Goal: Task Accomplishment & Management: Manage account settings

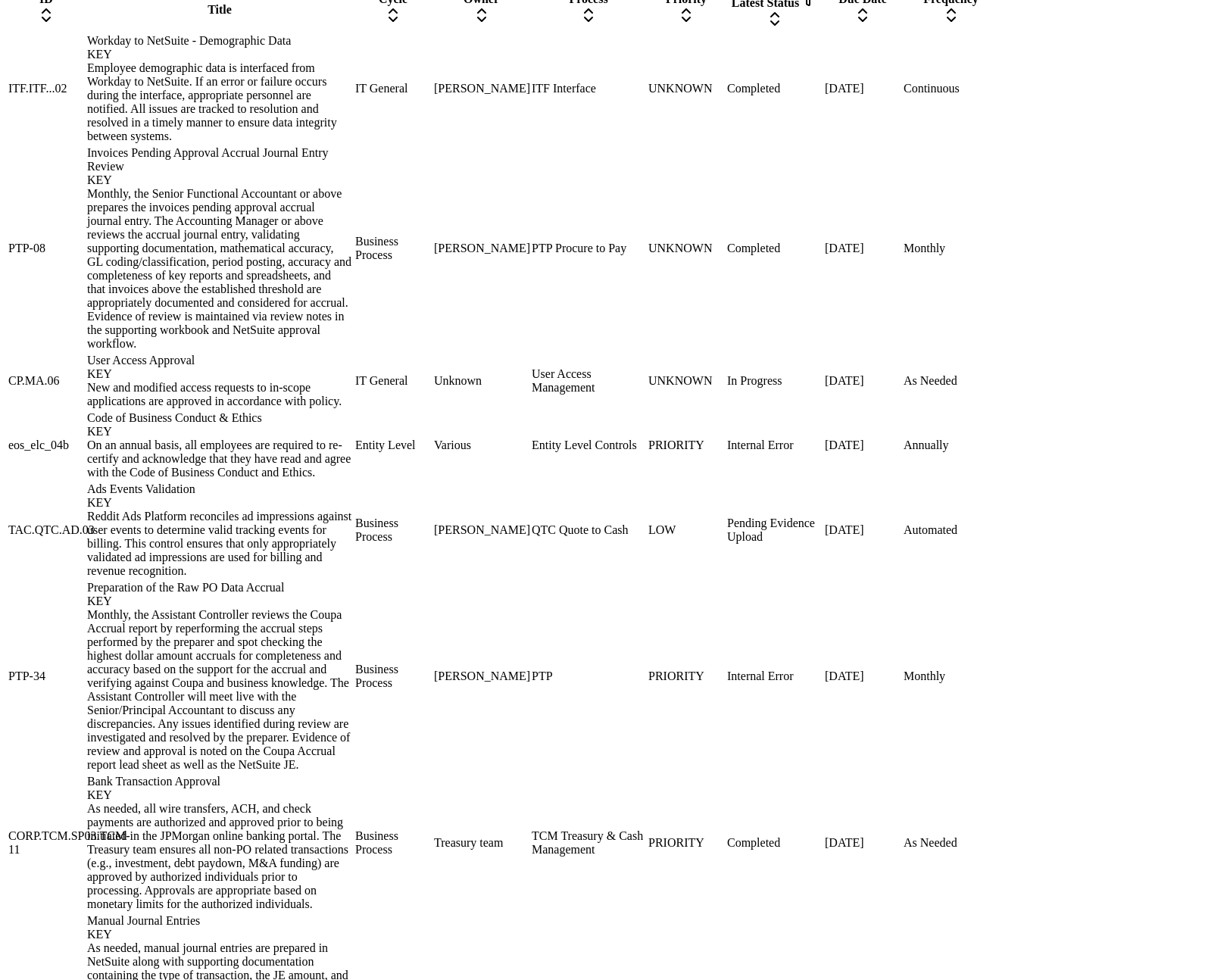
scroll to position [1081, 0]
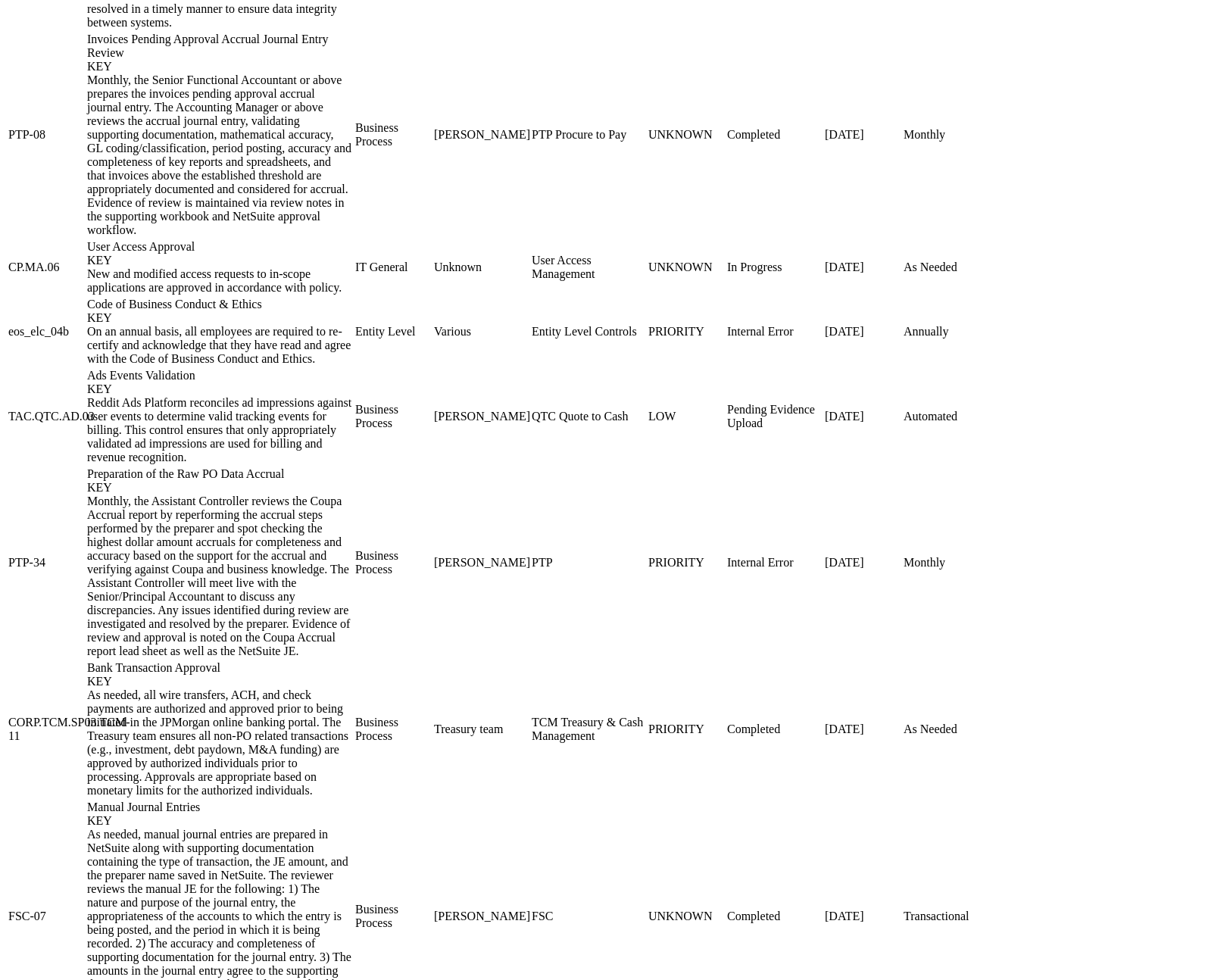
drag, startPoint x: 1008, startPoint y: 530, endPoint x: 1079, endPoint y: 532, distance: 71.0
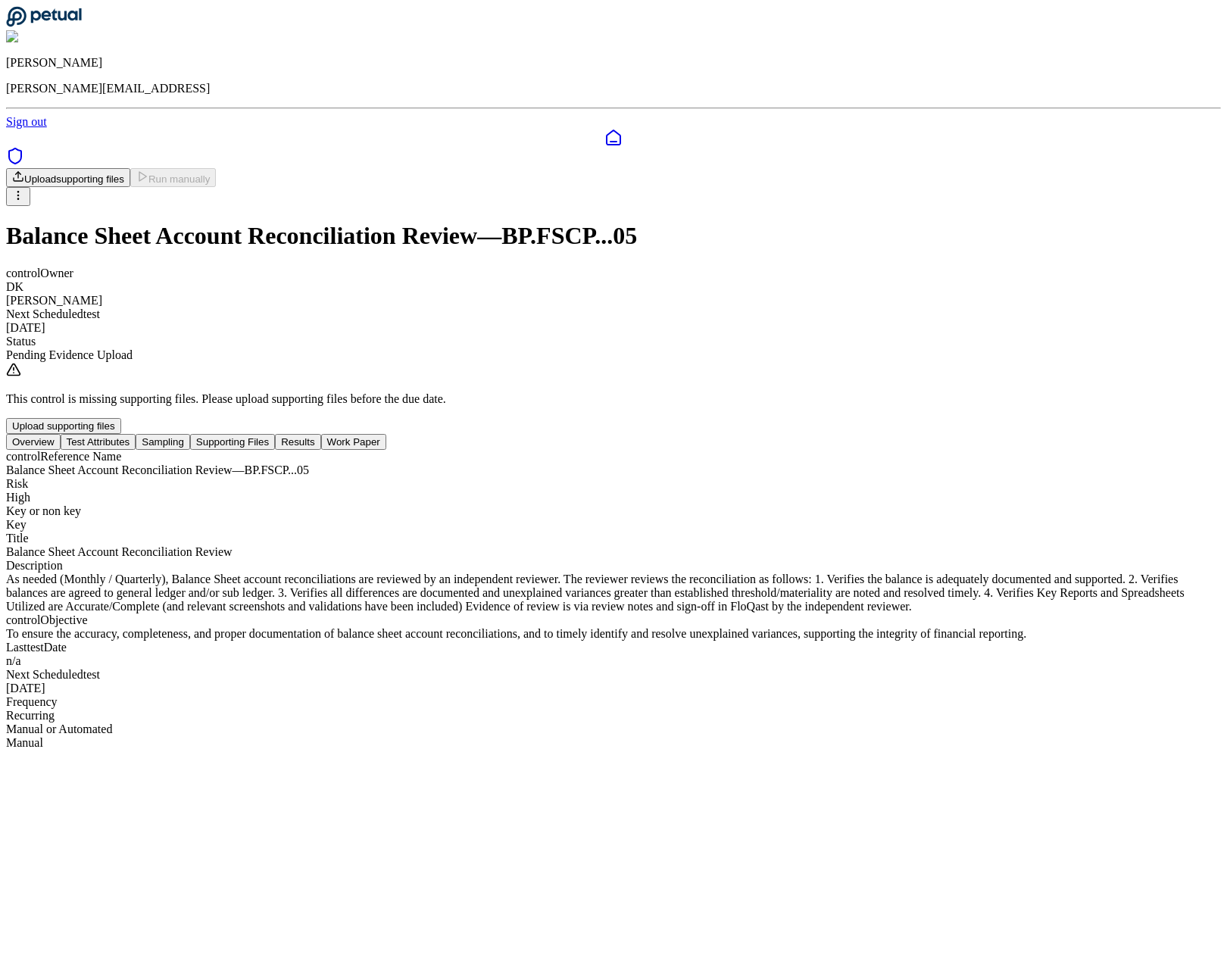
click at [1029, 682] on div "[DATE]" at bounding box center [614, 689] width 1215 height 14
copy div "[DATE]"
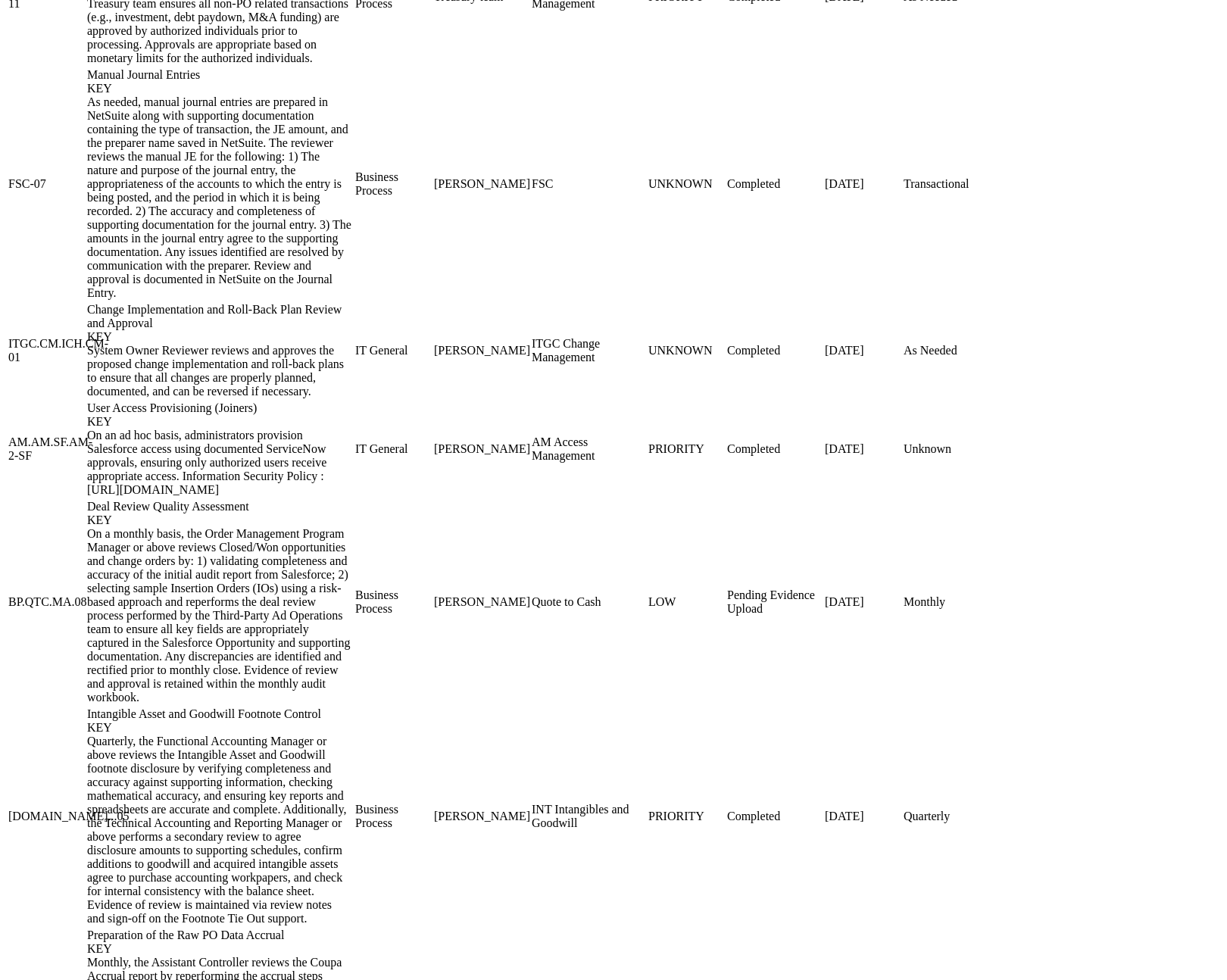
scroll to position [1875, 0]
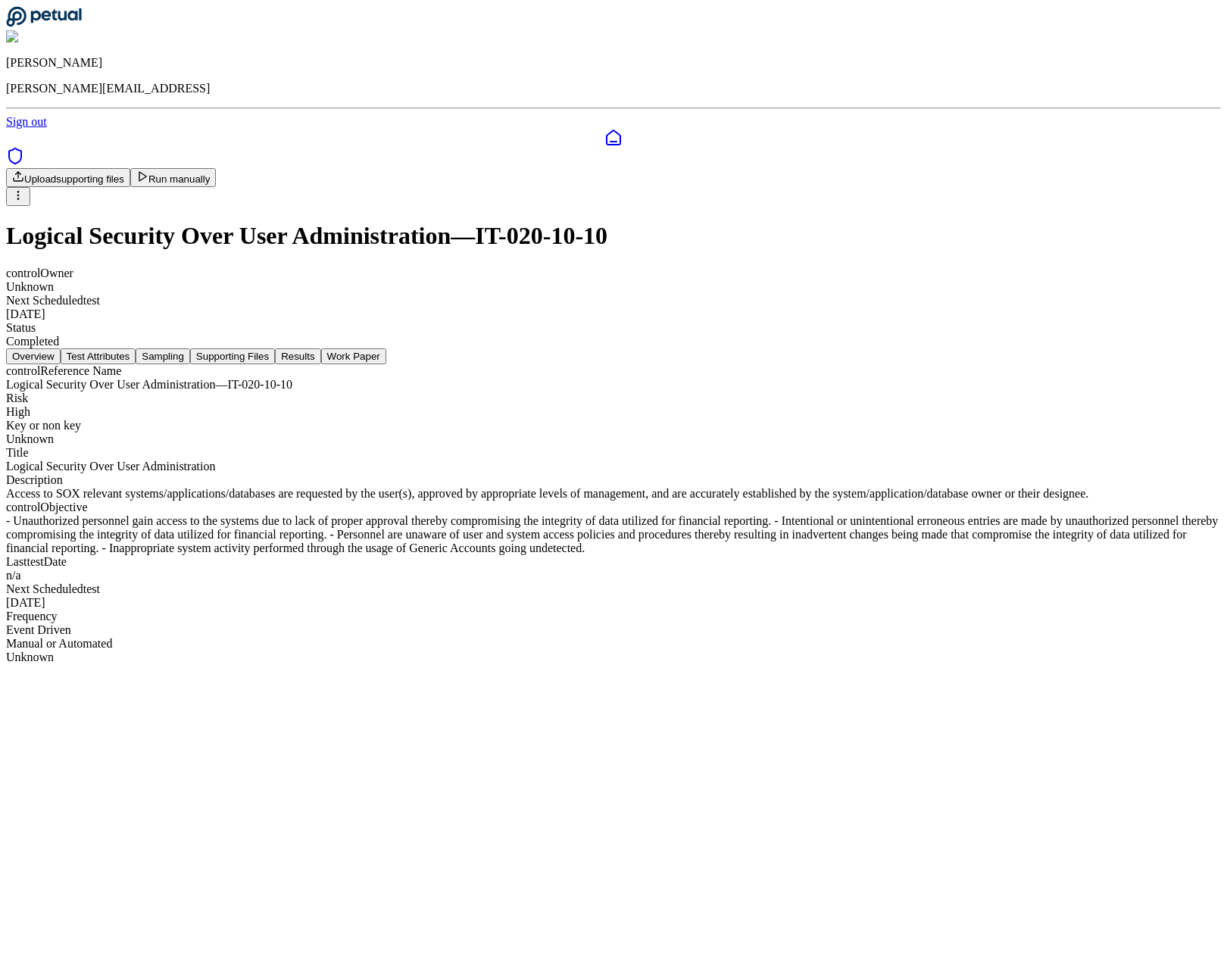
click at [614, 348] on nav "Overview Test Attributes Sampling Supporting Files Results Work Paper" at bounding box center [614, 356] width 1215 height 16
click at [320, 348] on button "Results" at bounding box center [297, 356] width 46 height 16
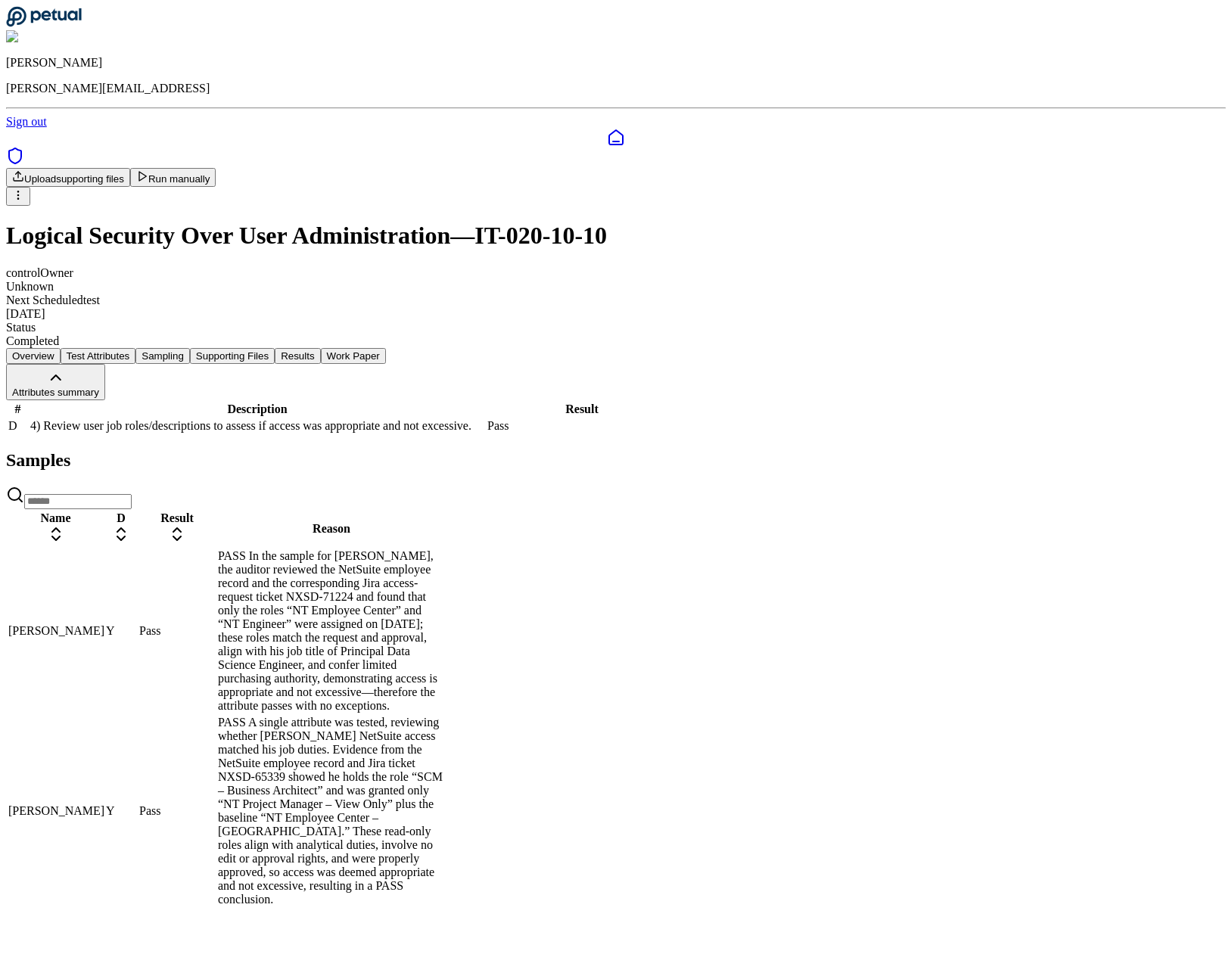
click at [445, 595] on div "PASS In the sample for [PERSON_NAME], the auditor reviewed the NetSuite employe…" at bounding box center [332, 630] width 227 height 163
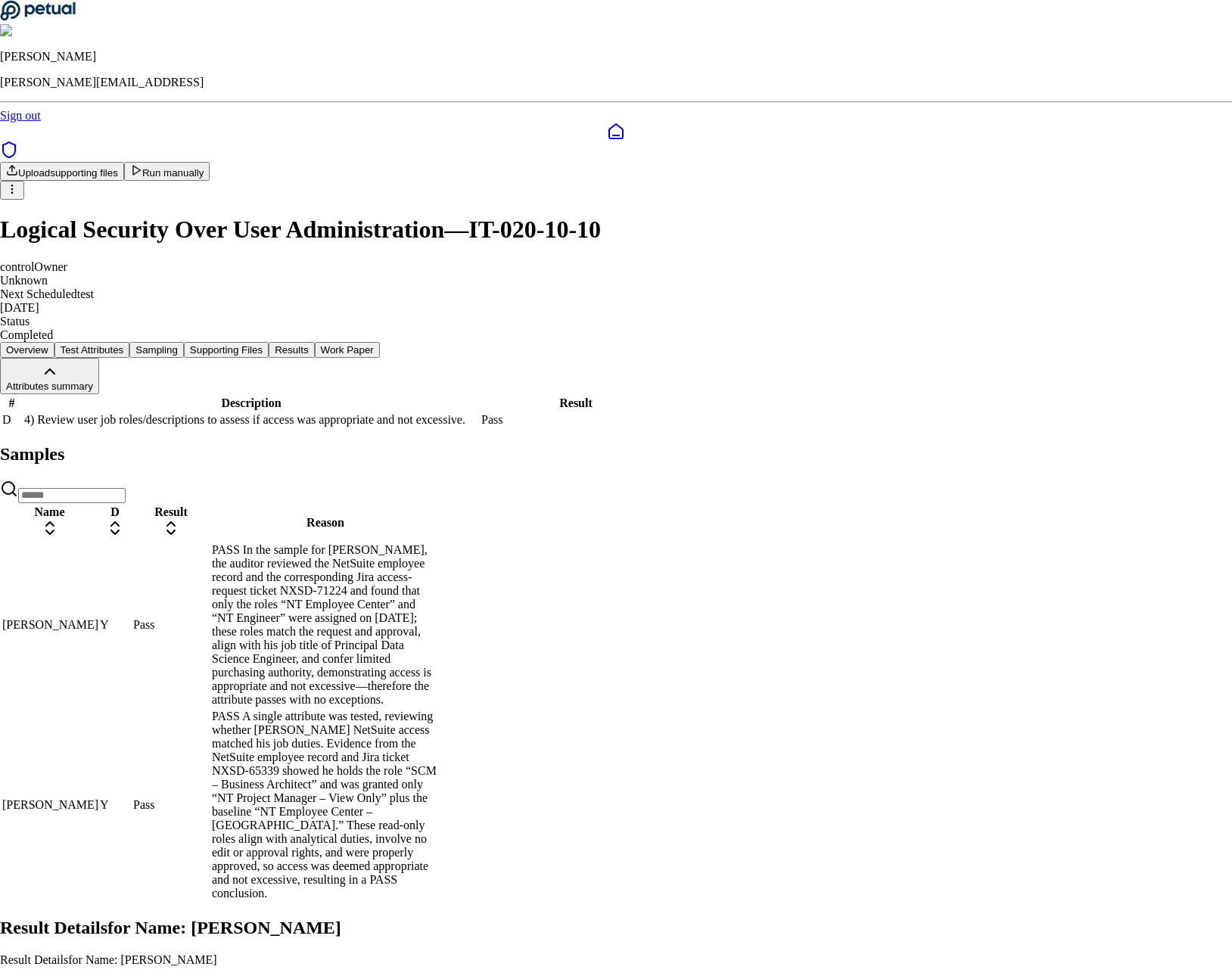
drag, startPoint x: 691, startPoint y: 597, endPoint x: 756, endPoint y: 623, distance: 70.0
type textarea "****"
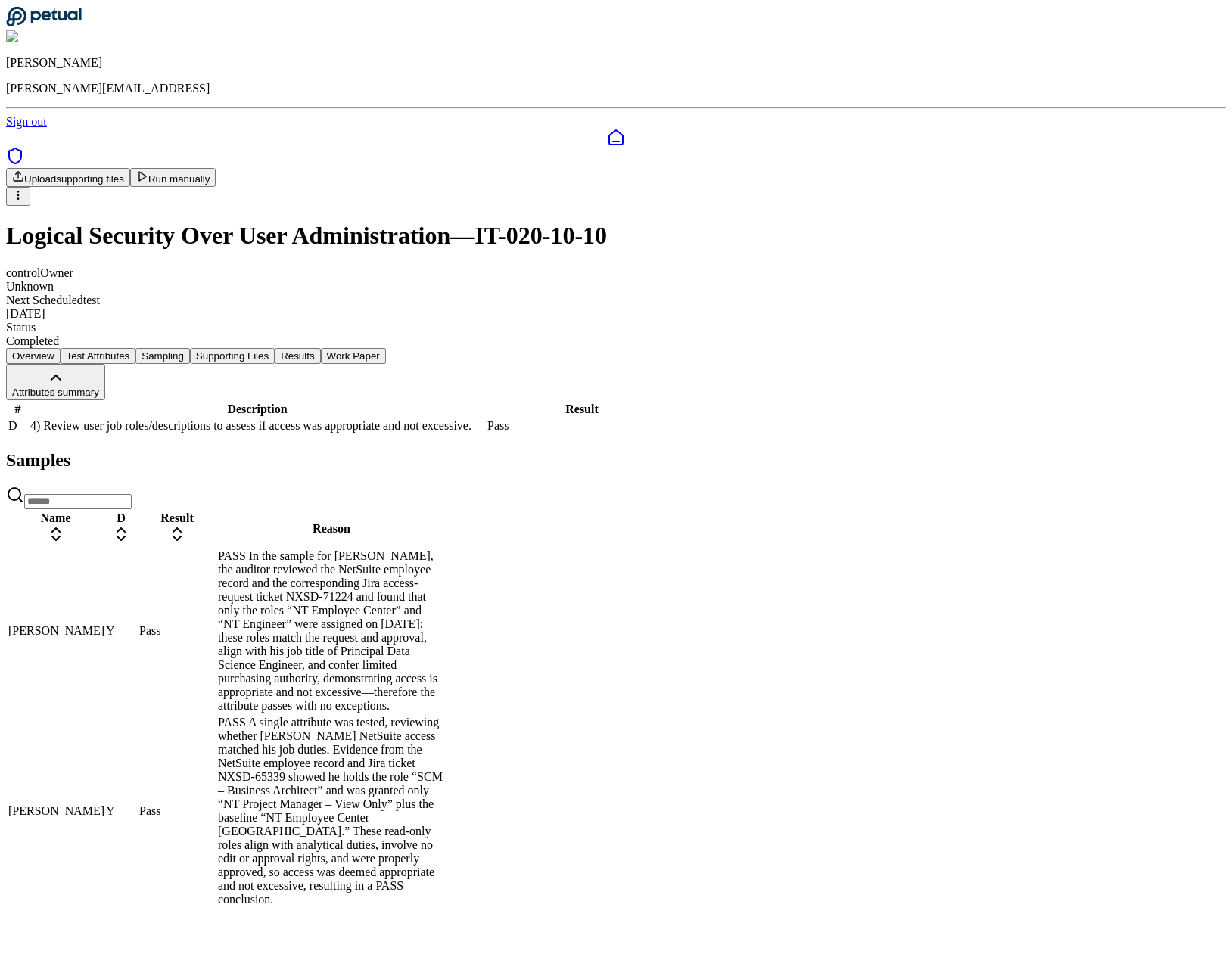
click at [190, 348] on button "Sampling" at bounding box center [162, 356] width 54 height 16
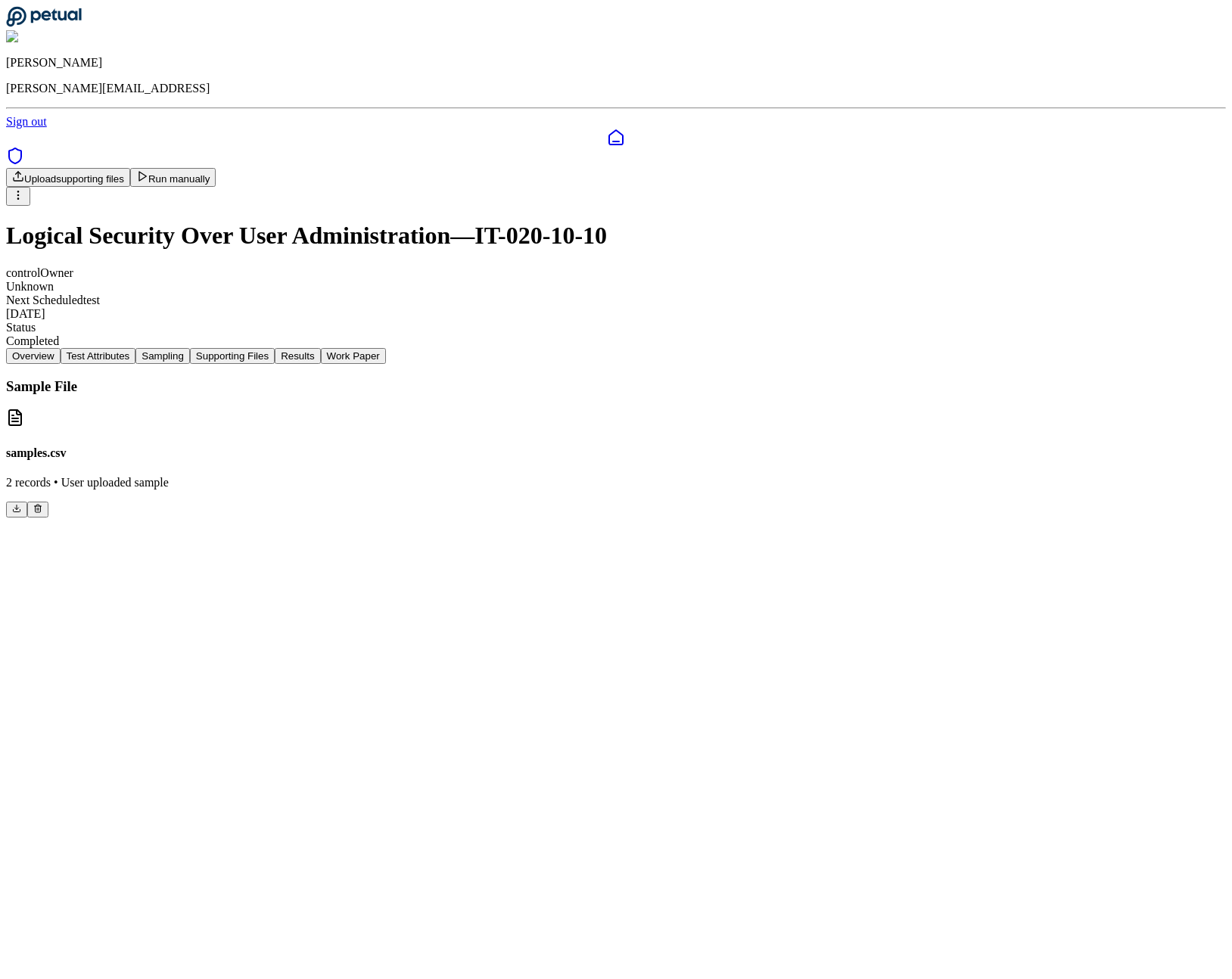
click at [49, 502] on button at bounding box center [37, 510] width 21 height 16
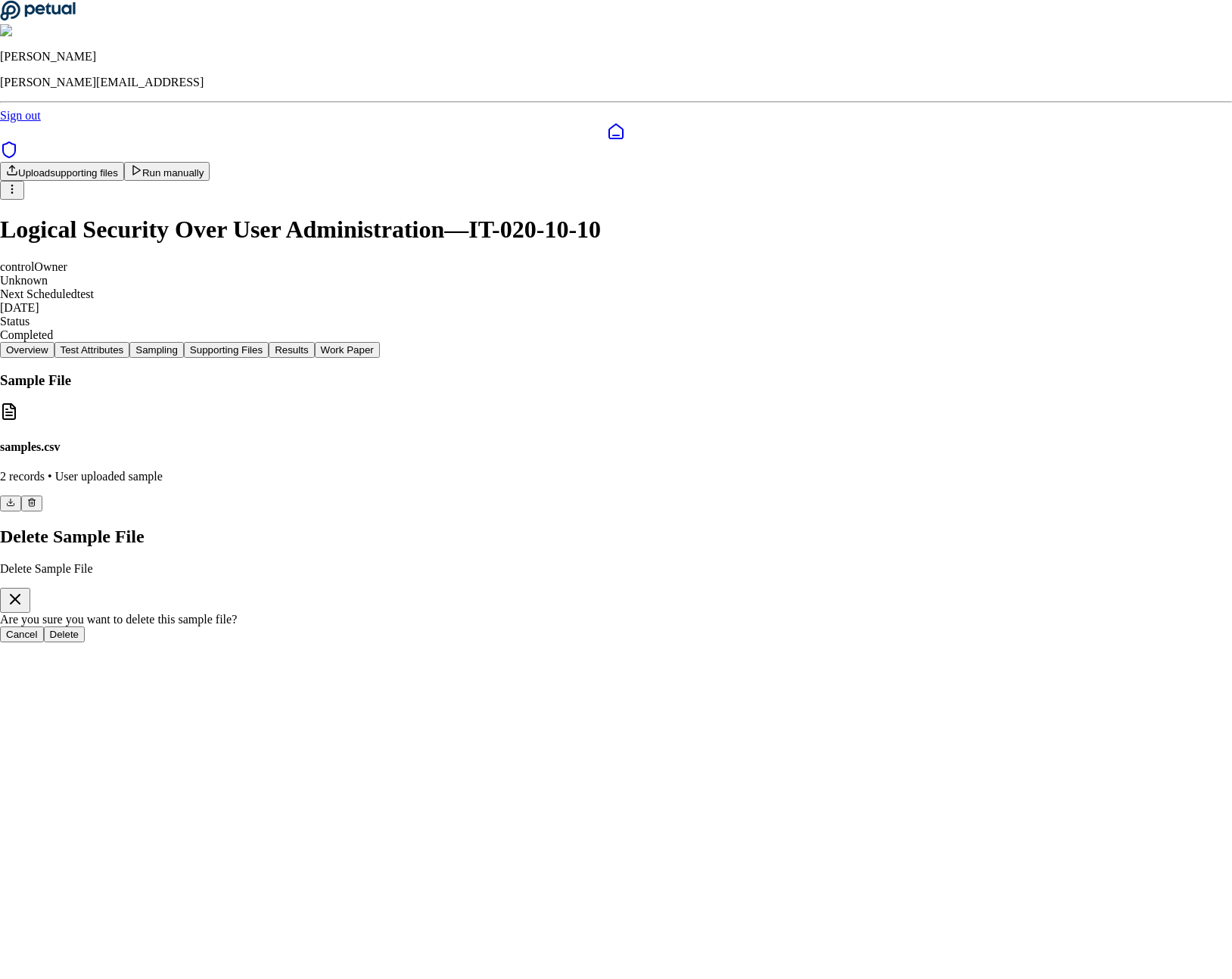
click at [86, 626] on button "Delete" at bounding box center [65, 634] width 42 height 16
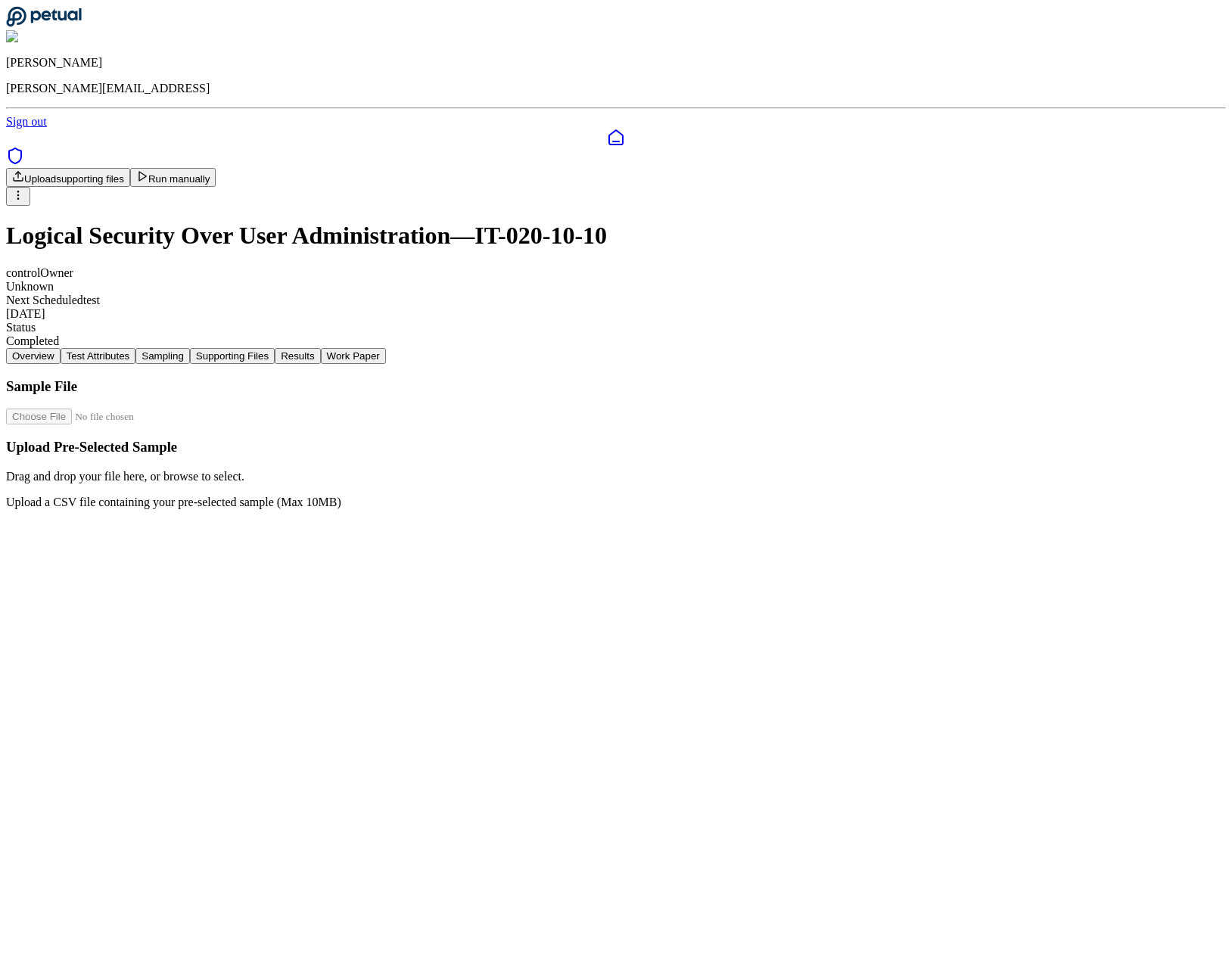
click at [178, 408] on input "file" at bounding box center [92, 416] width 172 height 16
type input "**********"
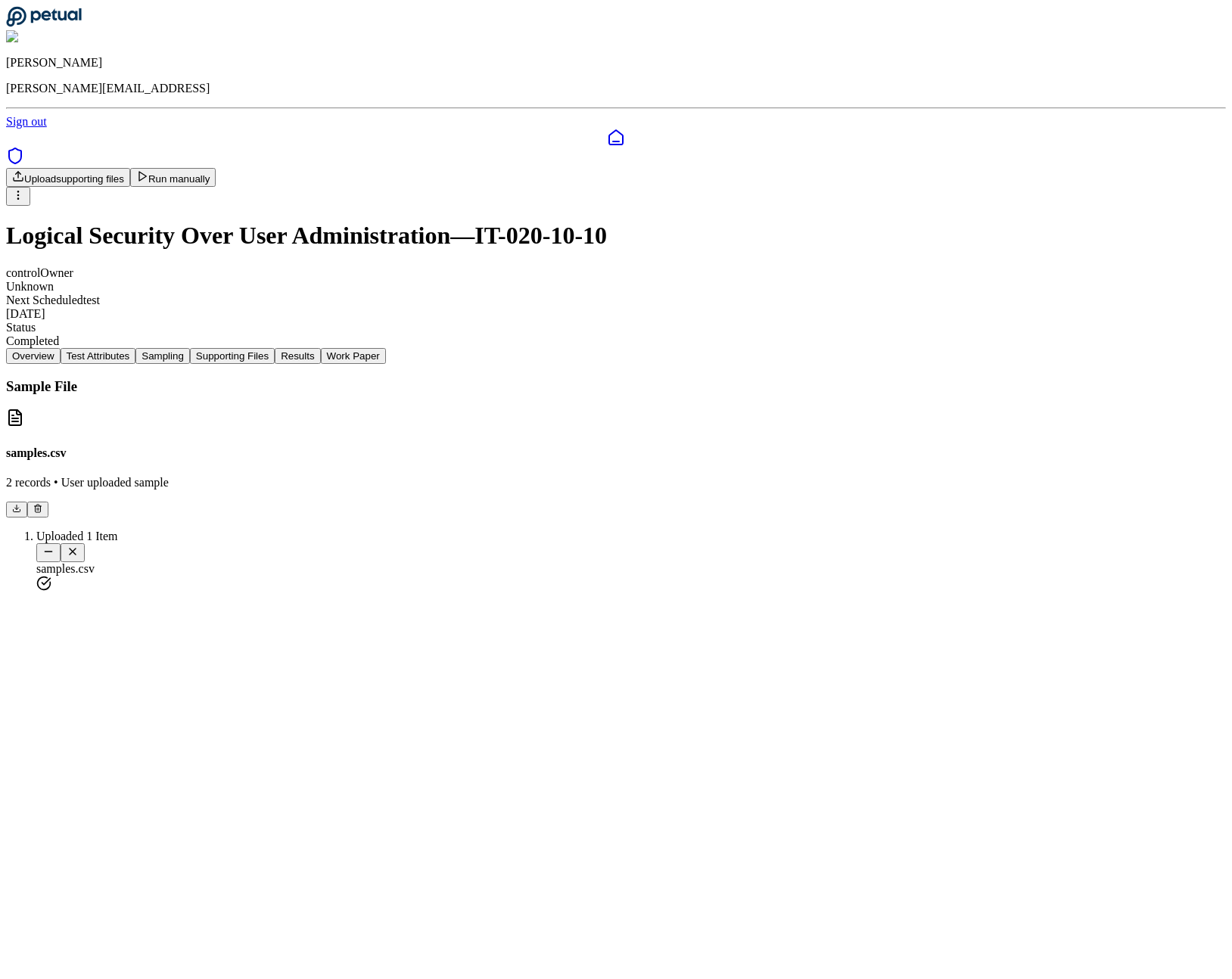
click at [275, 348] on button "Supporting Files" at bounding box center [233, 356] width 85 height 16
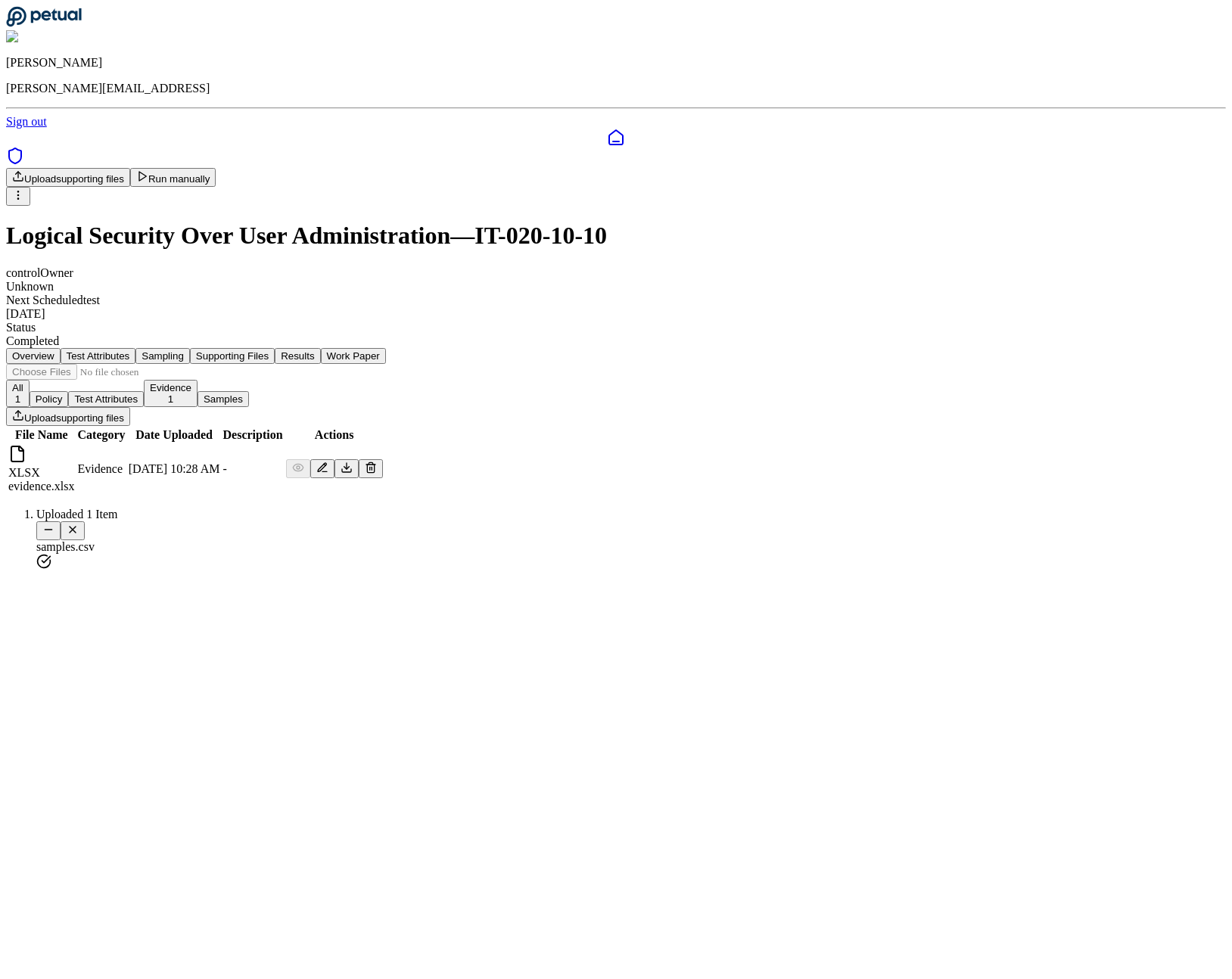
click at [130, 407] on button "Upload supporting files" at bounding box center [68, 416] width 124 height 19
type input "**********"
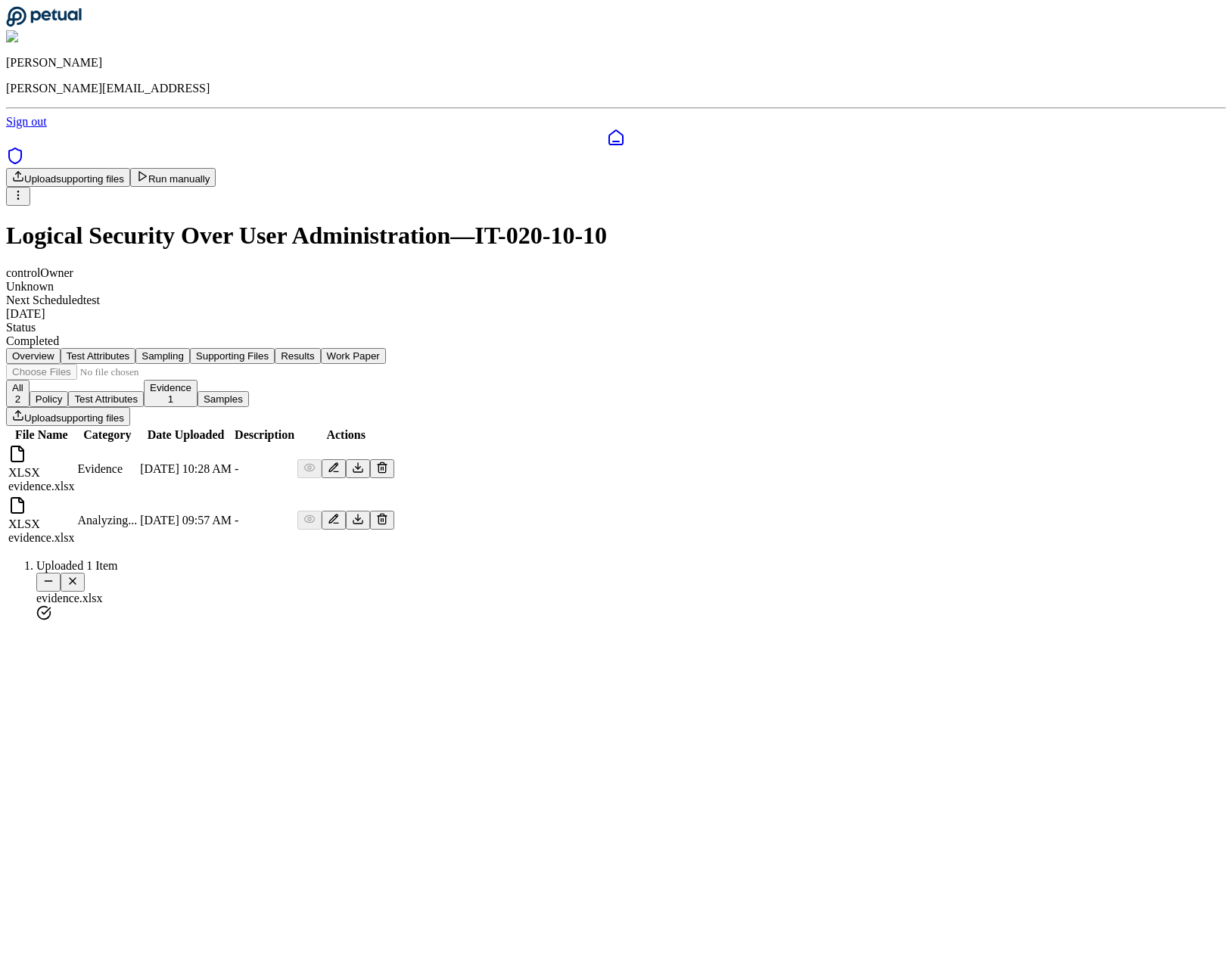
click at [388, 462] on icon at bounding box center [382, 468] width 12 height 12
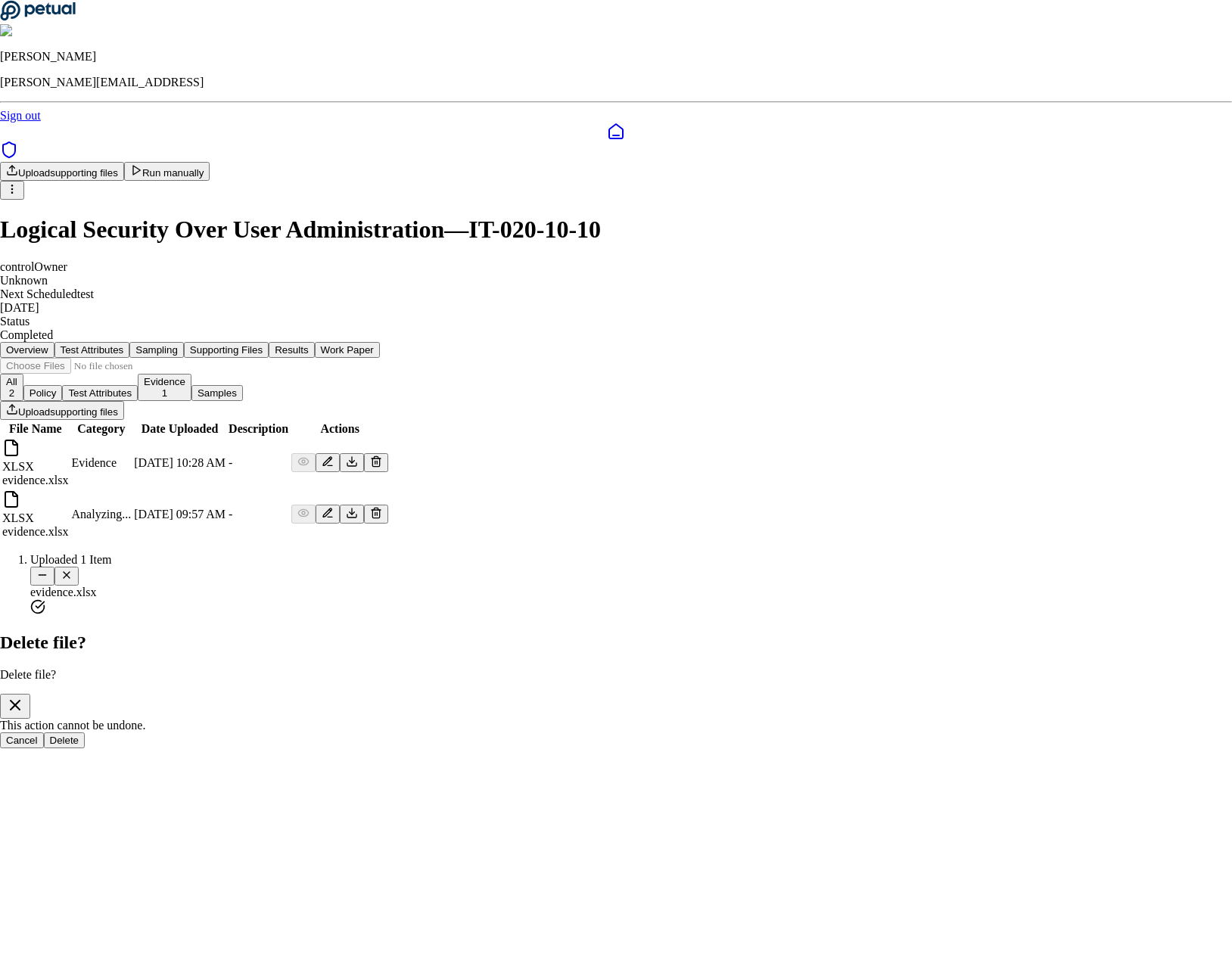
click at [86, 732] on button "Delete" at bounding box center [65, 740] width 42 height 16
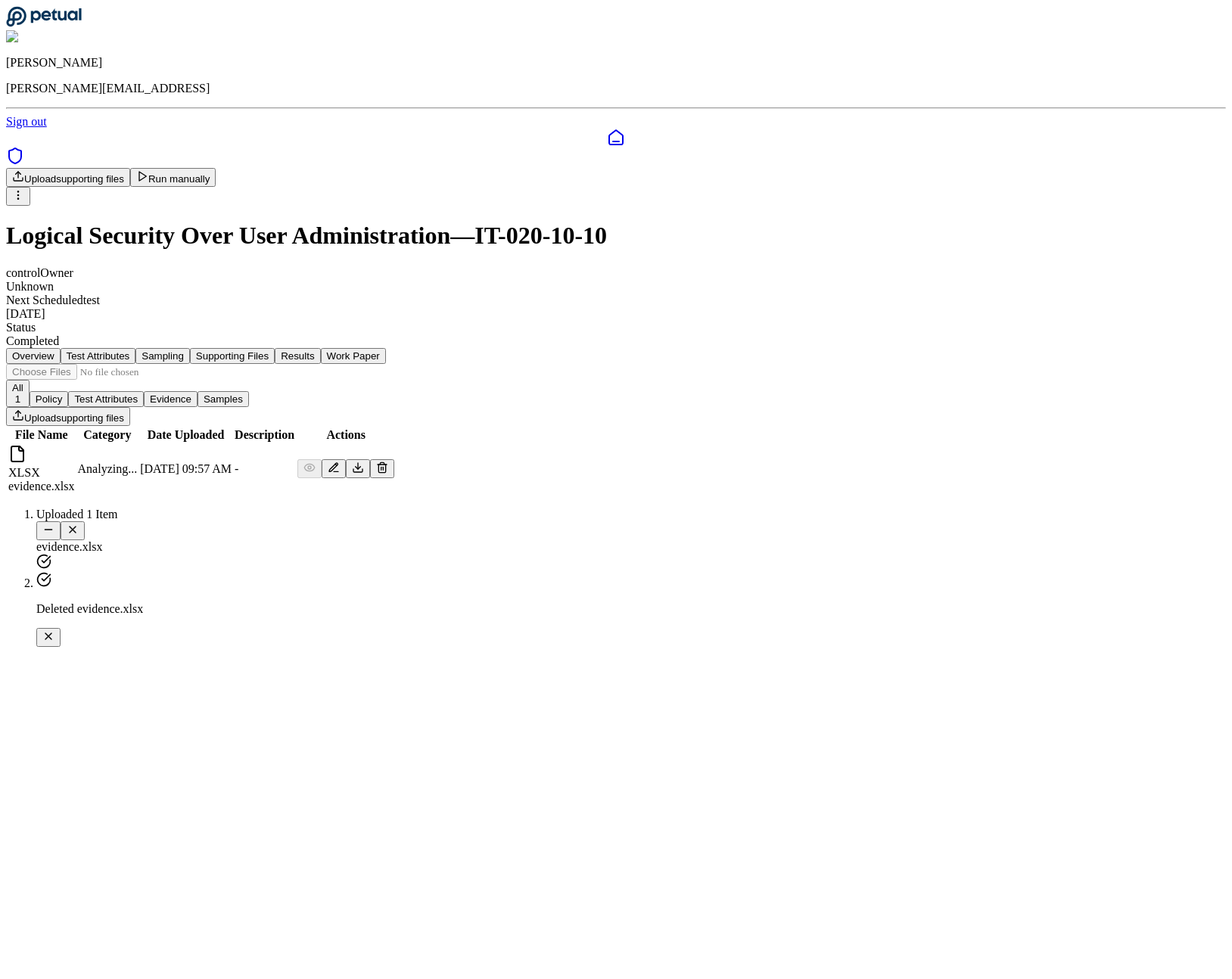
click at [987, 496] on main "Upload supporting files Run manually Logical Security Over User Administration …" at bounding box center [616, 332] width 1220 height 328
click at [46, 27] on icon at bounding box center [44, 16] width 76 height 21
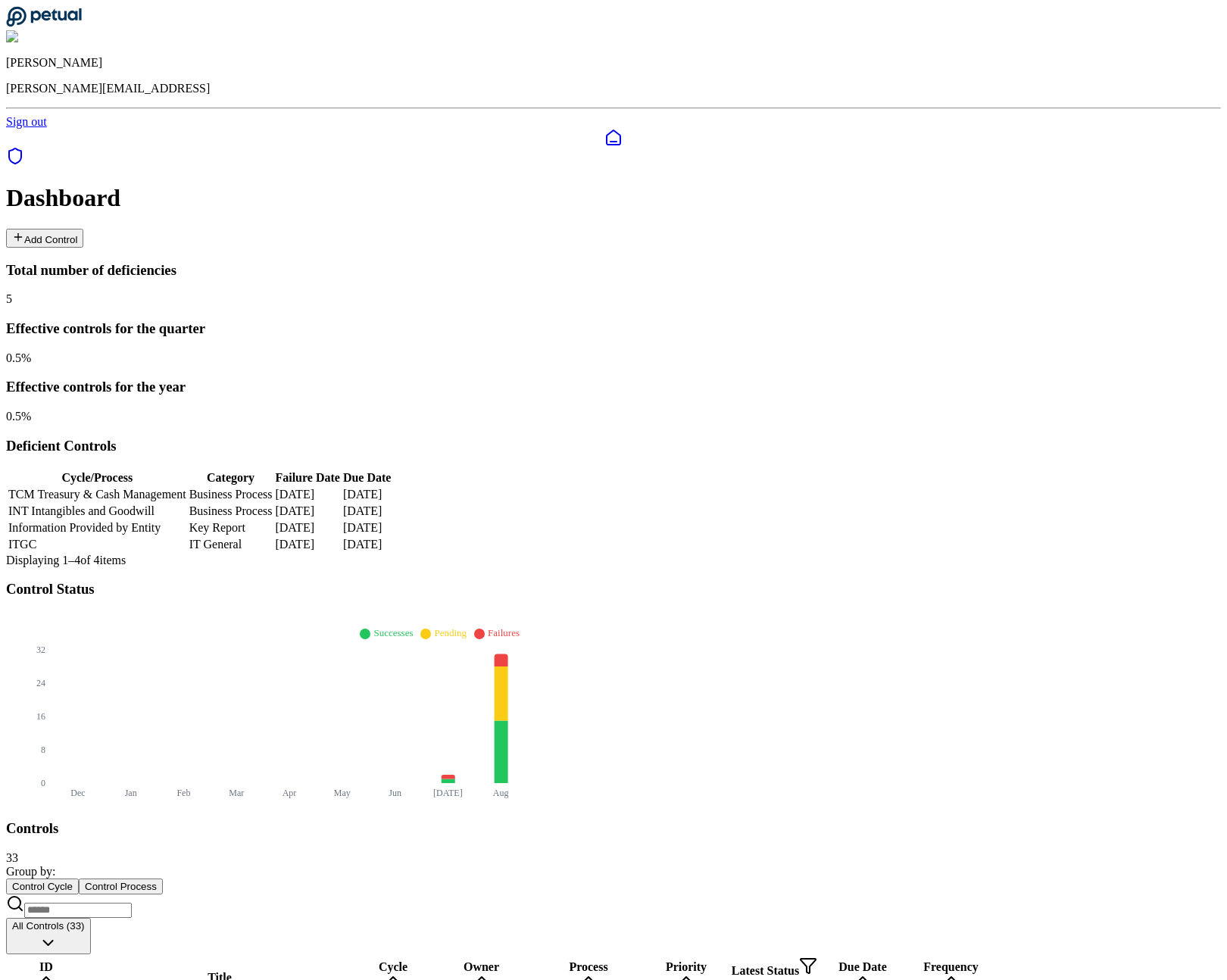
click at [84, 229] on button "Add Control" at bounding box center [45, 238] width 77 height 19
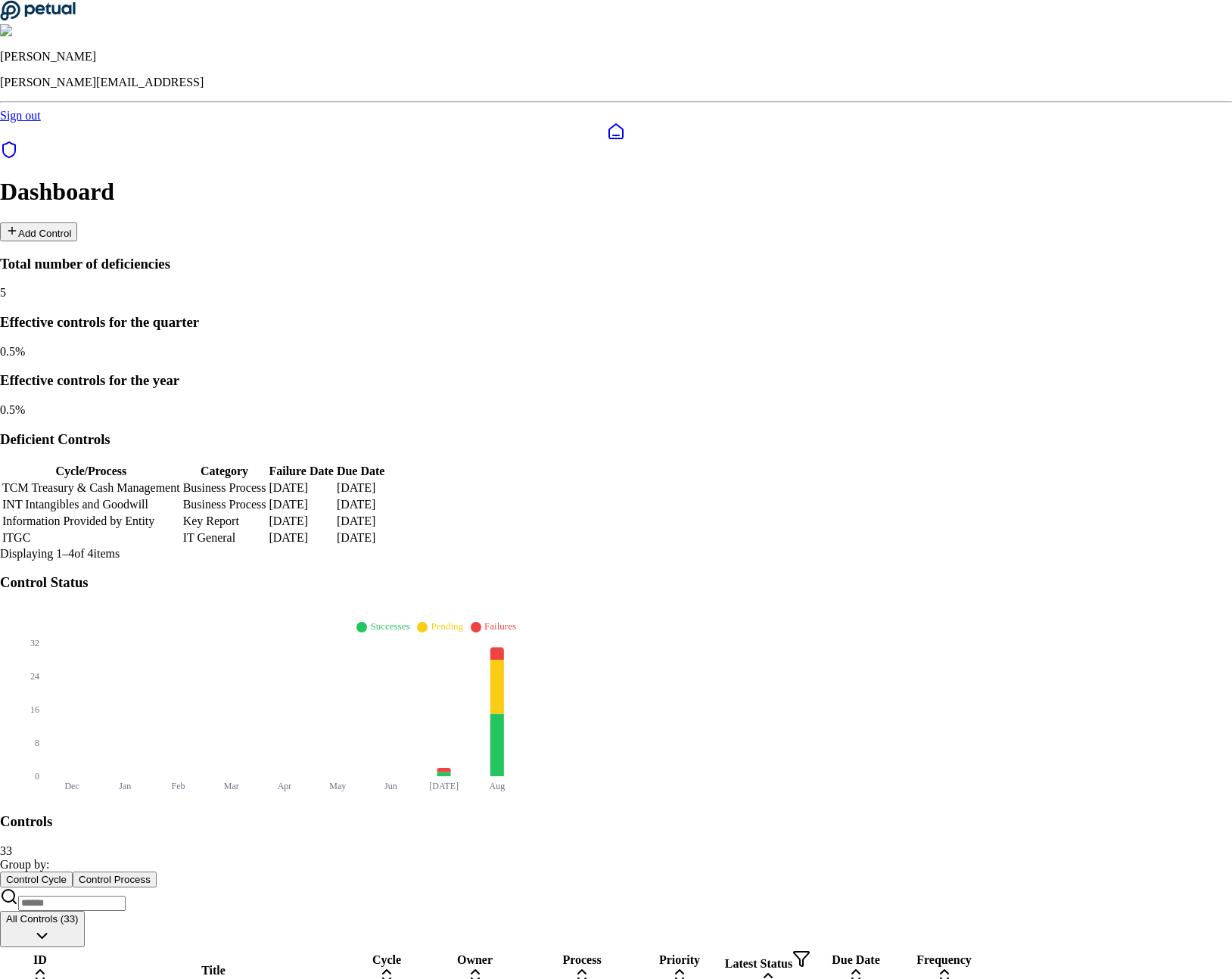
type input "**********"
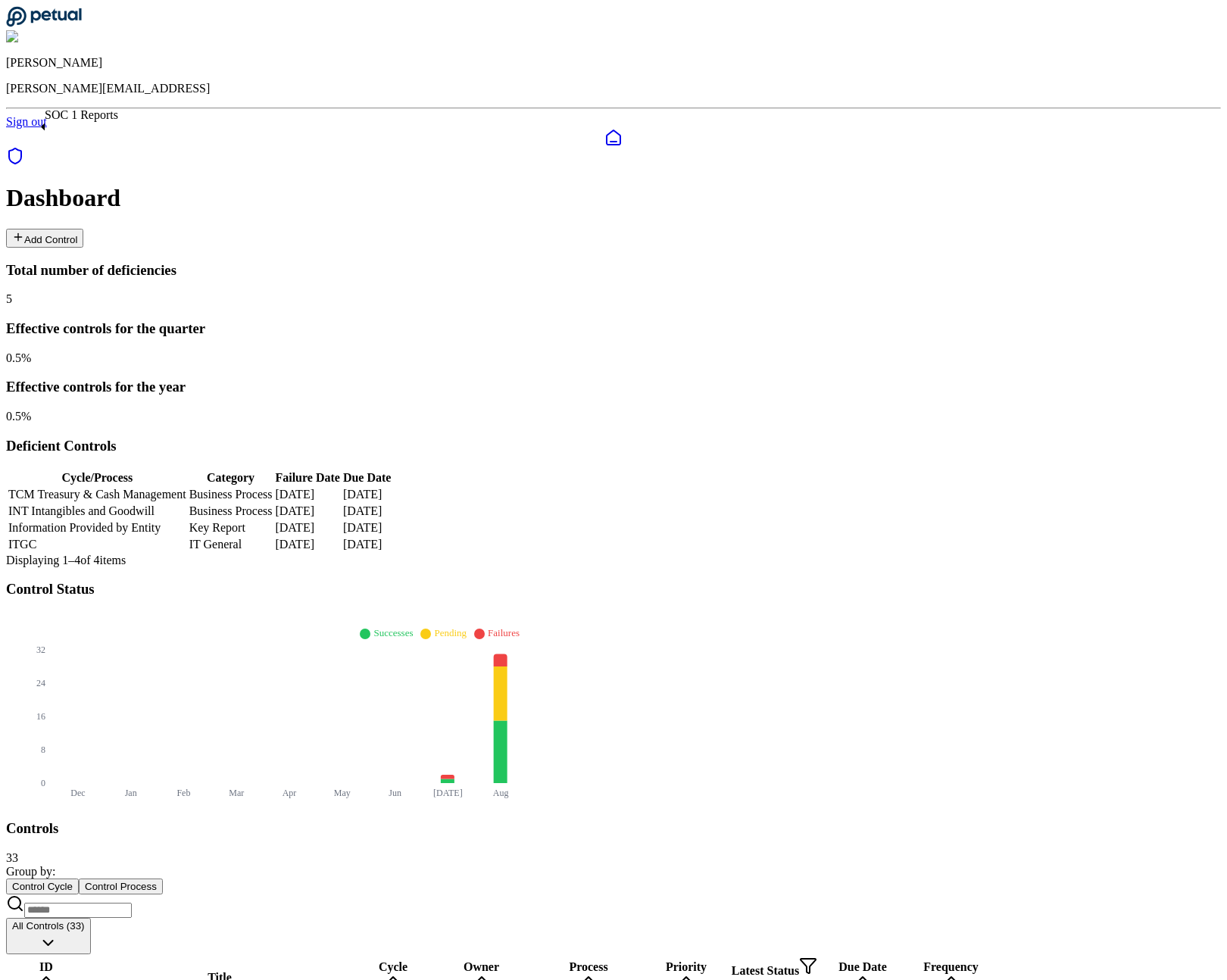
click at [22, 147] on icon at bounding box center [15, 156] width 18 height 18
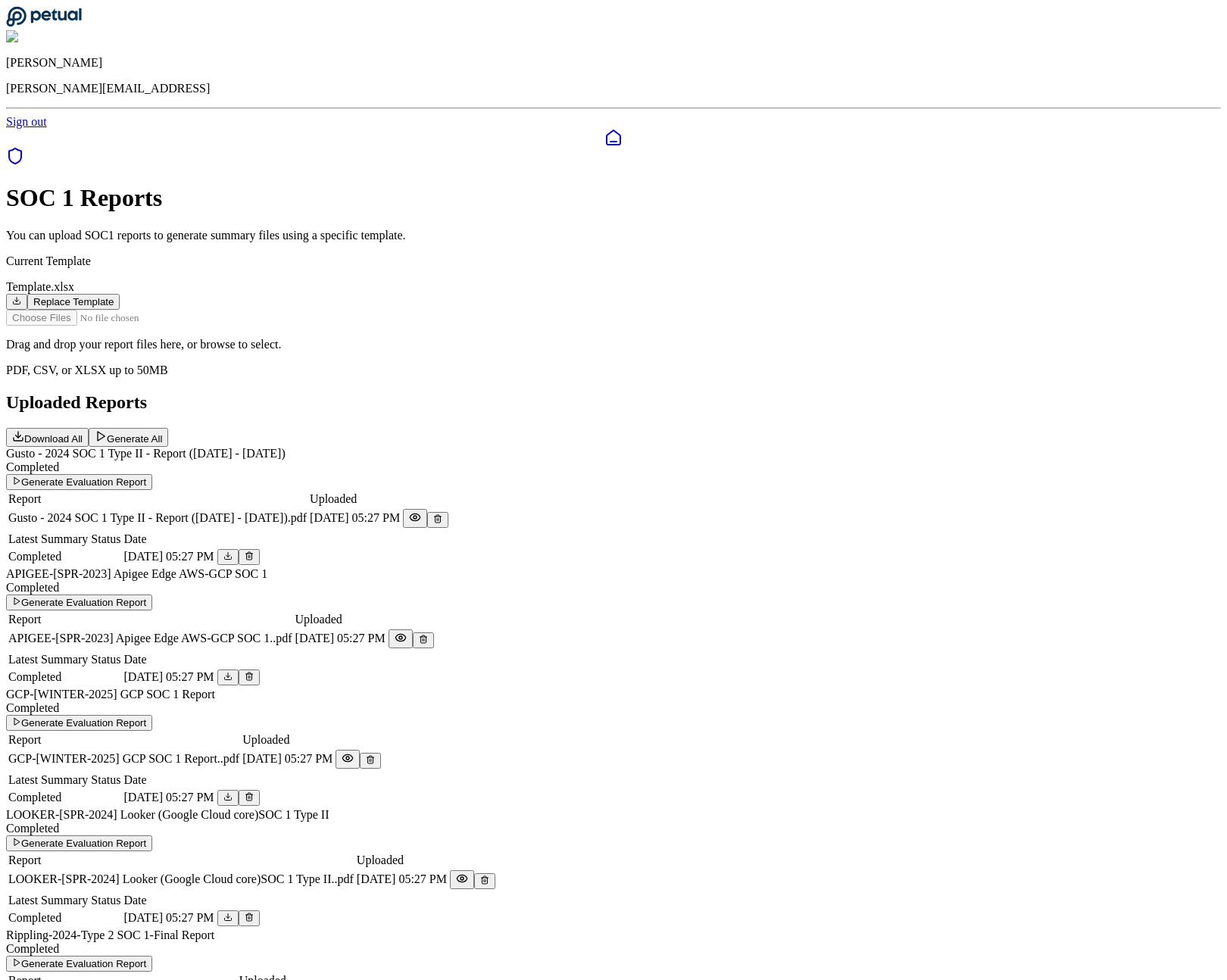
click at [605, 128] on icon at bounding box center [613, 137] width 18 height 18
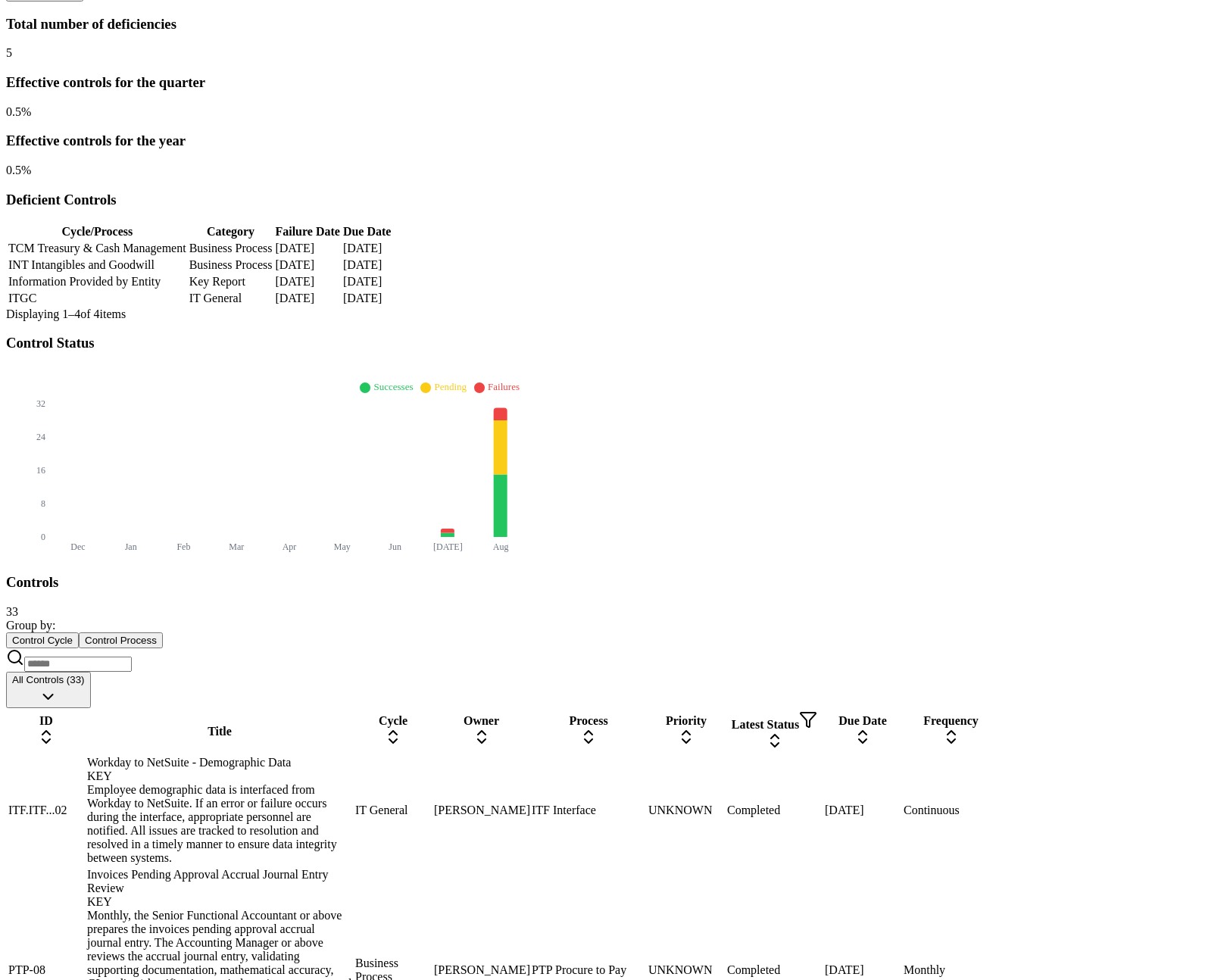
scroll to position [137, 0]
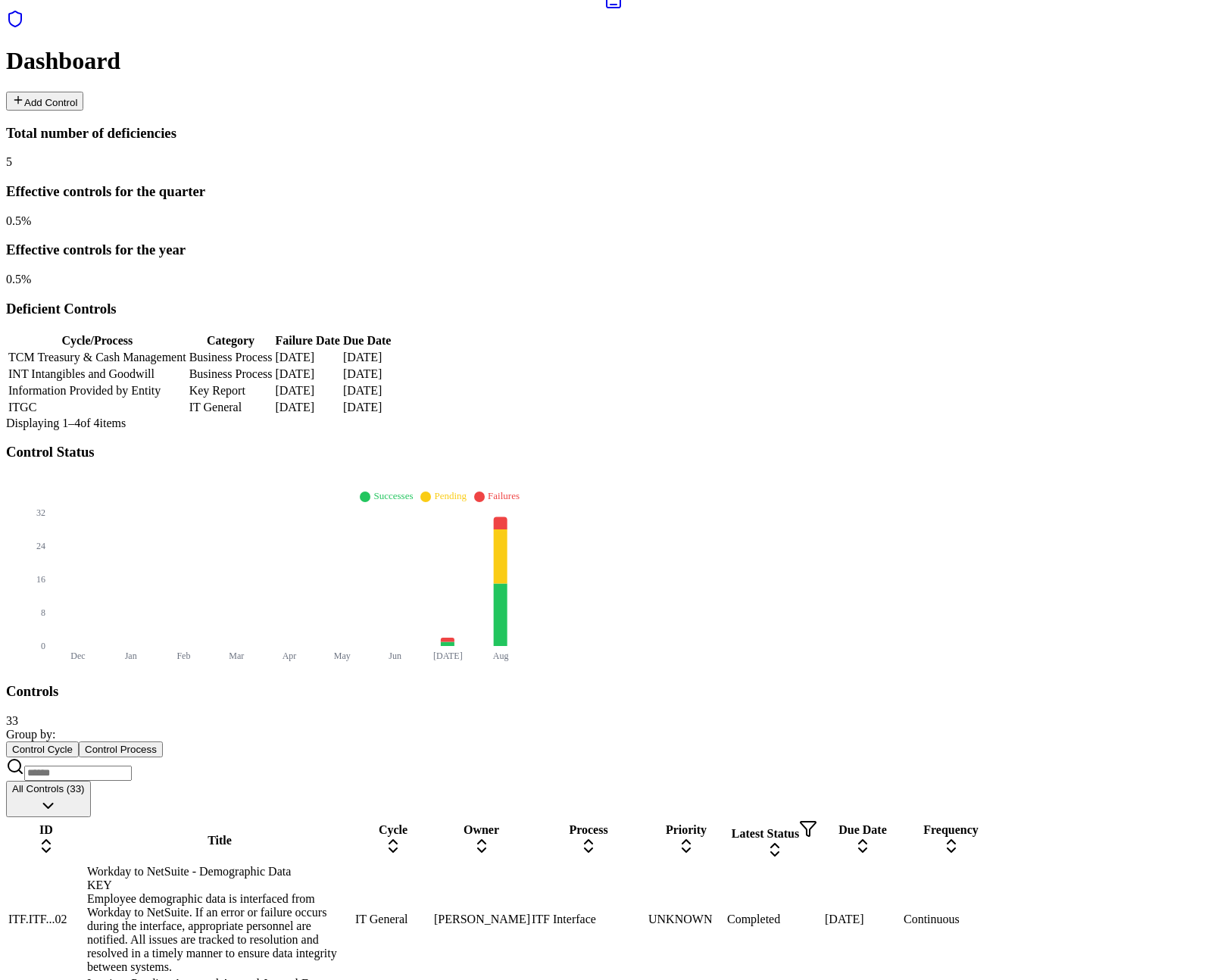
click at [352, 834] on div "Title" at bounding box center [220, 841] width 265 height 14
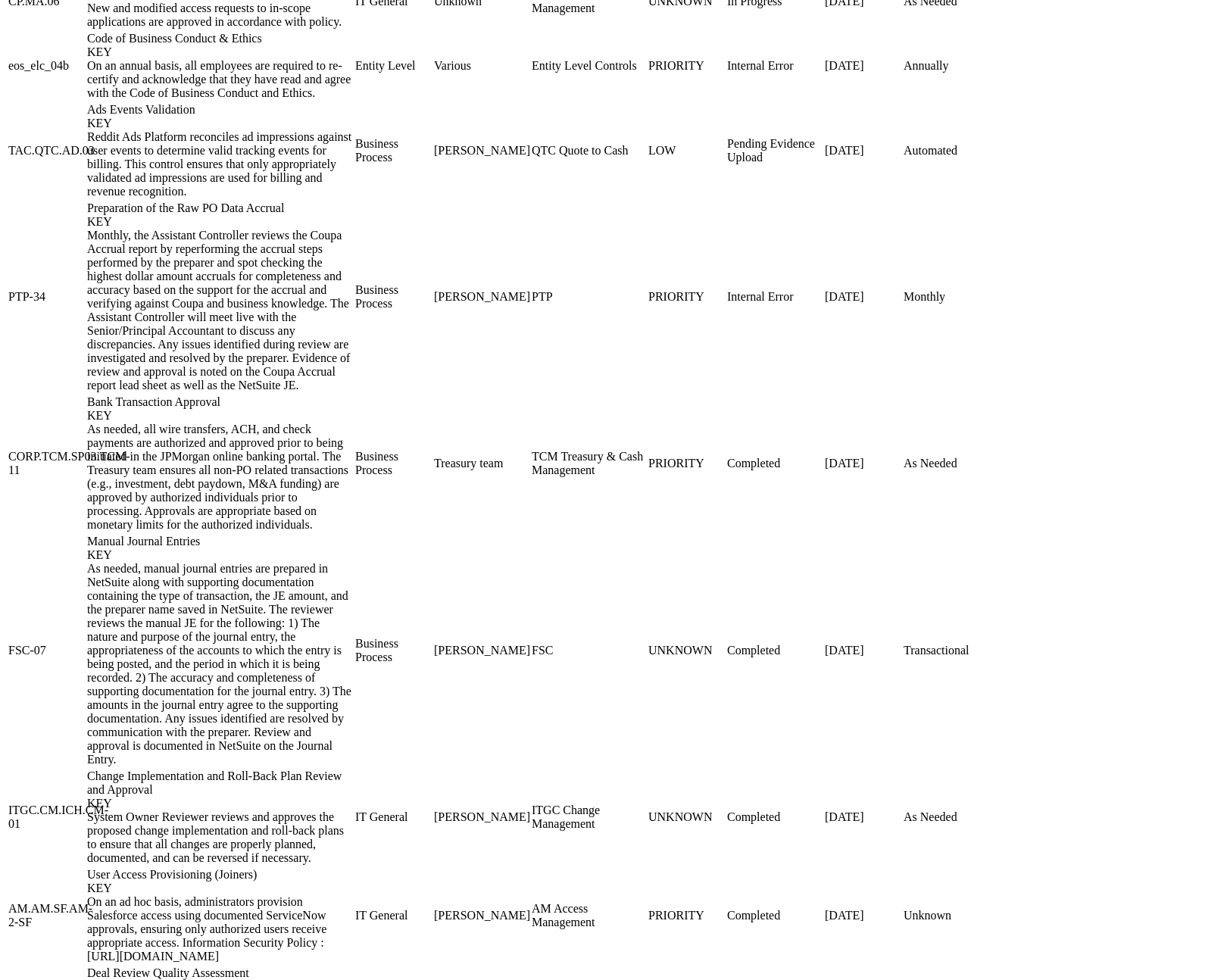
scroll to position [1875, 0]
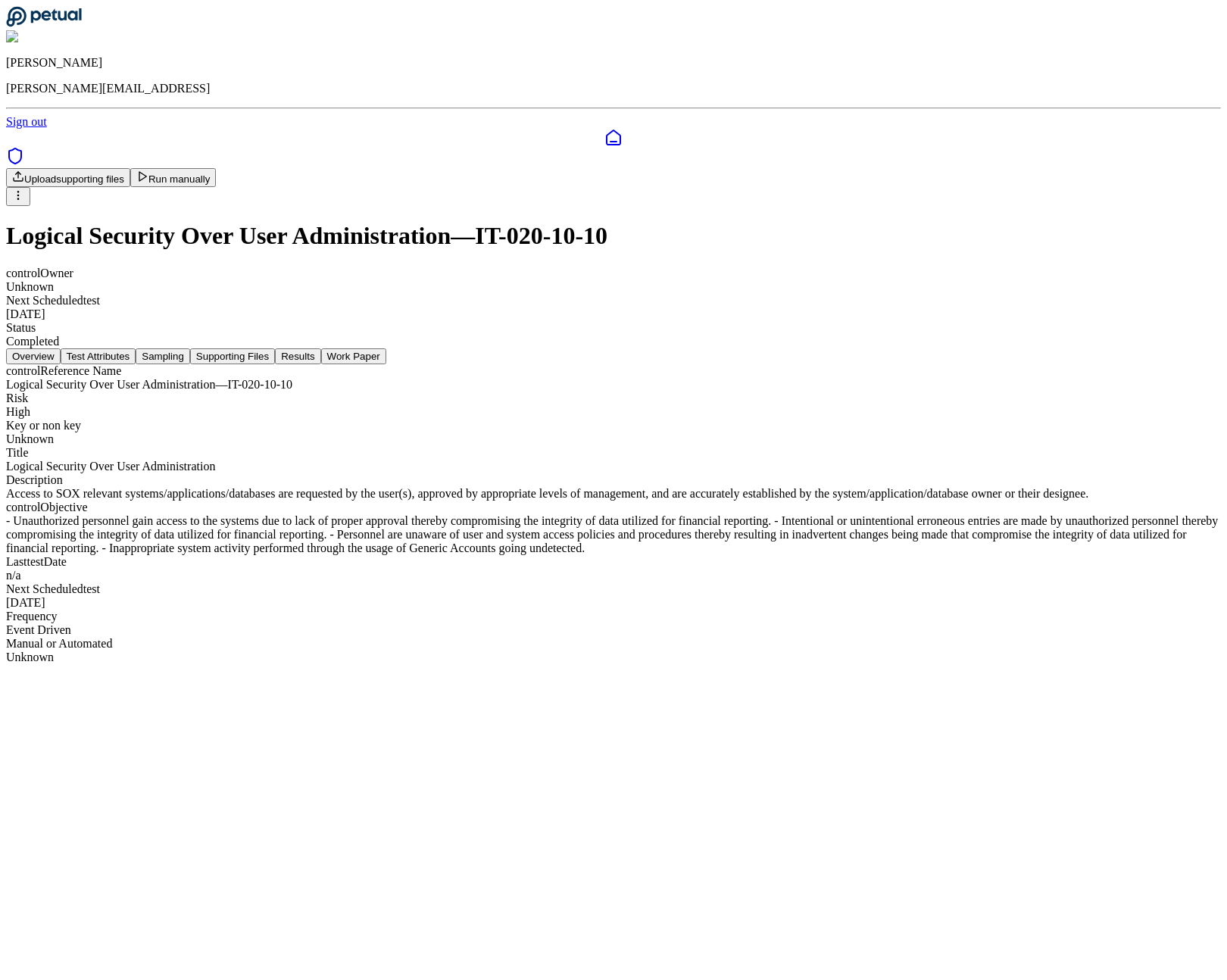
click at [1100, 87] on html "James Lee james@petual.ai Sign out Upload supporting files Run manually Logical…" at bounding box center [613, 338] width 1227 height 677
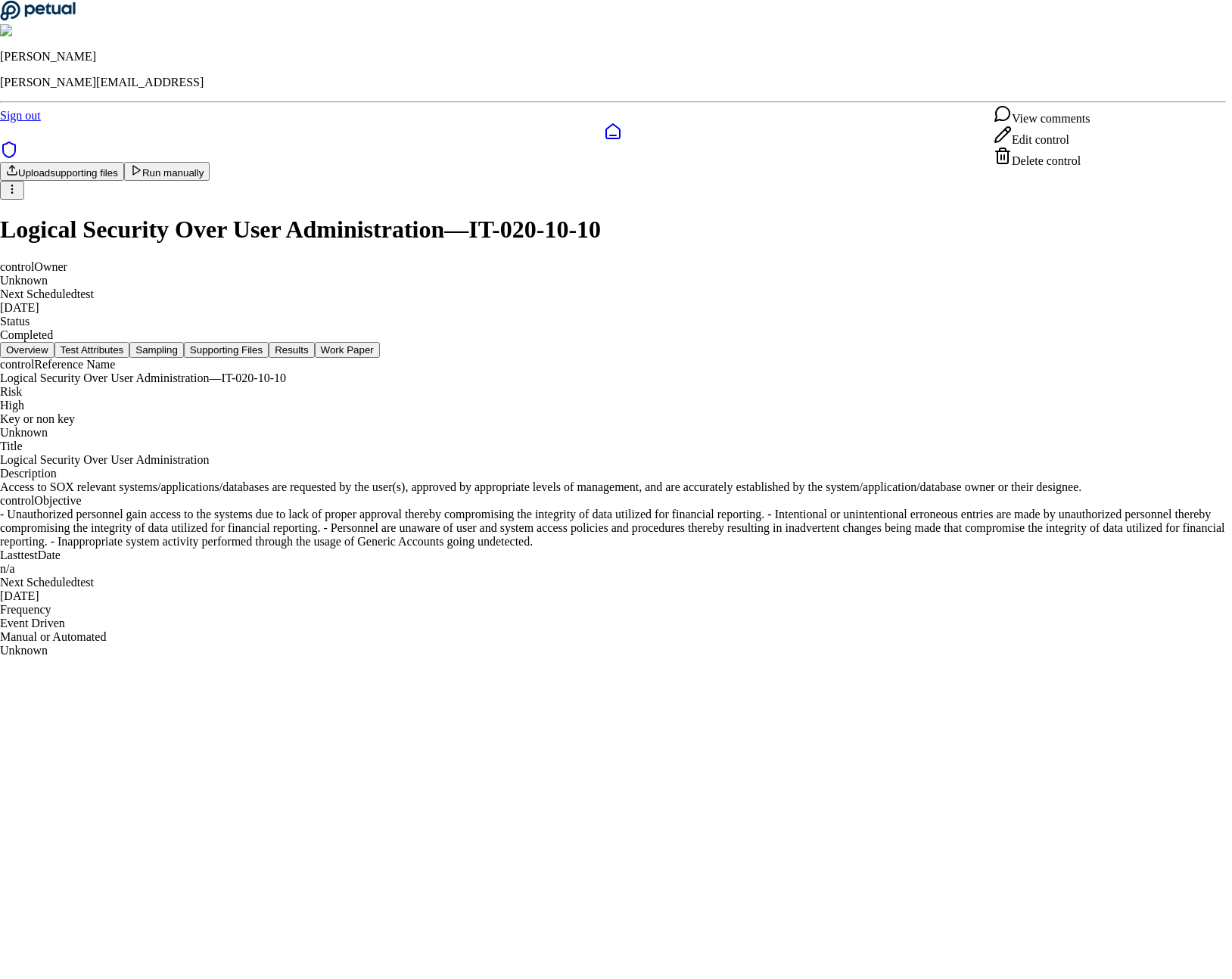
click at [1036, 147] on div "Edit control" at bounding box center [1042, 135] width 96 height 21
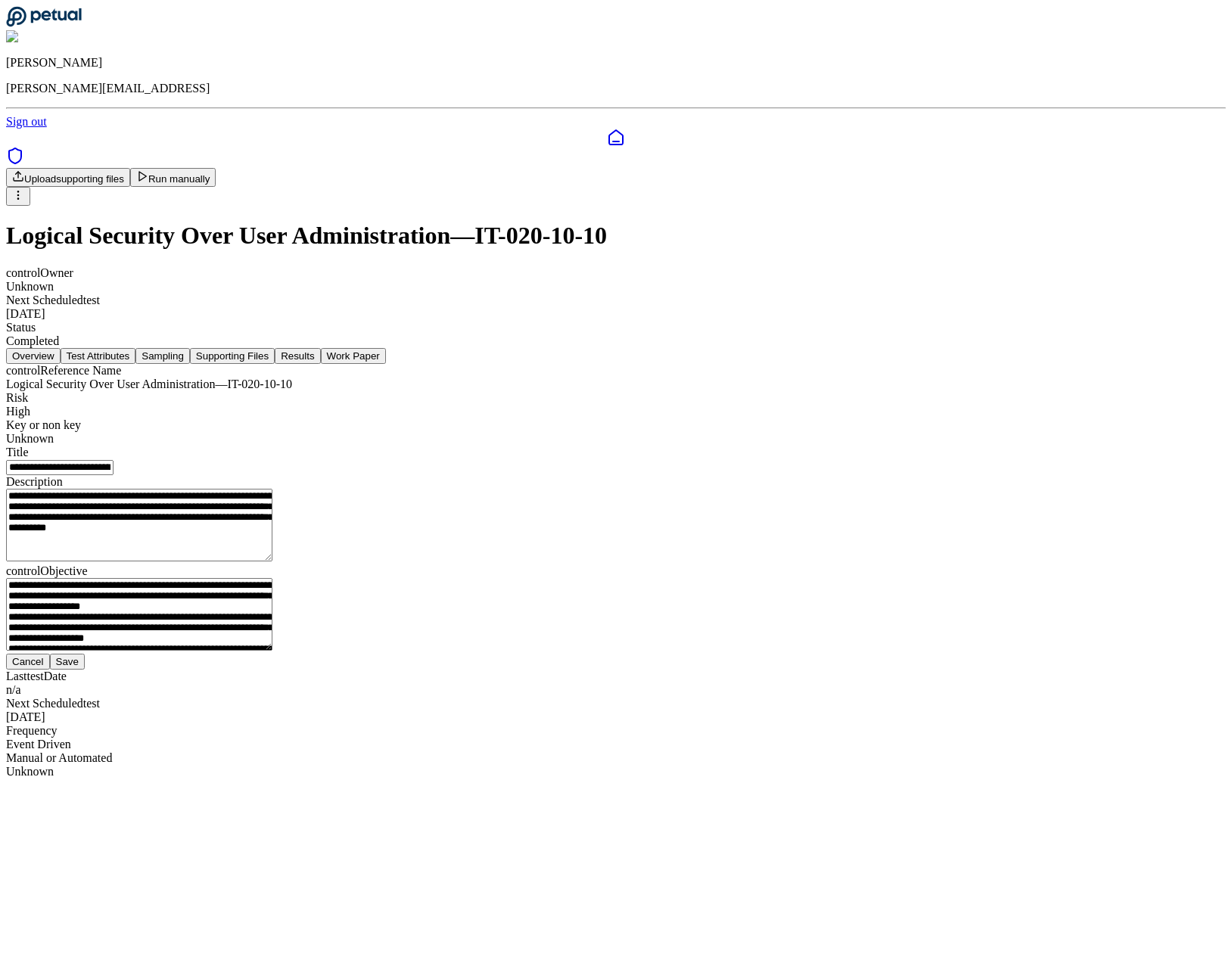
click at [114, 476] on input "**********" at bounding box center [60, 468] width 108 height 15
type input "**********"
click at [272, 561] on textarea "**********" at bounding box center [139, 525] width 266 height 73
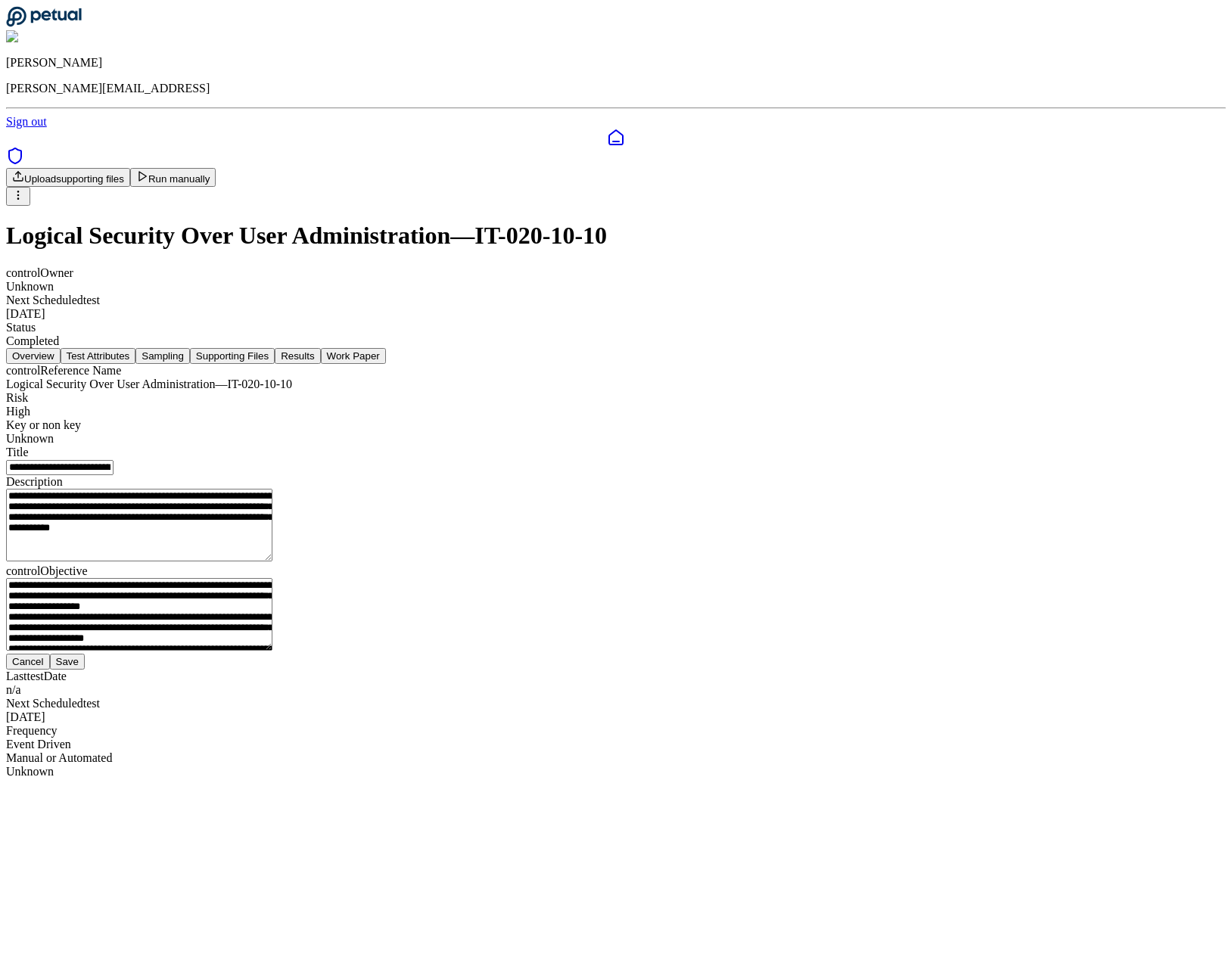
type textarea "**********"
type input "**********"
type textarea "**********"
click at [681, 670] on div "**********" at bounding box center [616, 517] width 1220 height 305
click at [85, 670] on button "Save" at bounding box center [67, 661] width 35 height 16
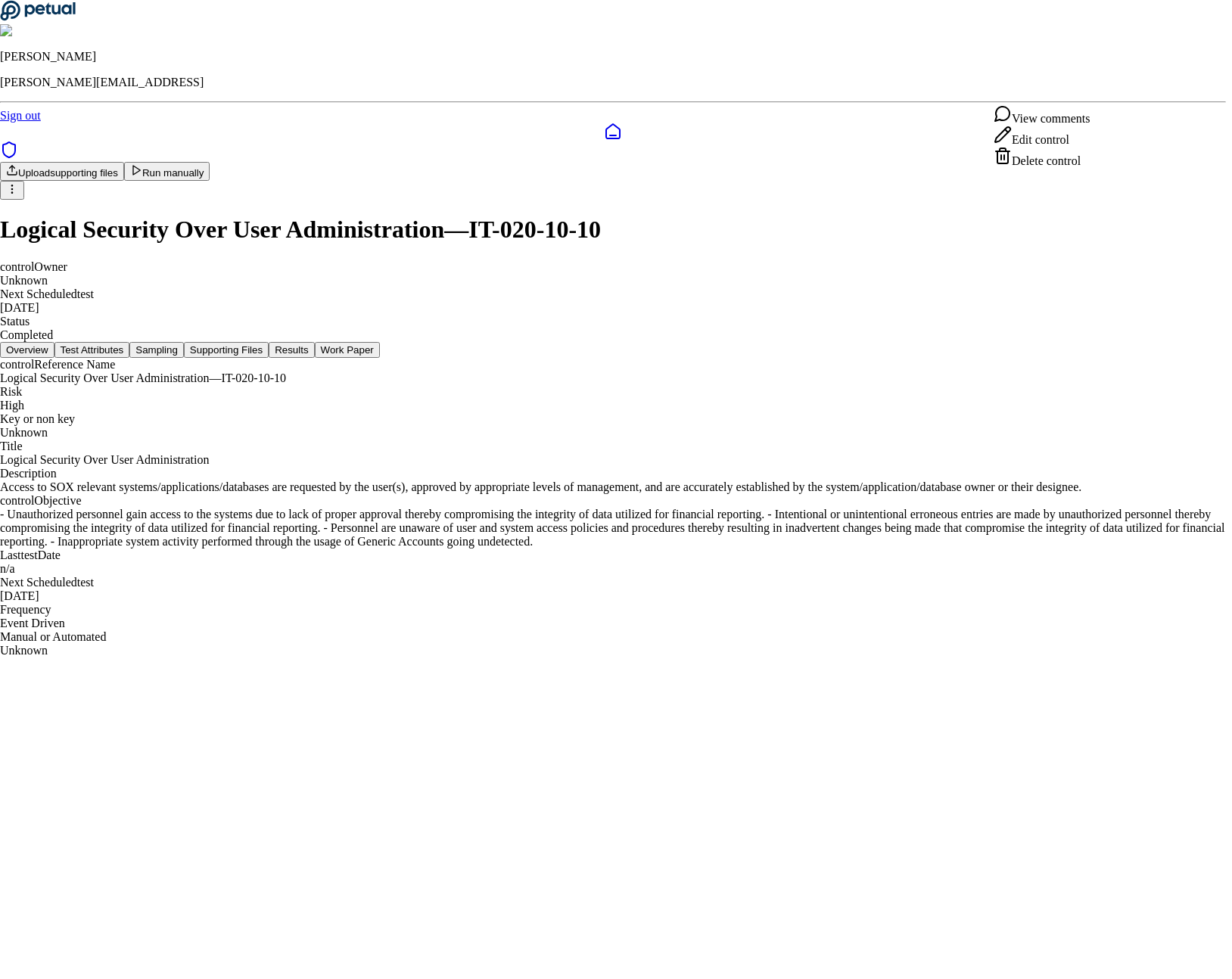
click at [1106, 99] on html "James Lee james@petual.ai Sign out Upload supporting files Run manually Logical…" at bounding box center [616, 335] width 1232 height 670
click at [1055, 147] on div "Edit control" at bounding box center [1042, 135] width 96 height 21
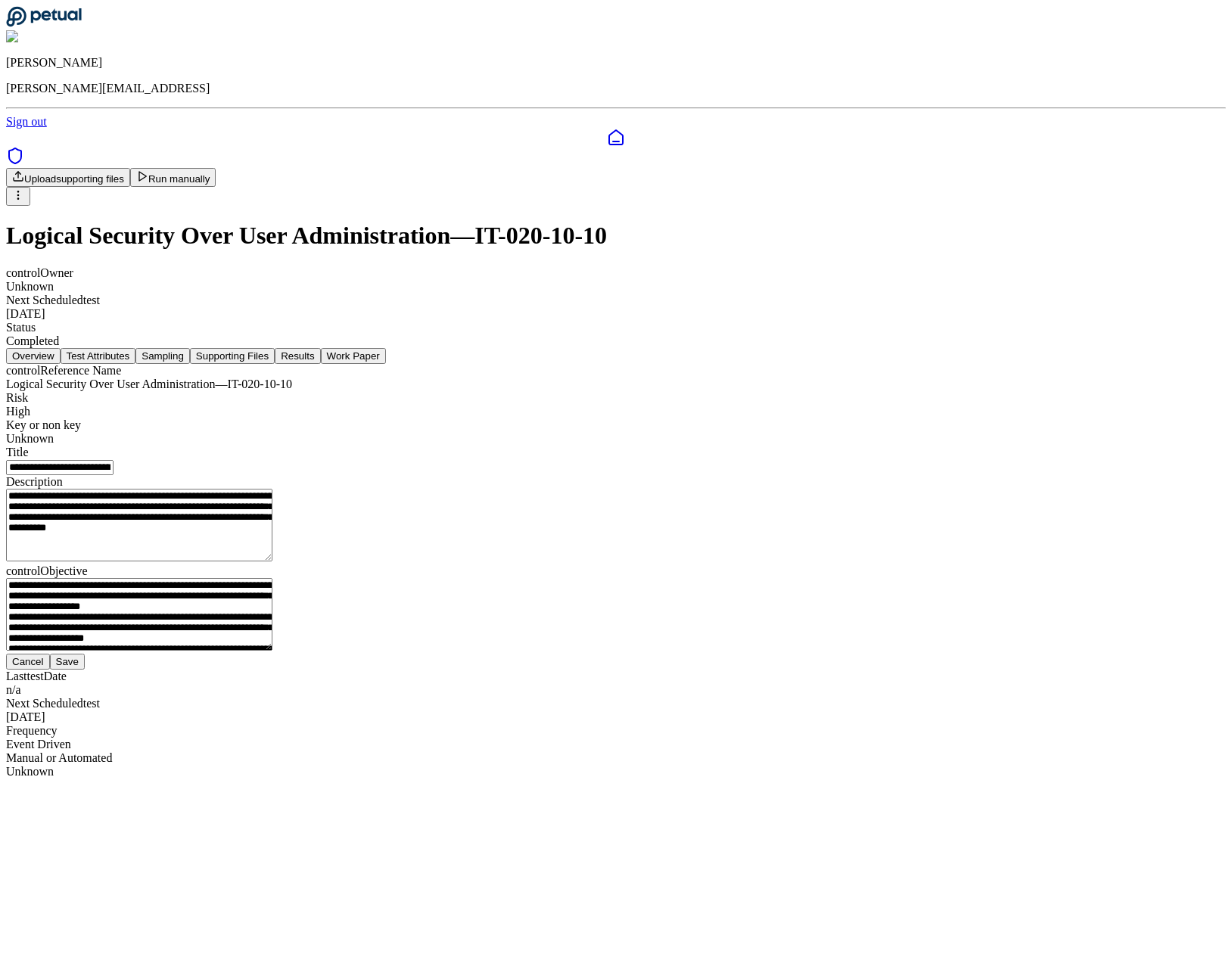
click at [272, 561] on textarea "**********" at bounding box center [139, 525] width 266 height 73
type textarea "**********"
click at [85, 670] on button "Save" at bounding box center [67, 661] width 35 height 16
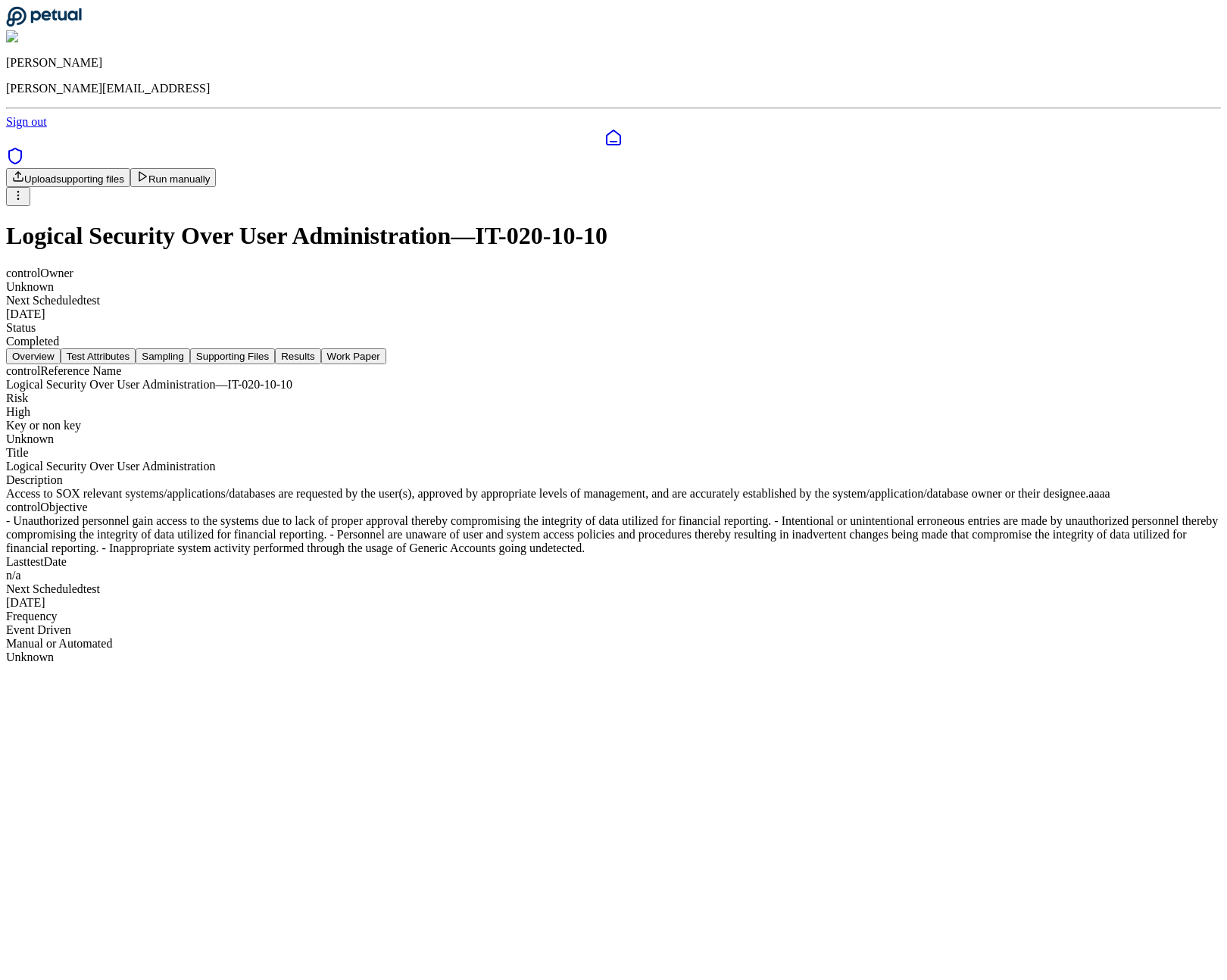
click at [1102, 102] on html "[PERSON_NAME] [PERSON_NAME][EMAIL_ADDRESS] Sign out Upload supporting files Run…" at bounding box center [613, 338] width 1227 height 677
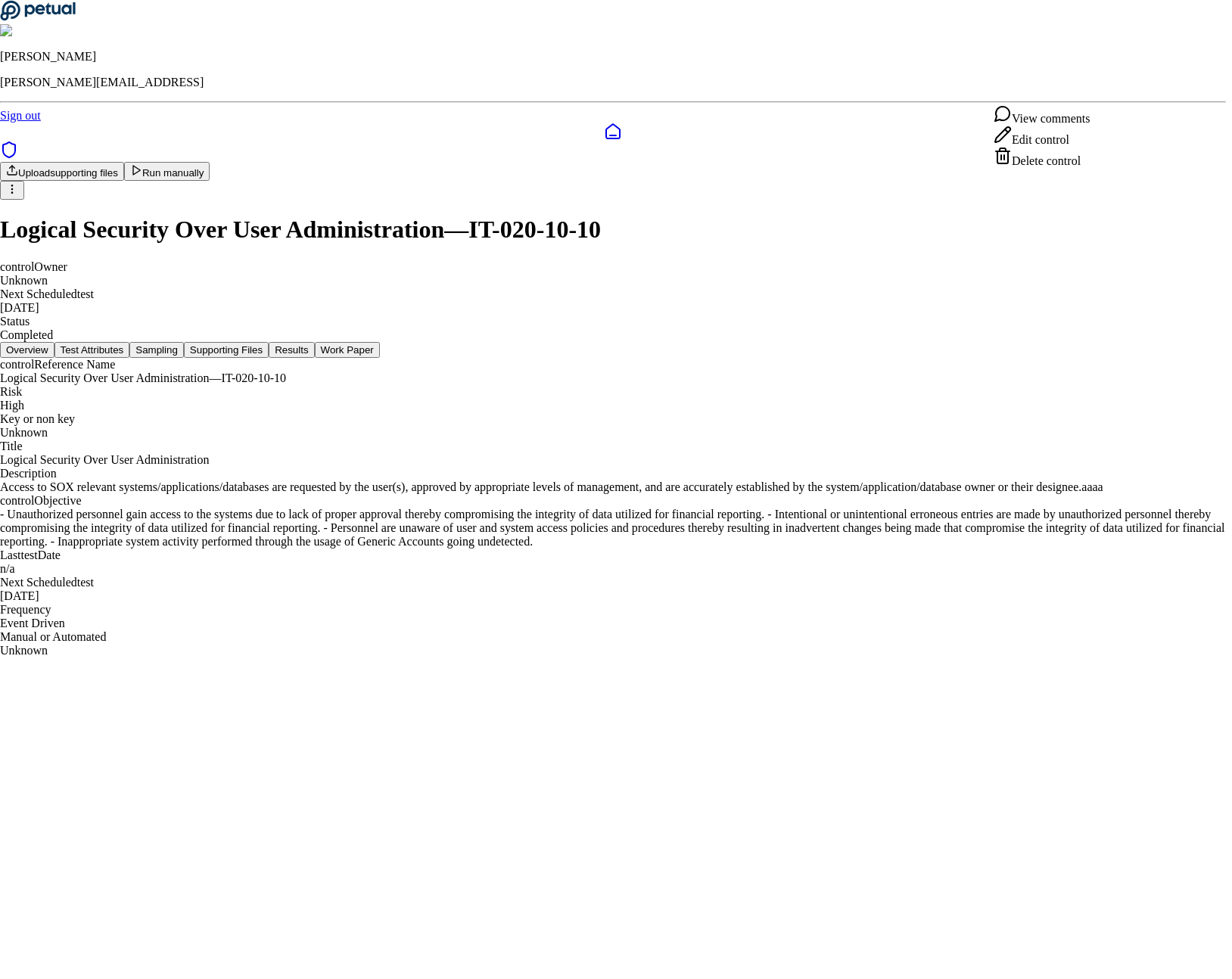
click at [1056, 147] on div "Edit control" at bounding box center [1042, 135] width 96 height 21
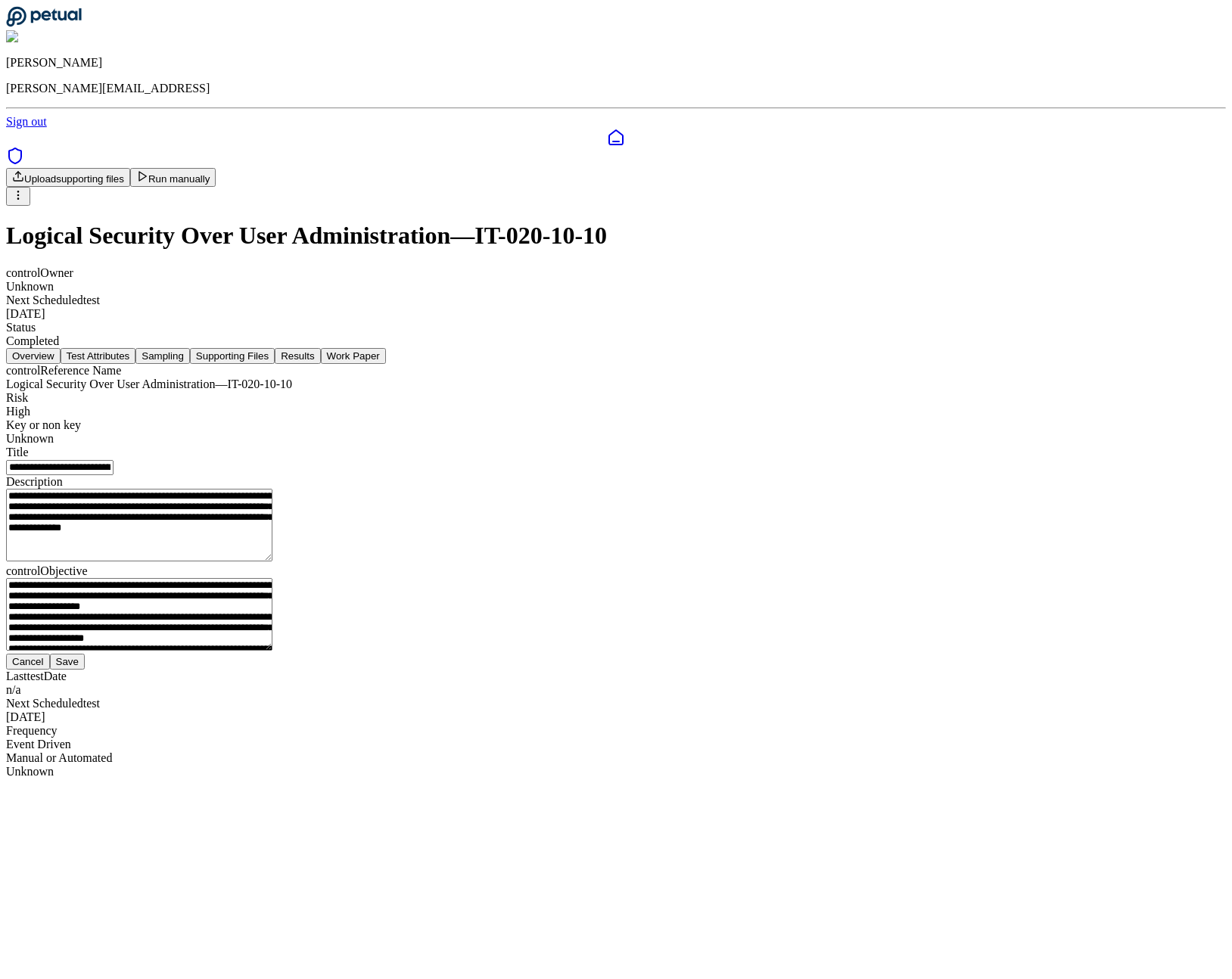
scroll to position [79, 0]
click at [272, 561] on textarea "**********" at bounding box center [139, 525] width 266 height 73
type textarea "**********"
click at [85, 670] on button "Save" at bounding box center [67, 661] width 35 height 16
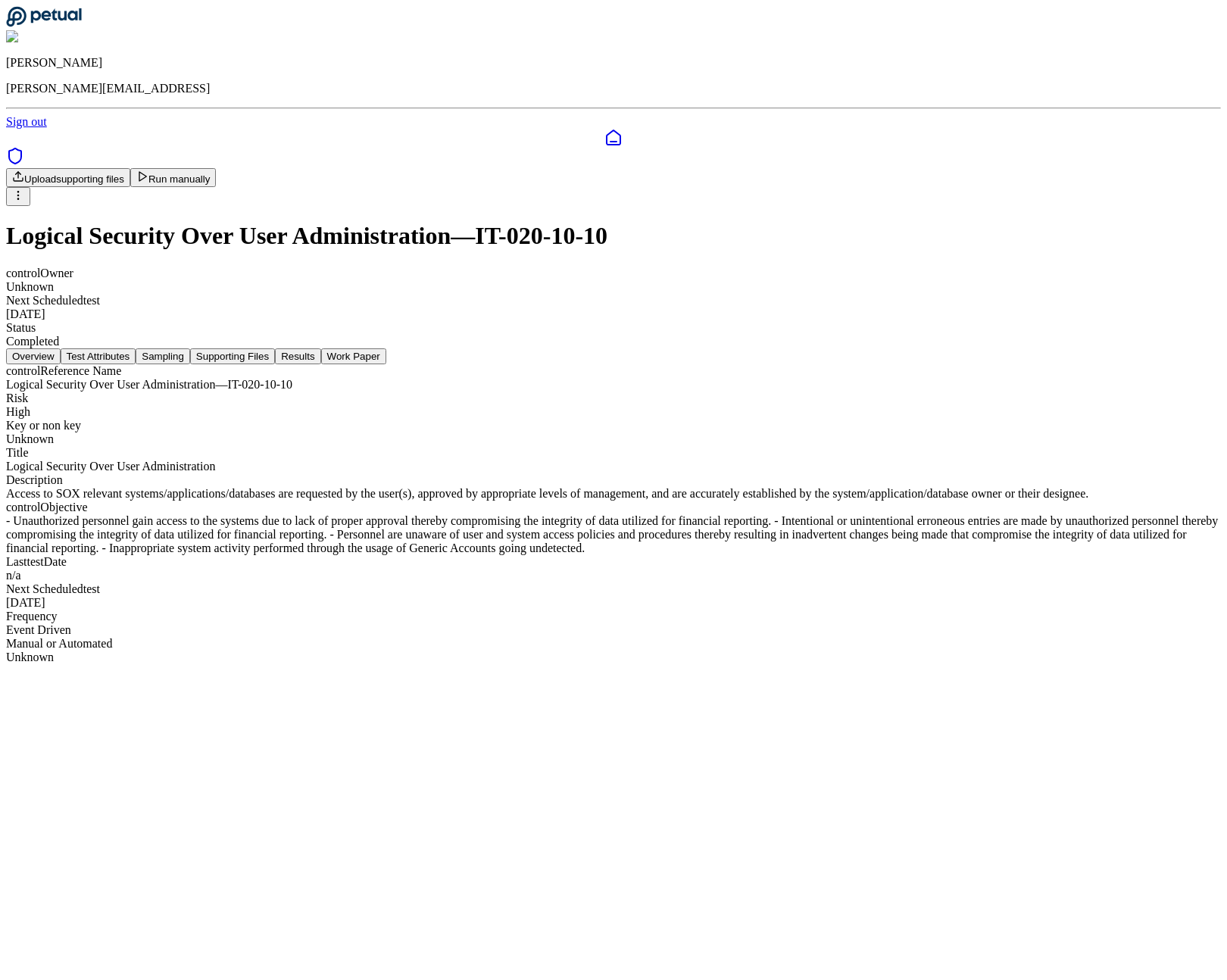
click at [1100, 83] on html "James Lee james@petual.ai Sign out Upload supporting files Run manually Logical…" at bounding box center [613, 338] width 1227 height 677
click at [373, 251] on html "James Lee james@petual.ai Sign out Upload supporting files Run manually Logical…" at bounding box center [613, 338] width 1227 height 677
click at [136, 348] on button "Test Attributes" at bounding box center [98, 356] width 76 height 16
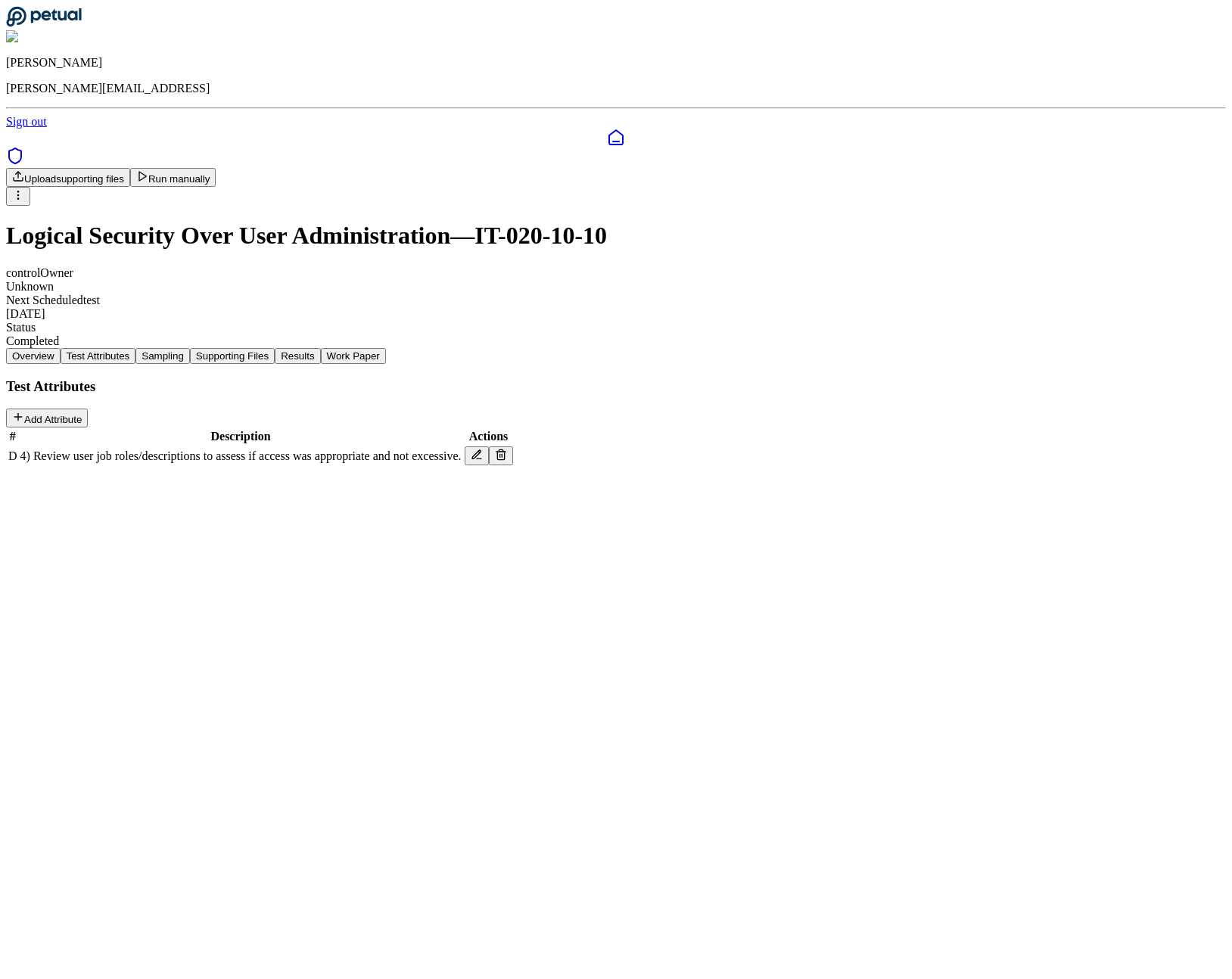
click at [483, 449] on icon at bounding box center [477, 455] width 12 height 12
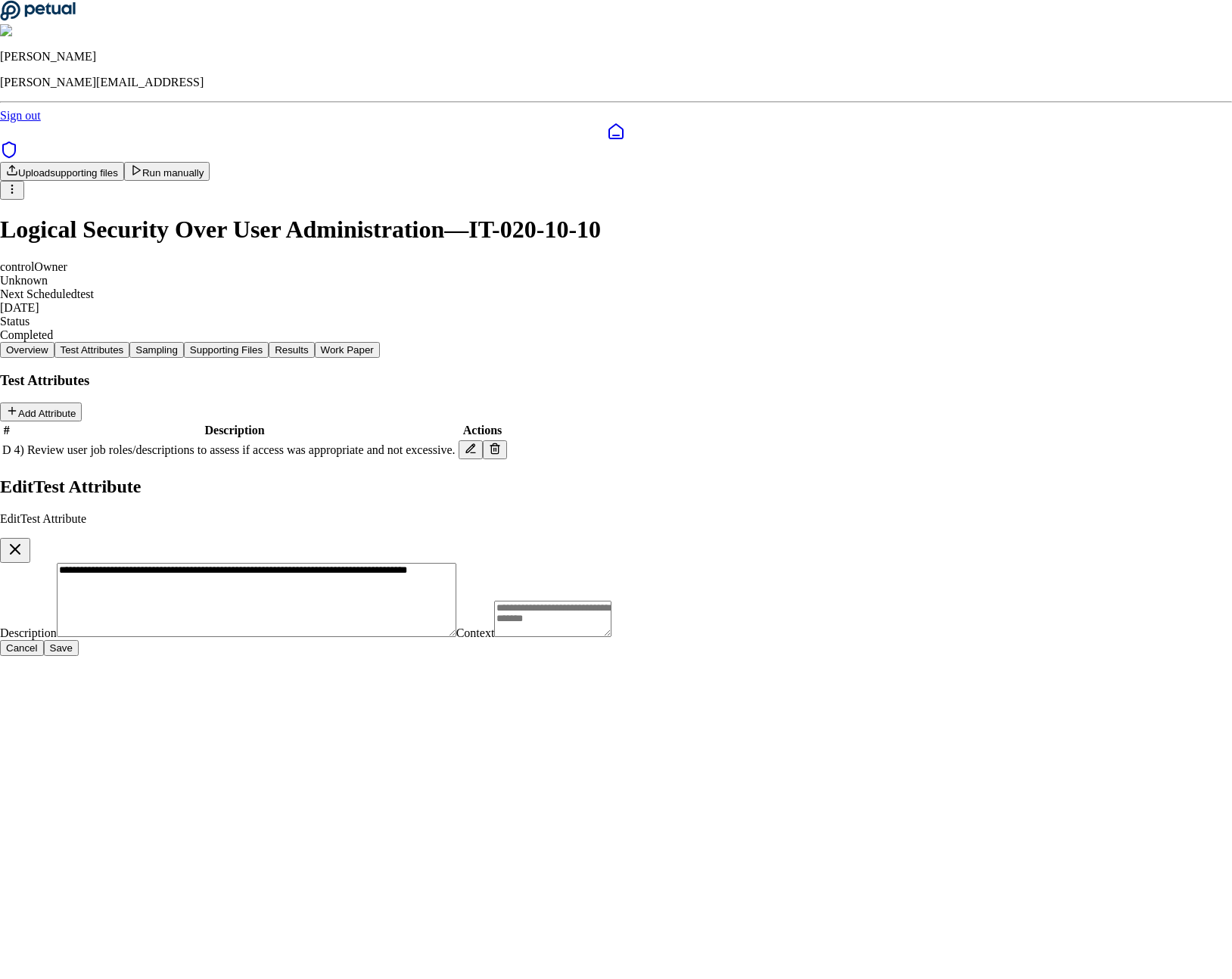
click at [612, 601] on textarea "Context" at bounding box center [553, 619] width 118 height 36
type textarea "****"
click at [79, 640] on button "Save" at bounding box center [61, 648] width 35 height 16
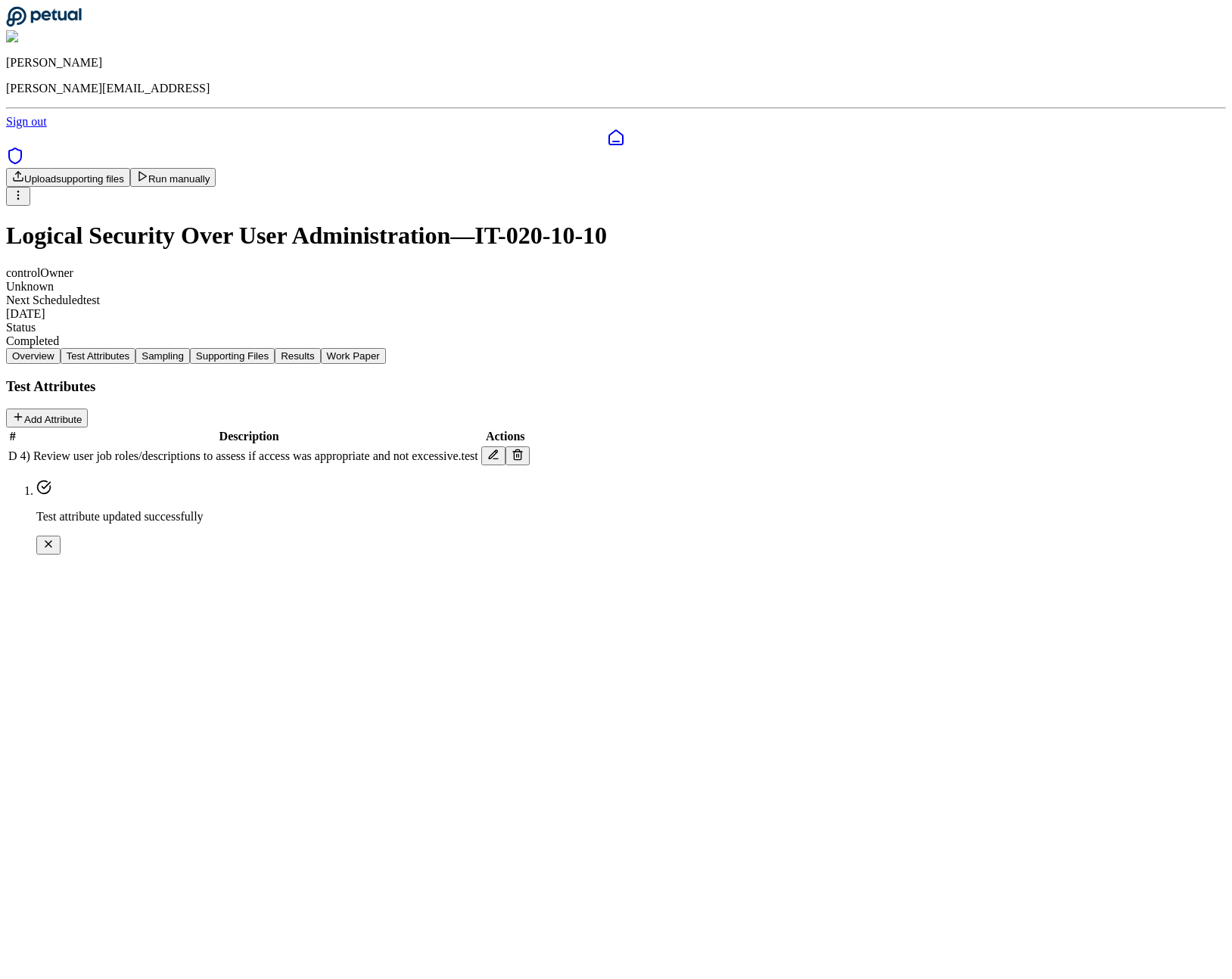
click at [498, 459] on icon at bounding box center [496, 459] width 5 height 0
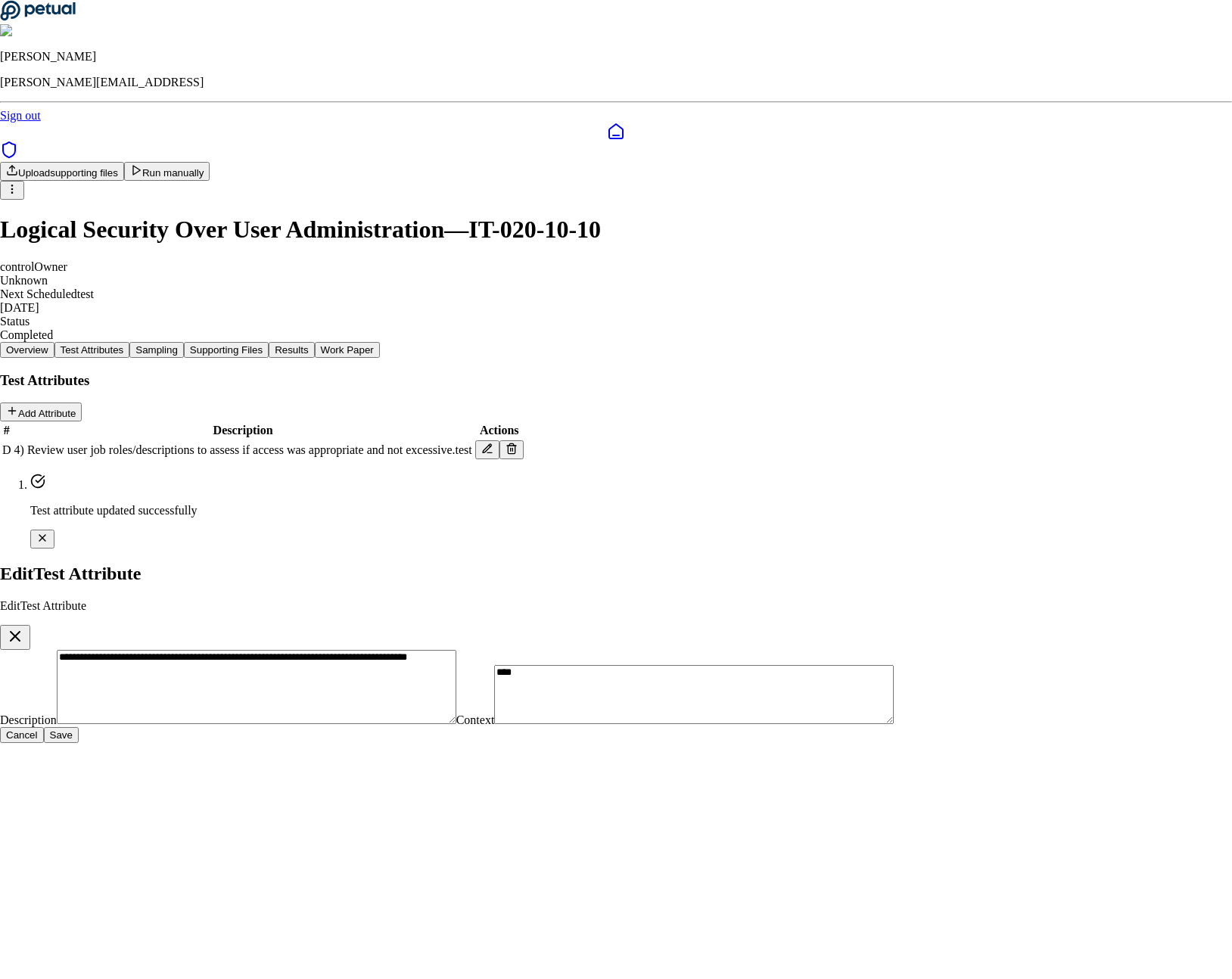
click at [456, 650] on textarea "**********" at bounding box center [256, 687] width 400 height 74
type textarea "**********"
click at [79, 727] on button "Save" at bounding box center [61, 735] width 35 height 16
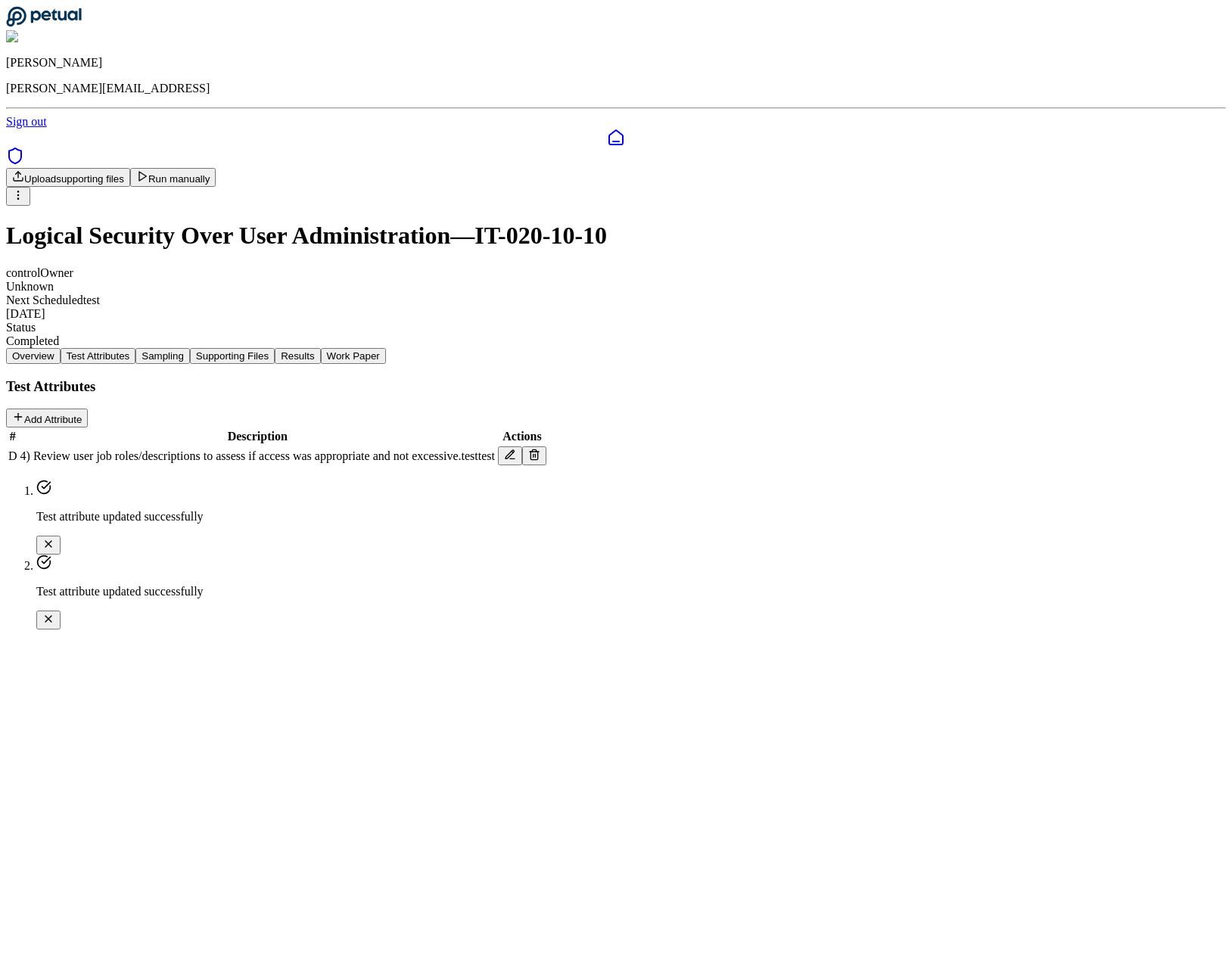
click at [516, 449] on icon at bounding box center [510, 455] width 12 height 12
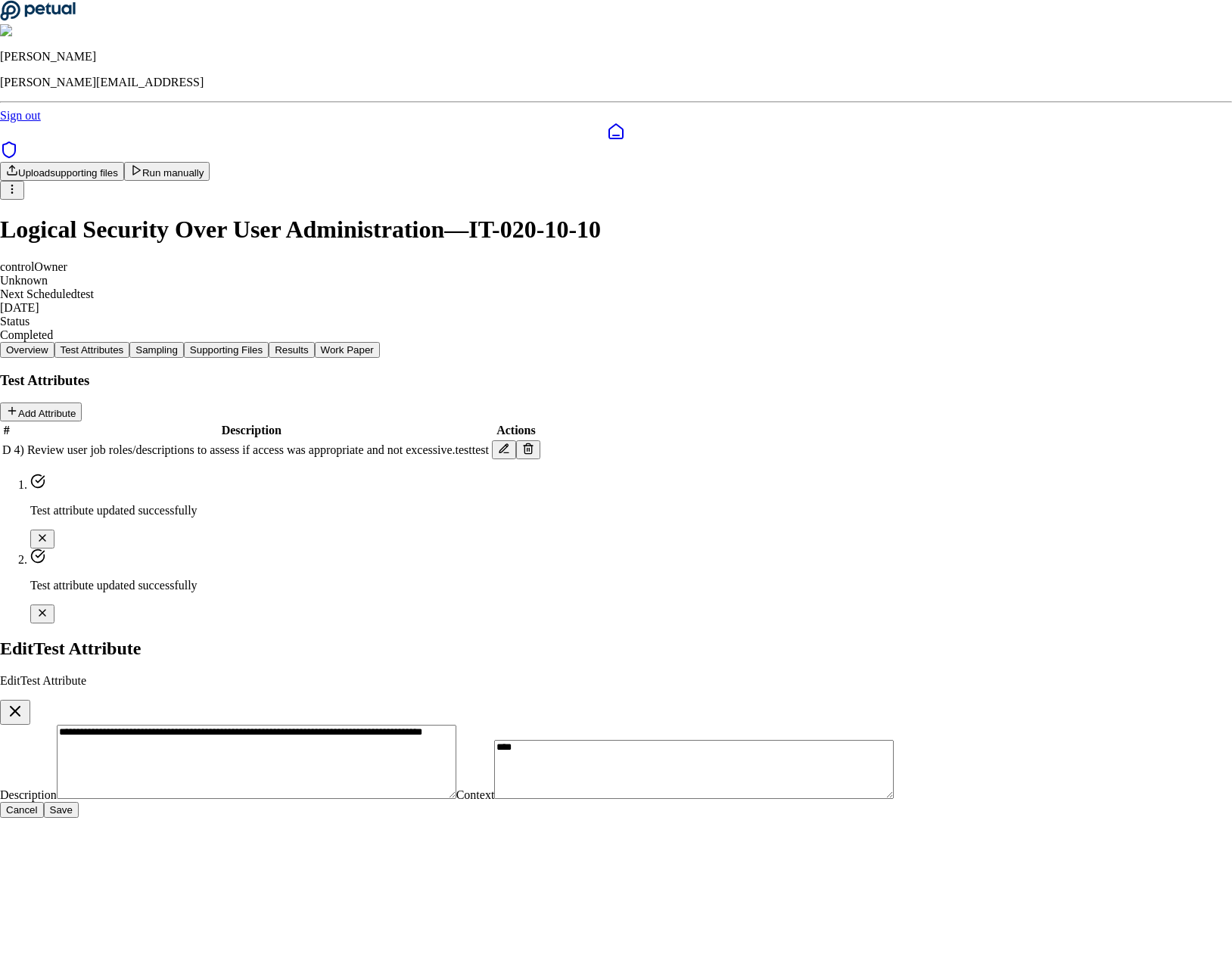
click at [456, 725] on textarea "**********" at bounding box center [256, 762] width 400 height 74
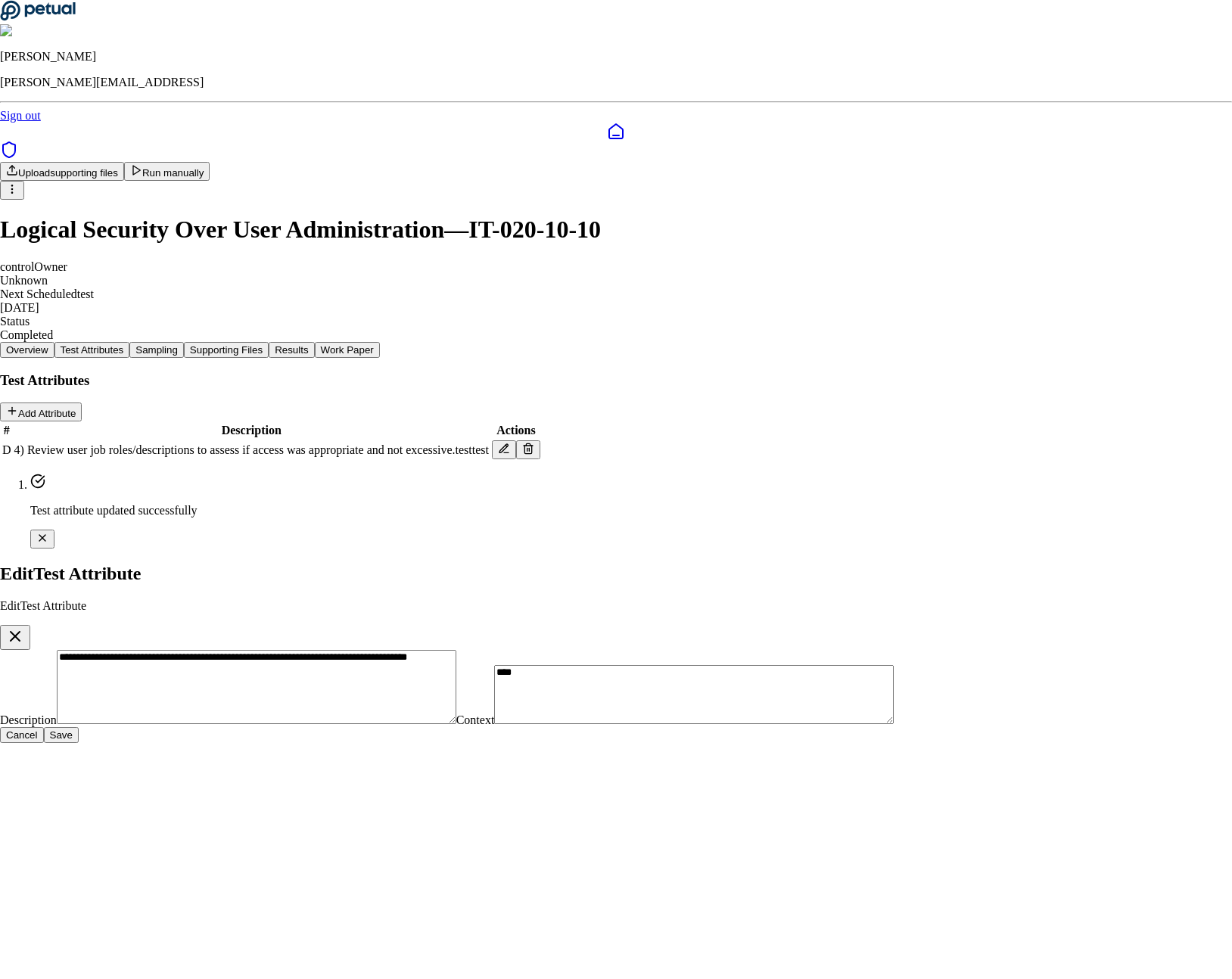
type textarea "**********"
click at [517, 665] on textarea "****" at bounding box center [694, 694] width 400 height 59
click at [79, 727] on button "Save" at bounding box center [61, 735] width 35 height 16
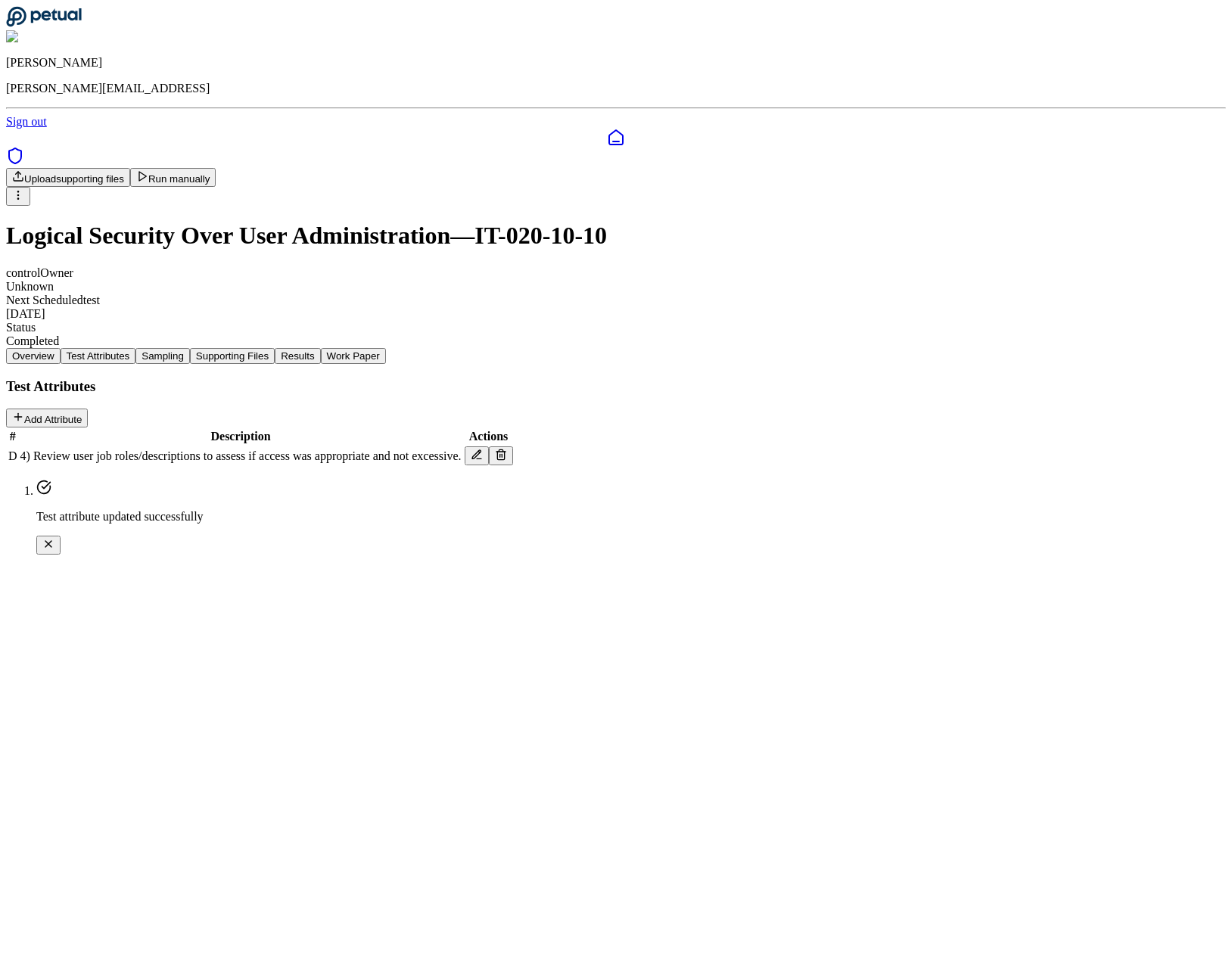
click at [88, 408] on button "Add Attribute" at bounding box center [47, 418] width 82 height 19
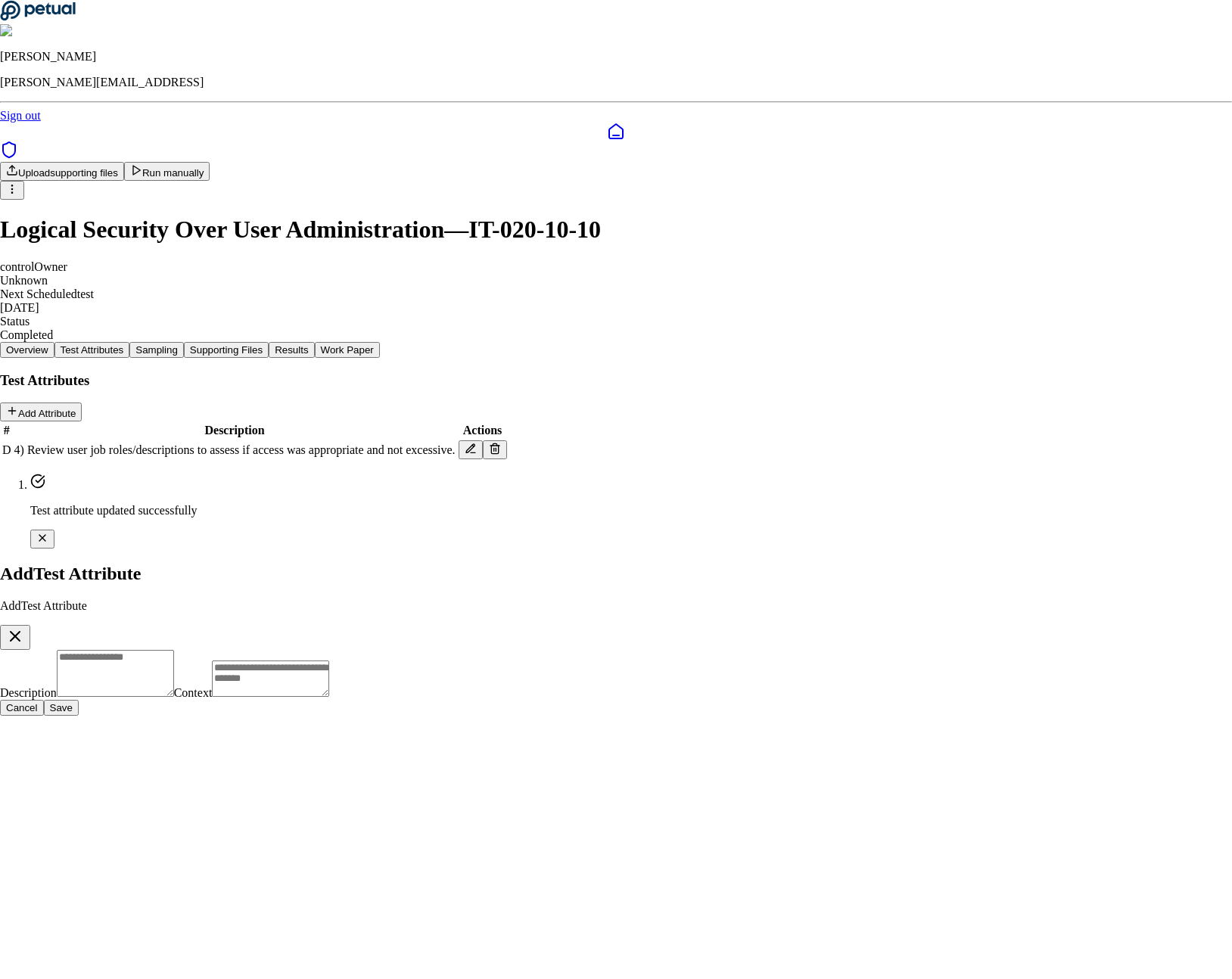
click at [628, 650] on div "Description Context" at bounding box center [616, 675] width 1232 height 50
click at [174, 650] on textarea "Description" at bounding box center [115, 674] width 118 height 47
type textarea "****"
click at [612, 687] on textarea "Context" at bounding box center [553, 705] width 118 height 36
type textarea "****"
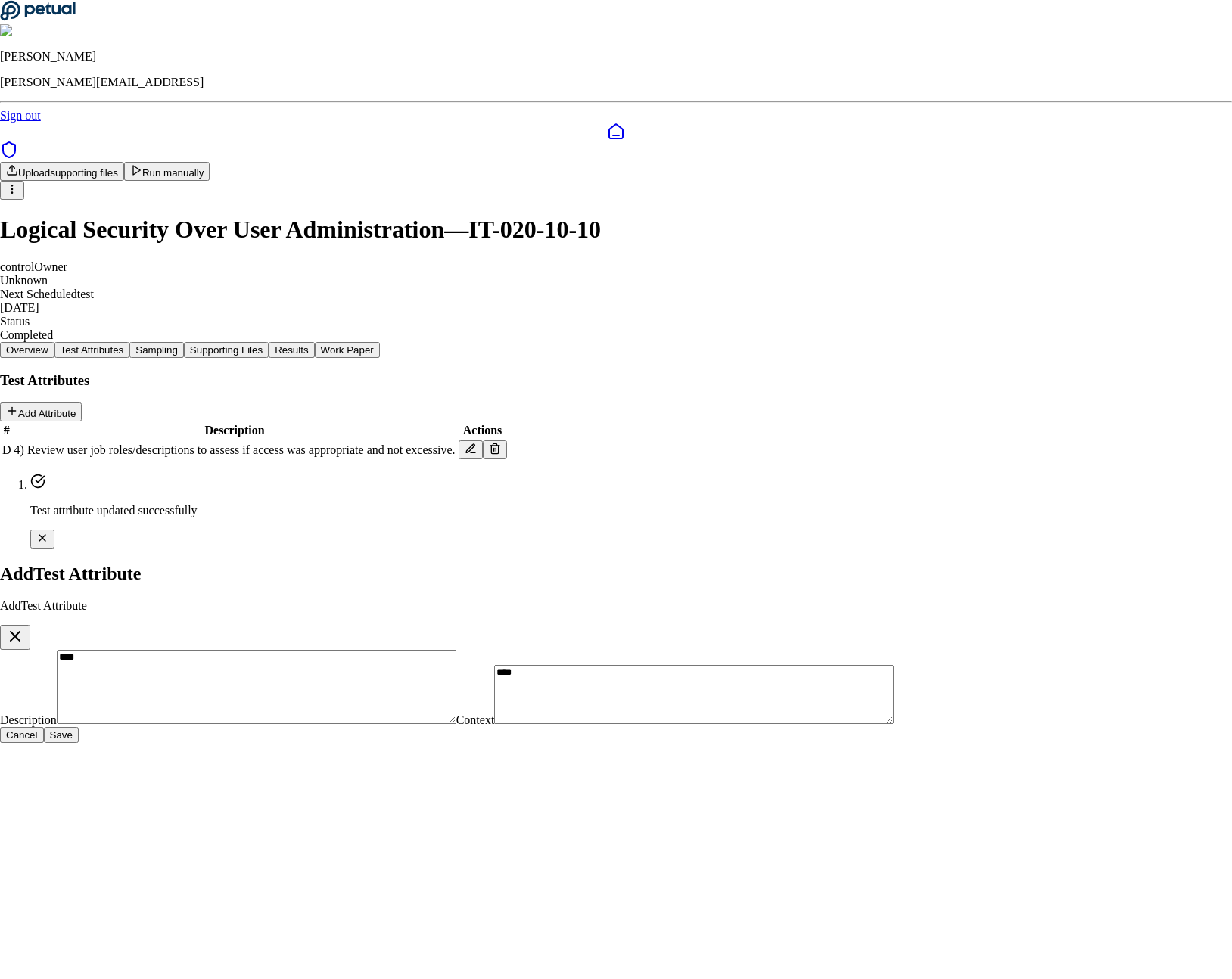
click at [79, 727] on button "Save" at bounding box center [61, 735] width 35 height 16
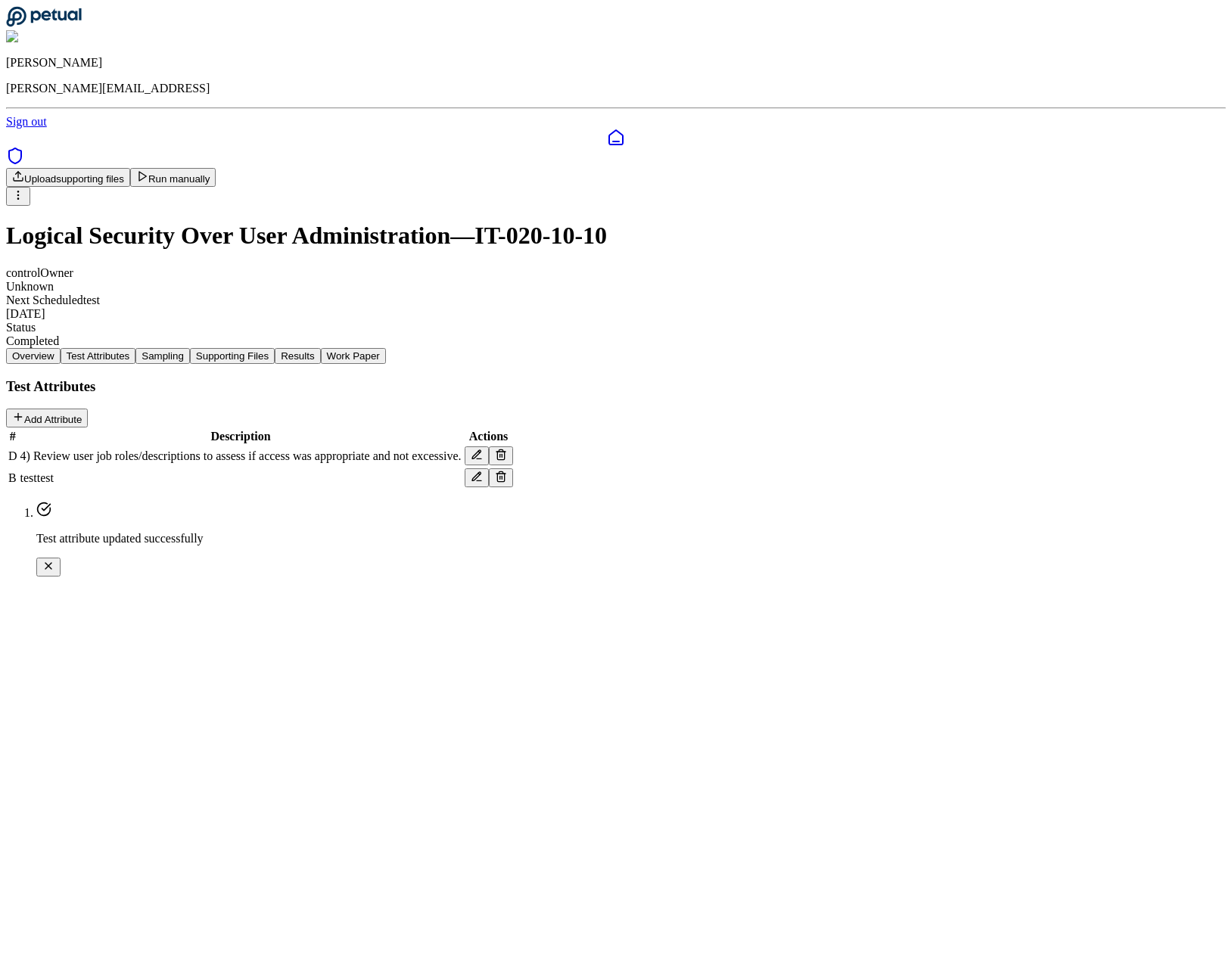
click at [507, 471] on icon at bounding box center [501, 477] width 12 height 12
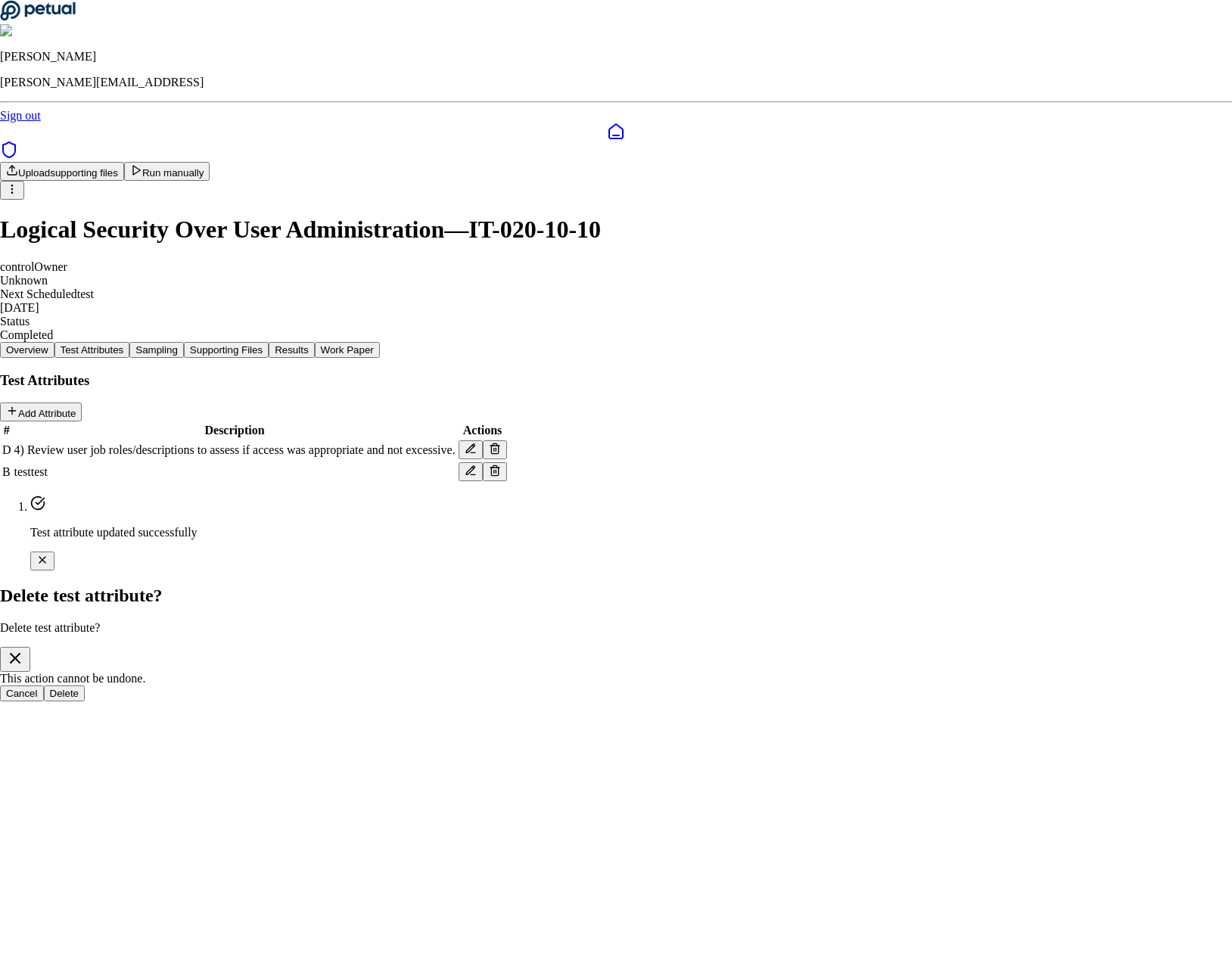
click at [86, 686] on button "Delete" at bounding box center [65, 694] width 42 height 16
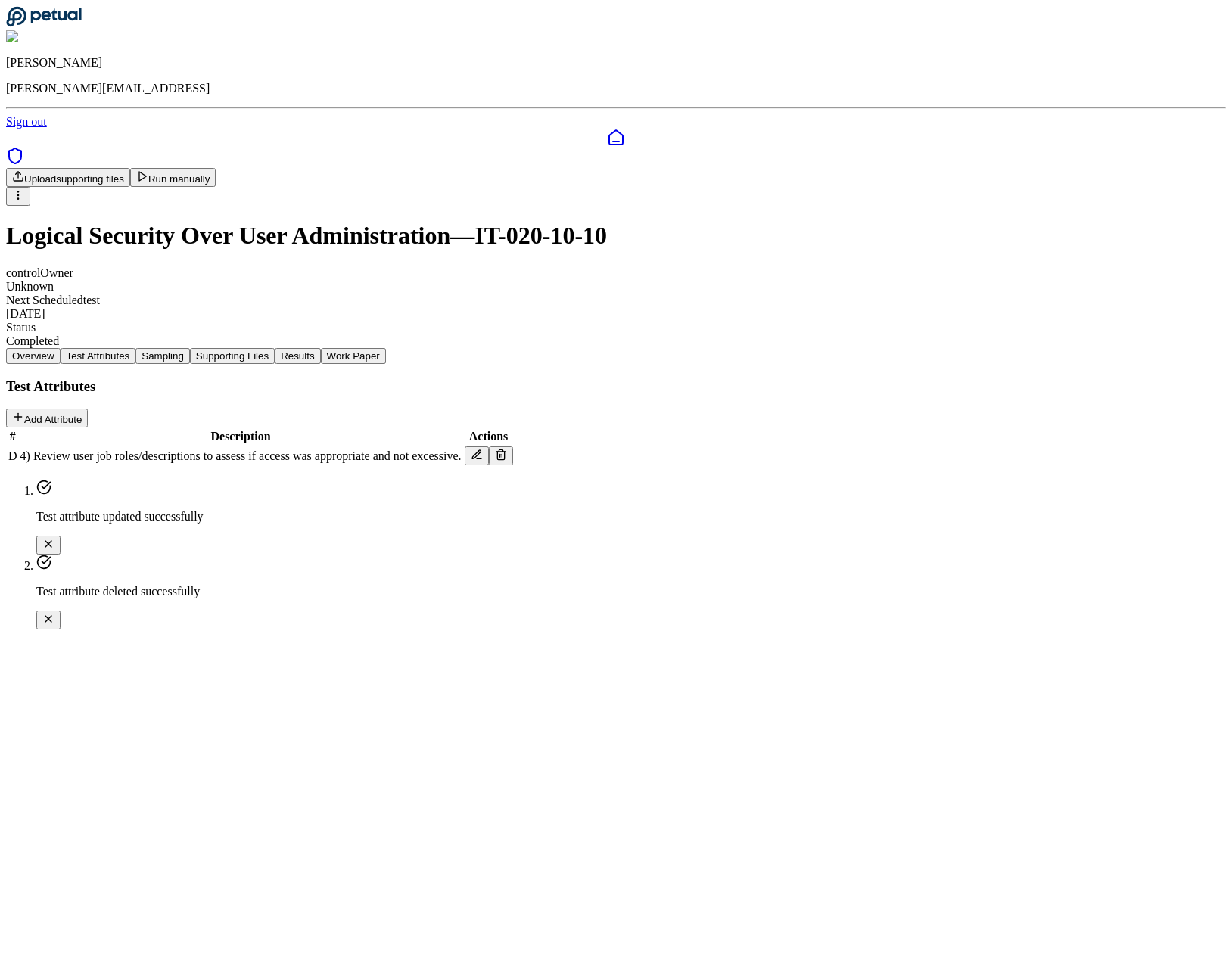
click at [190, 348] on button "Sampling" at bounding box center [162, 356] width 54 height 16
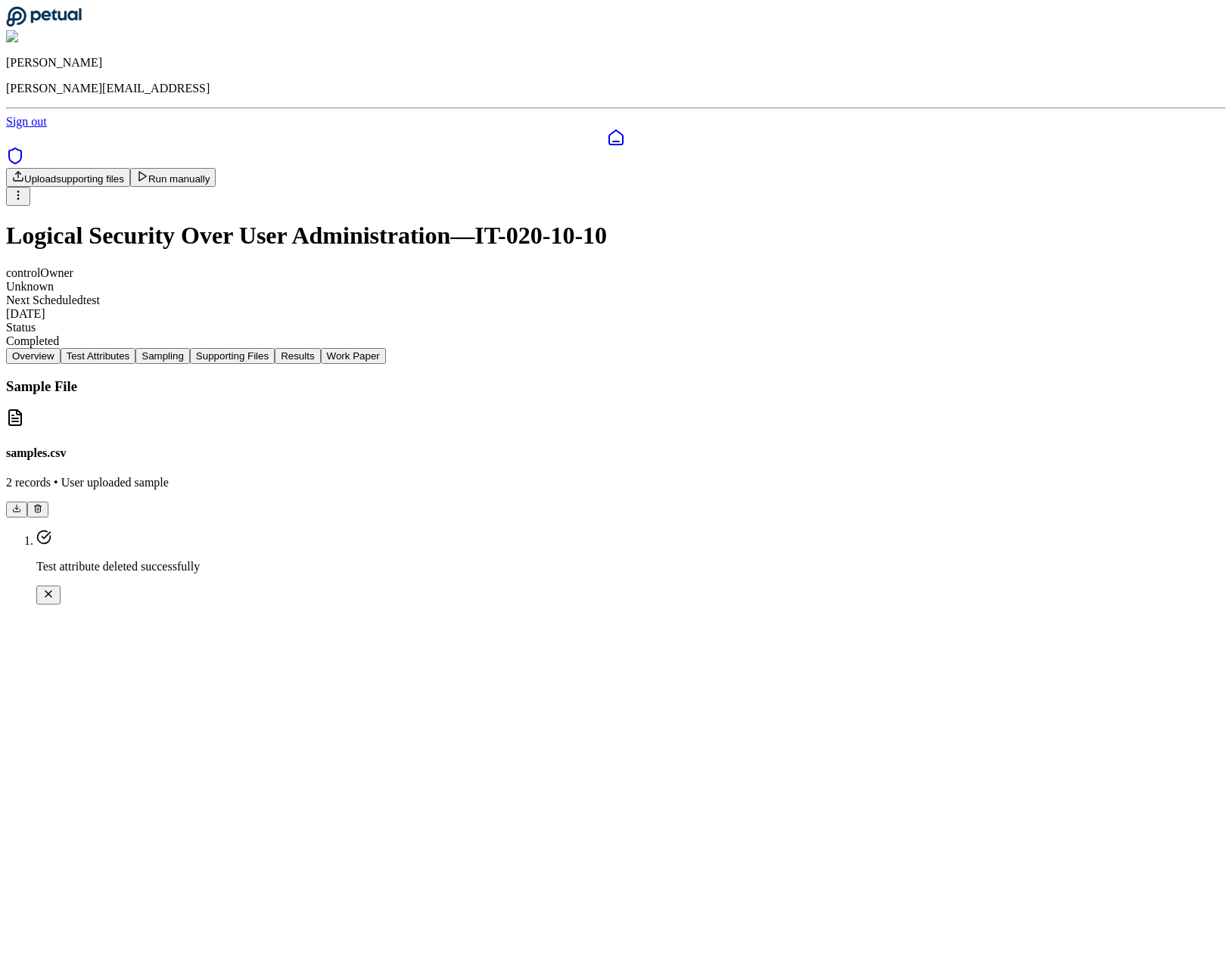
click at [136, 348] on button "Test Attributes" at bounding box center [98, 356] width 76 height 16
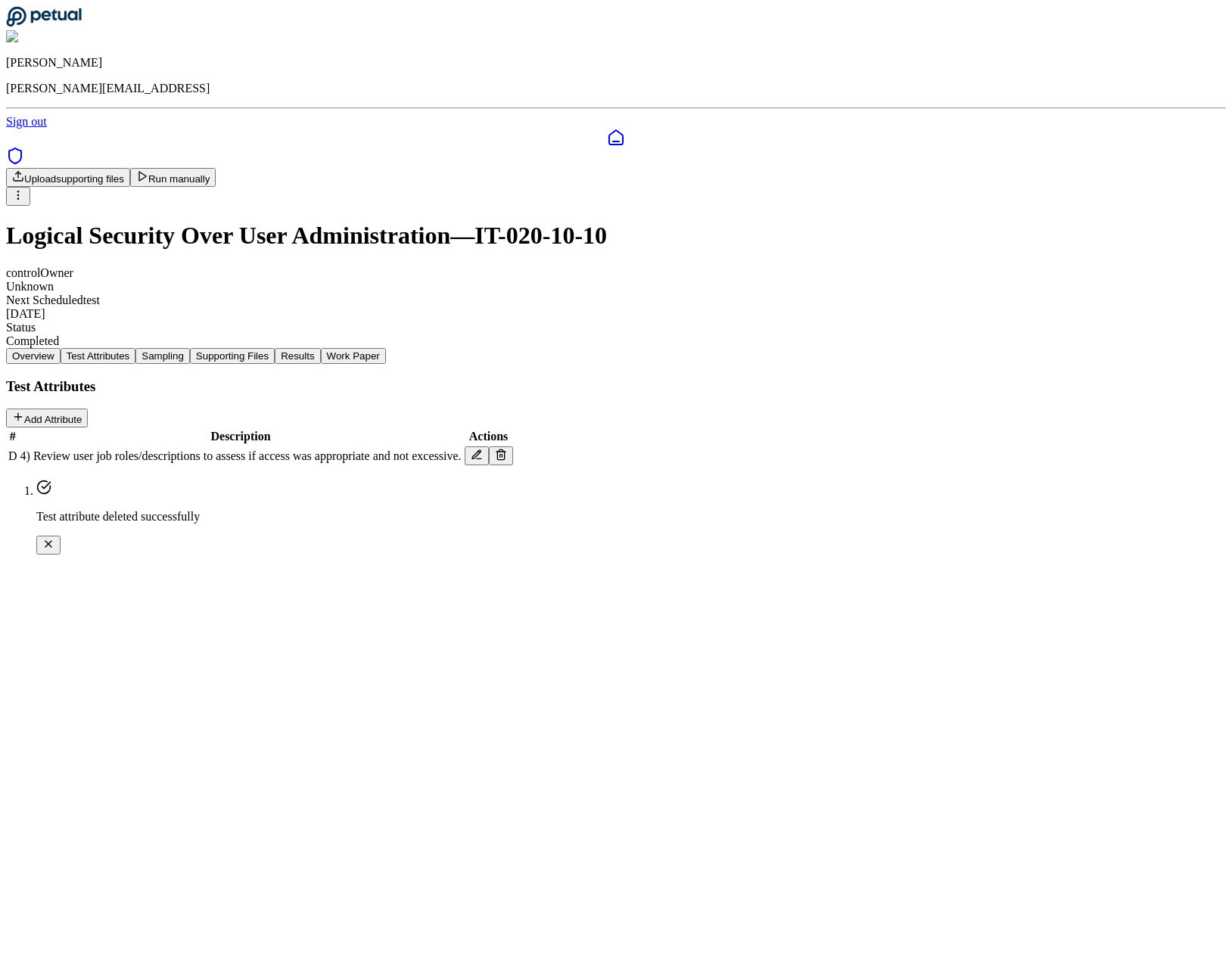
click at [190, 348] on button "Sampling" at bounding box center [162, 356] width 54 height 16
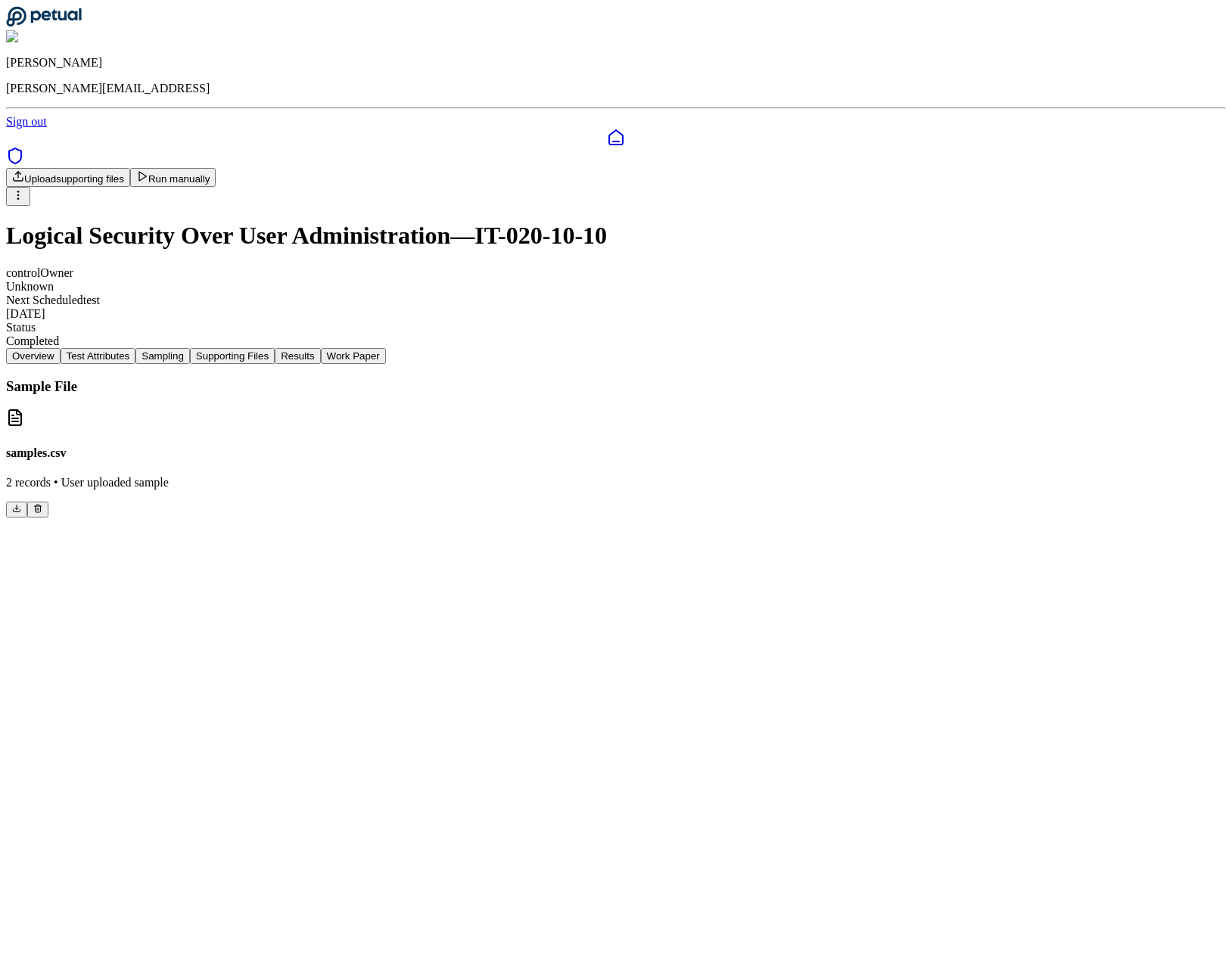
click at [275, 348] on button "Supporting Files" at bounding box center [233, 356] width 85 height 16
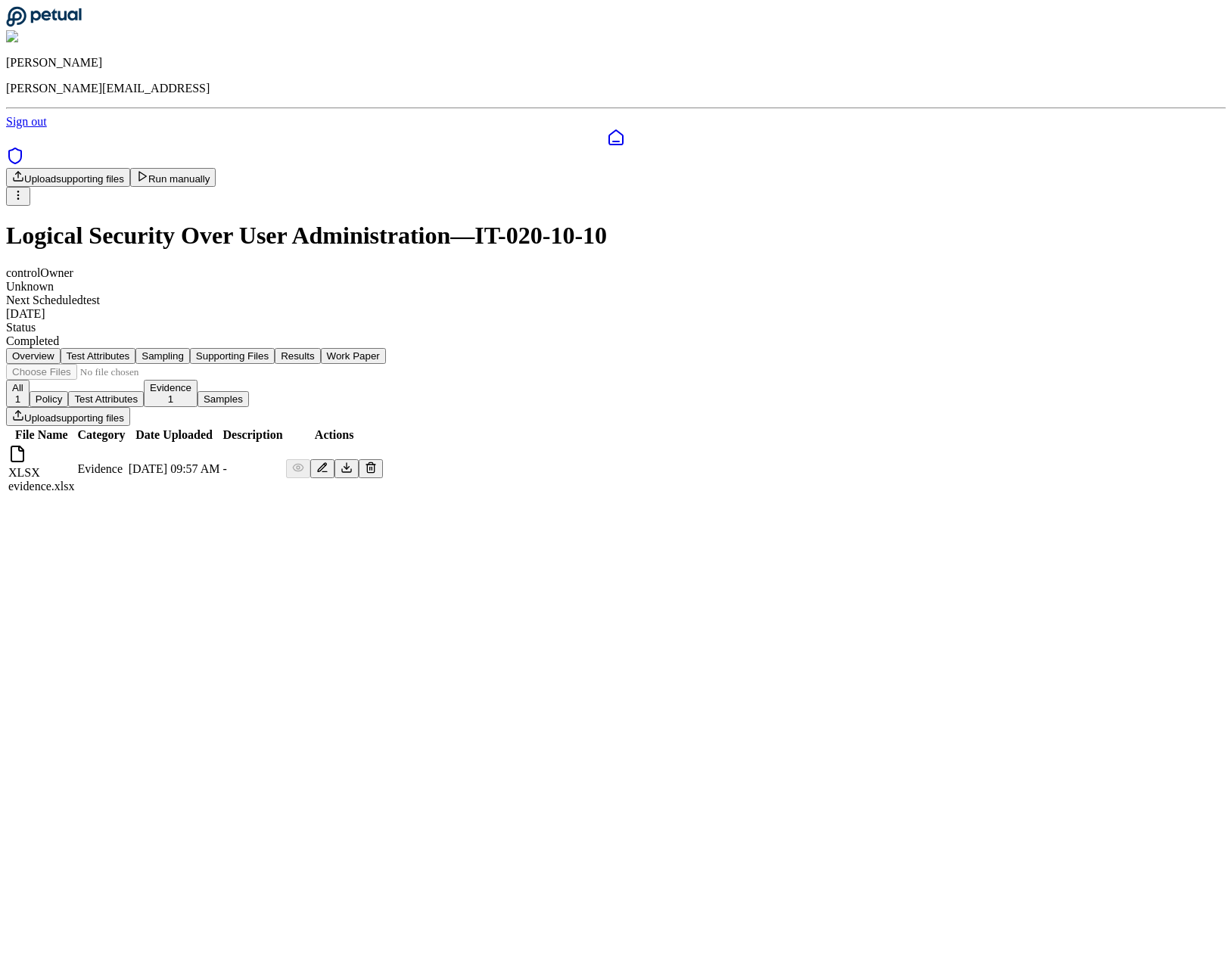
click at [136, 348] on button "Test Attributes" at bounding box center [98, 356] width 76 height 16
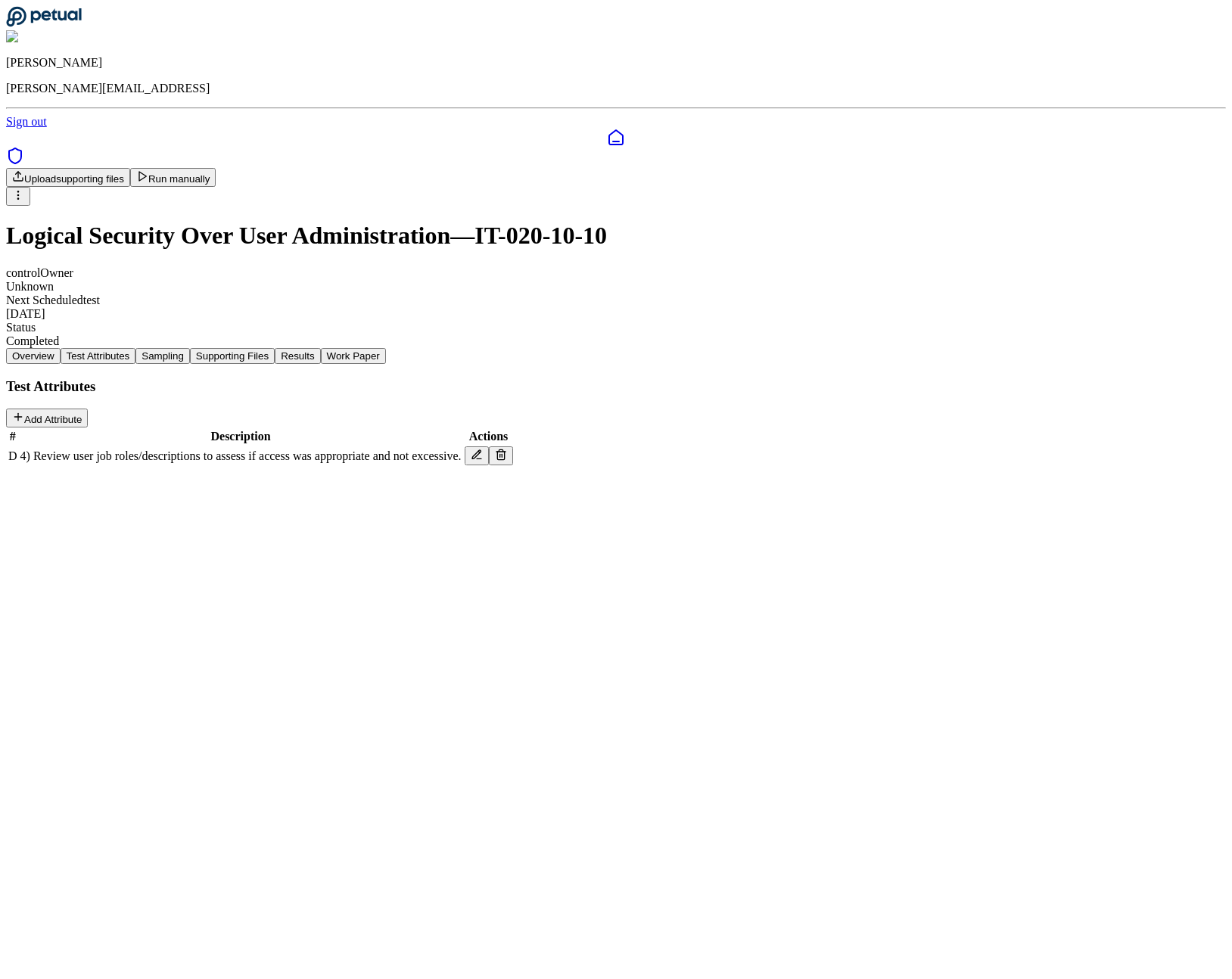
click at [190, 348] on button "Sampling" at bounding box center [162, 356] width 54 height 16
click at [41, 507] on icon at bounding box center [38, 510] width 5 height 6
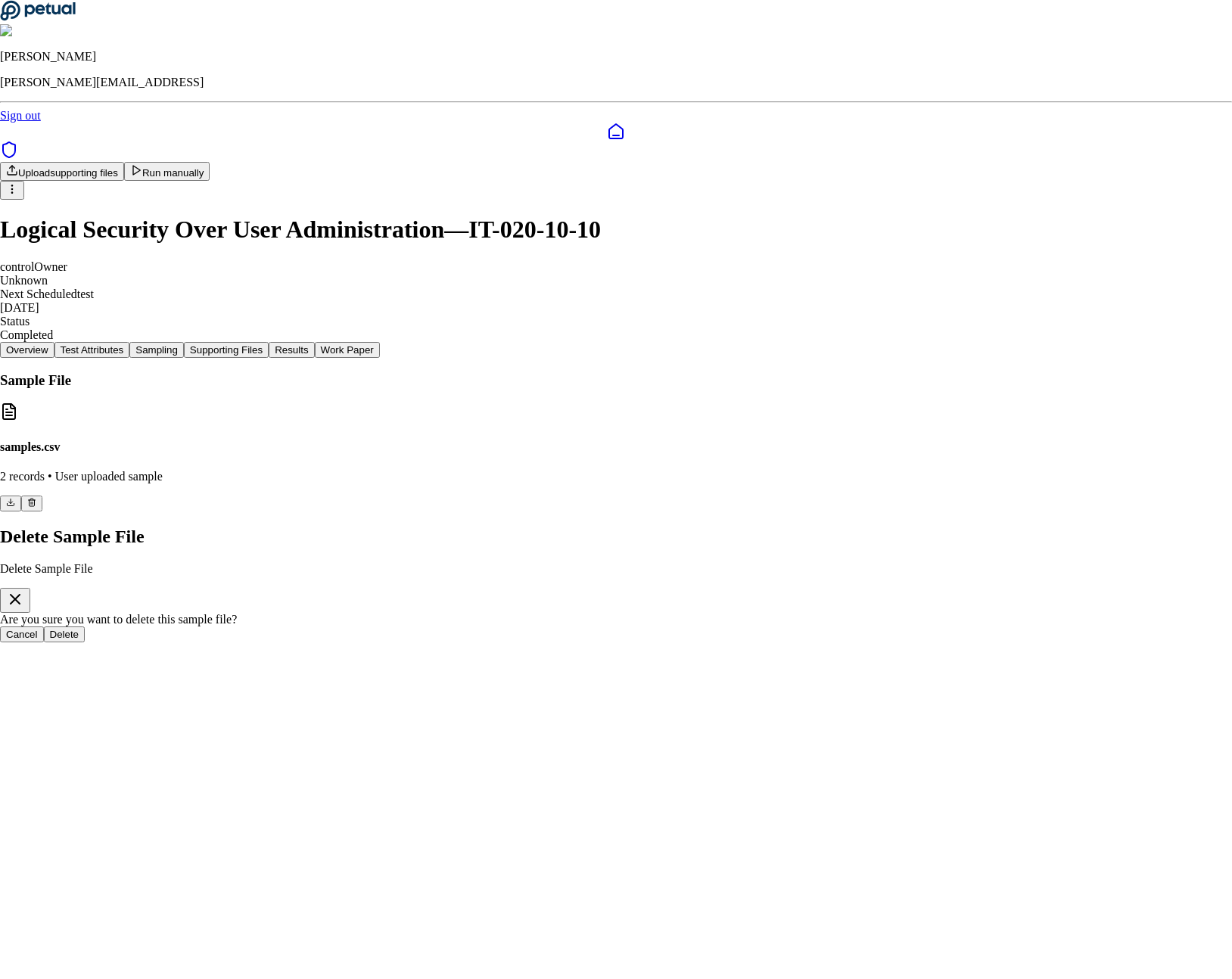
click at [86, 626] on button "Delete" at bounding box center [65, 634] width 42 height 16
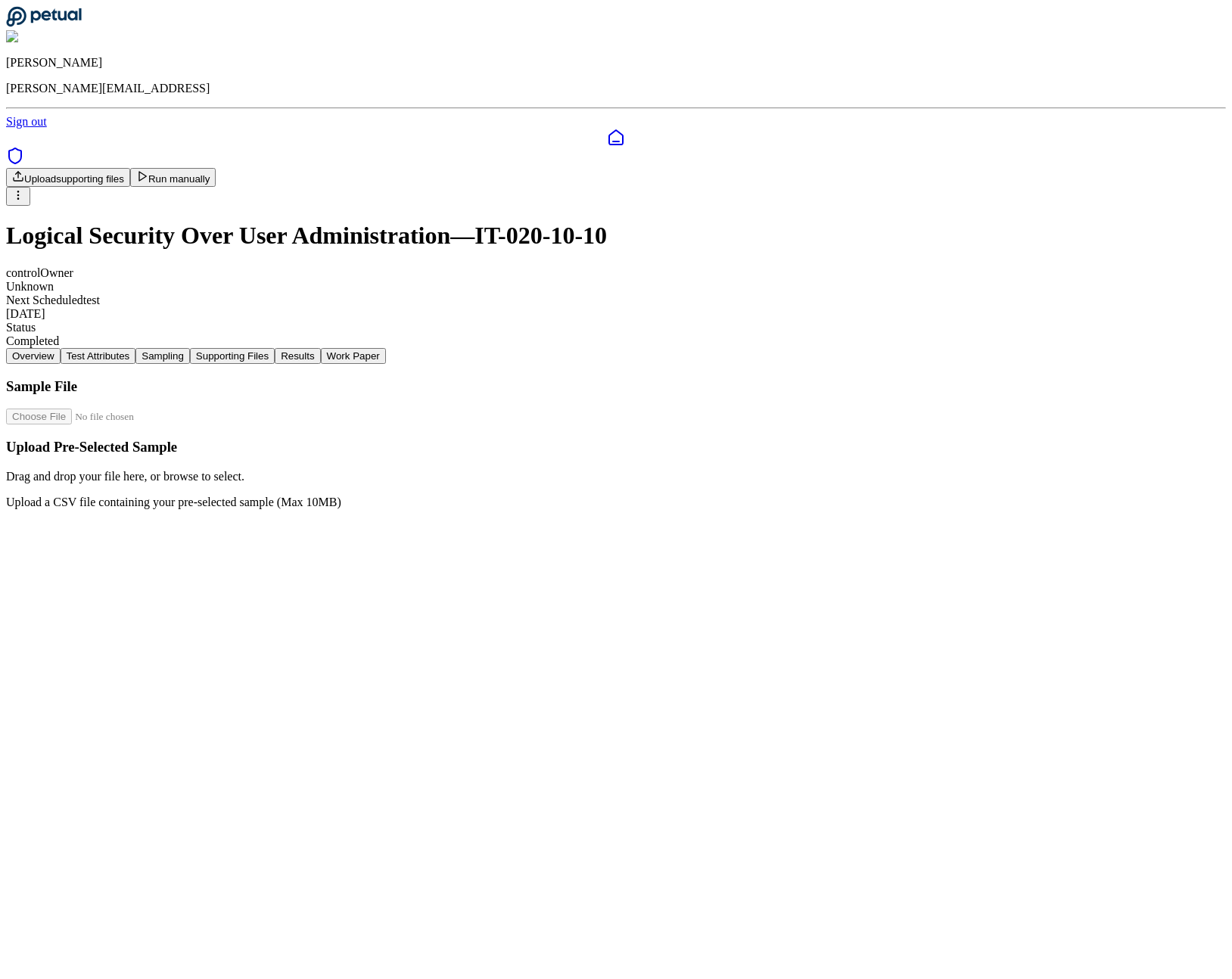
click at [178, 408] on input "file" at bounding box center [92, 416] width 172 height 16
type input "**********"
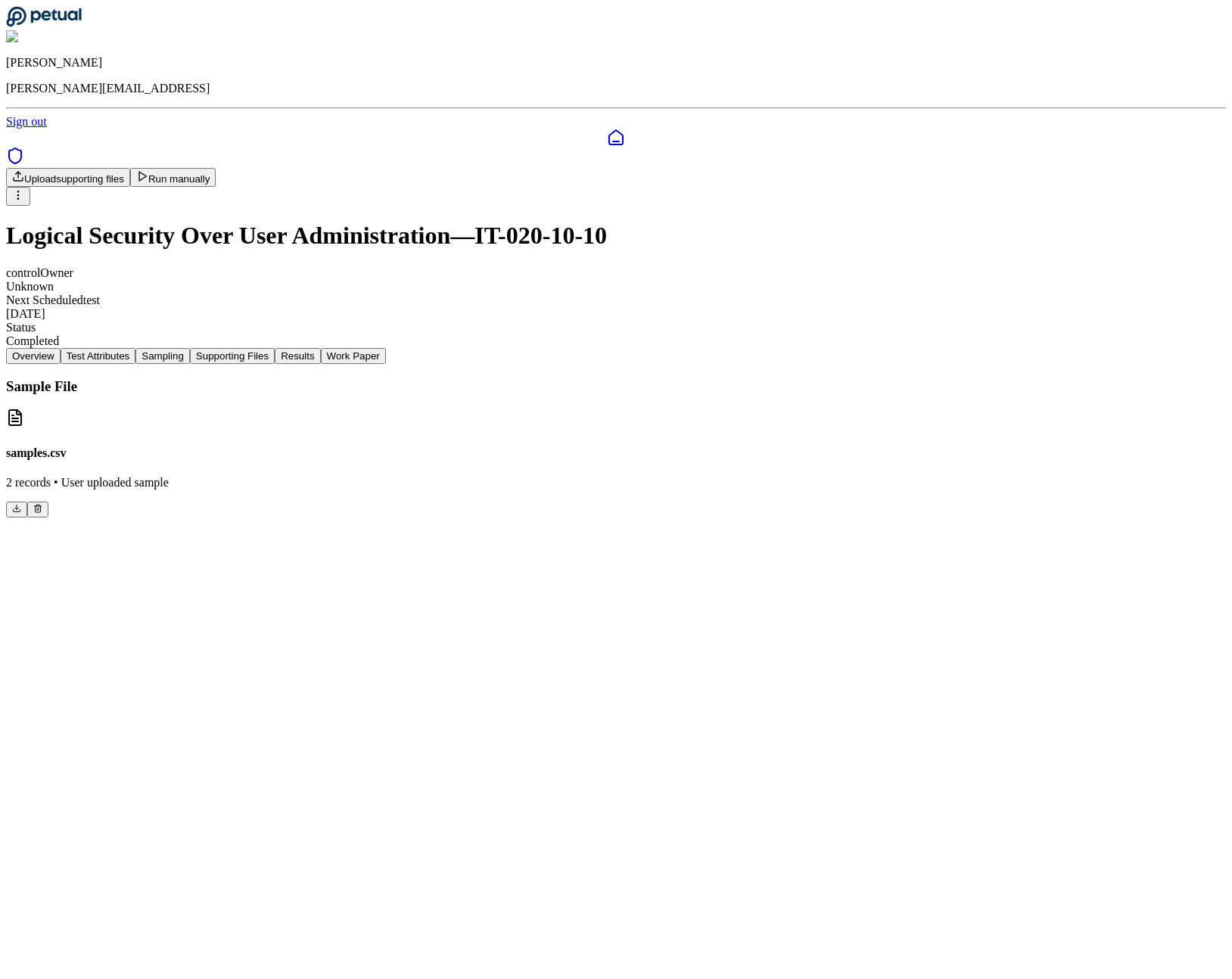
click at [20, 510] on icon at bounding box center [17, 510] width 7 height 2
click at [275, 348] on button "Supporting Files" at bounding box center [233, 356] width 85 height 16
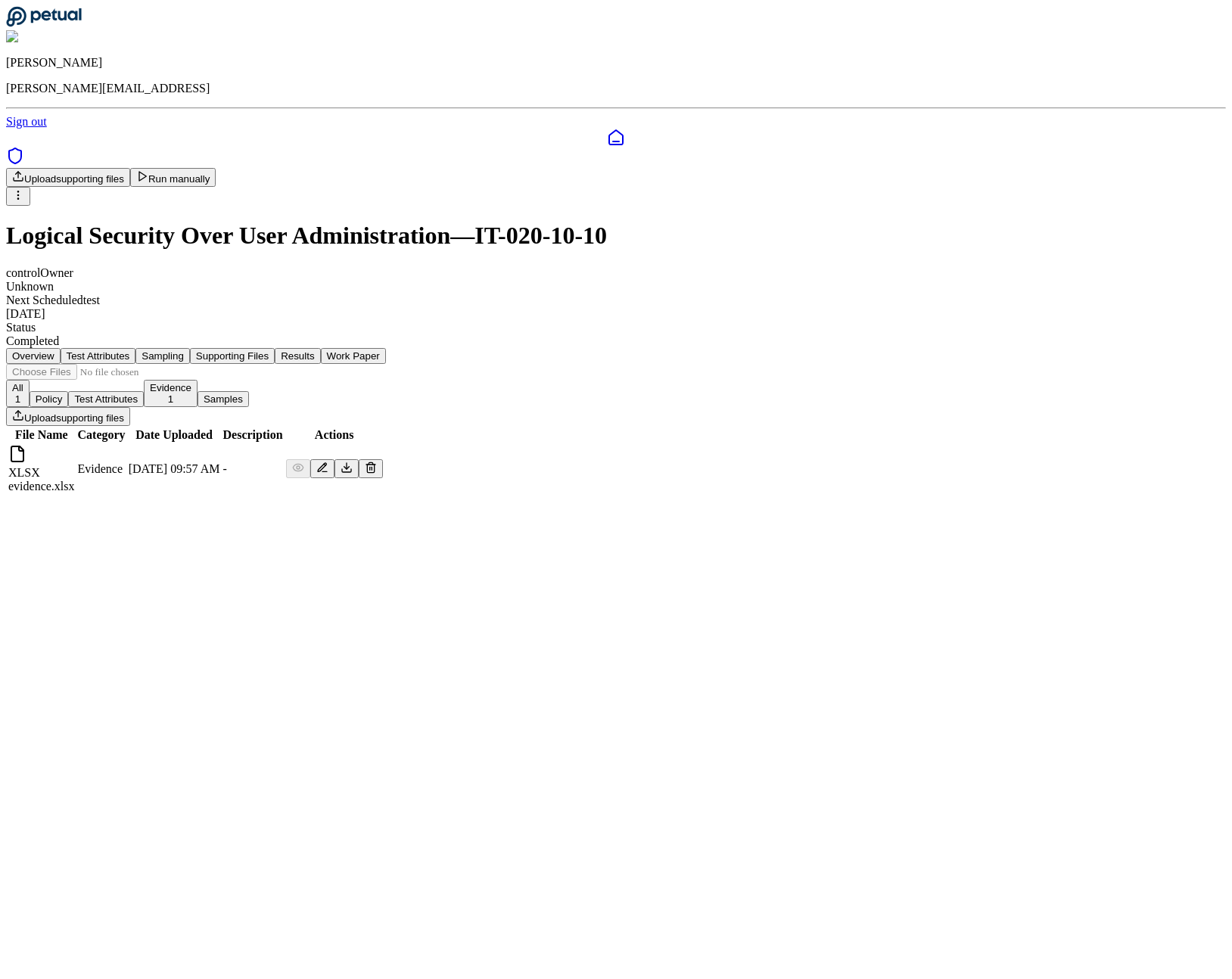
click at [377, 462] on icon at bounding box center [371, 468] width 12 height 12
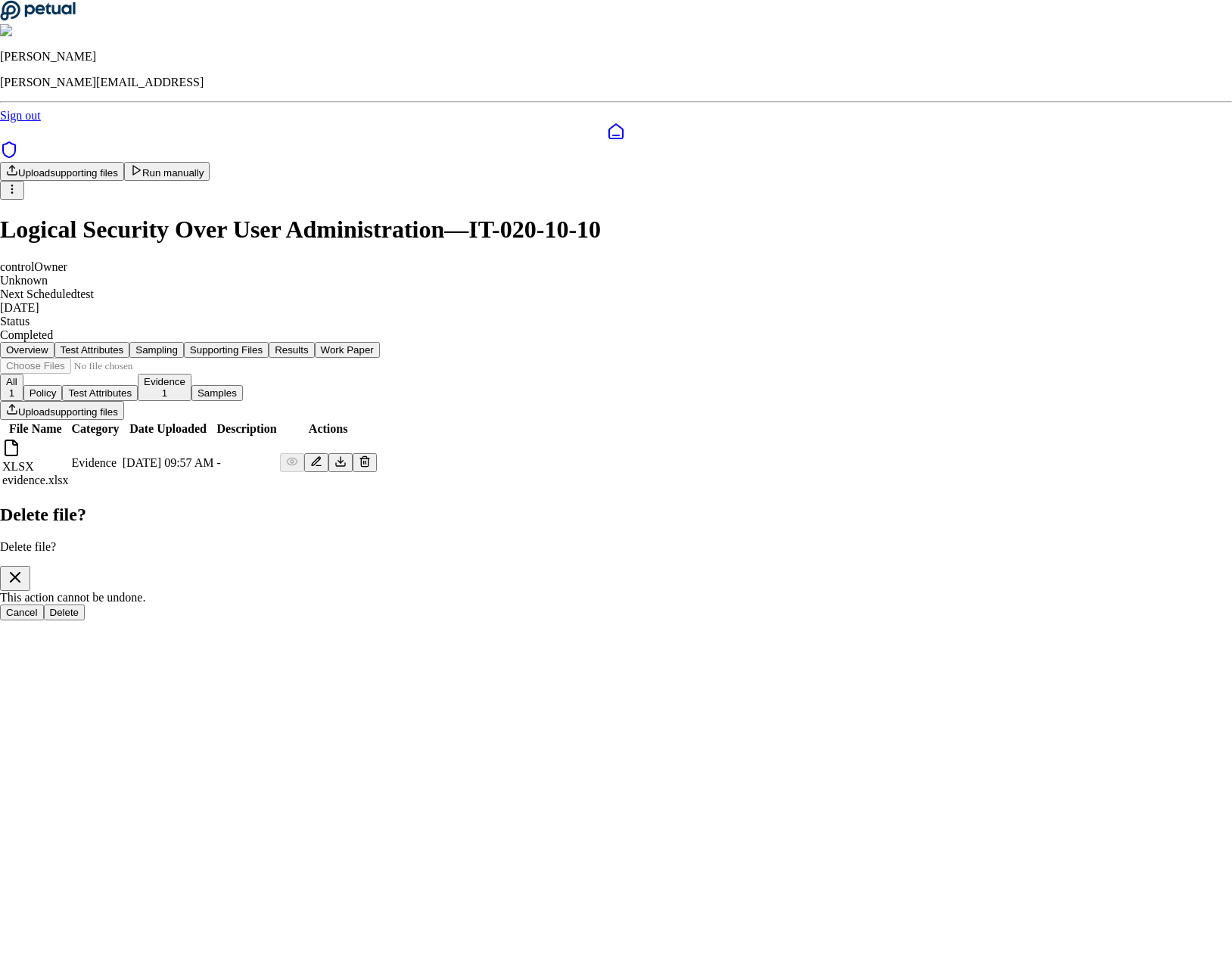
click at [732, 605] on div "Cancel Delete" at bounding box center [616, 612] width 1232 height 16
click at [86, 605] on button "Delete" at bounding box center [65, 612] width 42 height 16
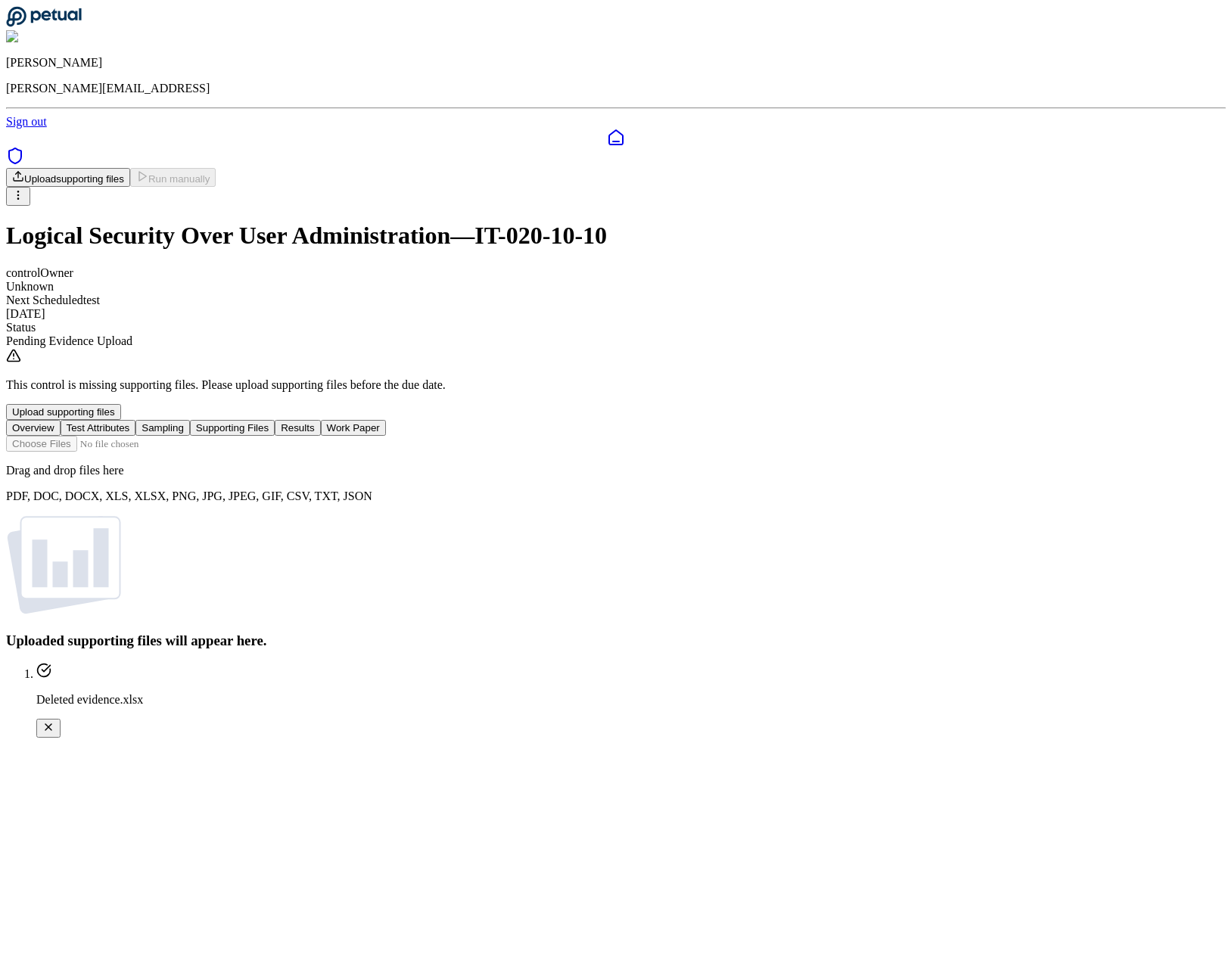
click at [178, 436] on input "file" at bounding box center [92, 444] width 172 height 16
type input "**********"
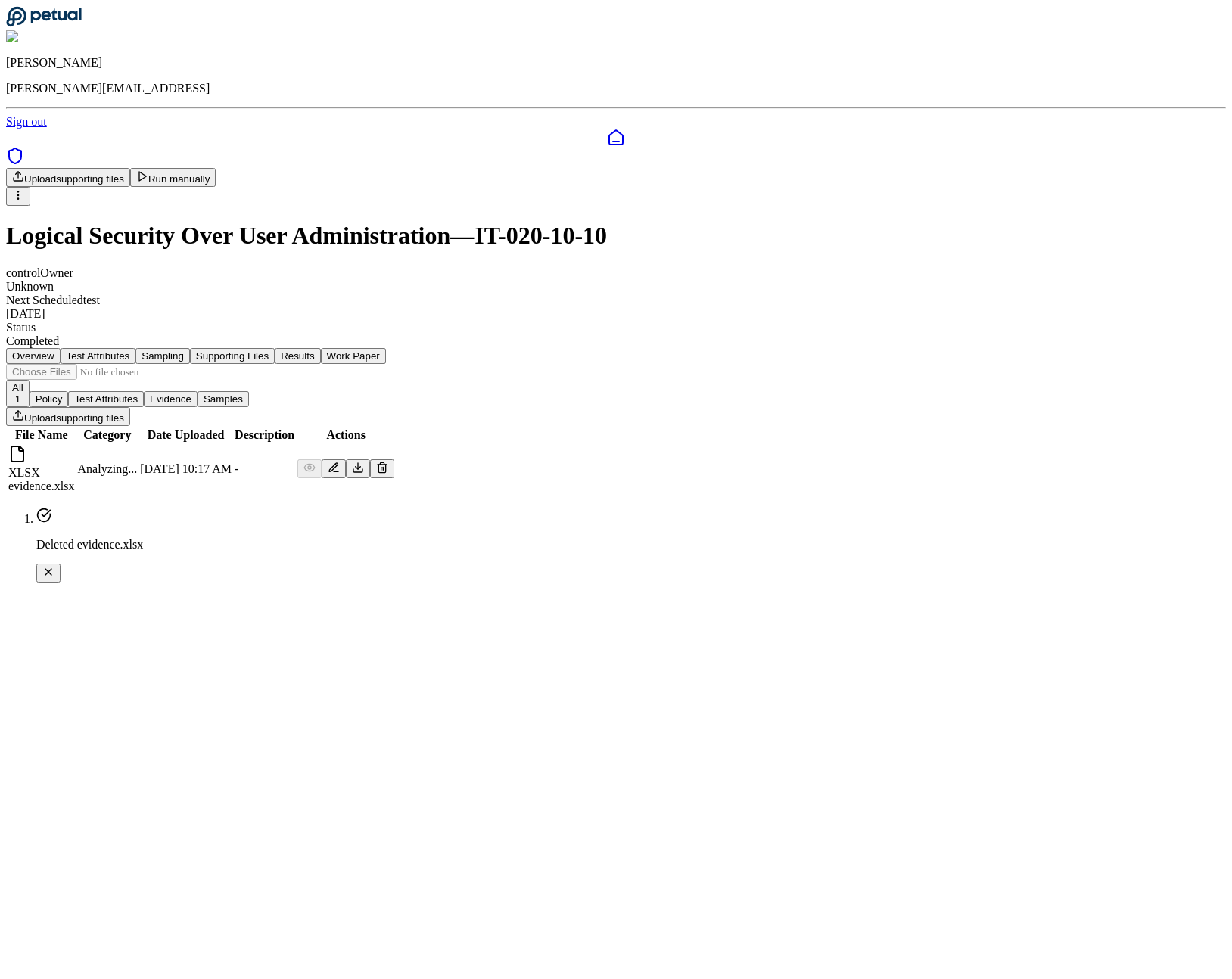
click at [340, 462] on icon at bounding box center [334, 468] width 12 height 12
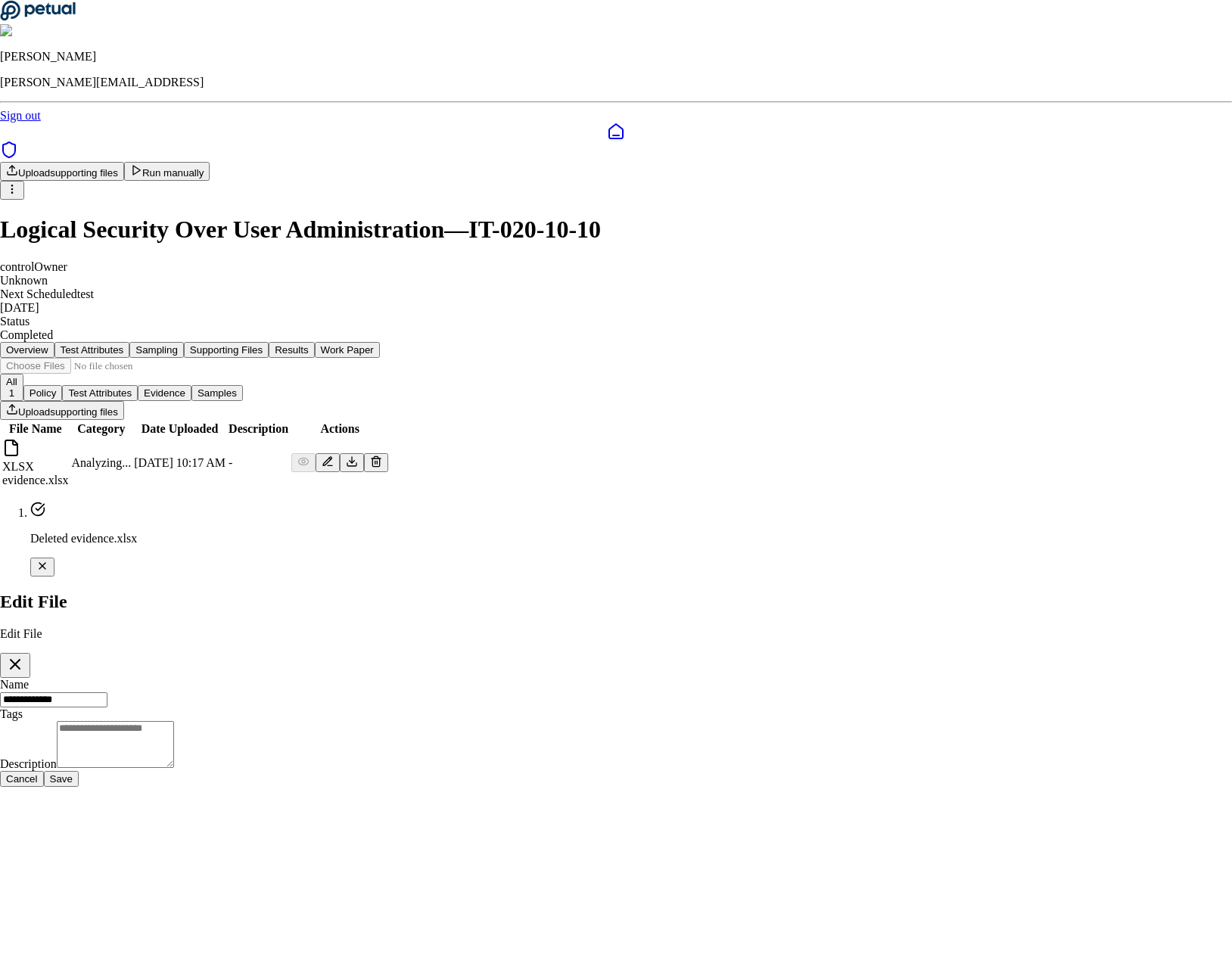
click at [174, 721] on textarea "Description" at bounding box center [115, 745] width 118 height 47
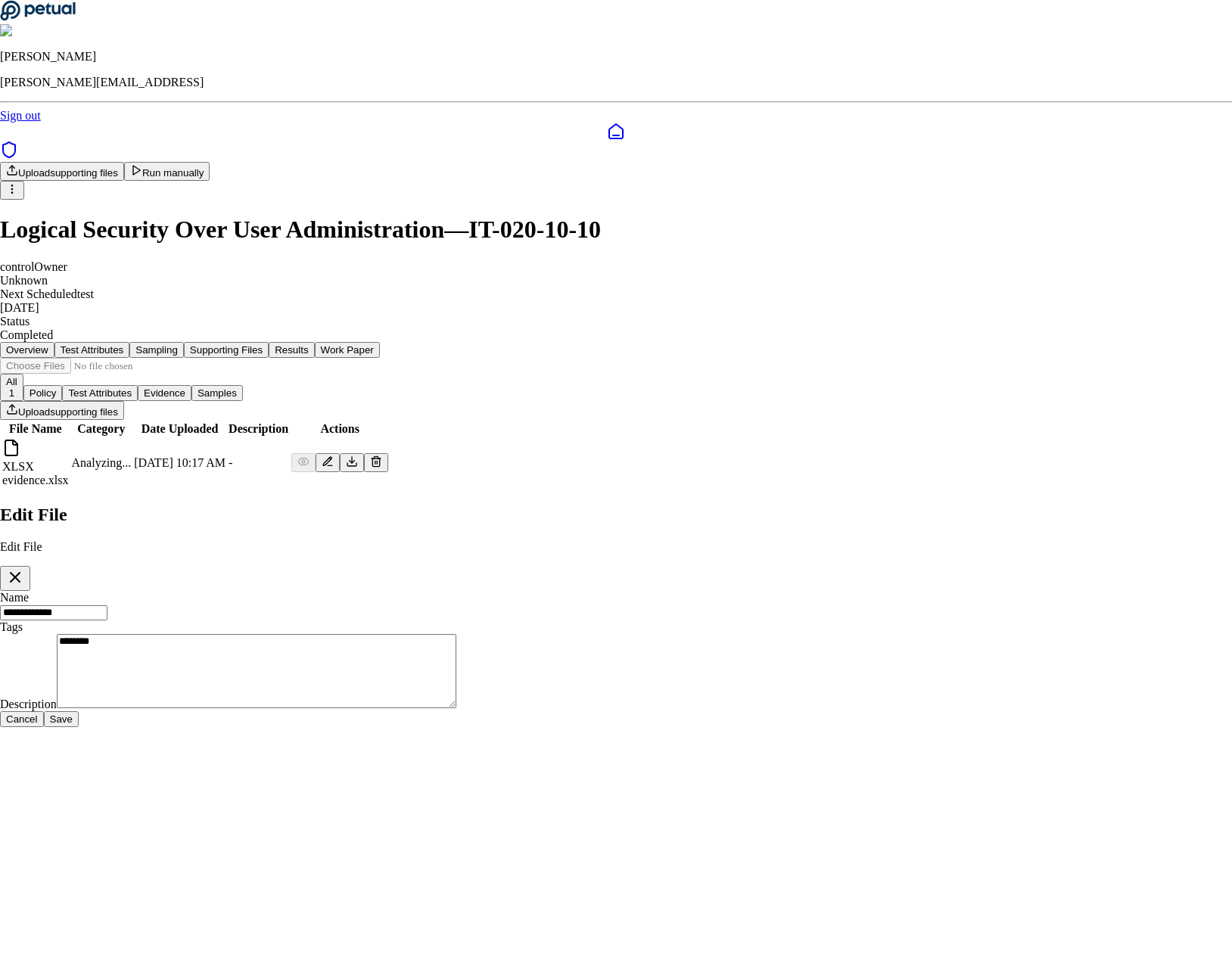
click at [431, 698] on label "Description ********" at bounding box center [228, 704] width 456 height 13
click at [431, 634] on textarea "********" at bounding box center [256, 671] width 400 height 74
click at [431, 698] on label "Description ********" at bounding box center [228, 704] width 456 height 13
click at [431, 634] on textarea "********" at bounding box center [256, 671] width 400 height 74
copy label "Description"
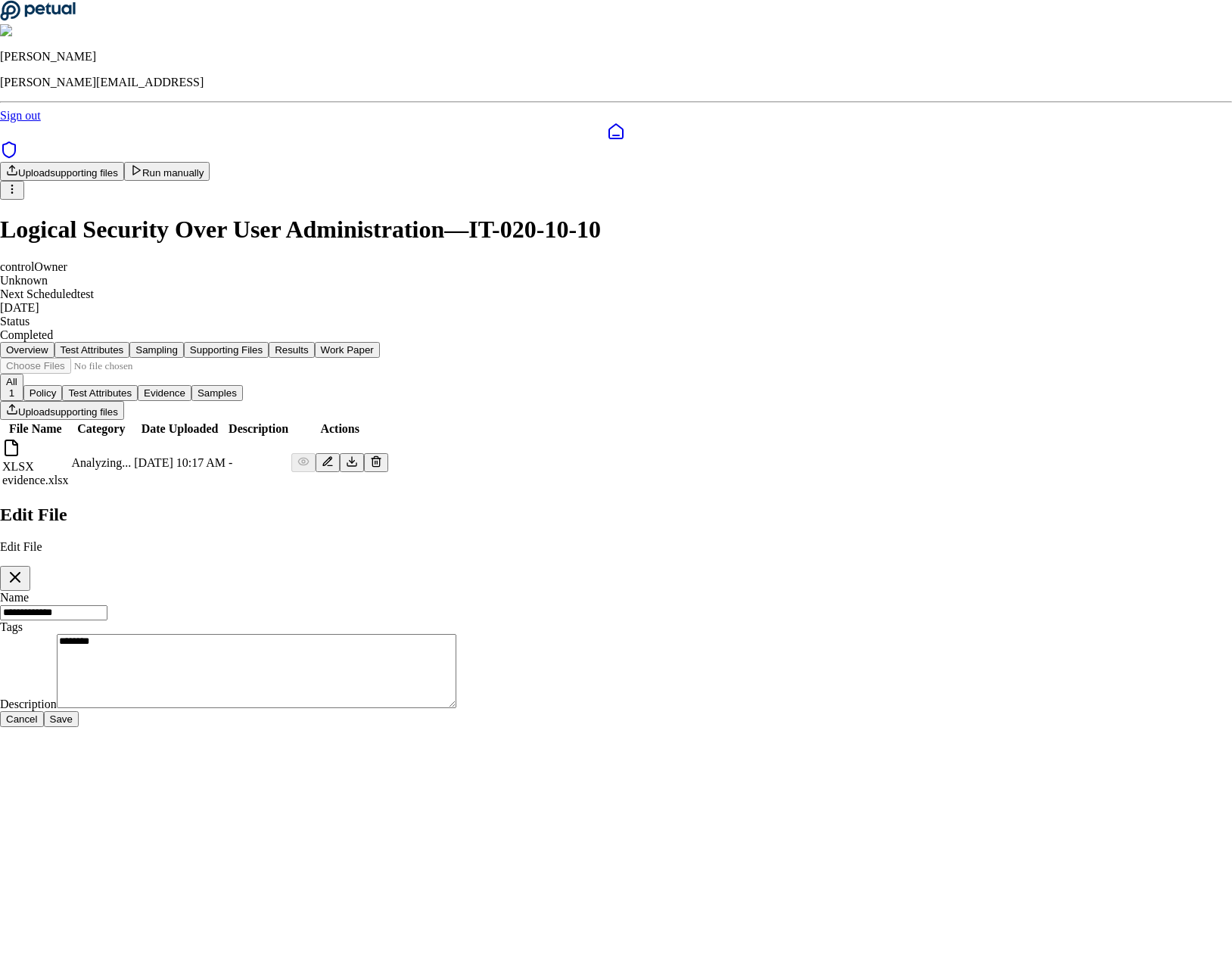
click at [456, 634] on textarea "********" at bounding box center [256, 671] width 400 height 74
paste textarea "*******"
type textarea "**********"
click at [79, 711] on button "Save" at bounding box center [61, 719] width 35 height 16
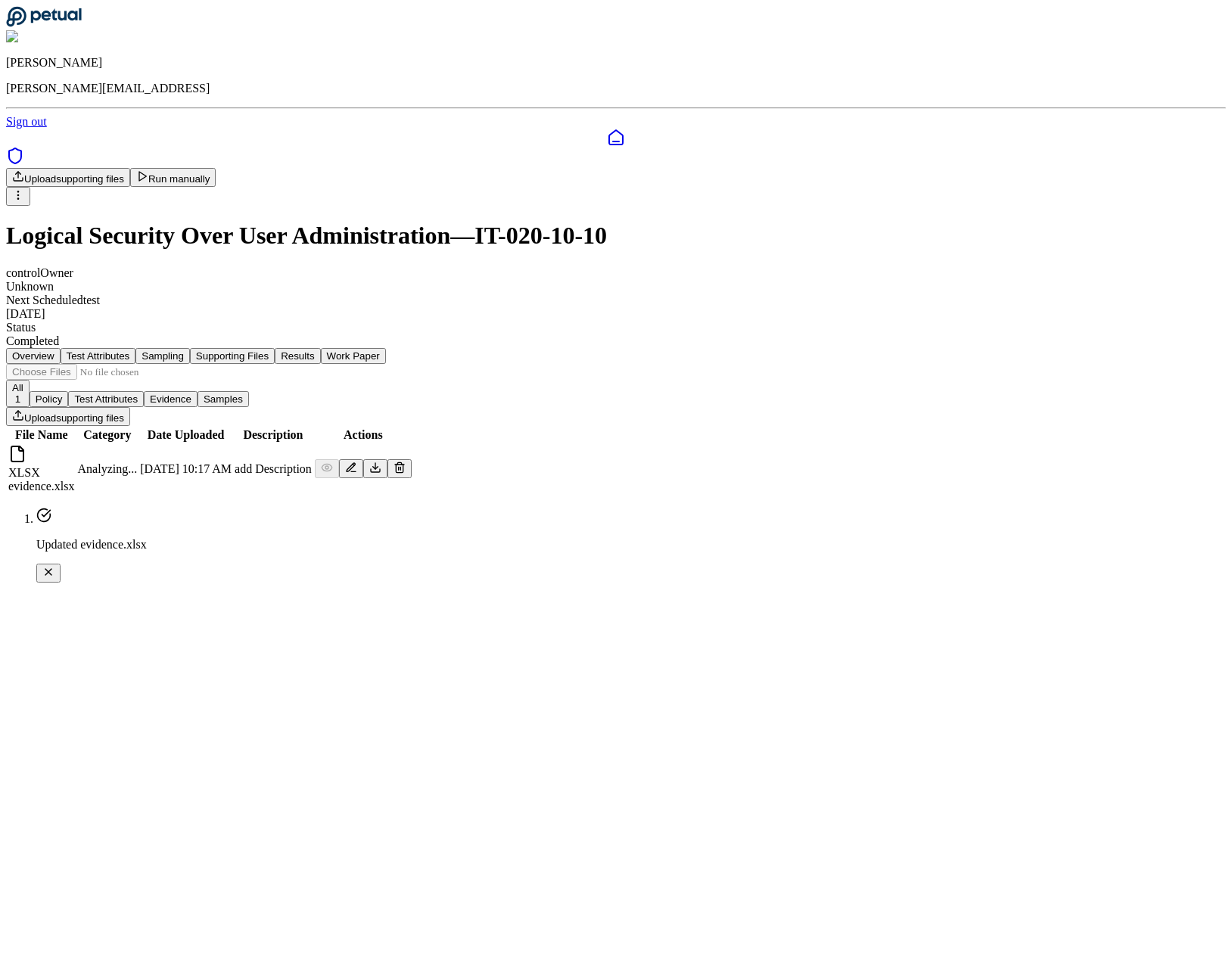
click at [312, 444] on td "add Description" at bounding box center [273, 469] width 79 height 50
copy td "Description"
click at [357, 462] on icon at bounding box center [351, 468] width 12 height 12
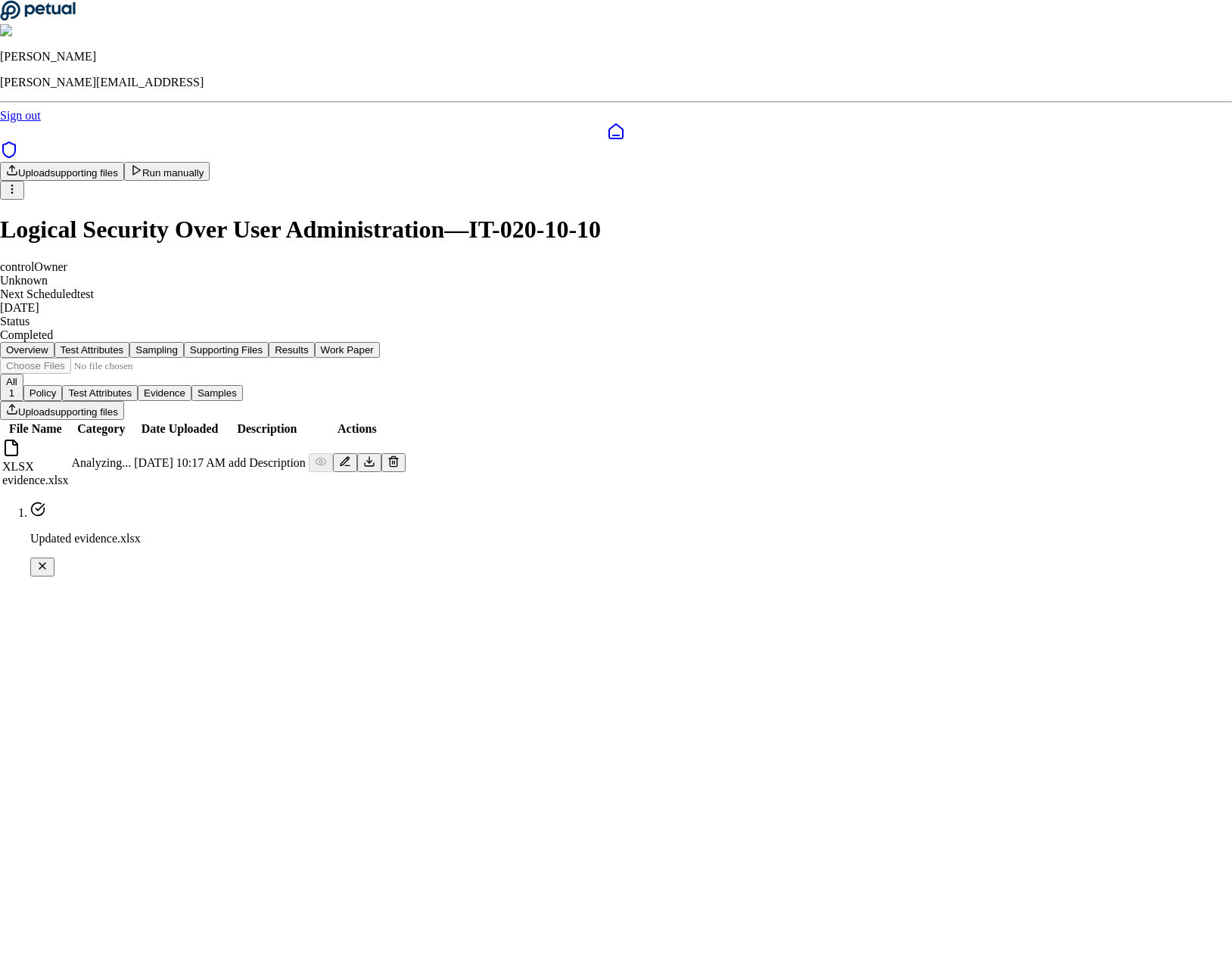
click at [456, 721] on textarea "**********" at bounding box center [256, 759] width 400 height 74
click at [79, 711] on button "Save" at bounding box center [61, 719] width 35 height 16
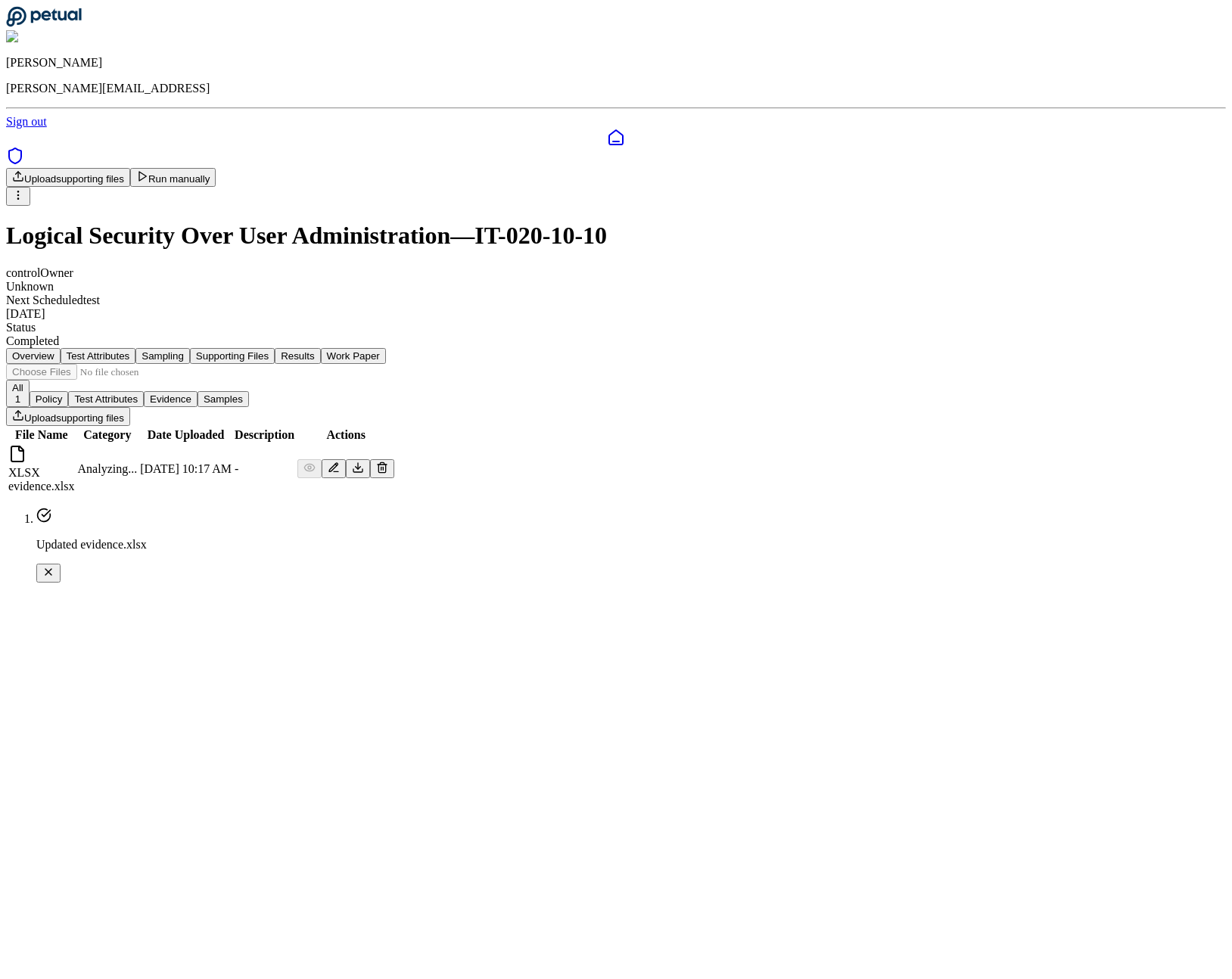
click at [837, 496] on main "Upload supporting files Run manually Logical Security Over User Administration …" at bounding box center [616, 332] width 1220 height 328
click at [320, 348] on button "Results" at bounding box center [297, 356] width 46 height 16
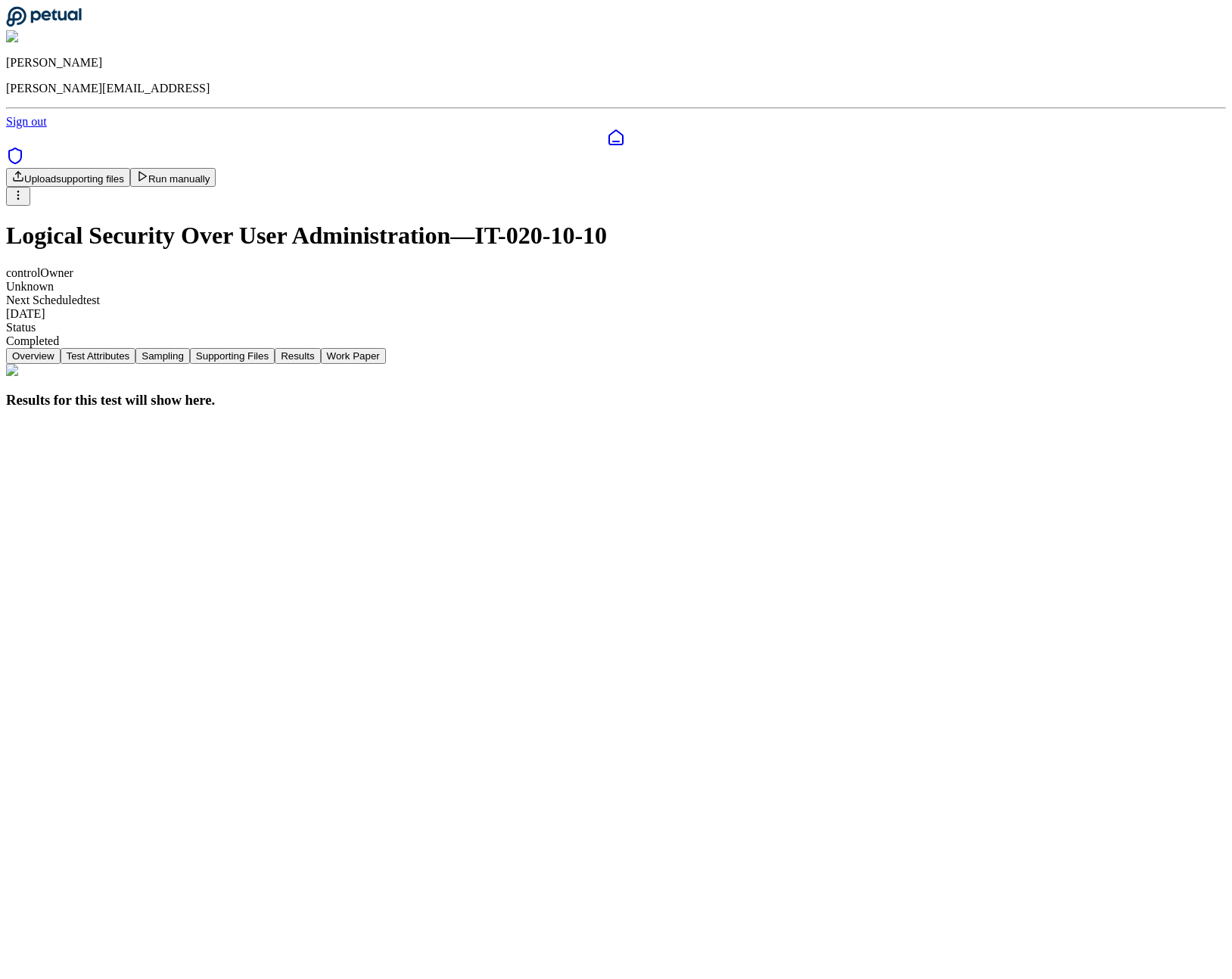
click at [275, 348] on button "Supporting Files" at bounding box center [233, 356] width 85 height 16
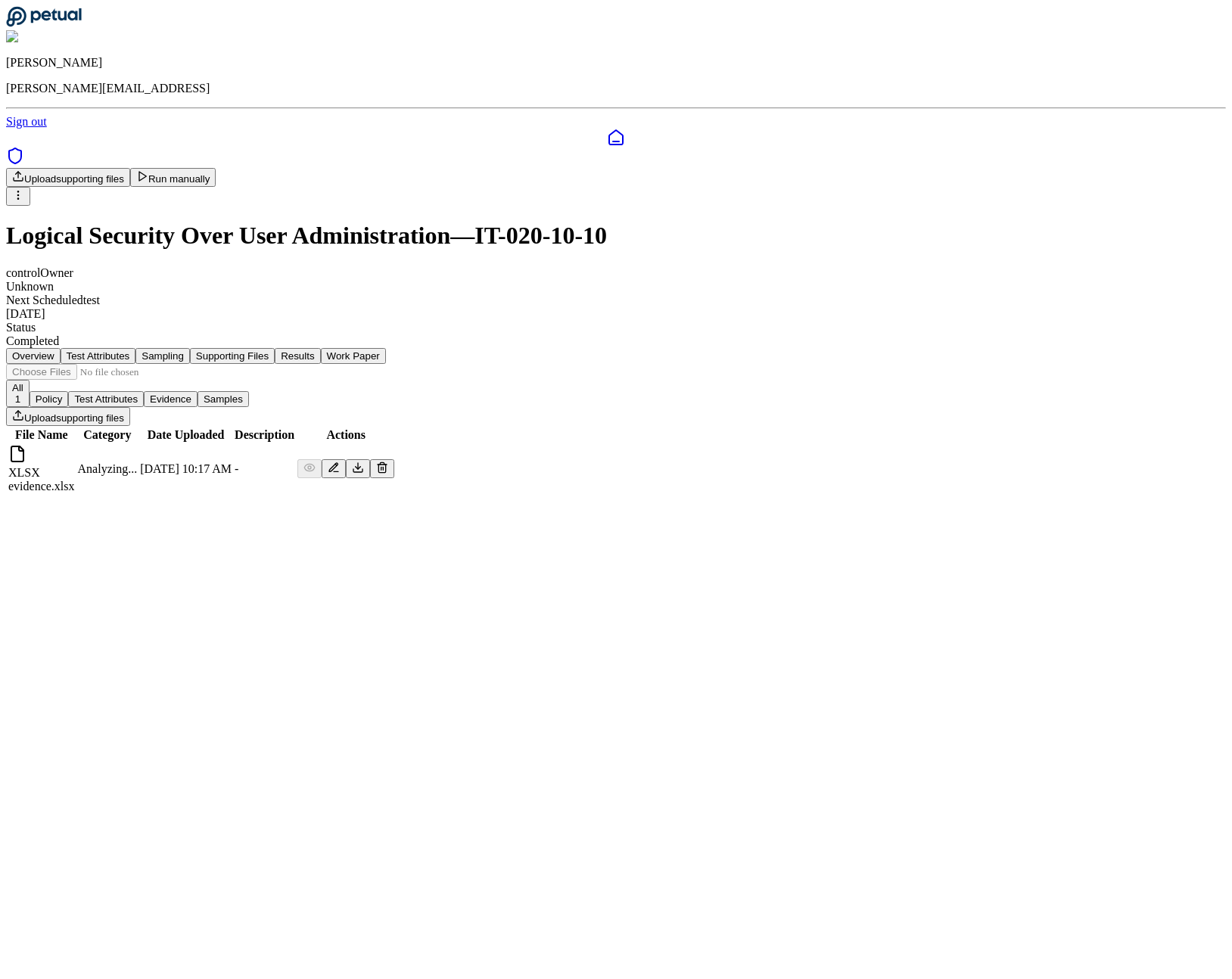
click at [320, 348] on button "Results" at bounding box center [297, 356] width 46 height 16
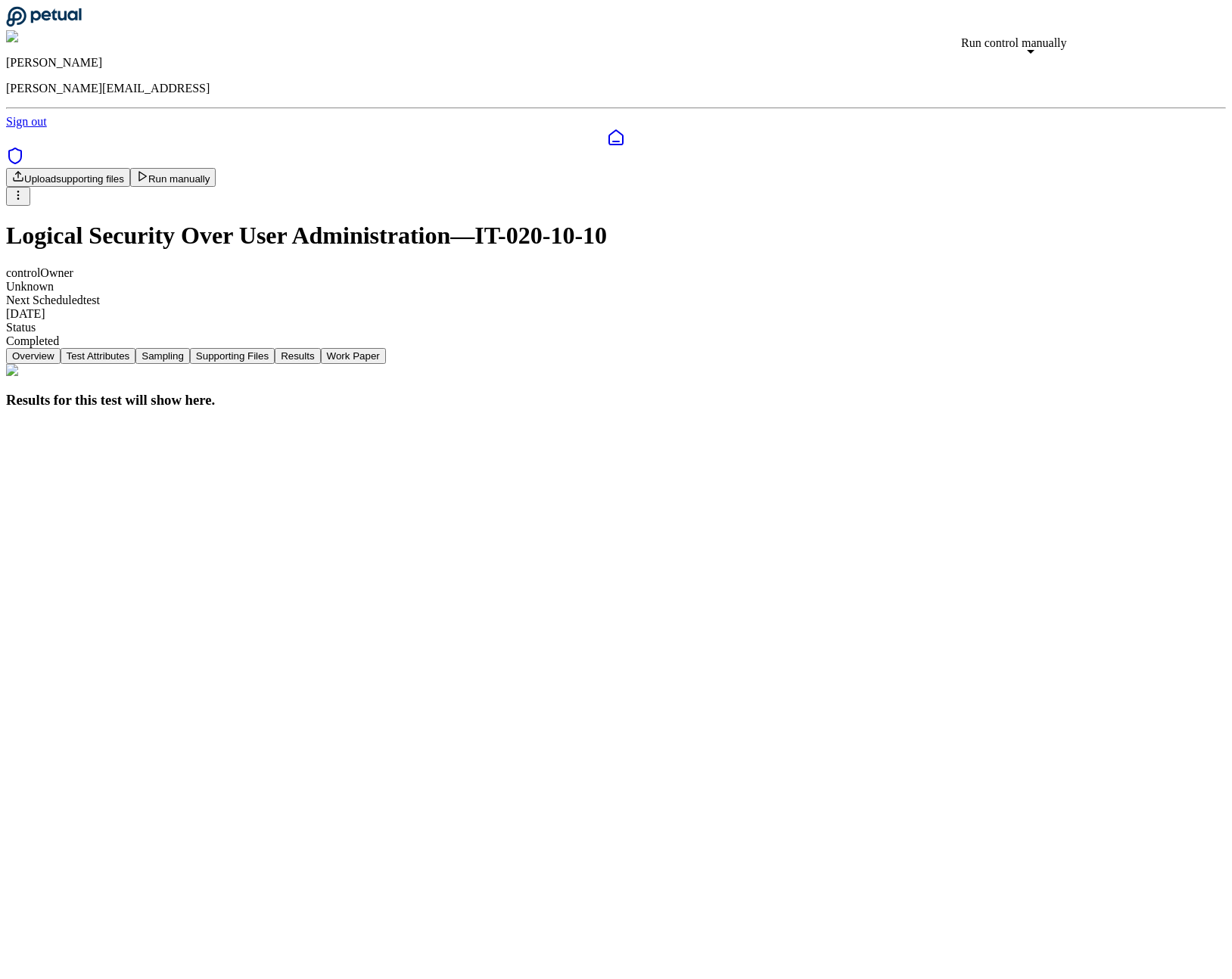
click at [217, 168] on button "Run manually" at bounding box center [173, 177] width 87 height 19
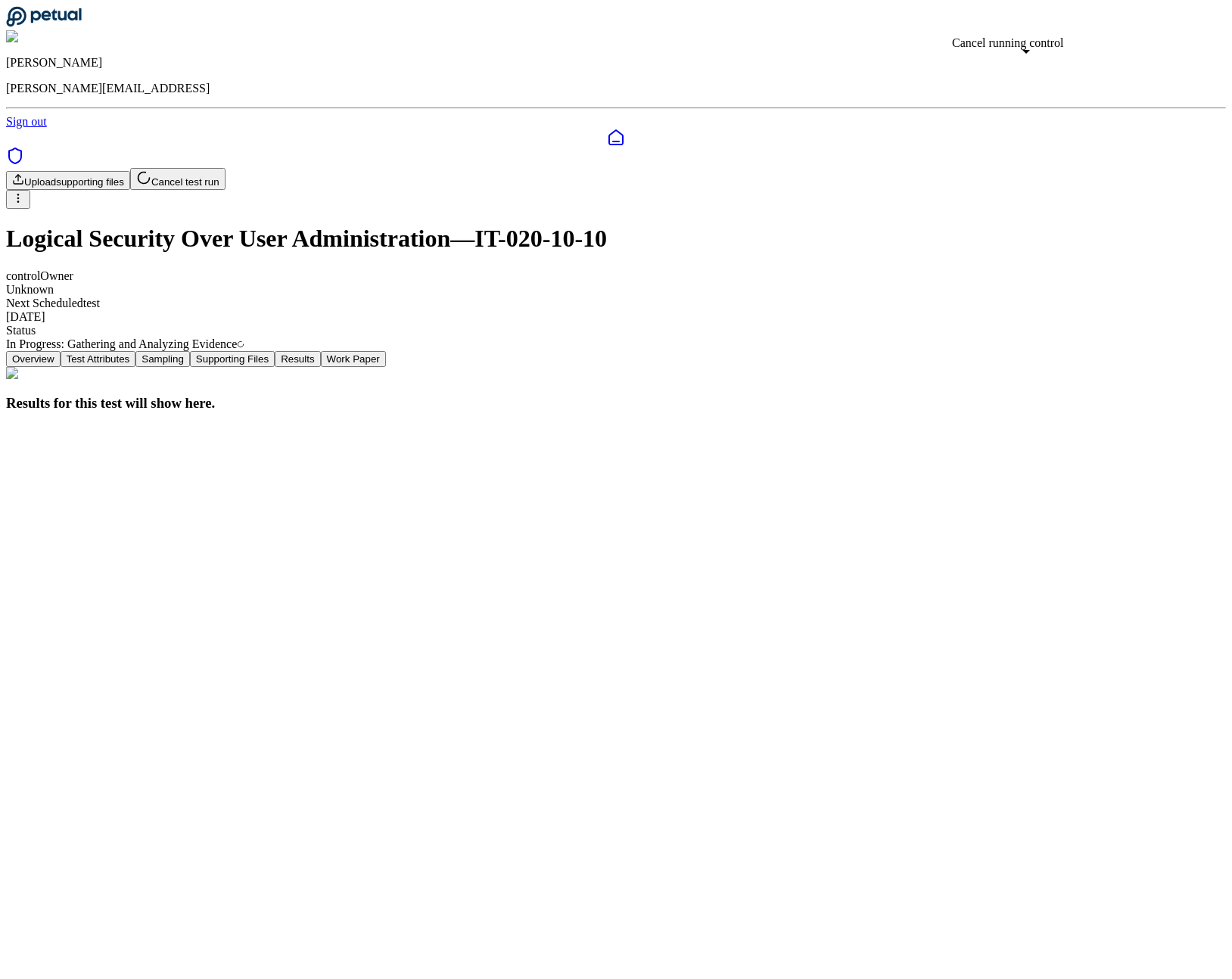
click at [226, 168] on button "Cancel test run" at bounding box center [177, 179] width 95 height 22
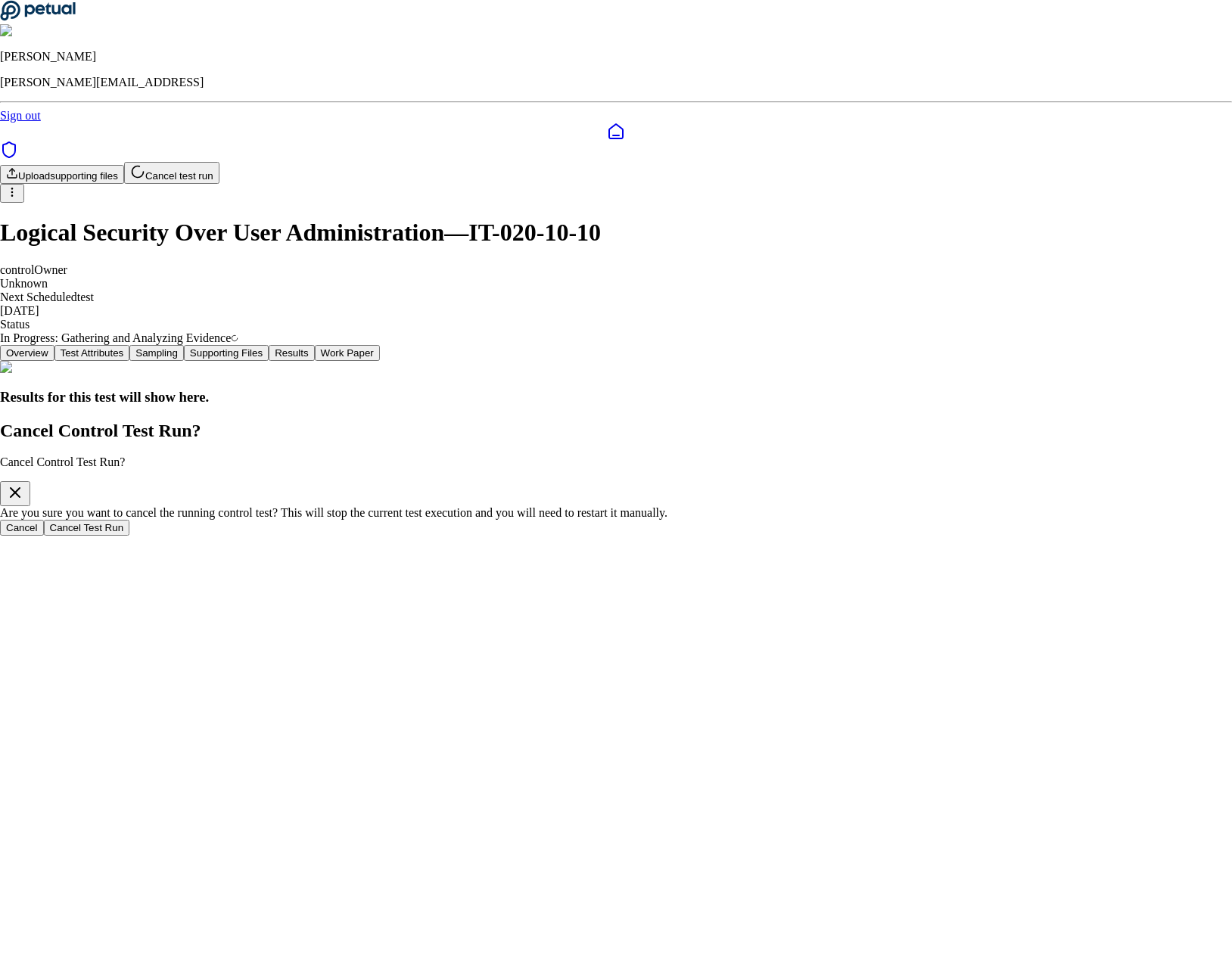
click at [130, 536] on button "Cancel Test Run" at bounding box center [87, 527] width 87 height 16
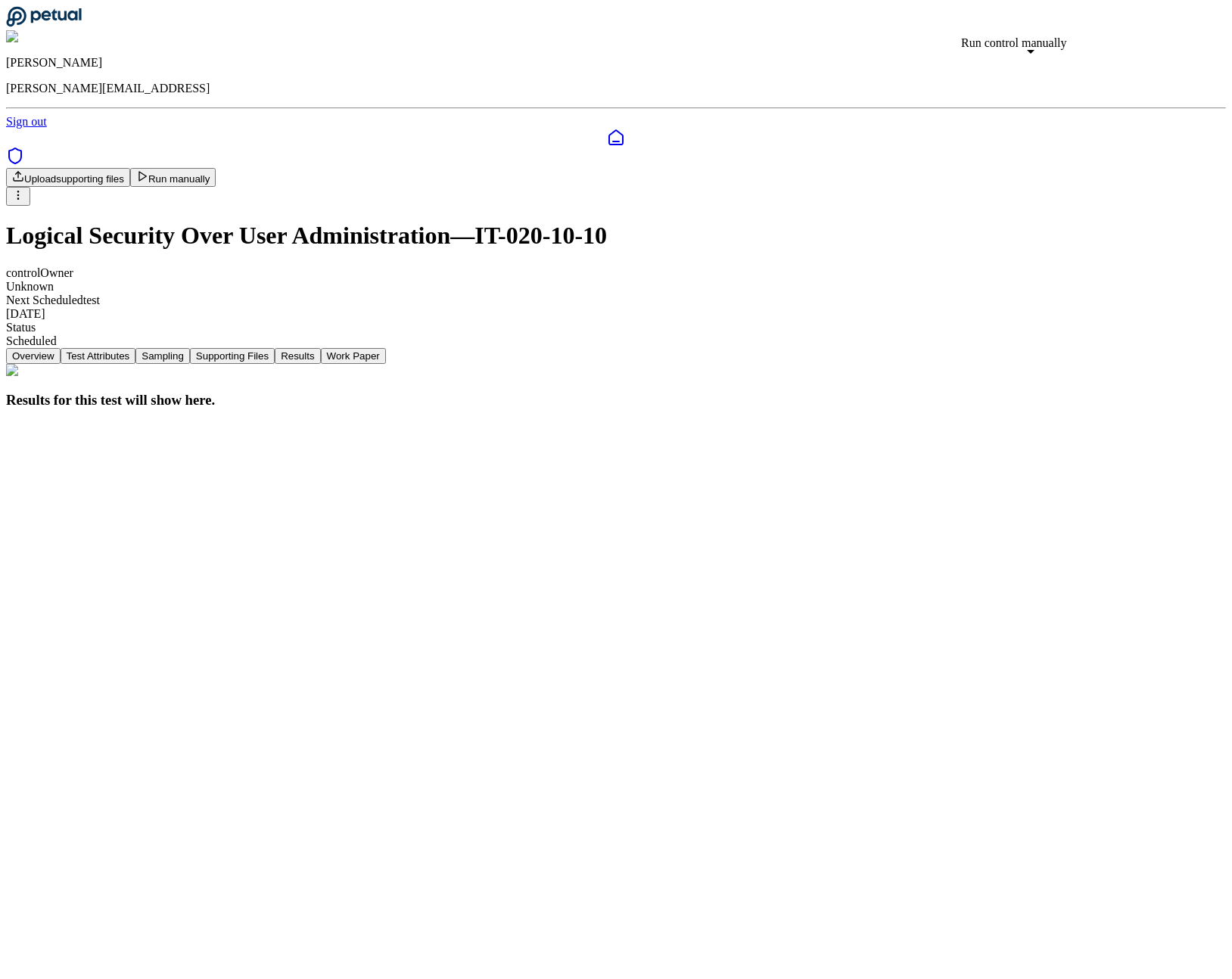
click at [217, 168] on button "Run manually" at bounding box center [173, 177] width 87 height 19
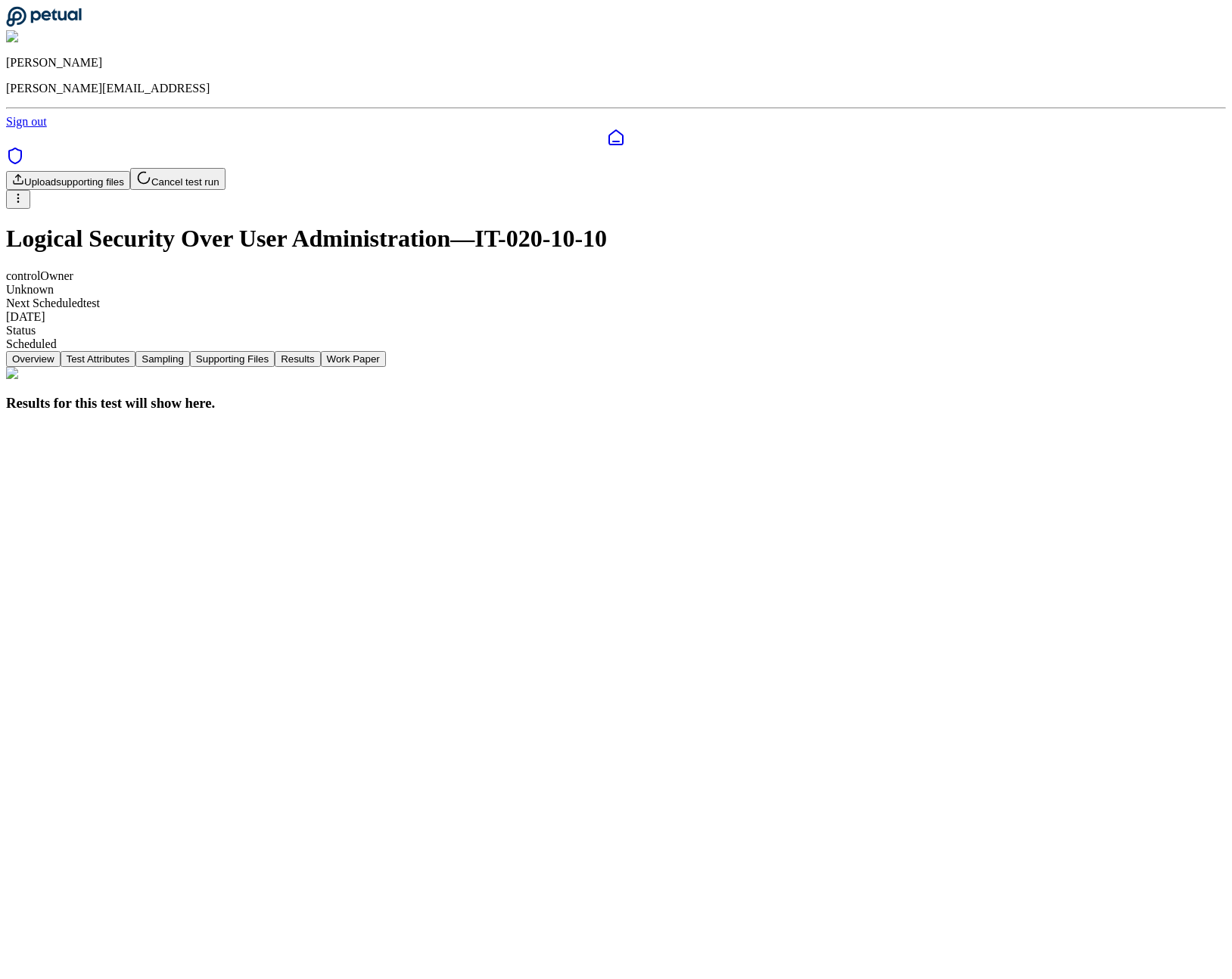
click at [226, 168] on button "Cancel test run" at bounding box center [177, 179] width 95 height 22
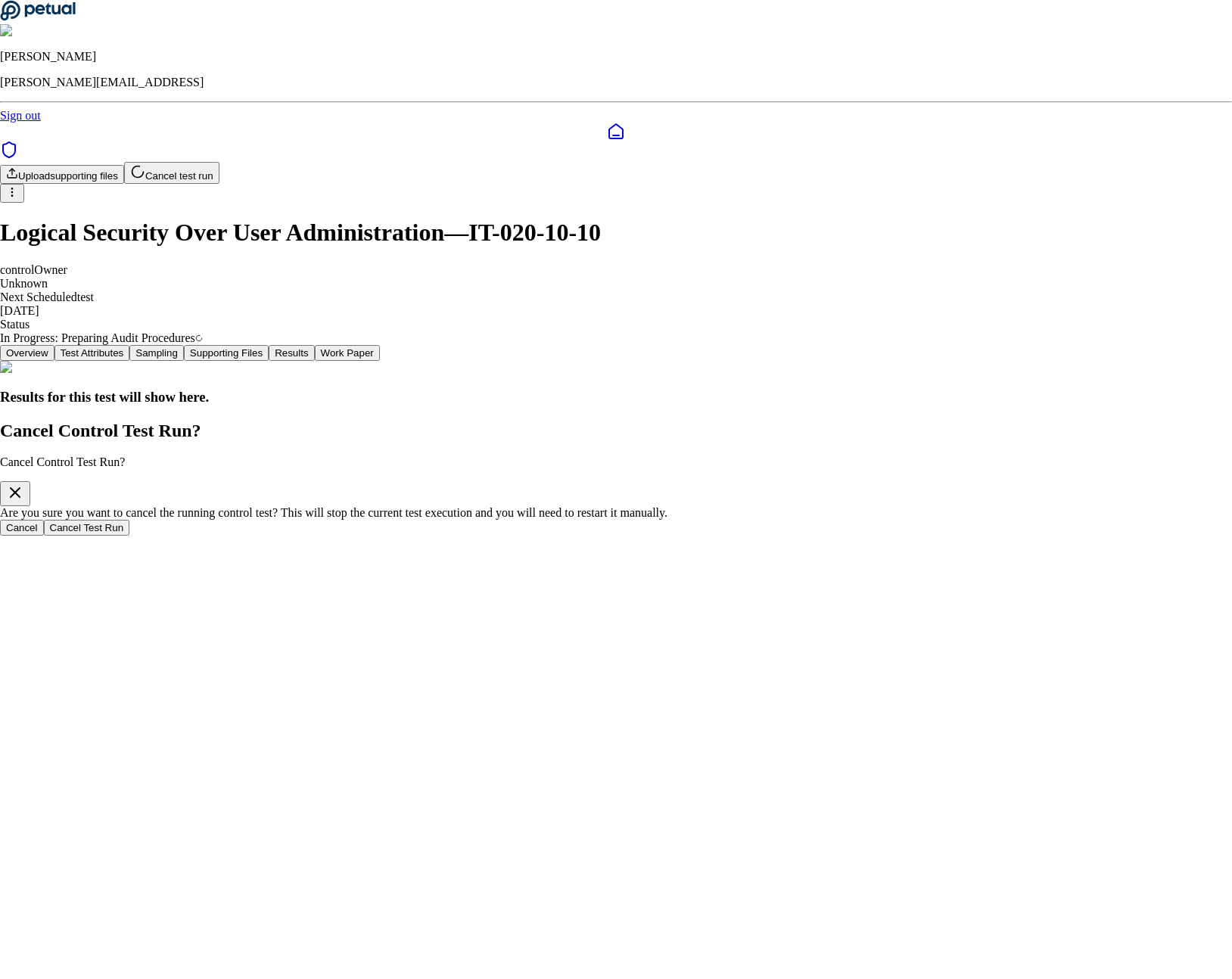
click at [130, 536] on button "Cancel Test Run" at bounding box center [87, 527] width 87 height 16
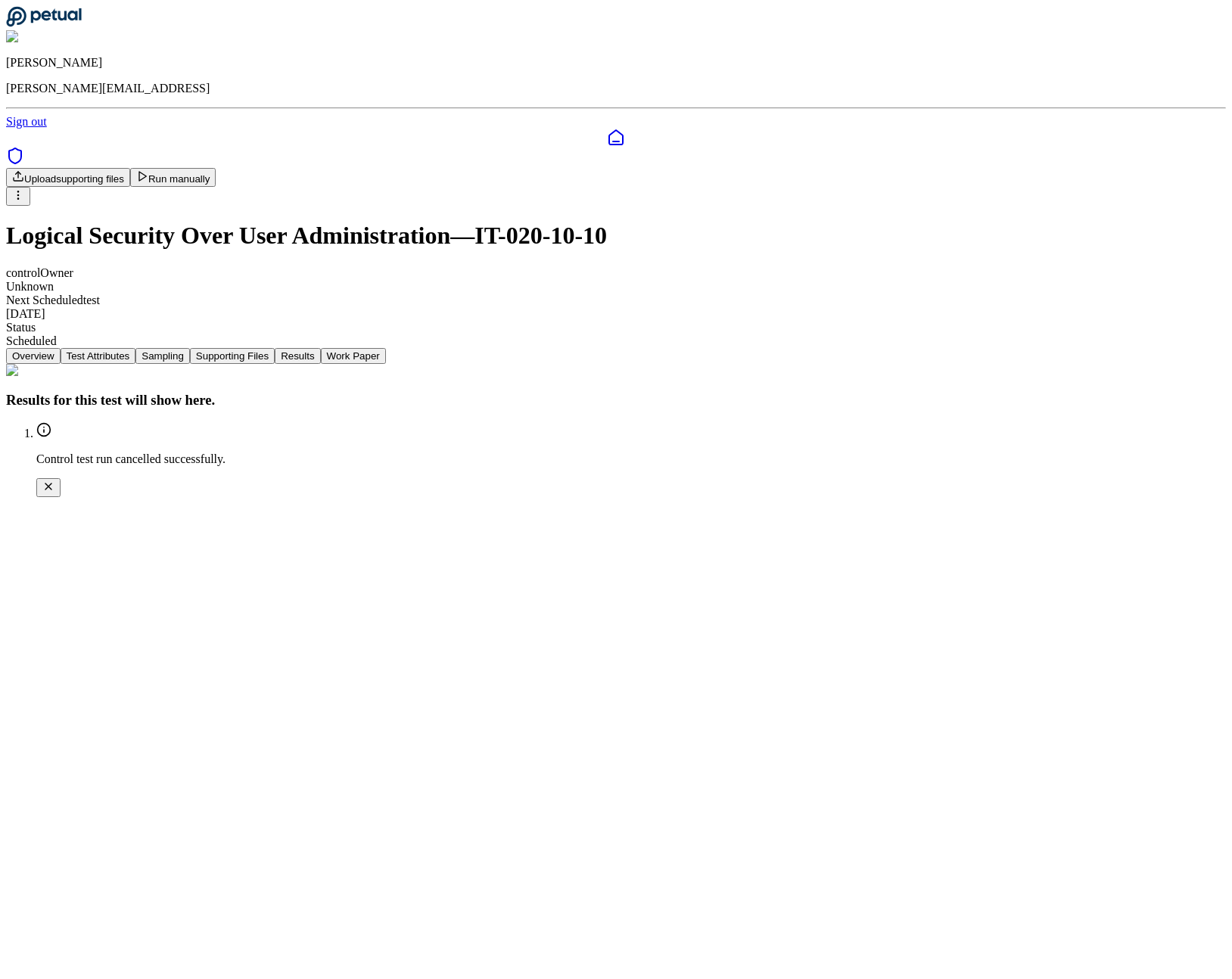
click at [1111, 168] on div "Upload supporting files Run manually" at bounding box center [616, 186] width 1220 height 38
click at [1104, 87] on html "James Lee james@petual.ai Sign out Upload supporting files Run manually Logical…" at bounding box center [616, 254] width 1232 height 510
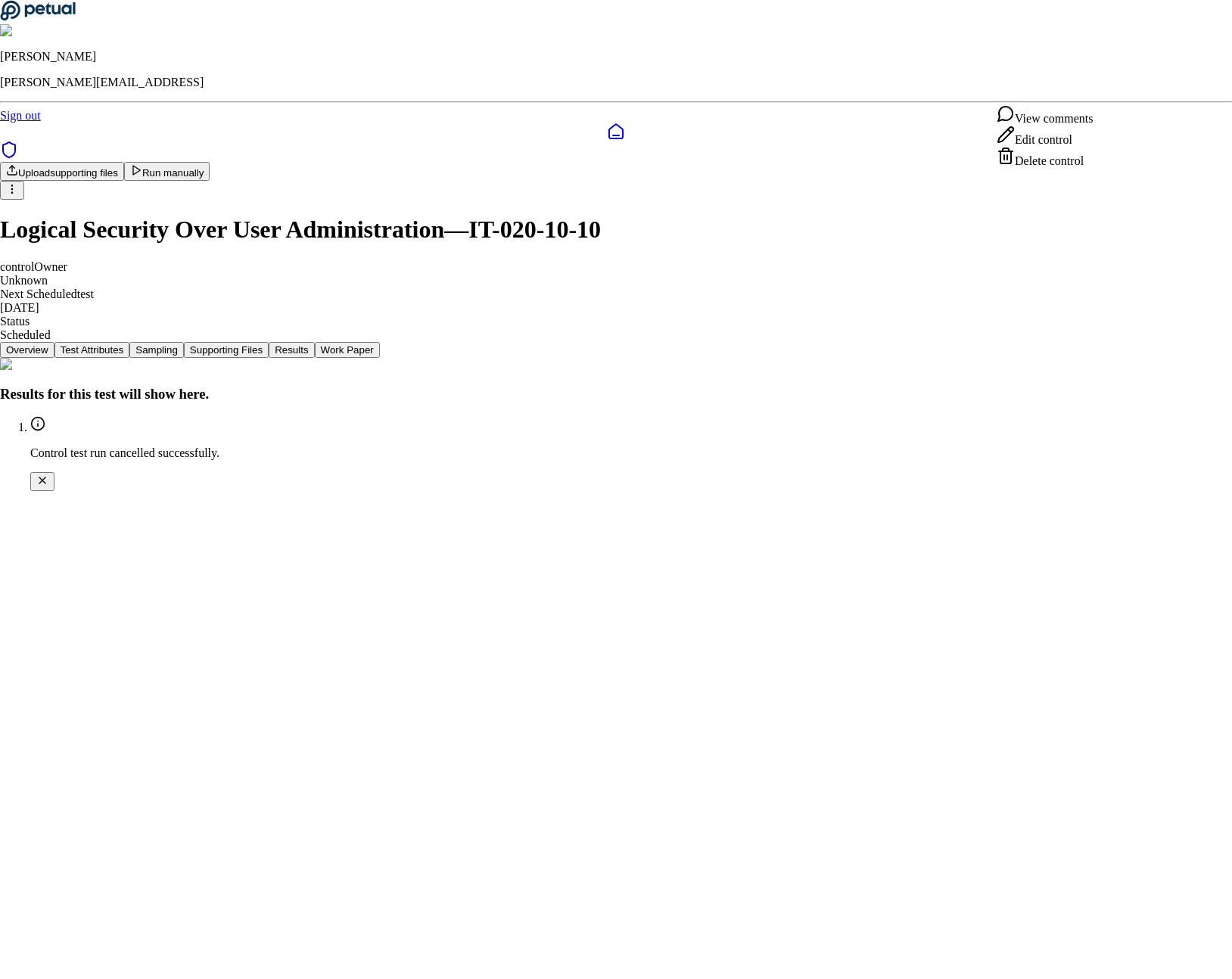
click at [1036, 168] on div "Delete control" at bounding box center [1045, 157] width 96 height 21
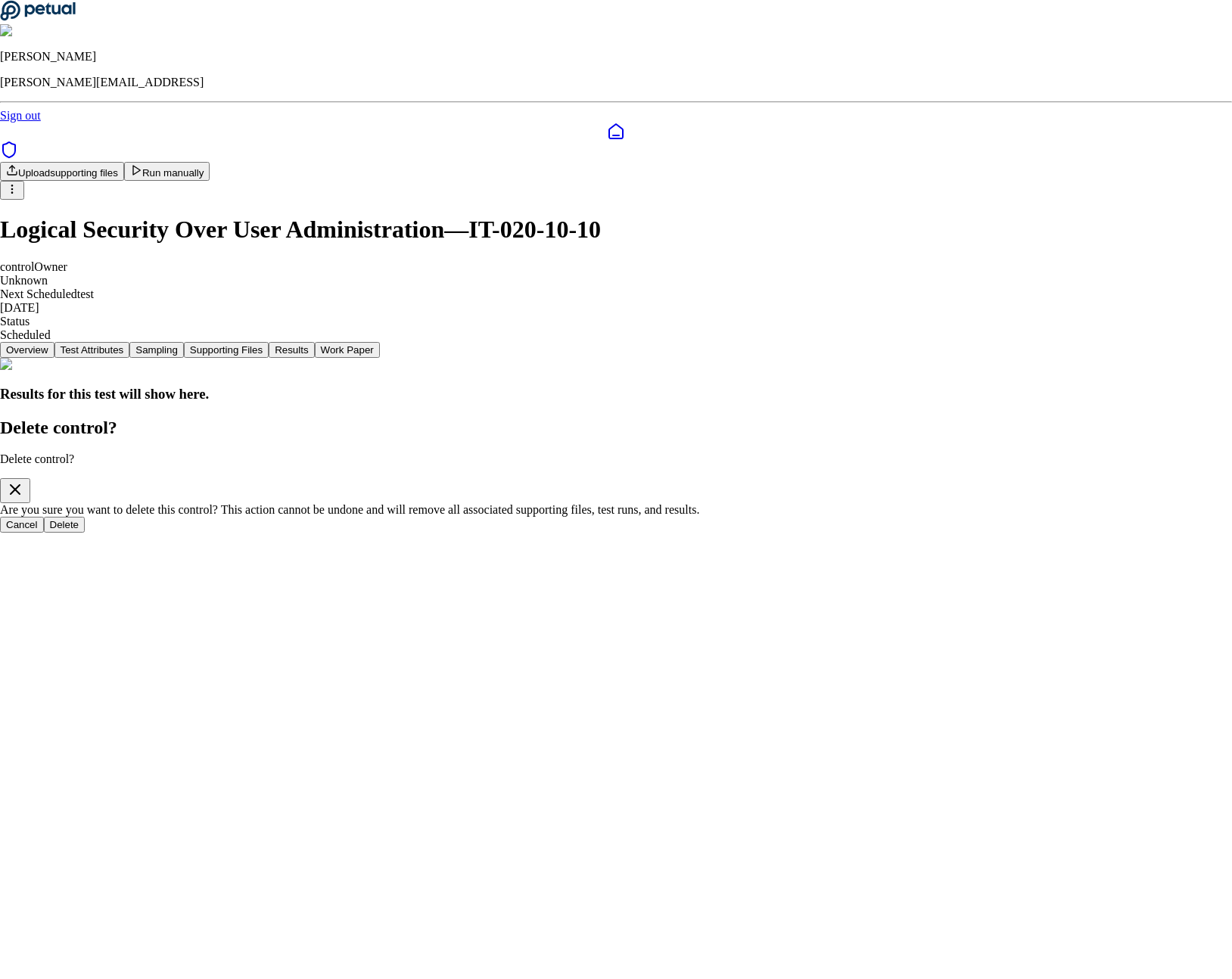
click at [86, 533] on button "Delete" at bounding box center [65, 524] width 42 height 16
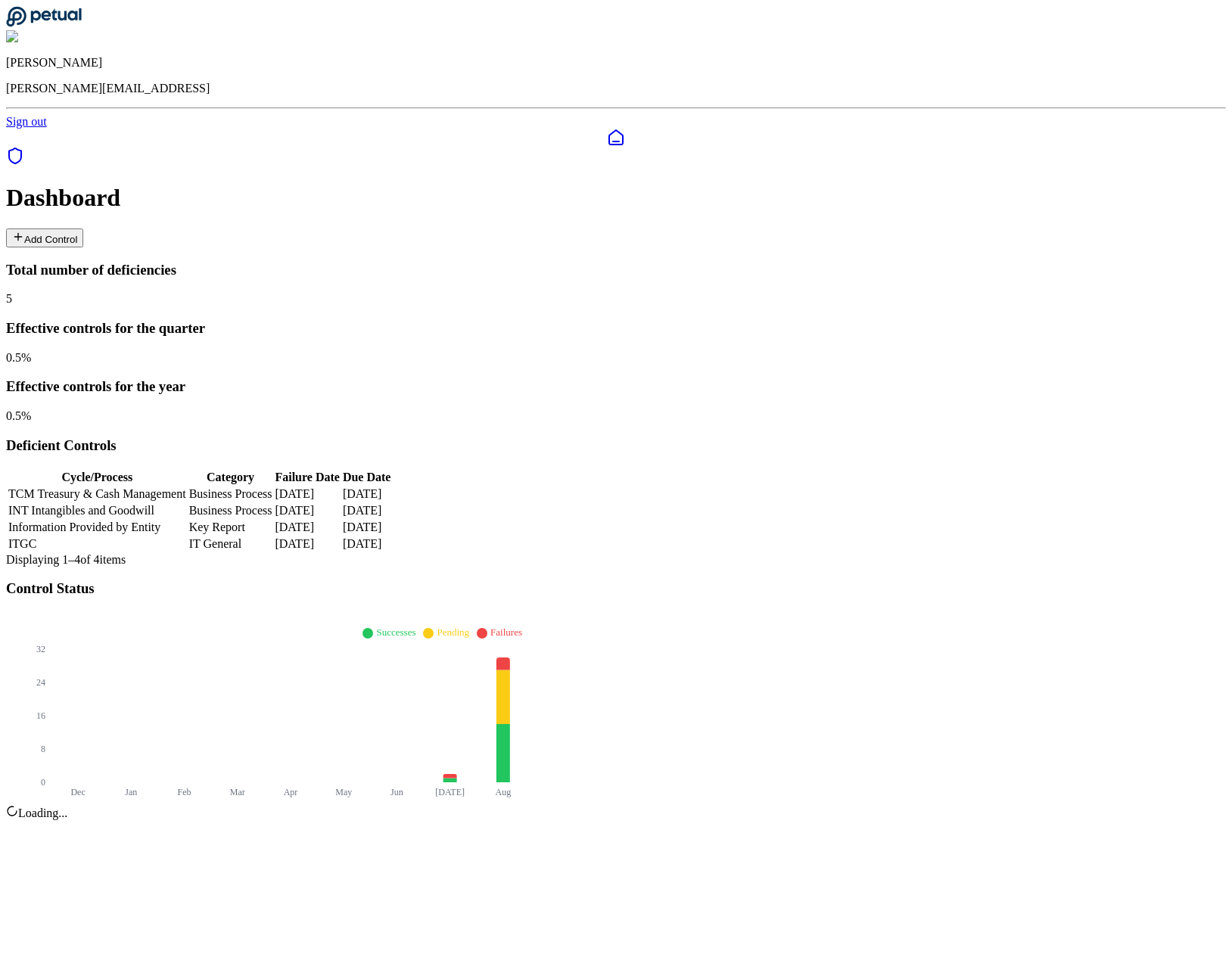
click at [84, 229] on button "Add Control" at bounding box center [45, 238] width 77 height 19
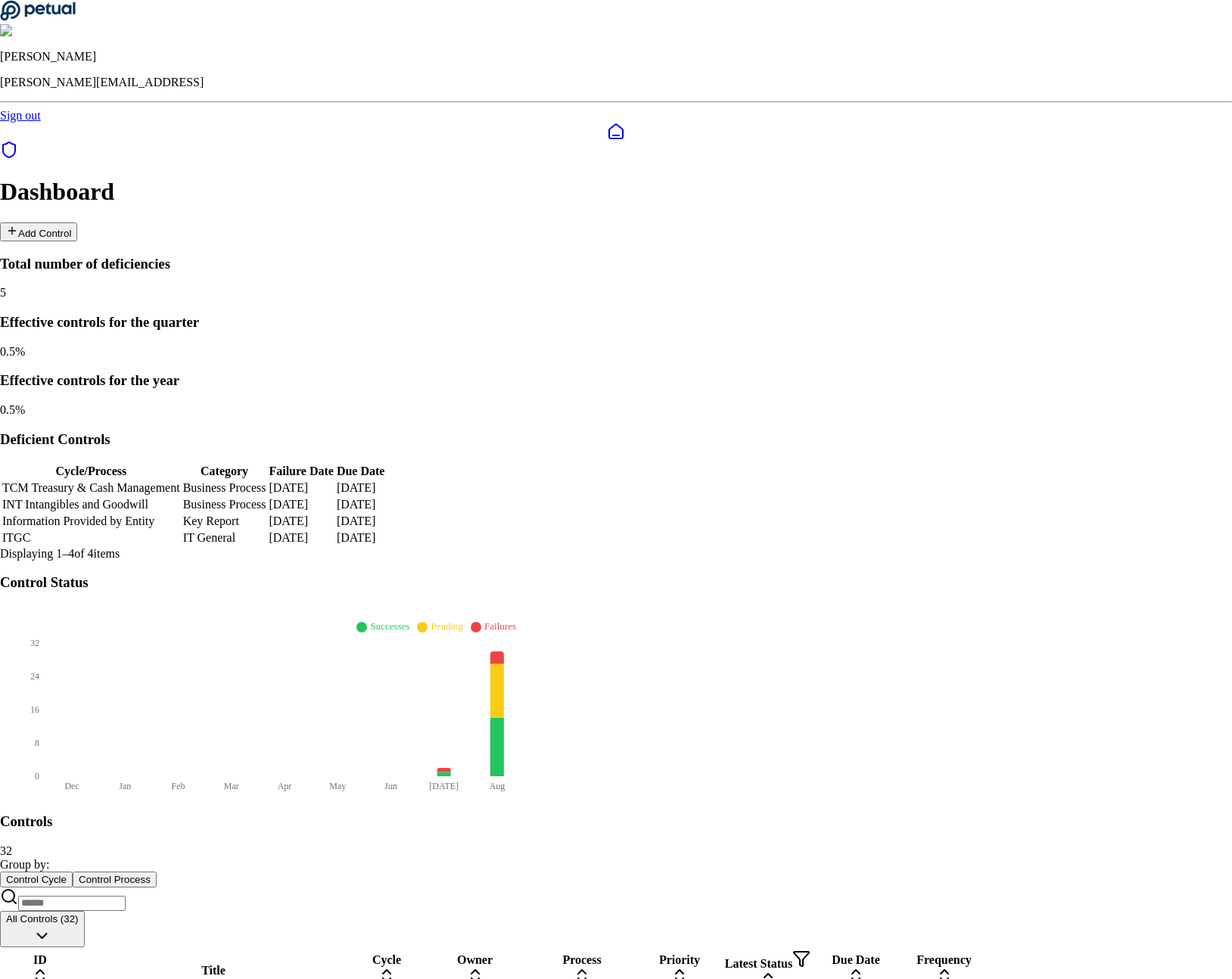
type input "**********"
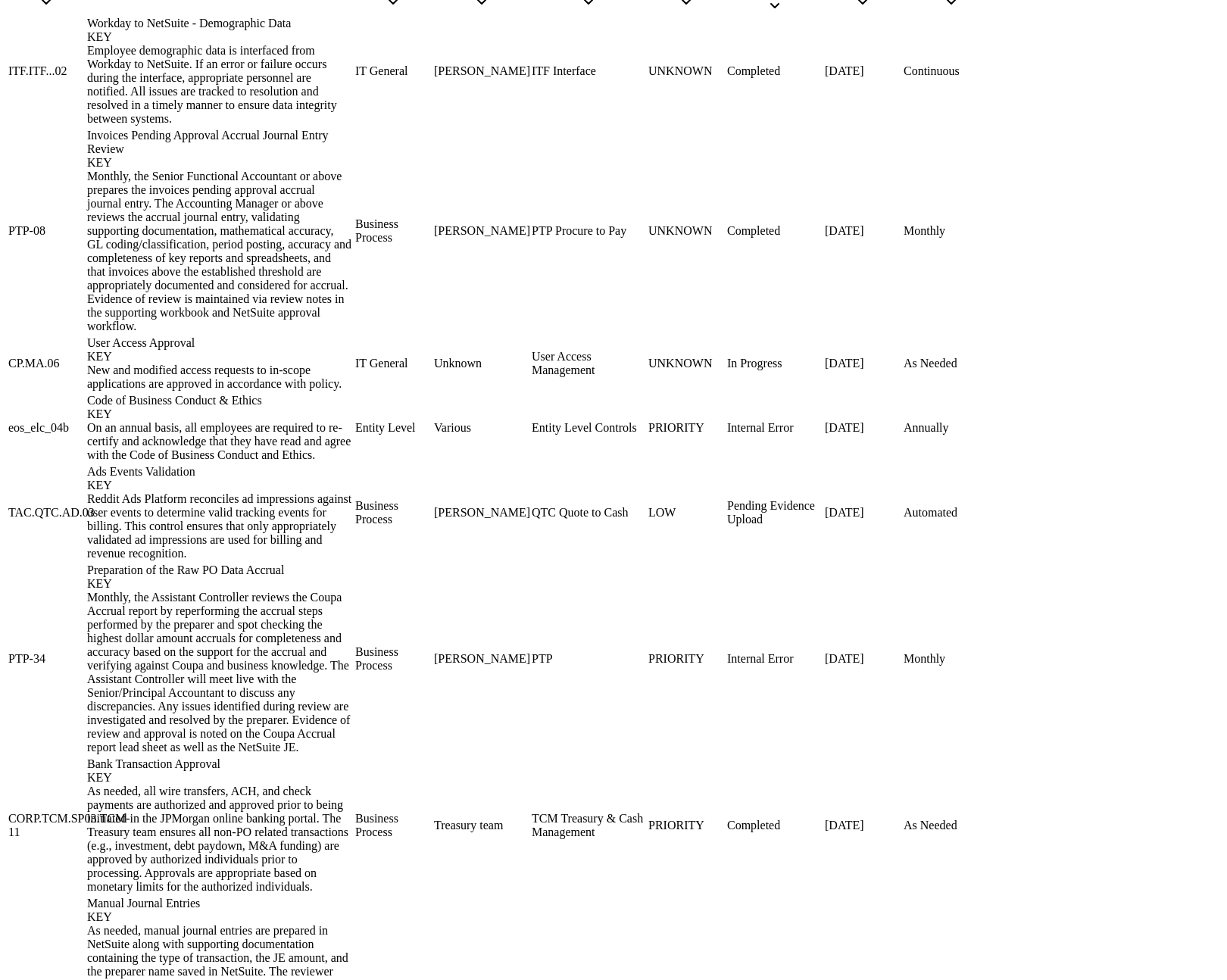
scroll to position [983, 0]
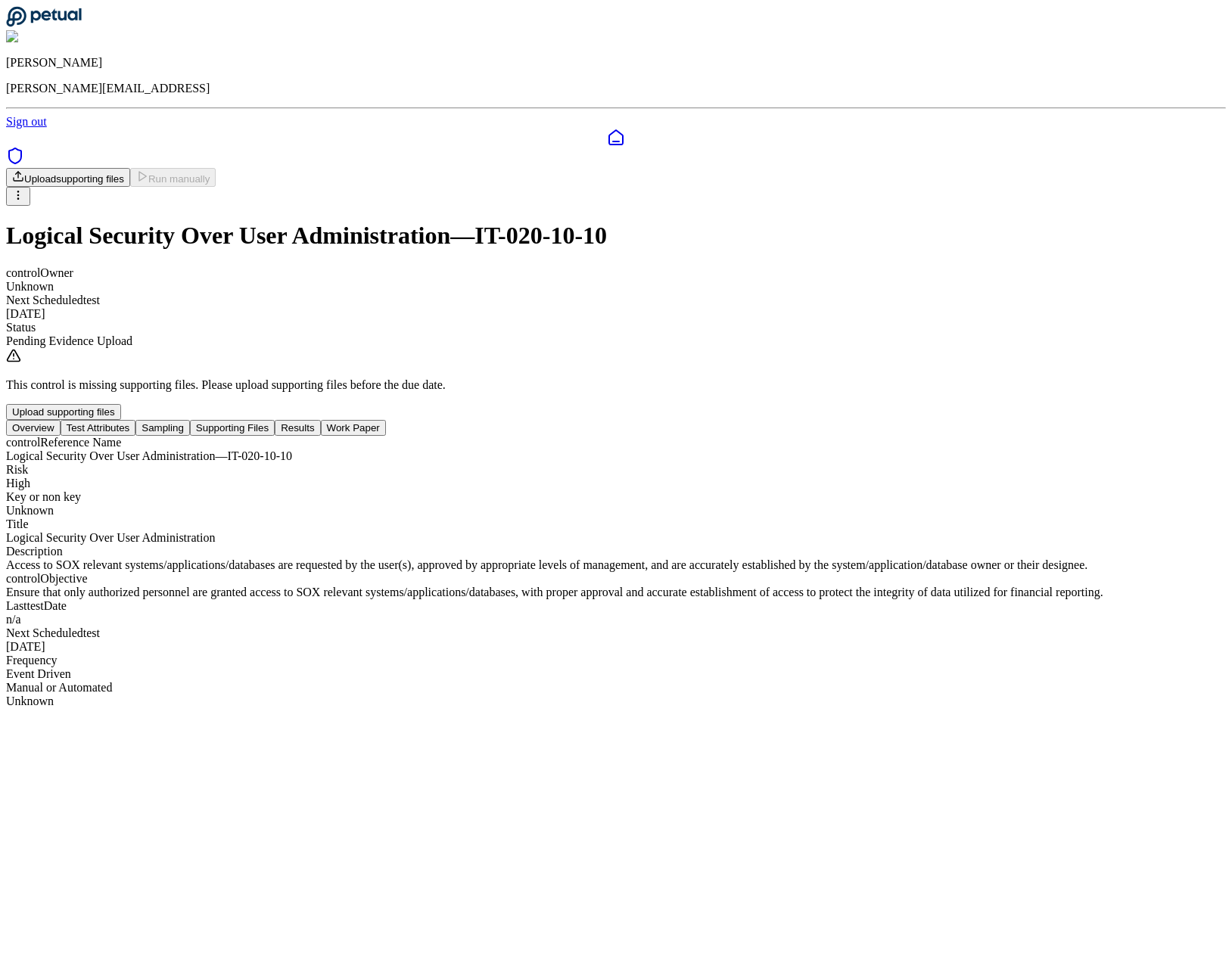
click at [136, 420] on button "Test Attributes" at bounding box center [98, 428] width 76 height 16
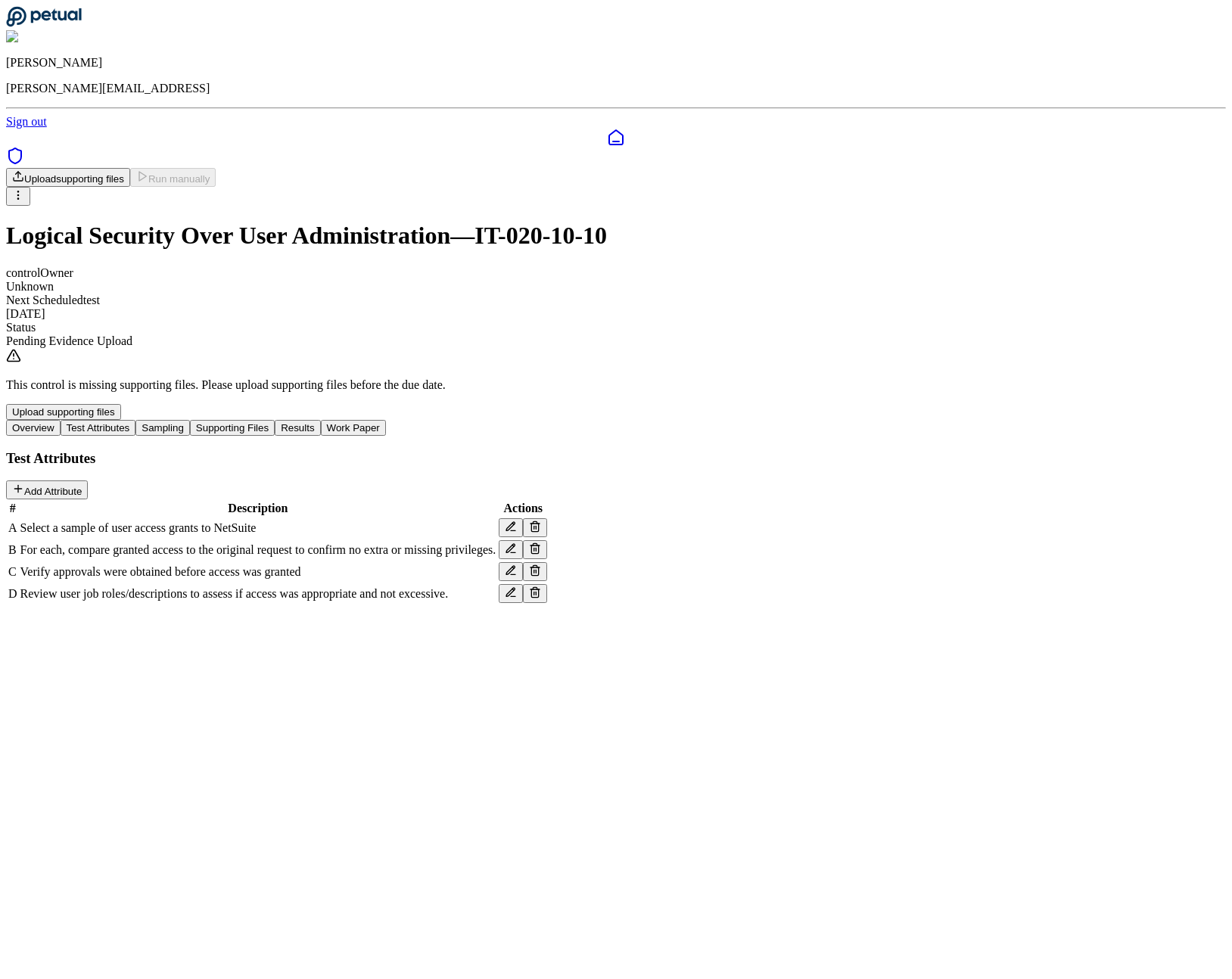
click at [190, 420] on button "Sampling" at bounding box center [162, 428] width 54 height 16
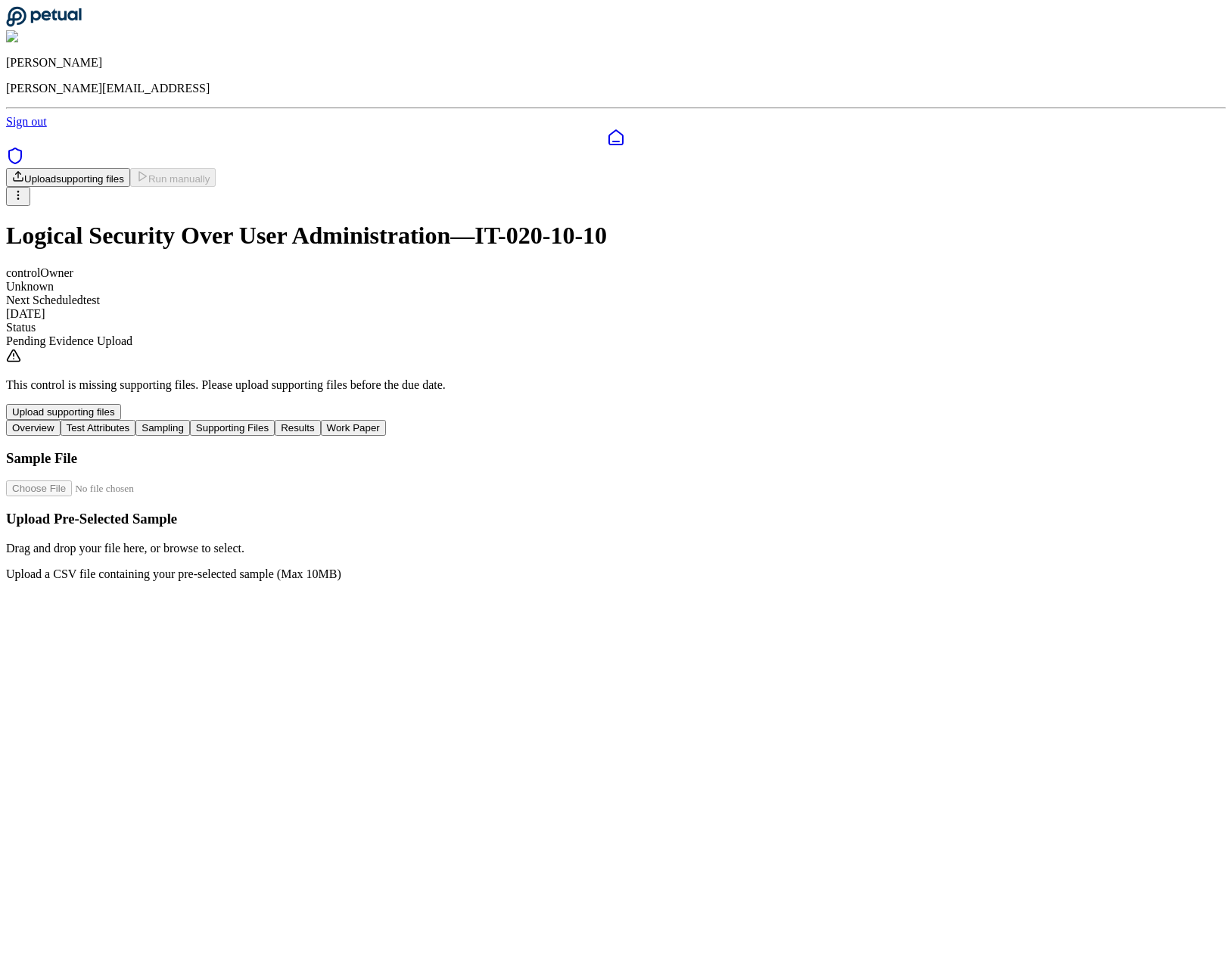
click at [136, 420] on button "Test Attributes" at bounding box center [98, 428] width 76 height 16
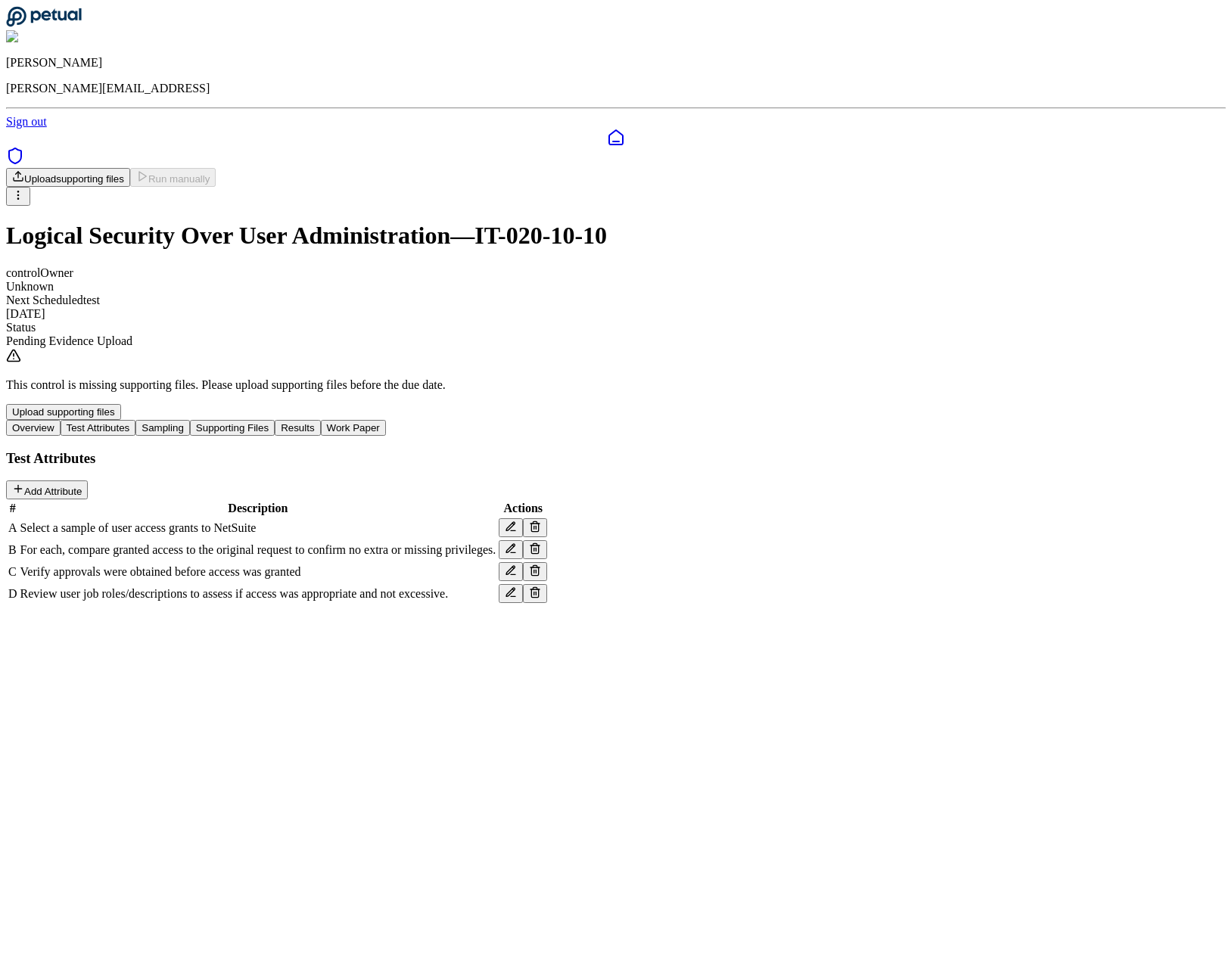
click at [541, 520] on icon at bounding box center [535, 527] width 12 height 12
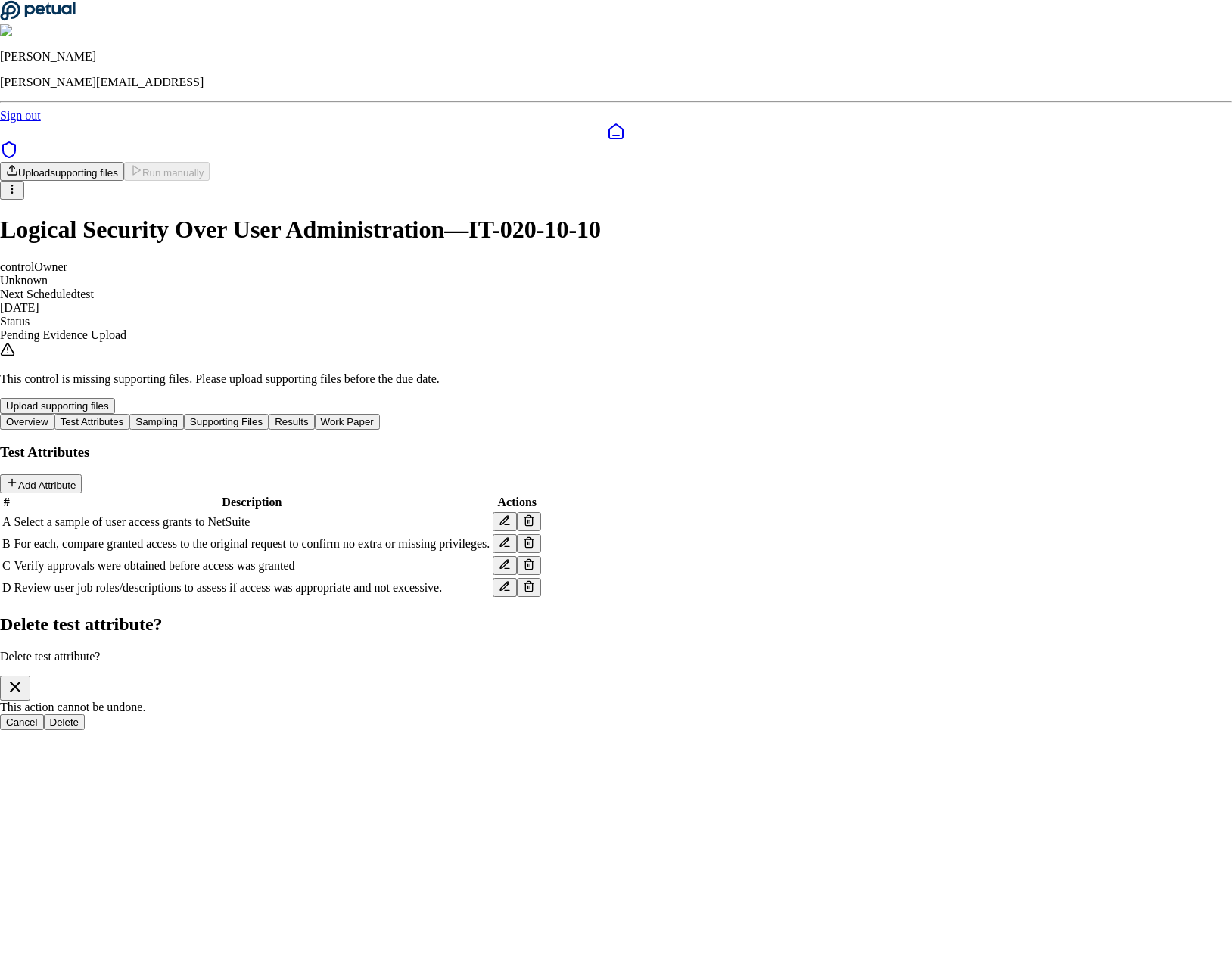
click at [707, 715] on div "Cancel Delete" at bounding box center [616, 722] width 1232 height 16
click at [86, 715] on button "Delete" at bounding box center [65, 722] width 42 height 16
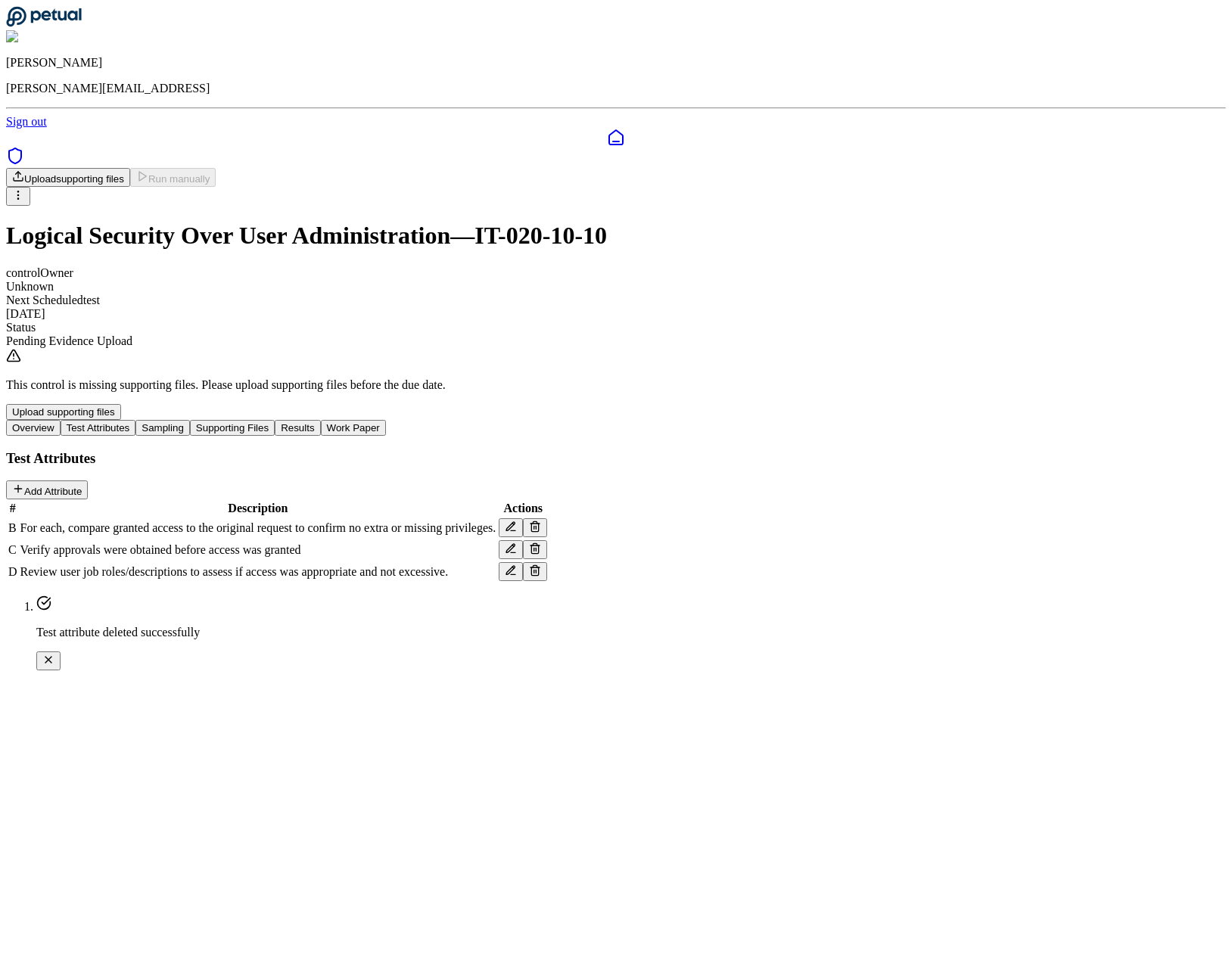
click at [541, 520] on icon at bounding box center [535, 527] width 12 height 12
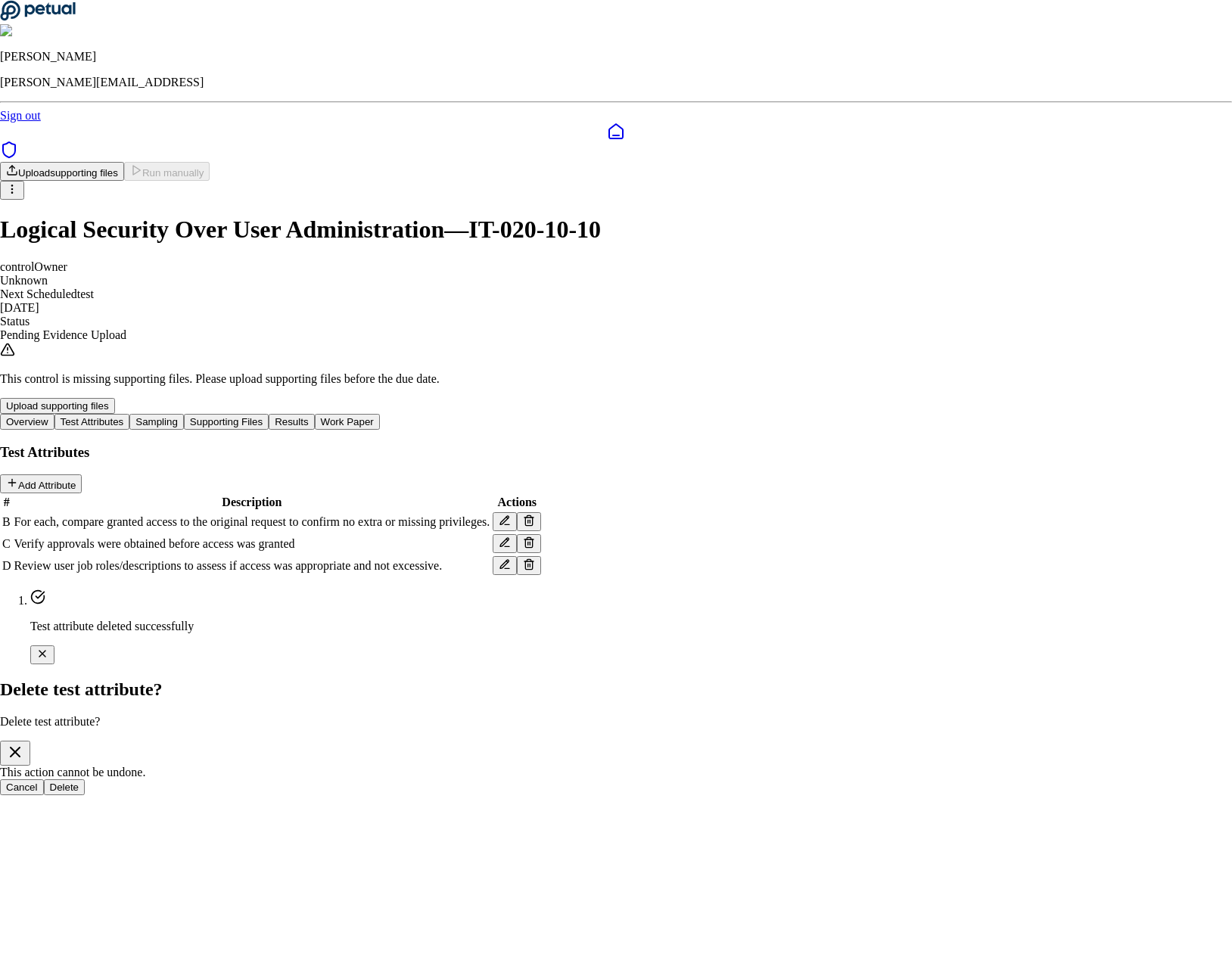
click at [86, 779] on button "Delete" at bounding box center [65, 787] width 42 height 16
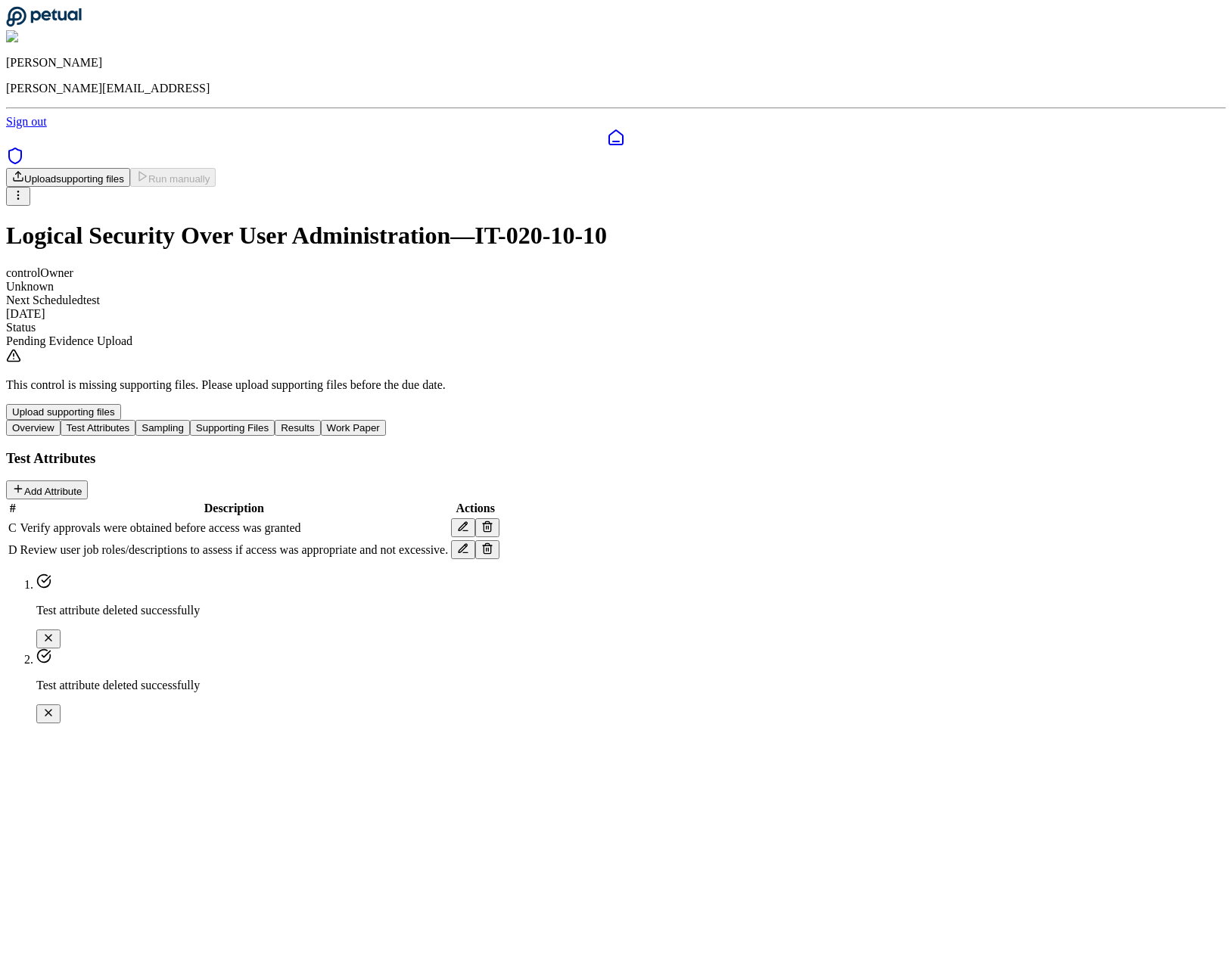
click at [493, 520] on icon at bounding box center [487, 527] width 12 height 12
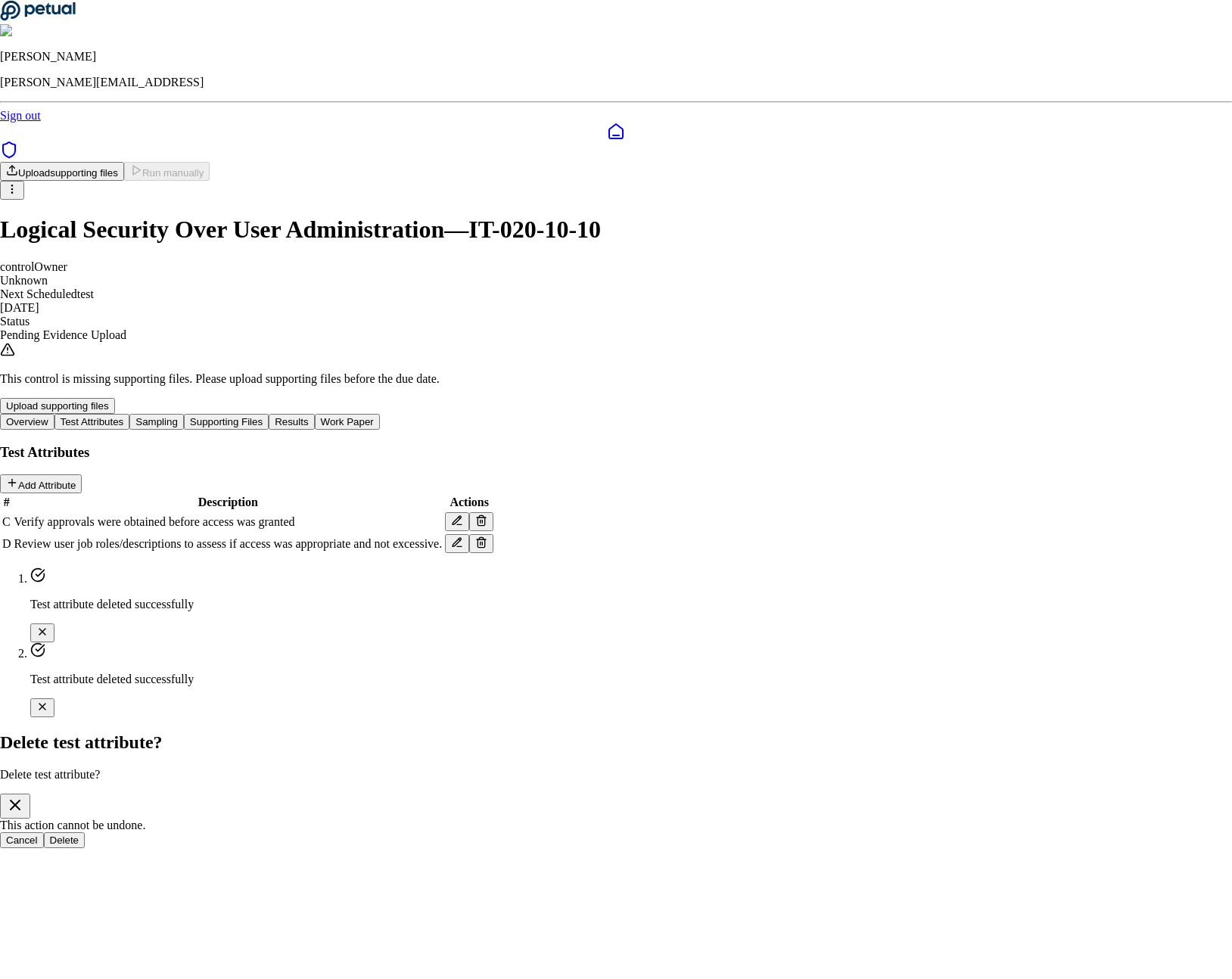
click at [711, 832] on div "Cancel Delete" at bounding box center [616, 840] width 1232 height 16
click at [712, 832] on div "Cancel Delete" at bounding box center [616, 840] width 1232 height 16
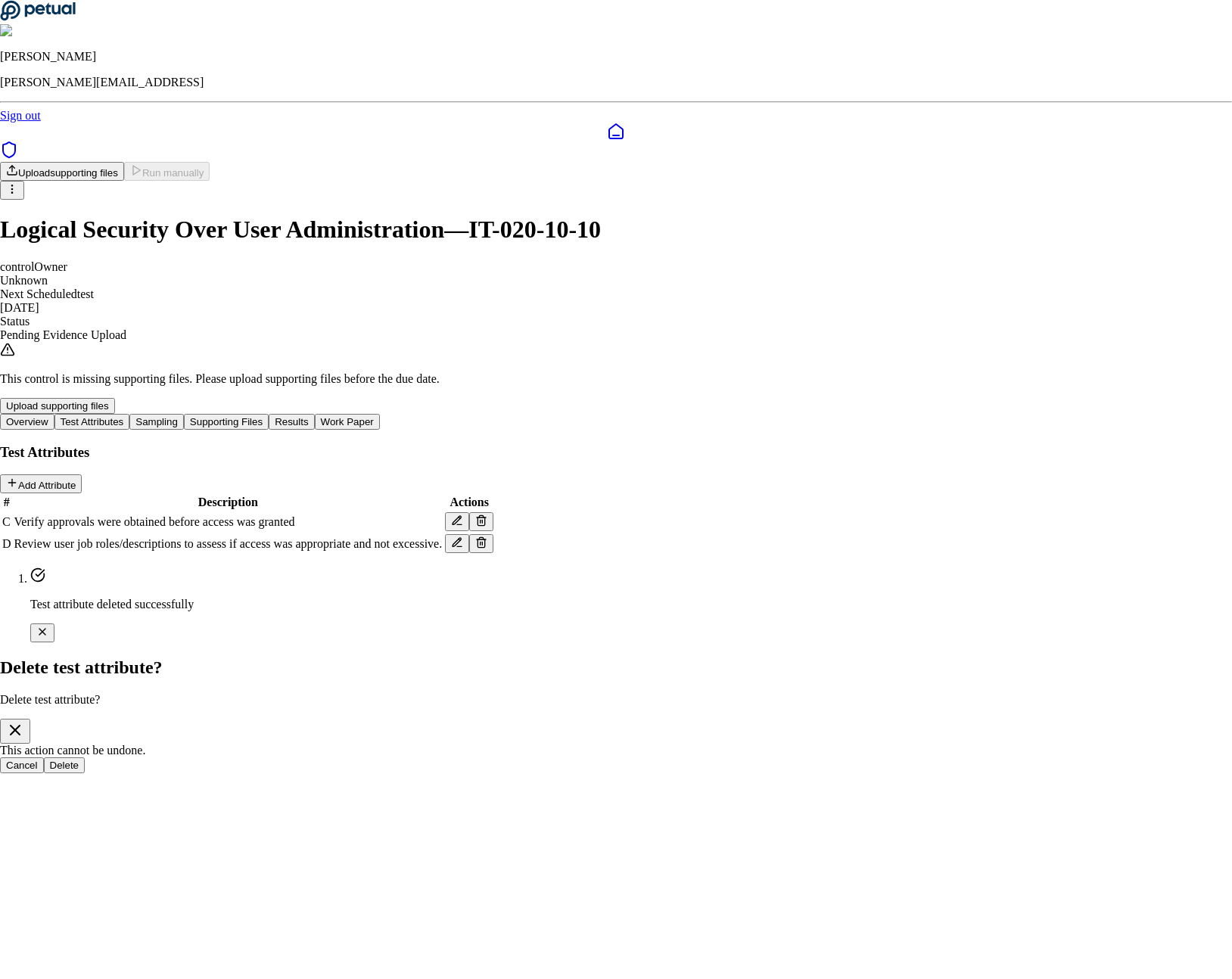
click at [86, 758] on button "Delete" at bounding box center [65, 766] width 42 height 16
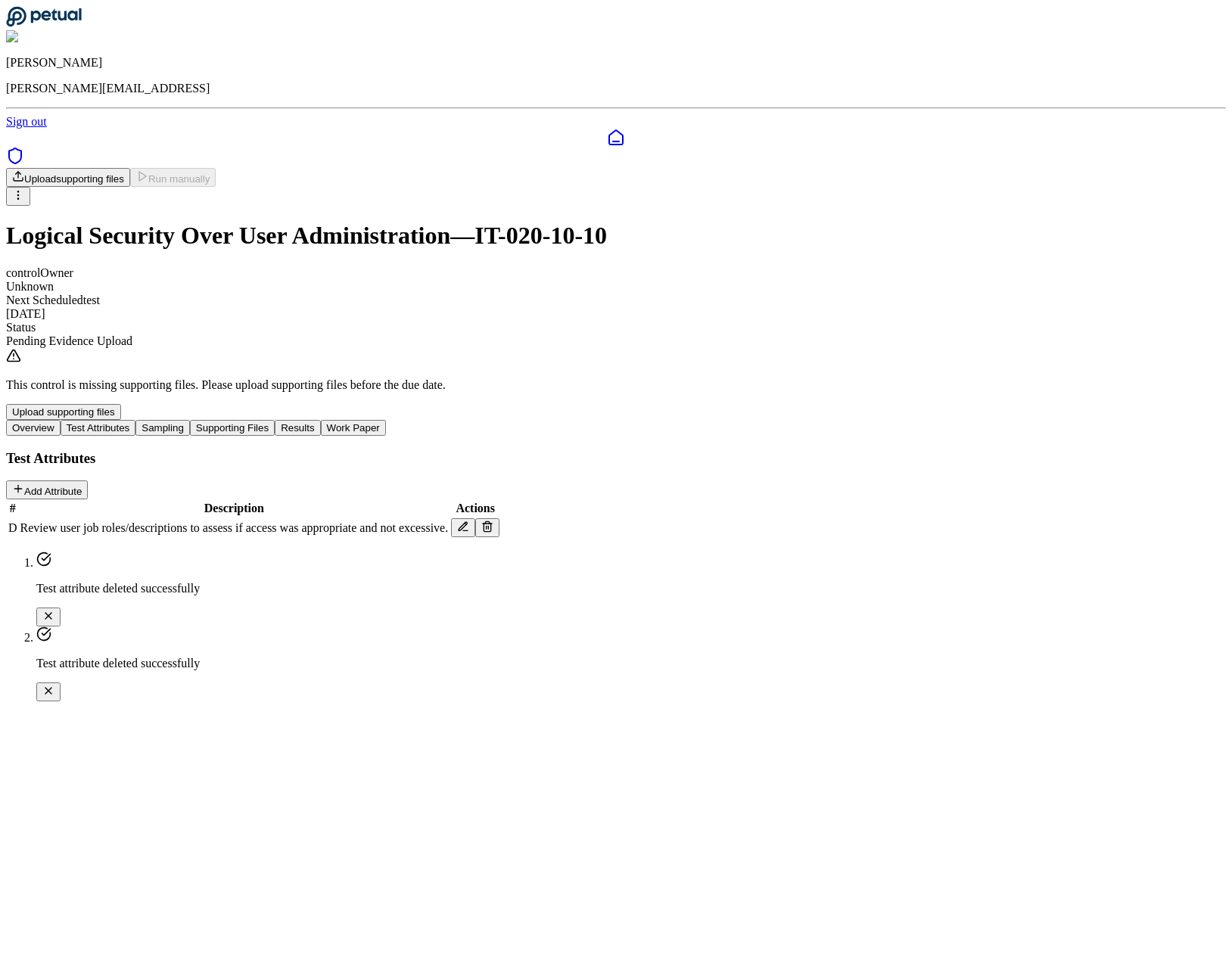
click at [190, 420] on button "Sampling" at bounding box center [162, 428] width 54 height 16
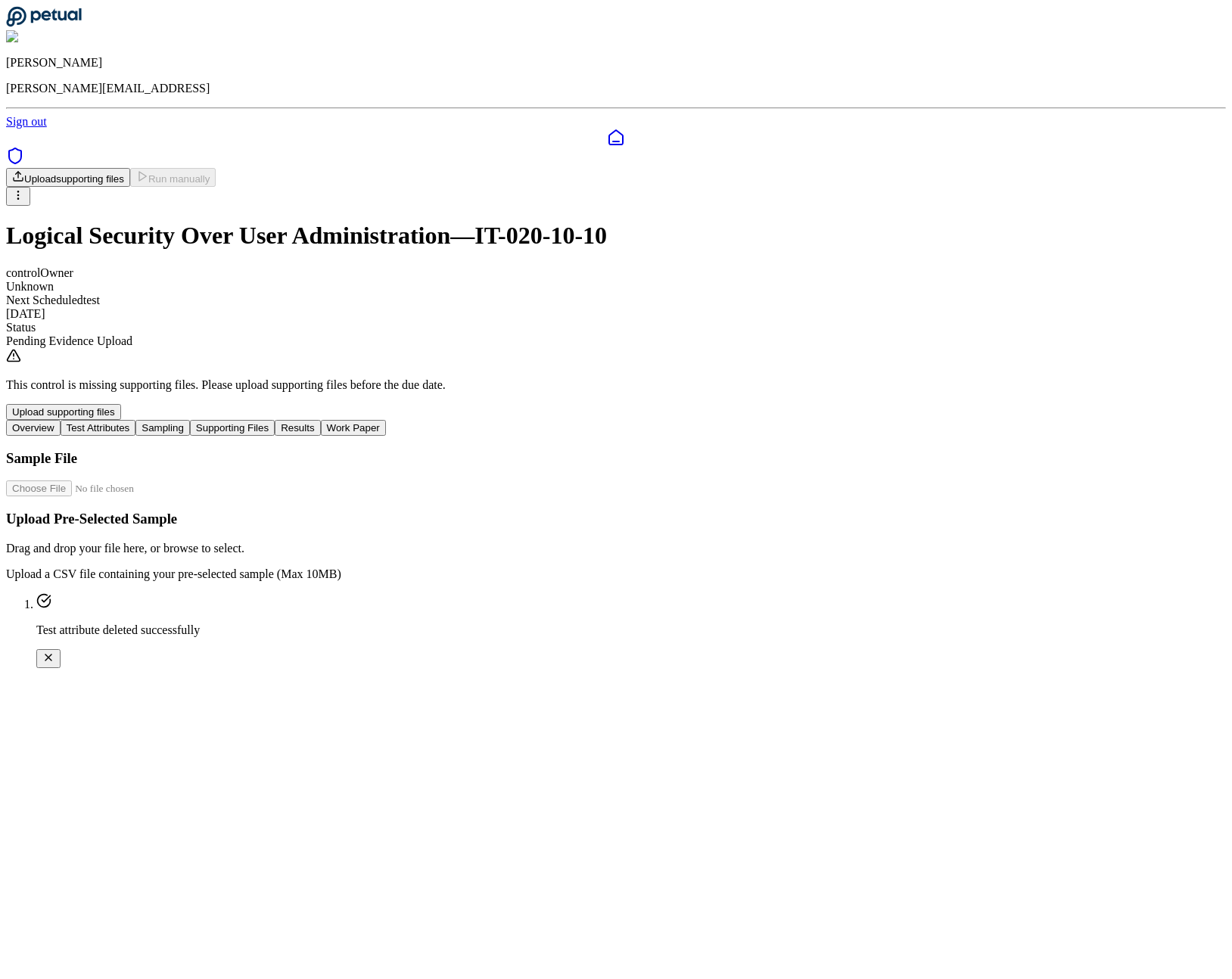
click at [275, 420] on button "Supporting Files" at bounding box center [233, 428] width 85 height 16
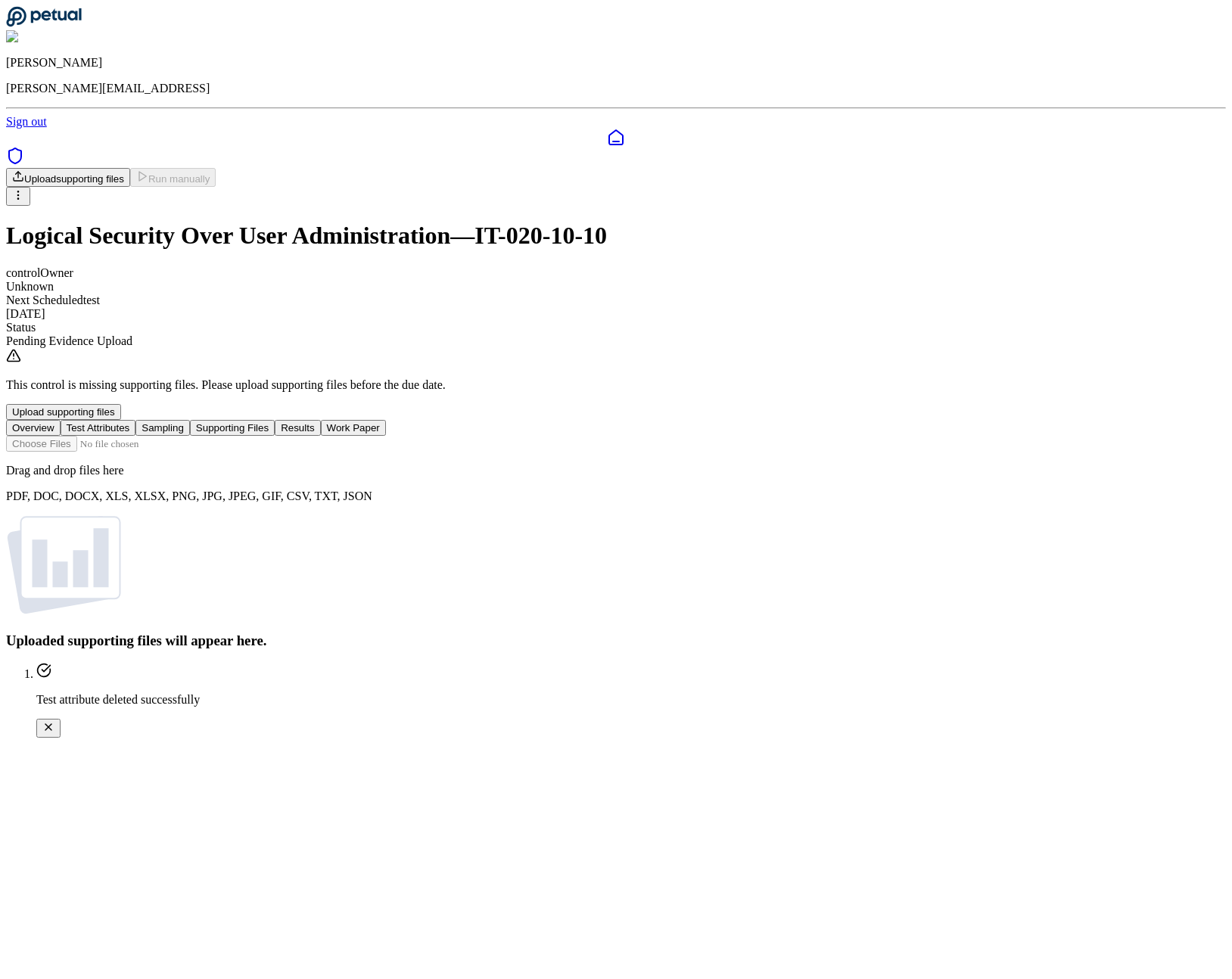
click at [190, 420] on button "Sampling" at bounding box center [162, 428] width 54 height 16
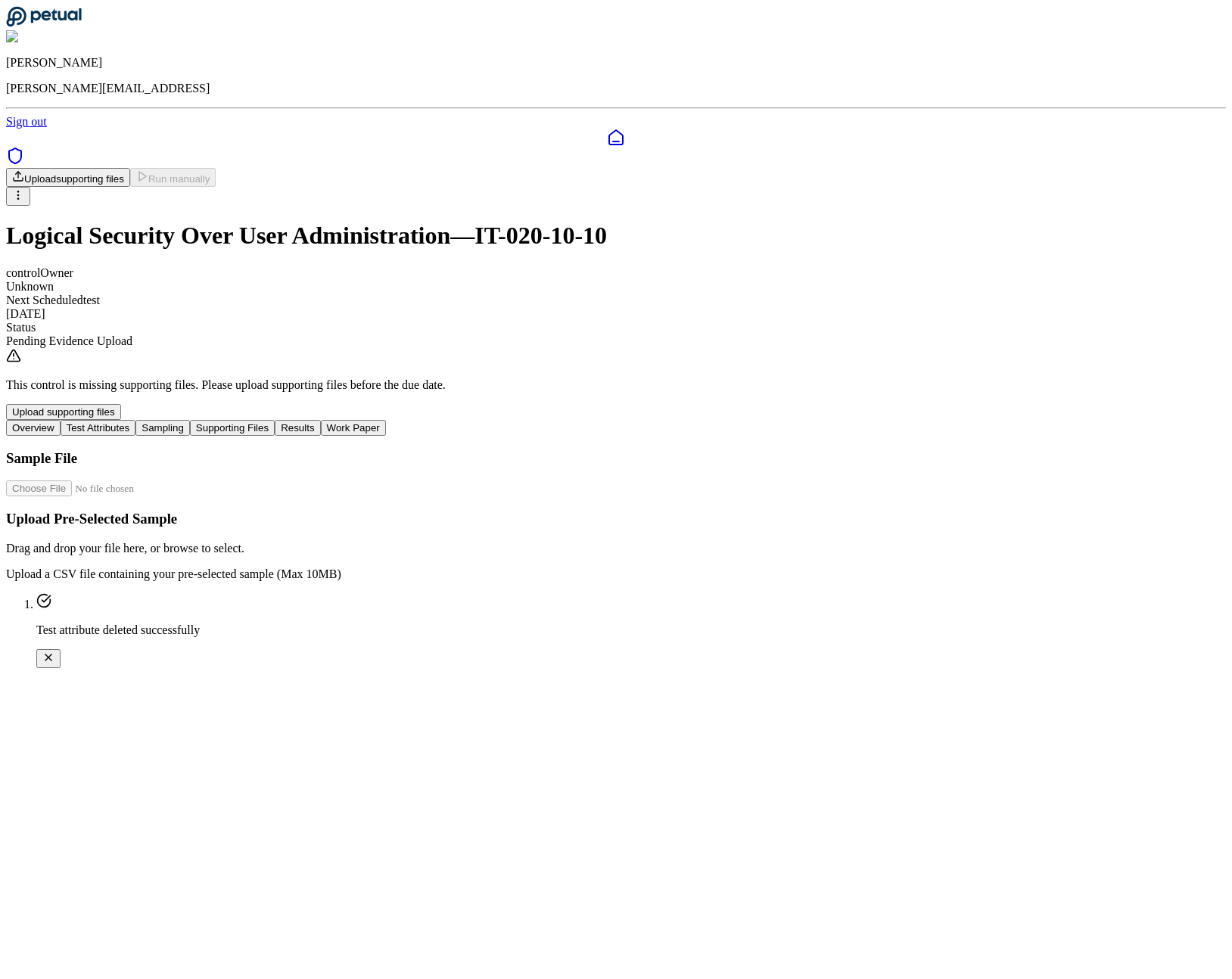
drag, startPoint x: 452, startPoint y: 371, endPoint x: 459, endPoint y: 459, distance: 88.3
click at [178, 480] on input "file" at bounding box center [92, 488] width 172 height 16
type input "**********"
click at [275, 420] on button "Supporting Files" at bounding box center [233, 428] width 85 height 16
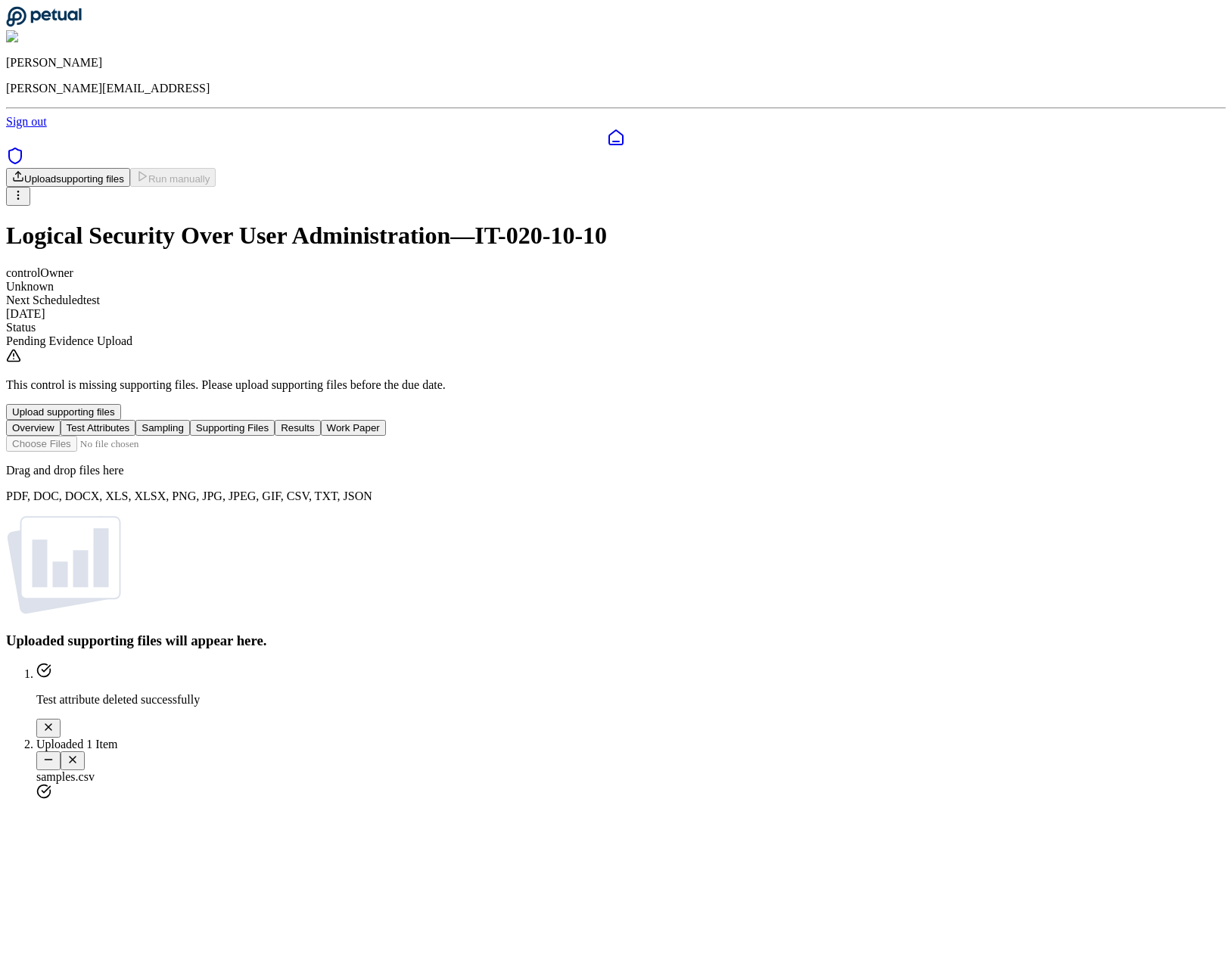
click at [178, 436] on input "file" at bounding box center [92, 444] width 172 height 16
type input "**********"
click at [190, 420] on button "Sampling" at bounding box center [162, 428] width 54 height 16
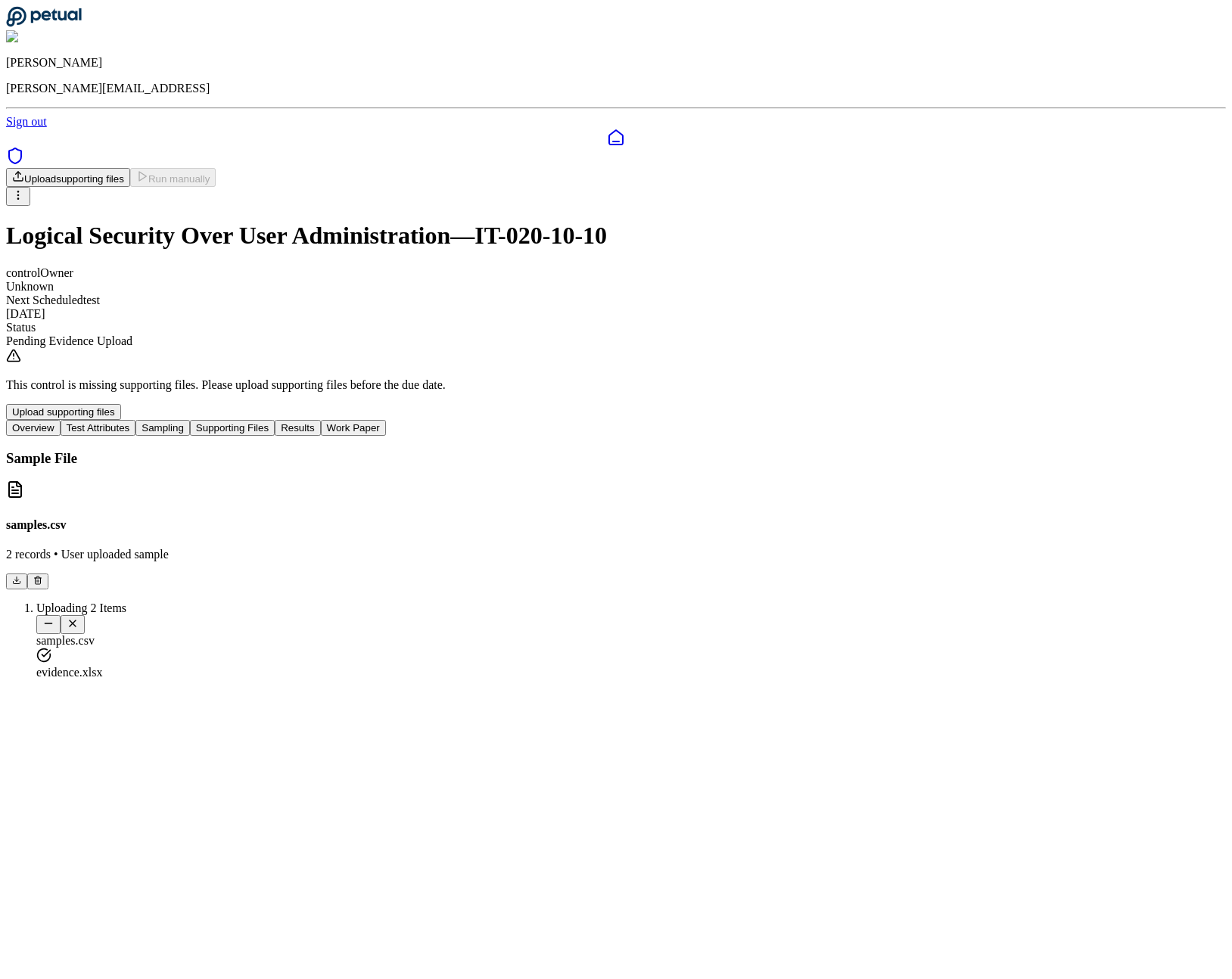
click at [275, 420] on button "Supporting Files" at bounding box center [233, 428] width 85 height 16
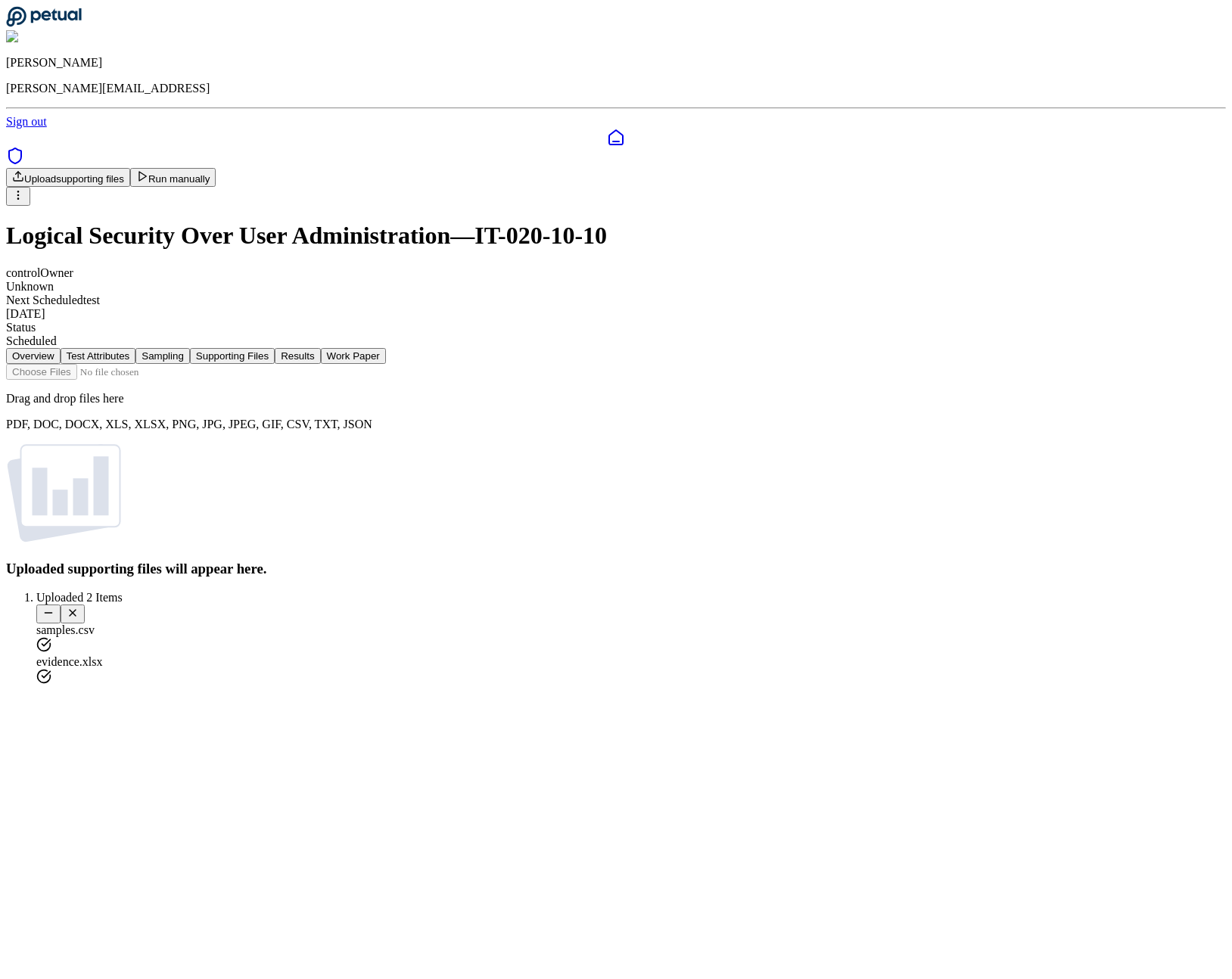
click at [320, 348] on button "Results" at bounding box center [297, 356] width 46 height 16
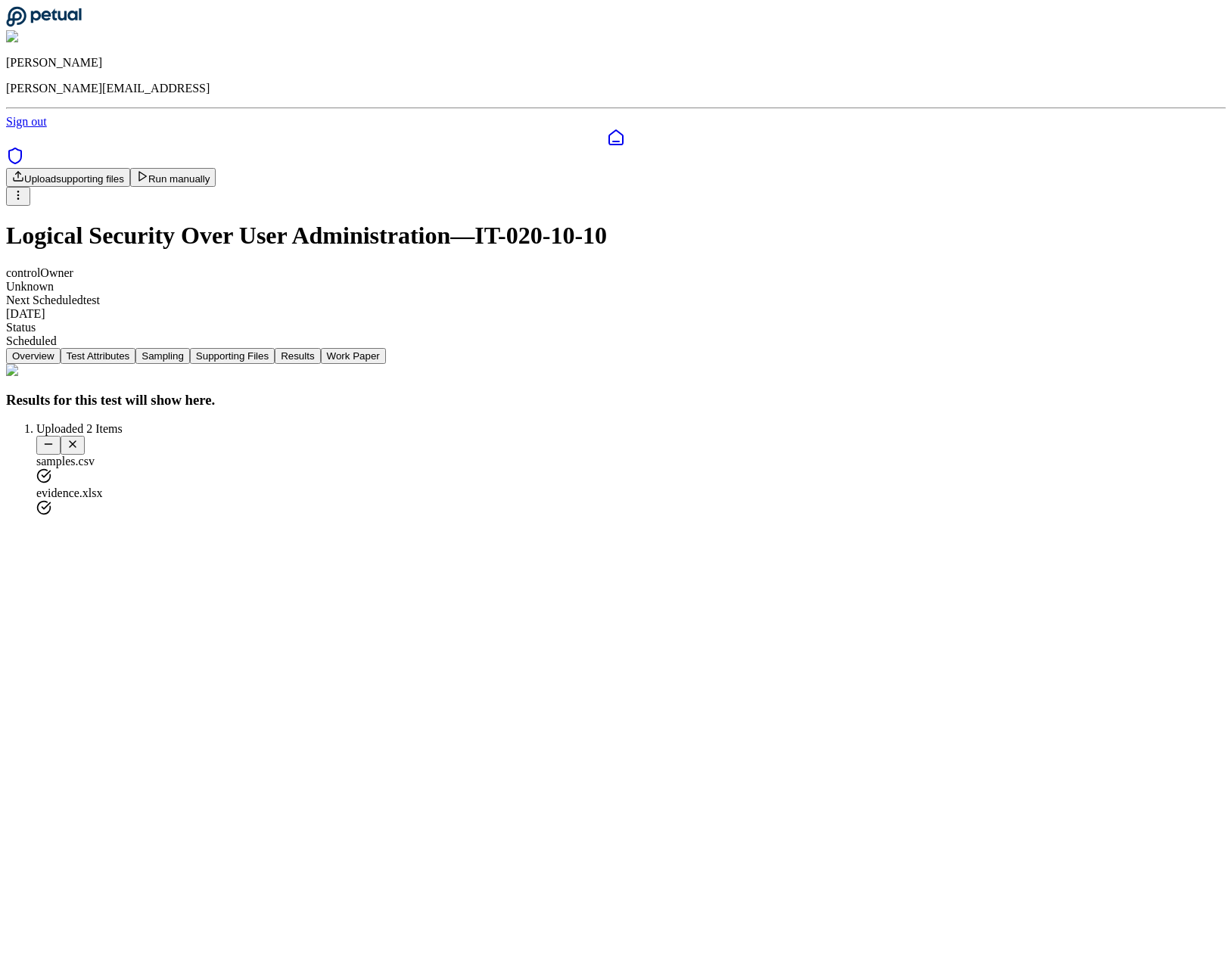
click at [275, 348] on button "Supporting Files" at bounding box center [233, 356] width 85 height 16
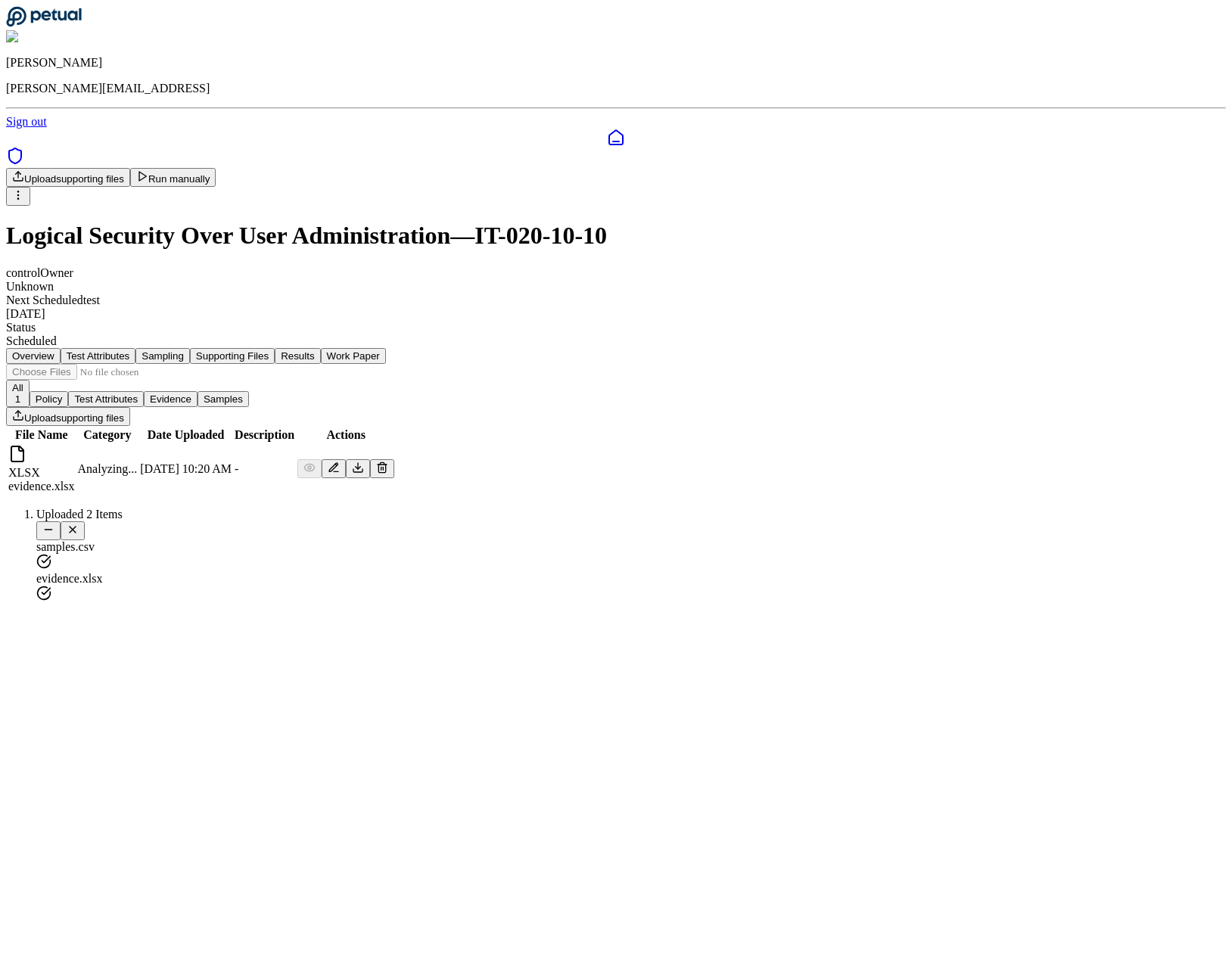
click at [320, 348] on button "Results" at bounding box center [297, 356] width 46 height 16
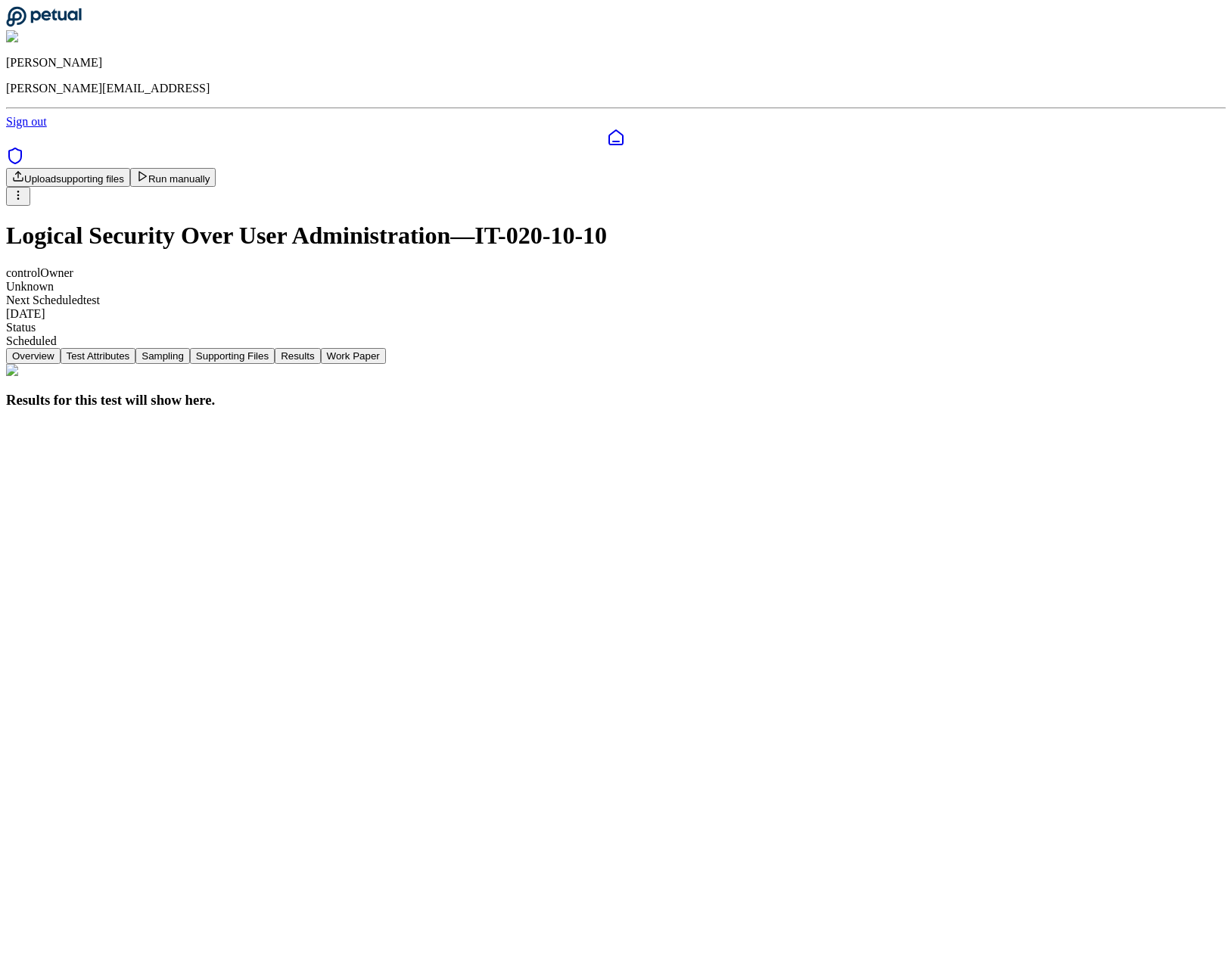
click at [586, 348] on nav "Overview Test Attributes Sampling Supporting Files Results Work Paper" at bounding box center [616, 356] width 1220 height 16
click at [275, 348] on button "Supporting Files" at bounding box center [233, 356] width 85 height 16
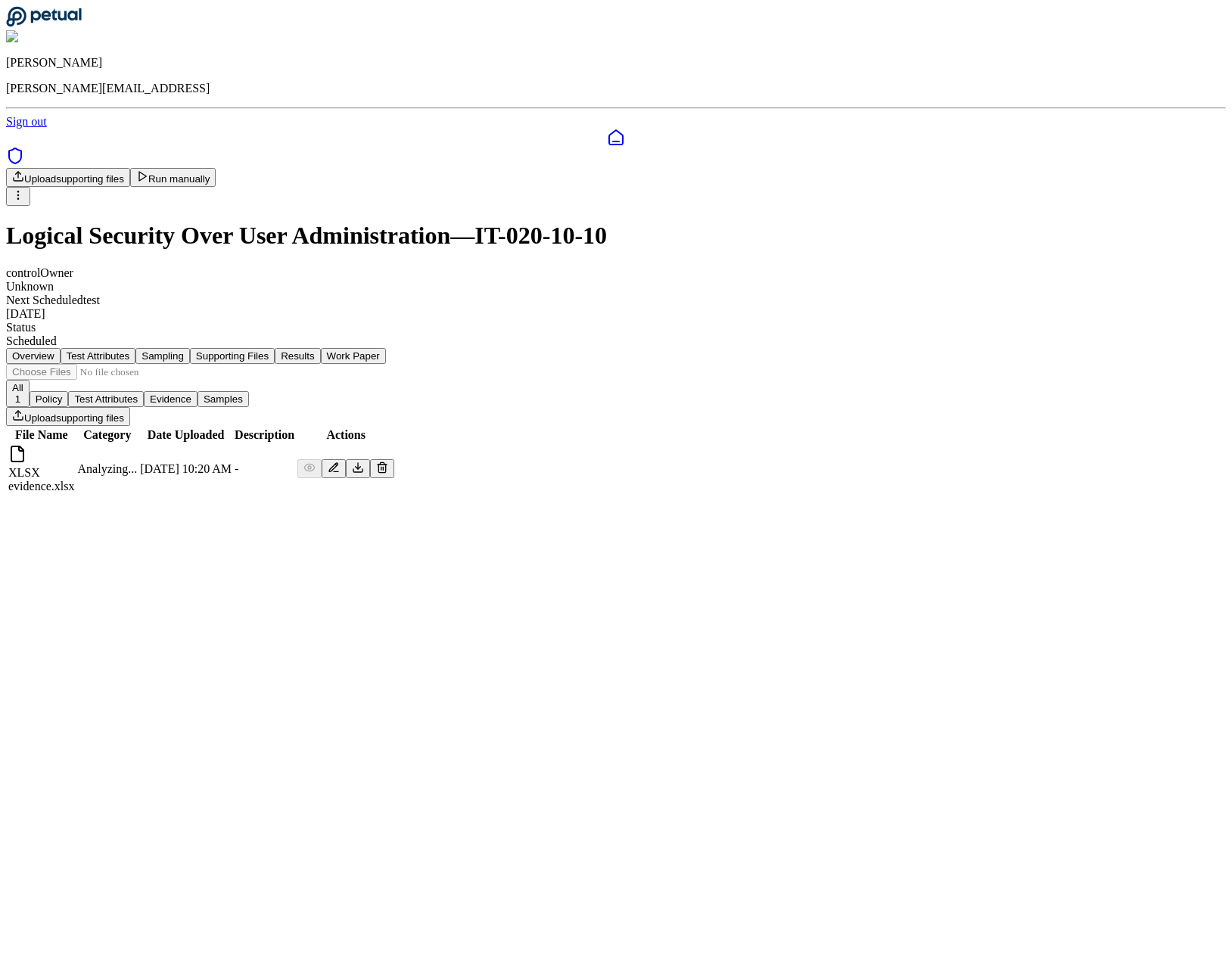
click at [320, 348] on button "Results" at bounding box center [297, 356] width 46 height 16
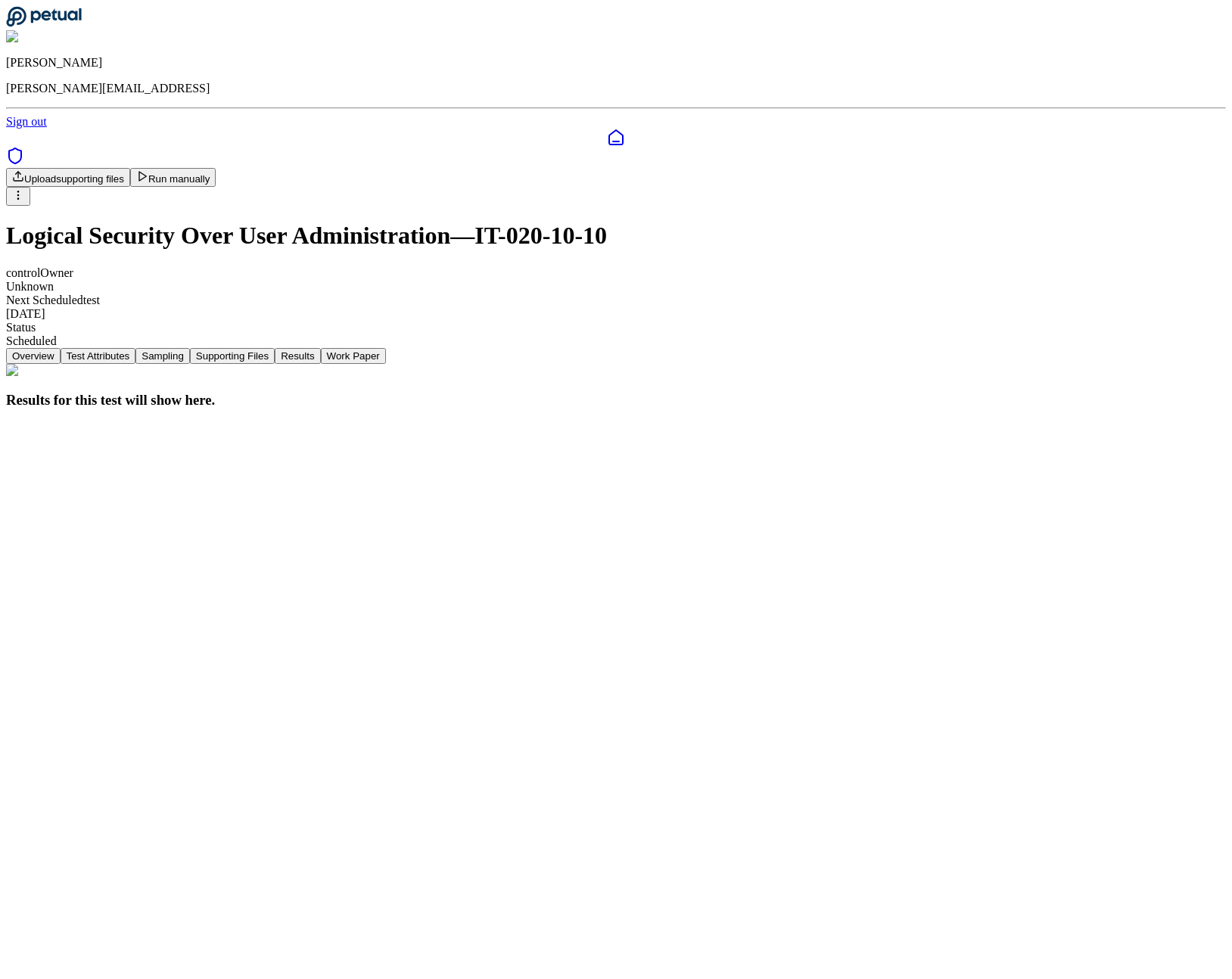
click at [217, 168] on button "Run manually" at bounding box center [173, 177] width 87 height 19
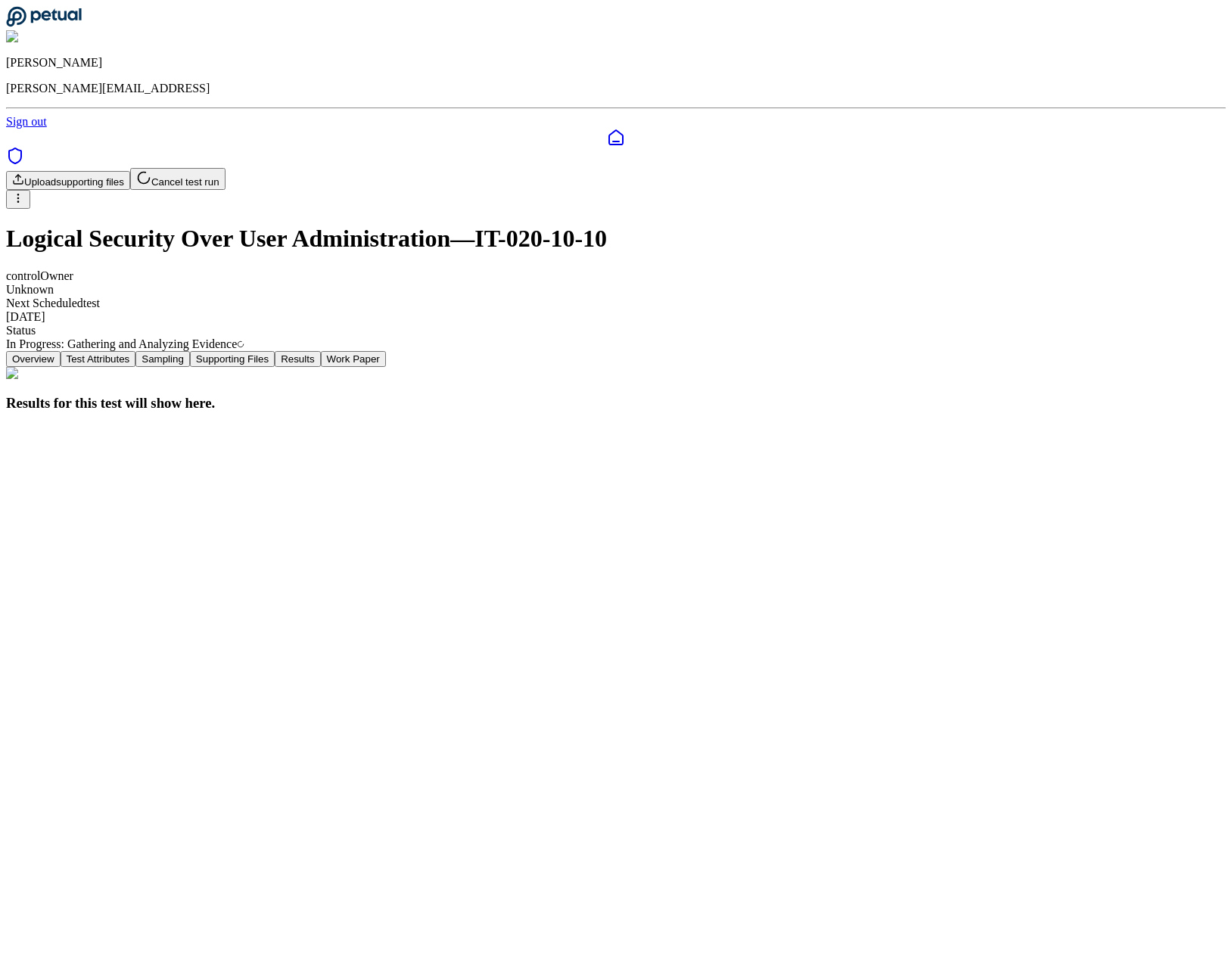
click at [1113, 88] on html "James Lee james@petual.ai Sign out Upload supporting files Cancel test run Logi…" at bounding box center [616, 213] width 1232 height 425
click at [874, 174] on html "James Lee james@petual.ai Sign out Upload supporting files Cancel test run Logi…" at bounding box center [616, 213] width 1232 height 425
click at [275, 351] on button "Supporting Files" at bounding box center [233, 359] width 85 height 16
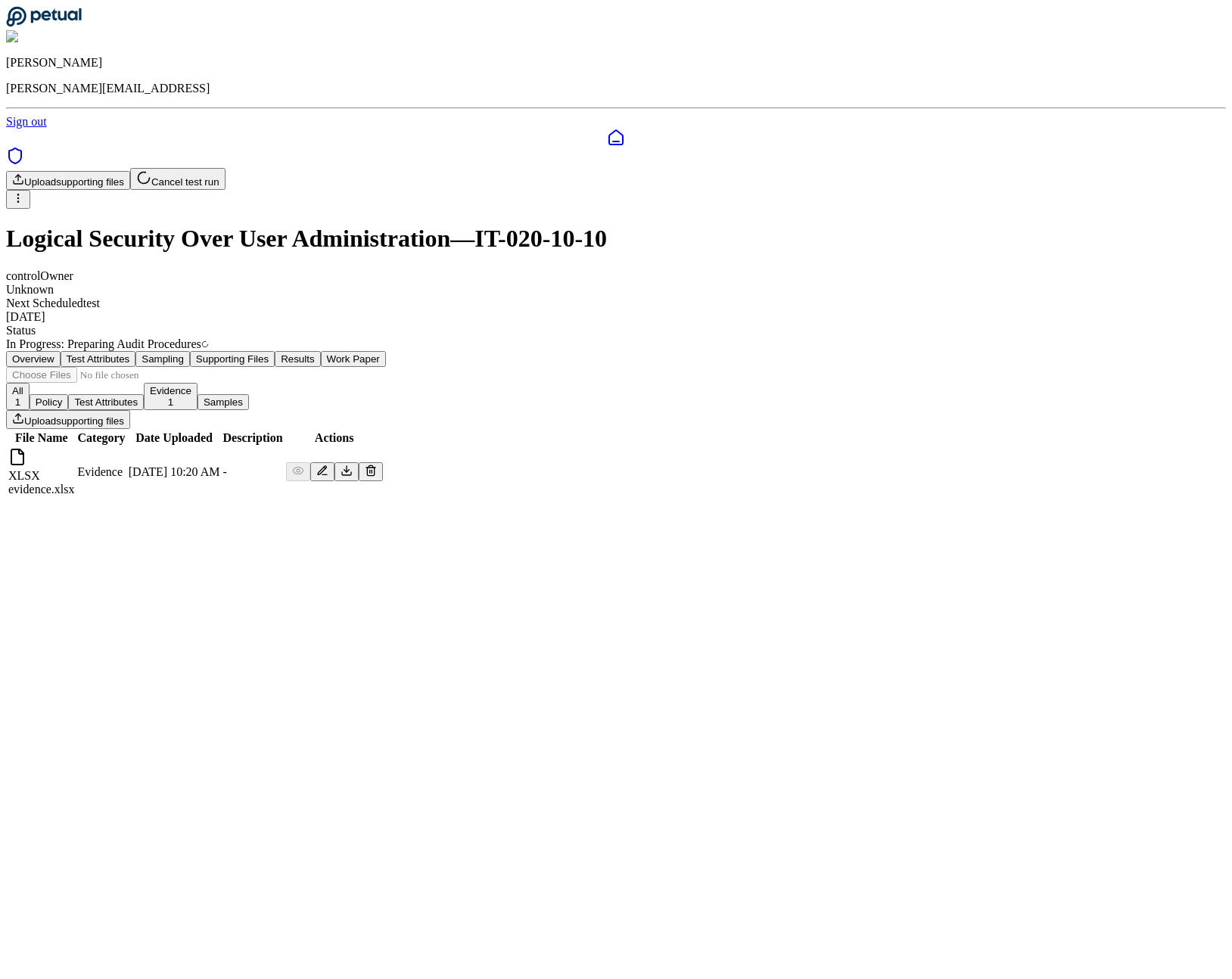
click at [320, 351] on button "Results" at bounding box center [297, 359] width 46 height 16
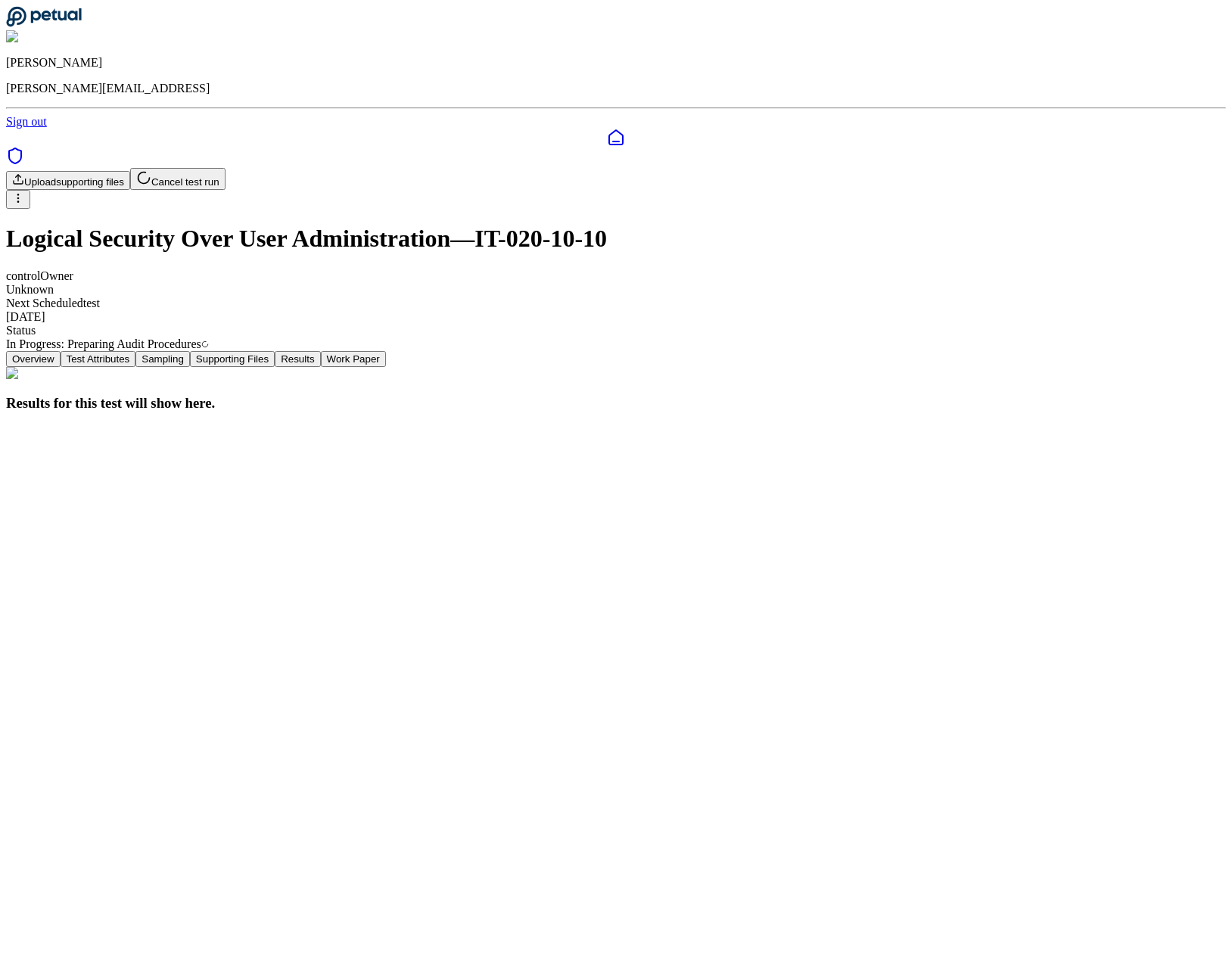
click at [69, 30] on img at bounding box center [37, 37] width 63 height 14
click at [47, 123] on link "Sign out" at bounding box center [26, 121] width 41 height 13
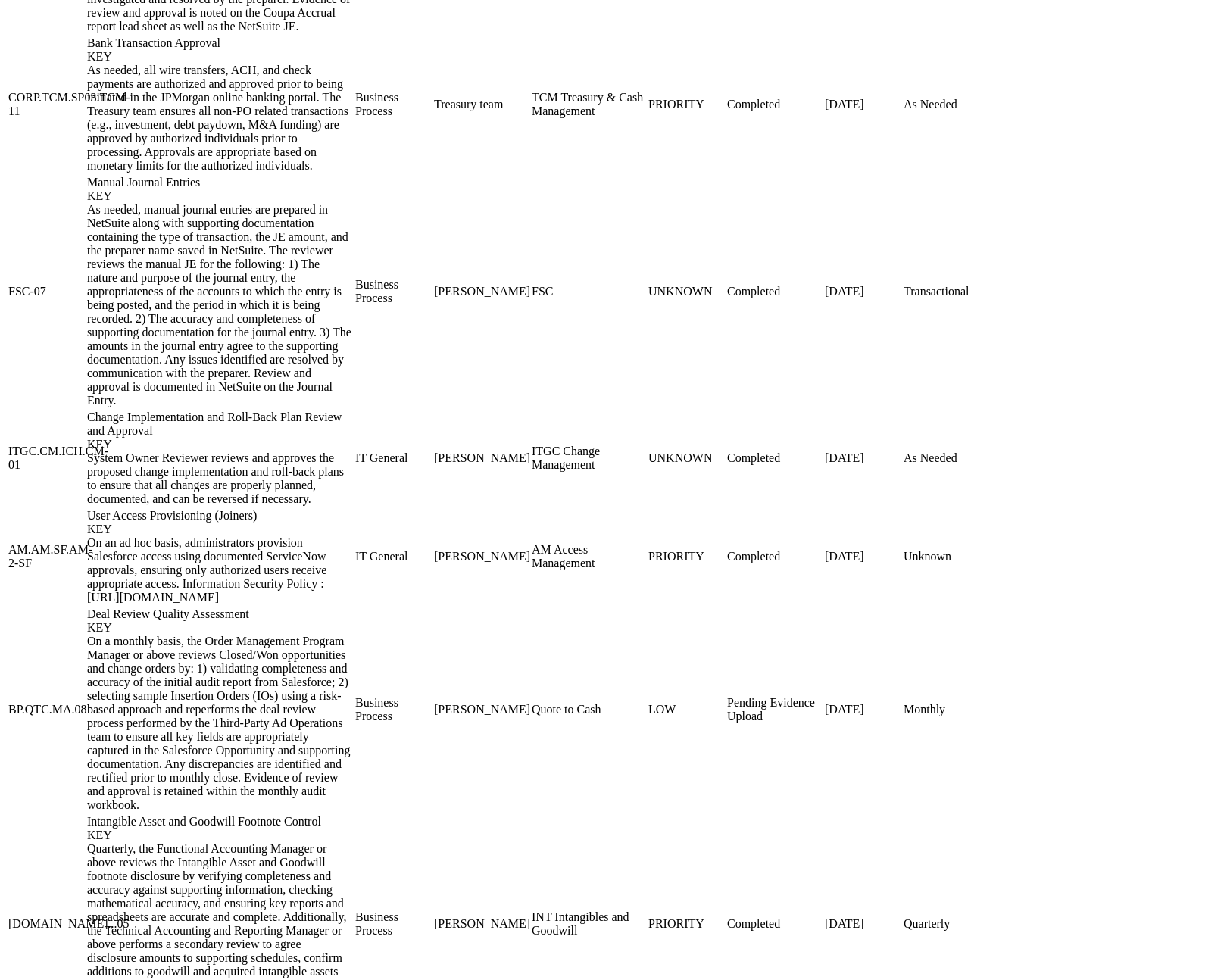
scroll to position [1731, 0]
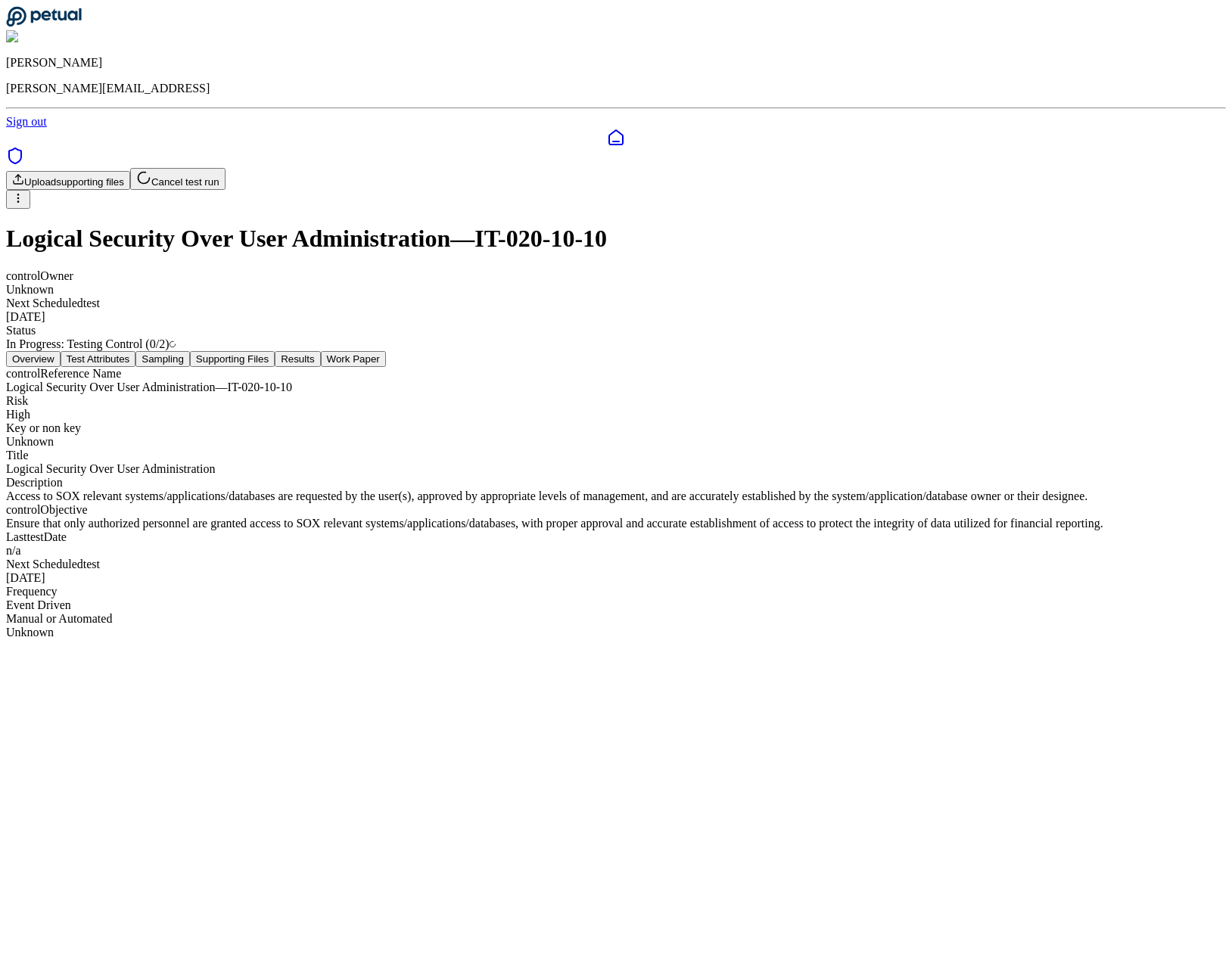
click at [320, 351] on button "Results" at bounding box center [297, 359] width 46 height 16
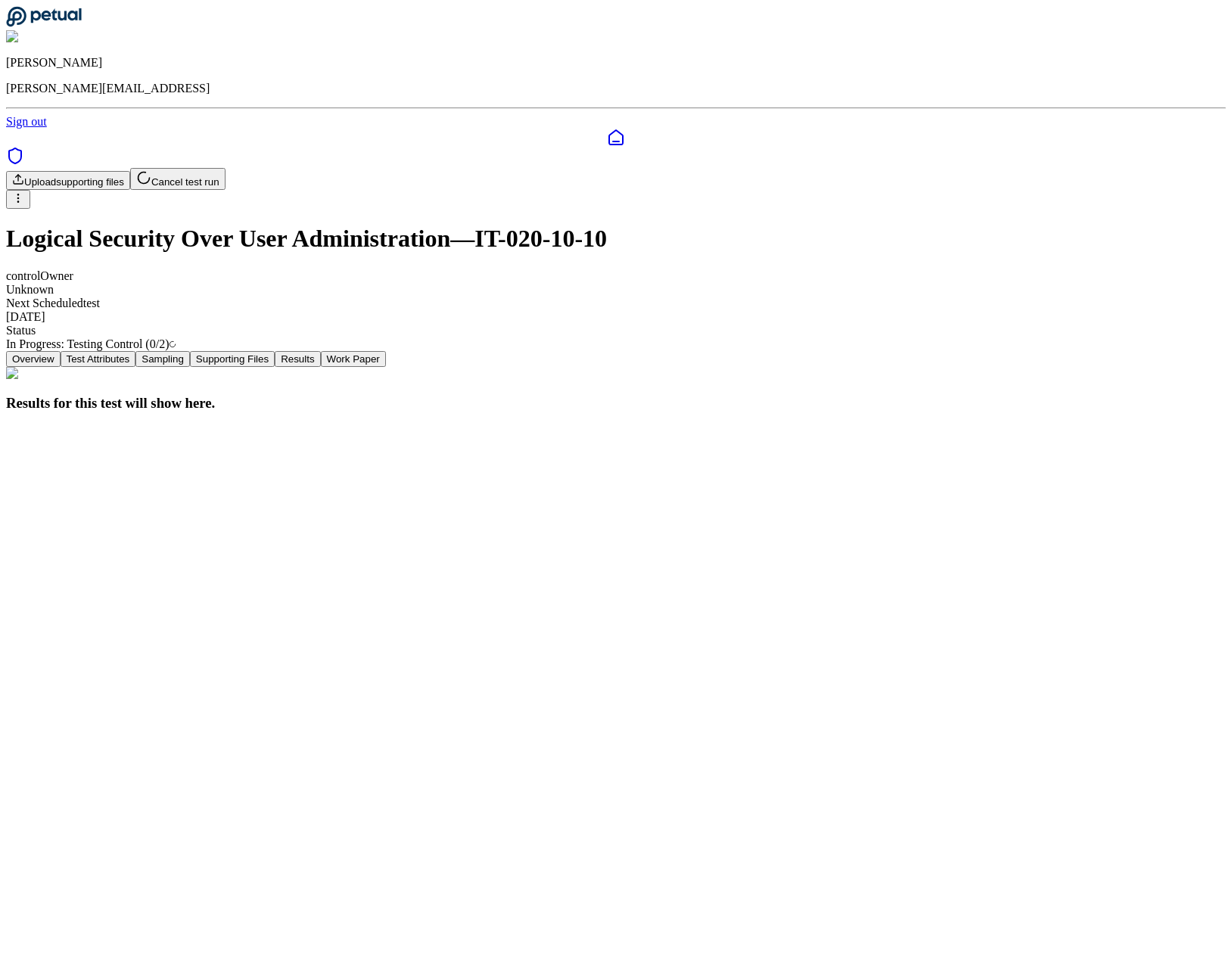
click at [1122, 168] on div "Upload supporting files Cancel test run Logical Security Over User Administrati…" at bounding box center [616, 259] width 1220 height 183
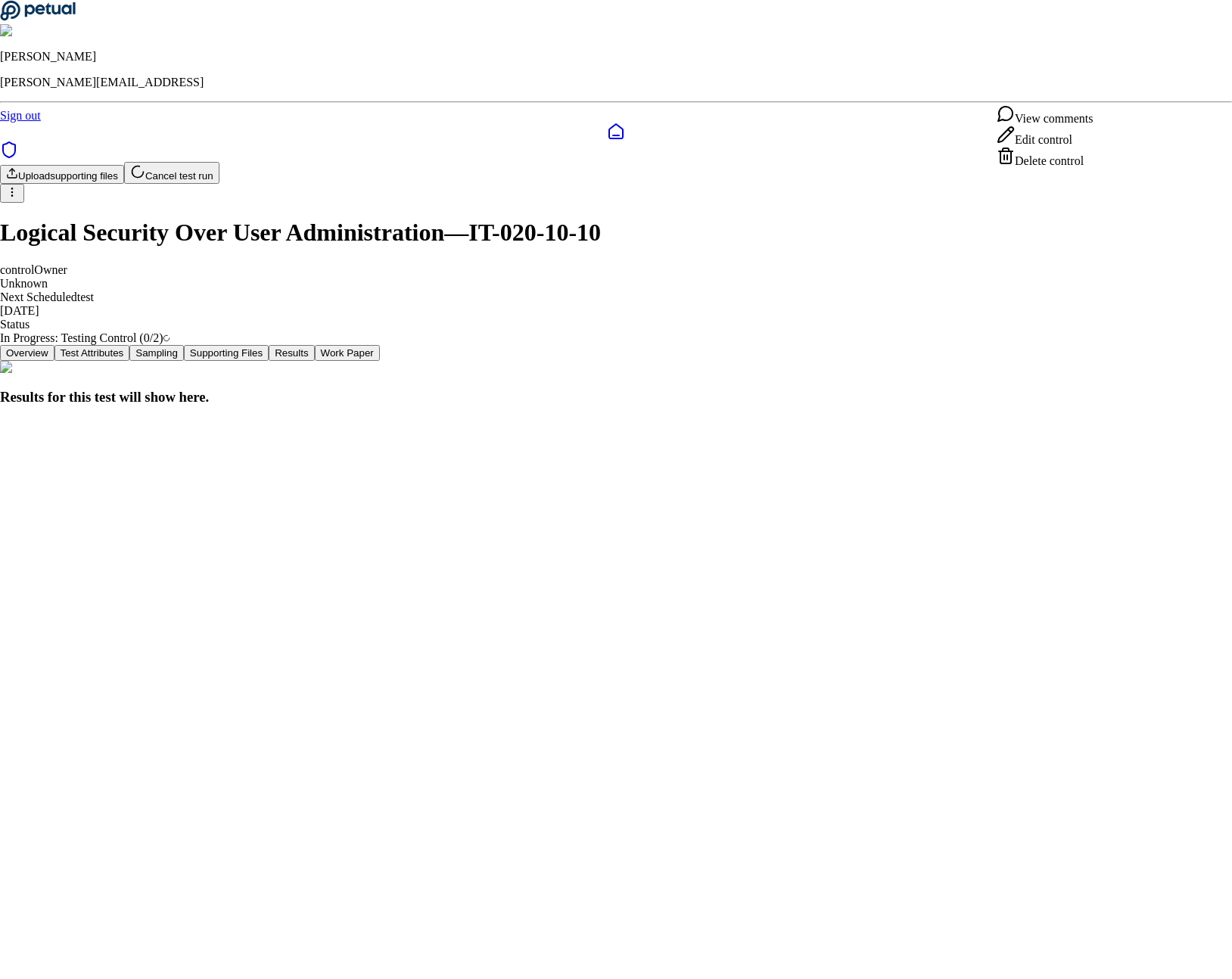
click at [1111, 91] on html "[PERSON_NAME] [PERSON_NAME][EMAIL_ADDRESS] Sign out Upload supporting files Can…" at bounding box center [616, 210] width 1232 height 419
click at [1029, 168] on div "Delete control" at bounding box center [1045, 157] width 96 height 21
click at [1035, 147] on div "Edit control" at bounding box center [1045, 135] width 96 height 21
click at [851, 183] on html "[PERSON_NAME] [PERSON_NAME][EMAIL_ADDRESS] Sign out Upload supporting files Can…" at bounding box center [616, 210] width 1232 height 419
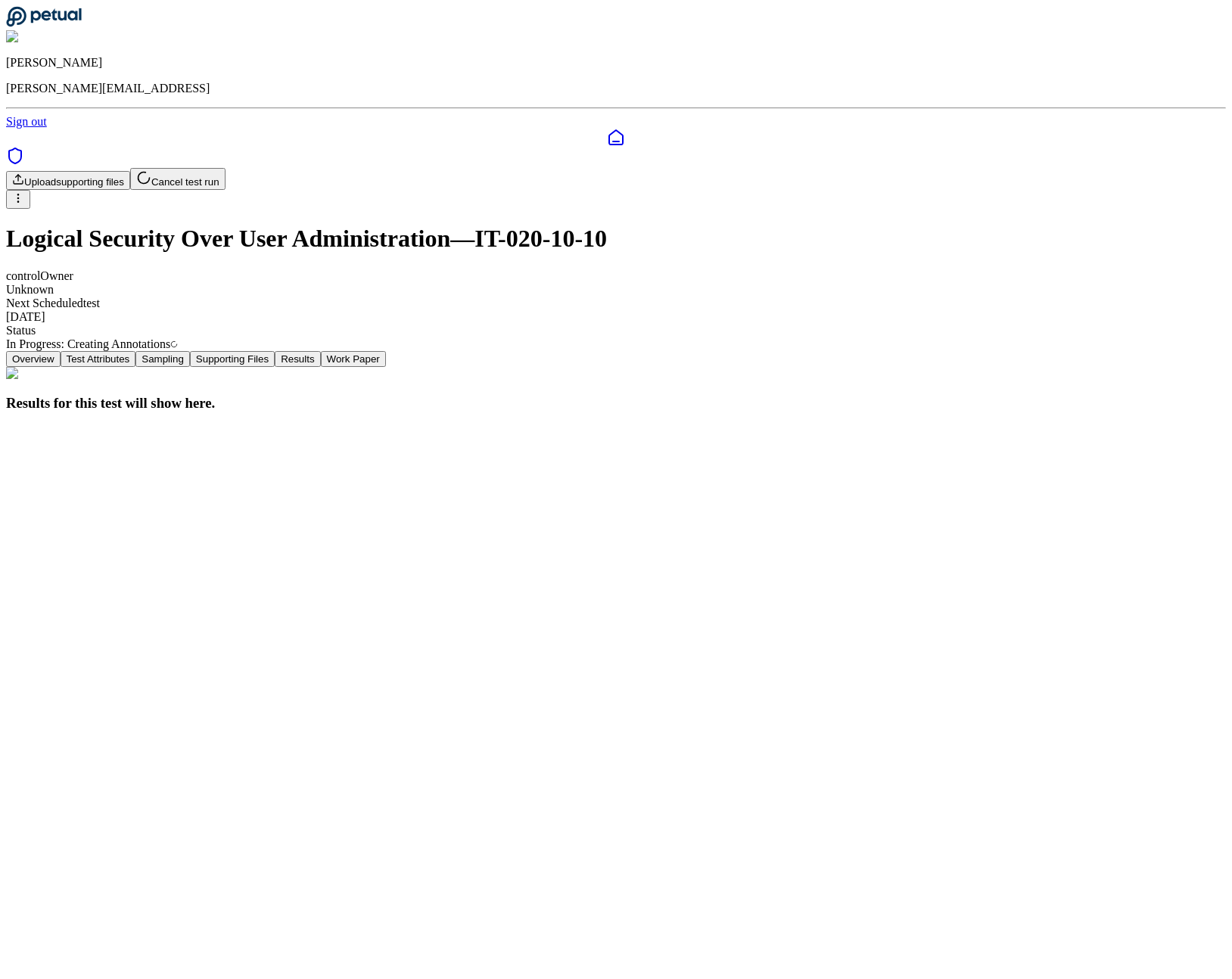
click at [69, 30] on img at bounding box center [37, 37] width 63 height 14
click at [1135, 26] on div "James Lee james@petual.ai Sign out" at bounding box center [616, 67] width 1220 height 123
click at [1026, 411] on main "Upload supporting files Cancel test run Logical Security Over User Administrati…" at bounding box center [616, 289] width 1220 height 244
click at [386, 351] on button "Work Paper" at bounding box center [353, 359] width 65 height 16
click at [275, 351] on button "Supporting Files" at bounding box center [233, 359] width 85 height 16
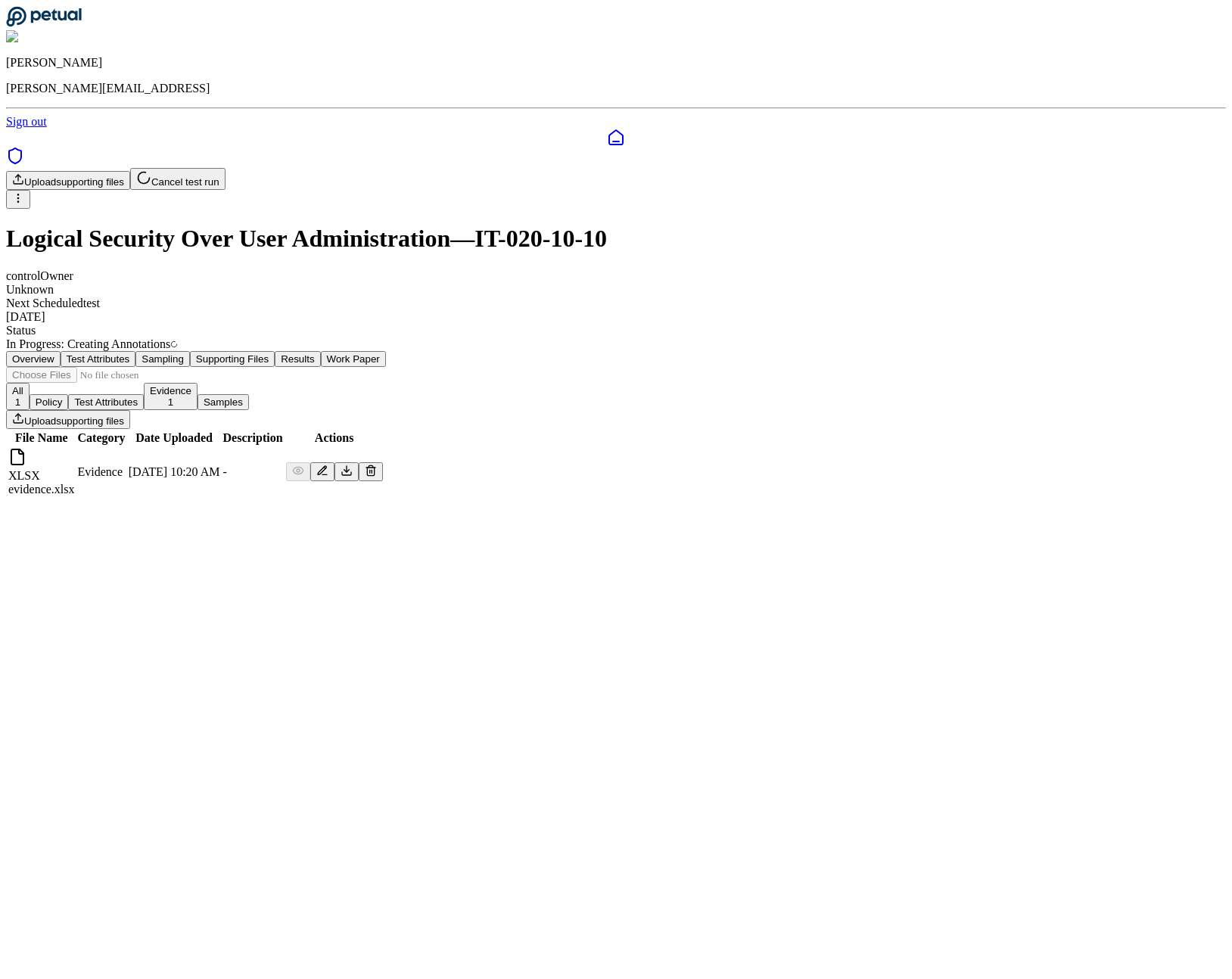
click at [190, 351] on button "Sampling" at bounding box center [162, 359] width 54 height 16
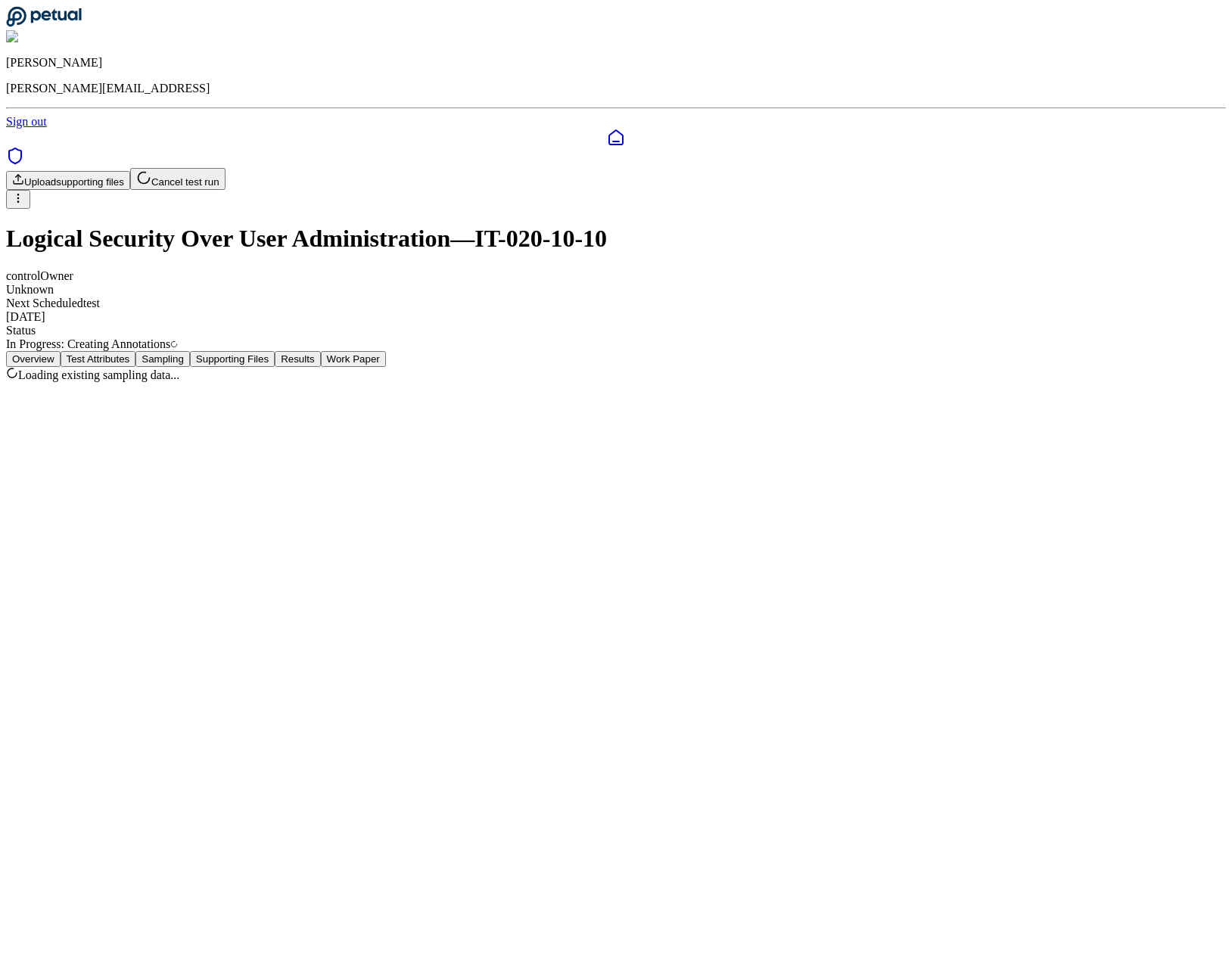
click at [136, 351] on button "Test Attributes" at bounding box center [98, 359] width 76 height 16
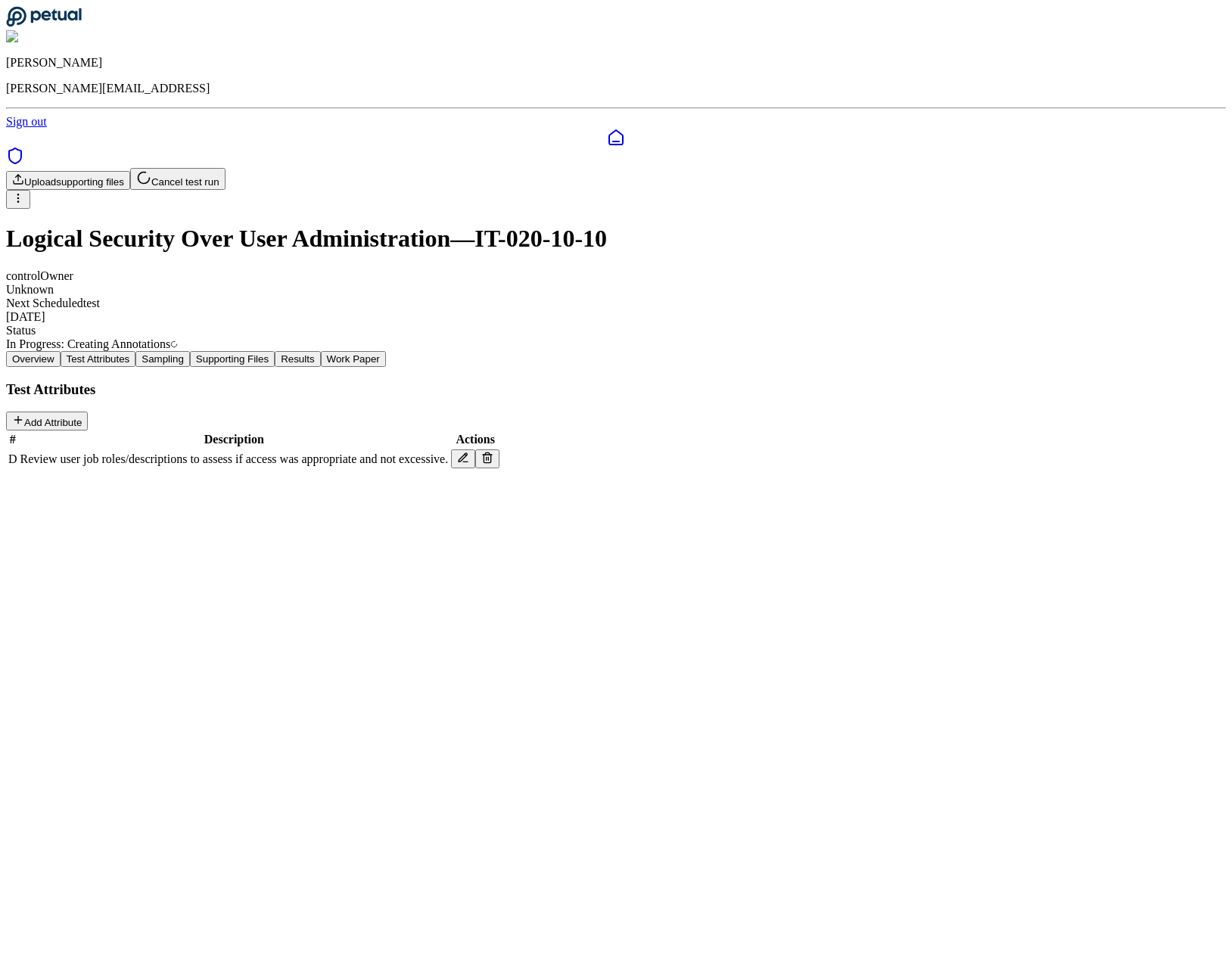
click at [190, 351] on button "Sampling" at bounding box center [162, 359] width 54 height 16
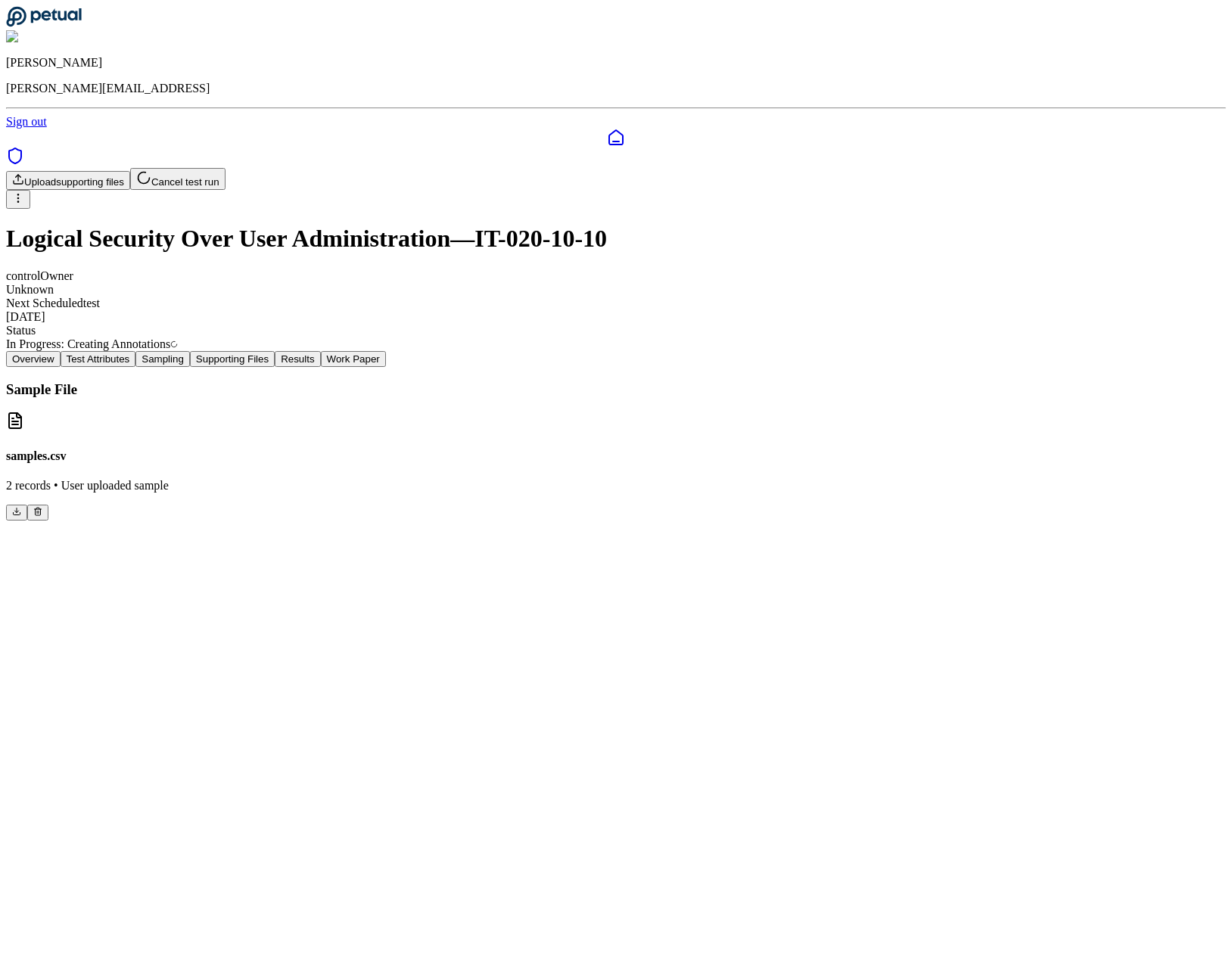
click at [275, 351] on button "Supporting Files" at bounding box center [233, 359] width 85 height 16
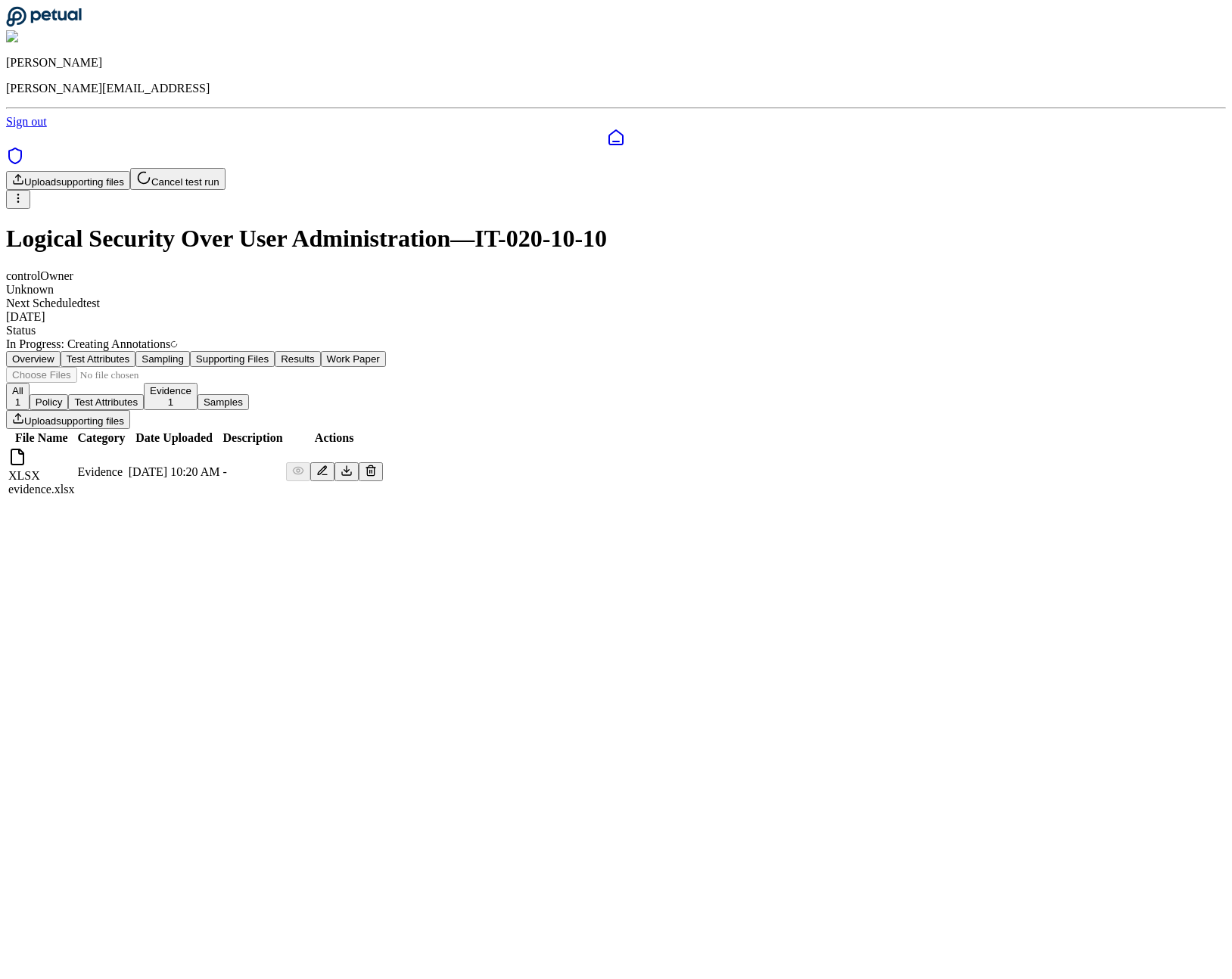
click at [320, 351] on button "Results" at bounding box center [297, 359] width 46 height 16
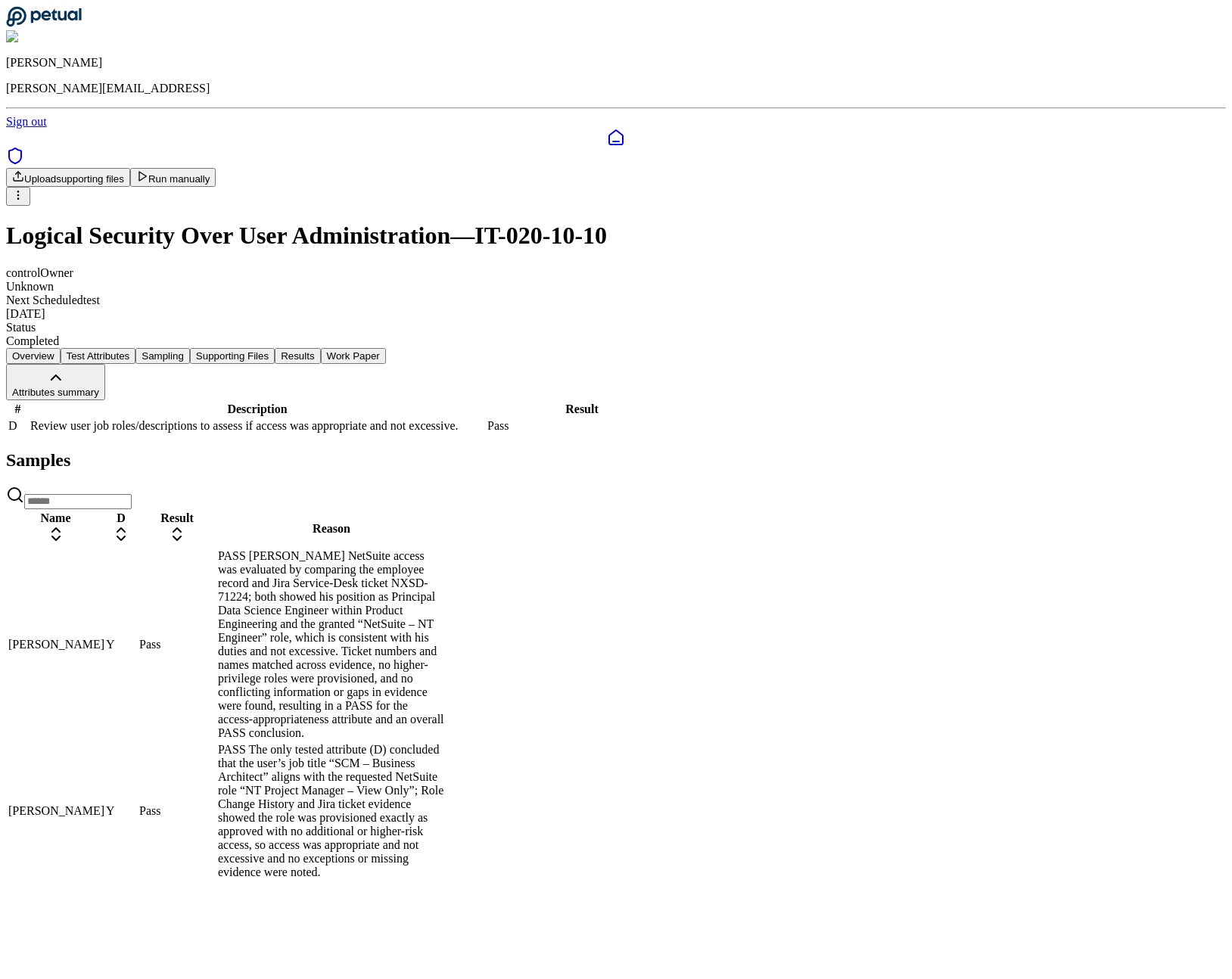
click at [445, 581] on div "PASS [PERSON_NAME] NetSuite access was evaluated by comparing the employee reco…" at bounding box center [332, 644] width 227 height 191
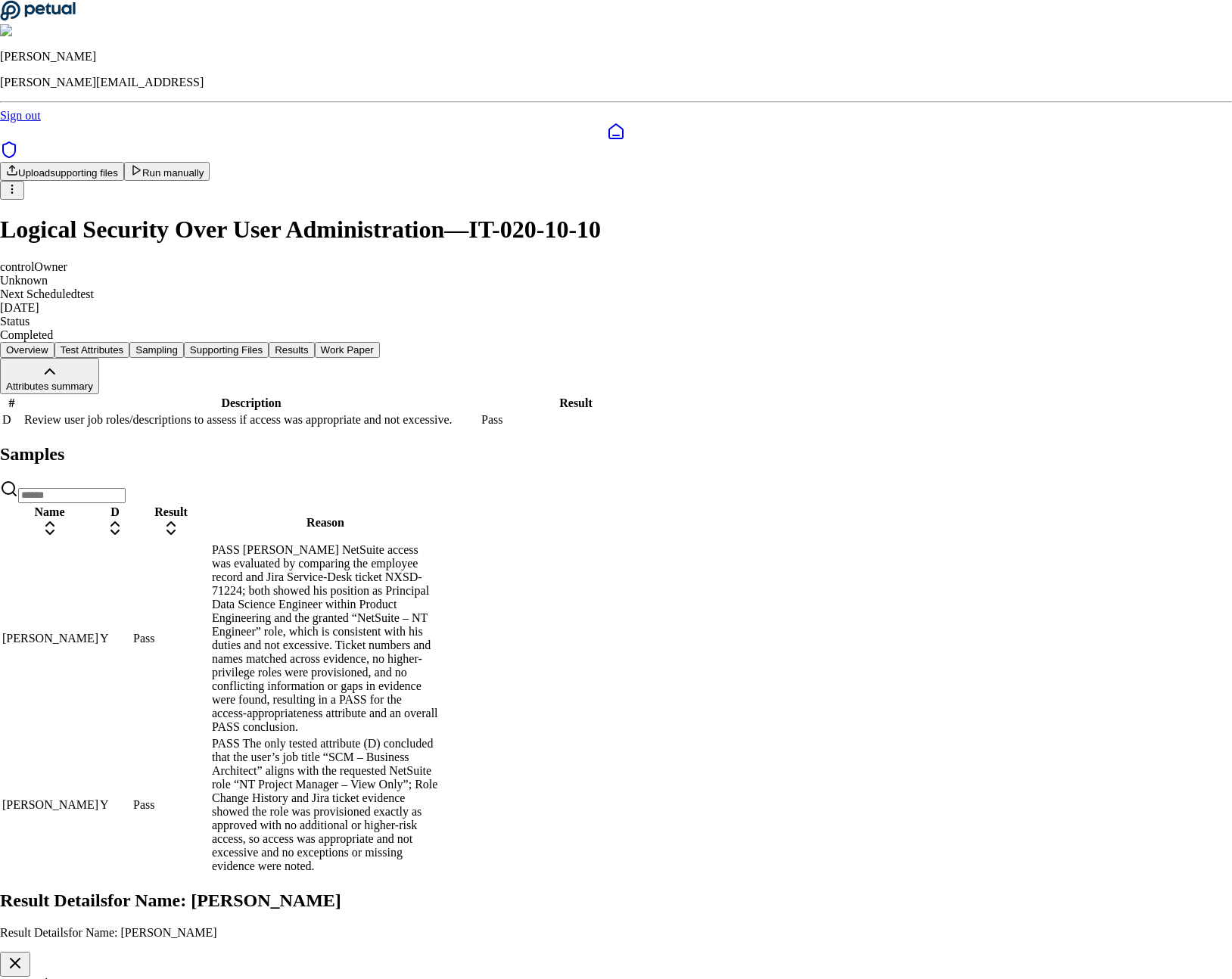
scroll to position [74, 0]
drag, startPoint x: 618, startPoint y: 589, endPoint x: 668, endPoint y: 627, distance: 62.8
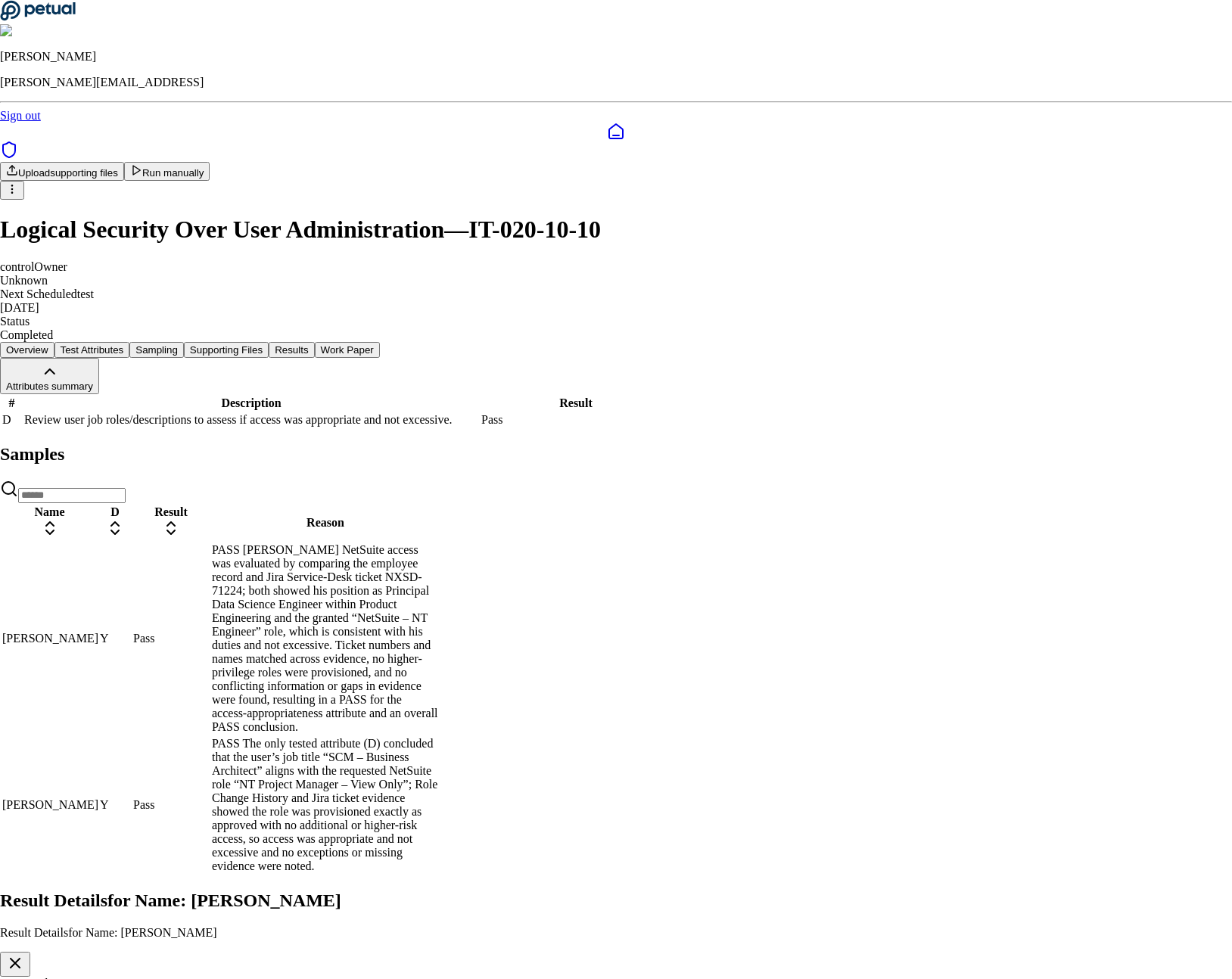
type textarea "****"
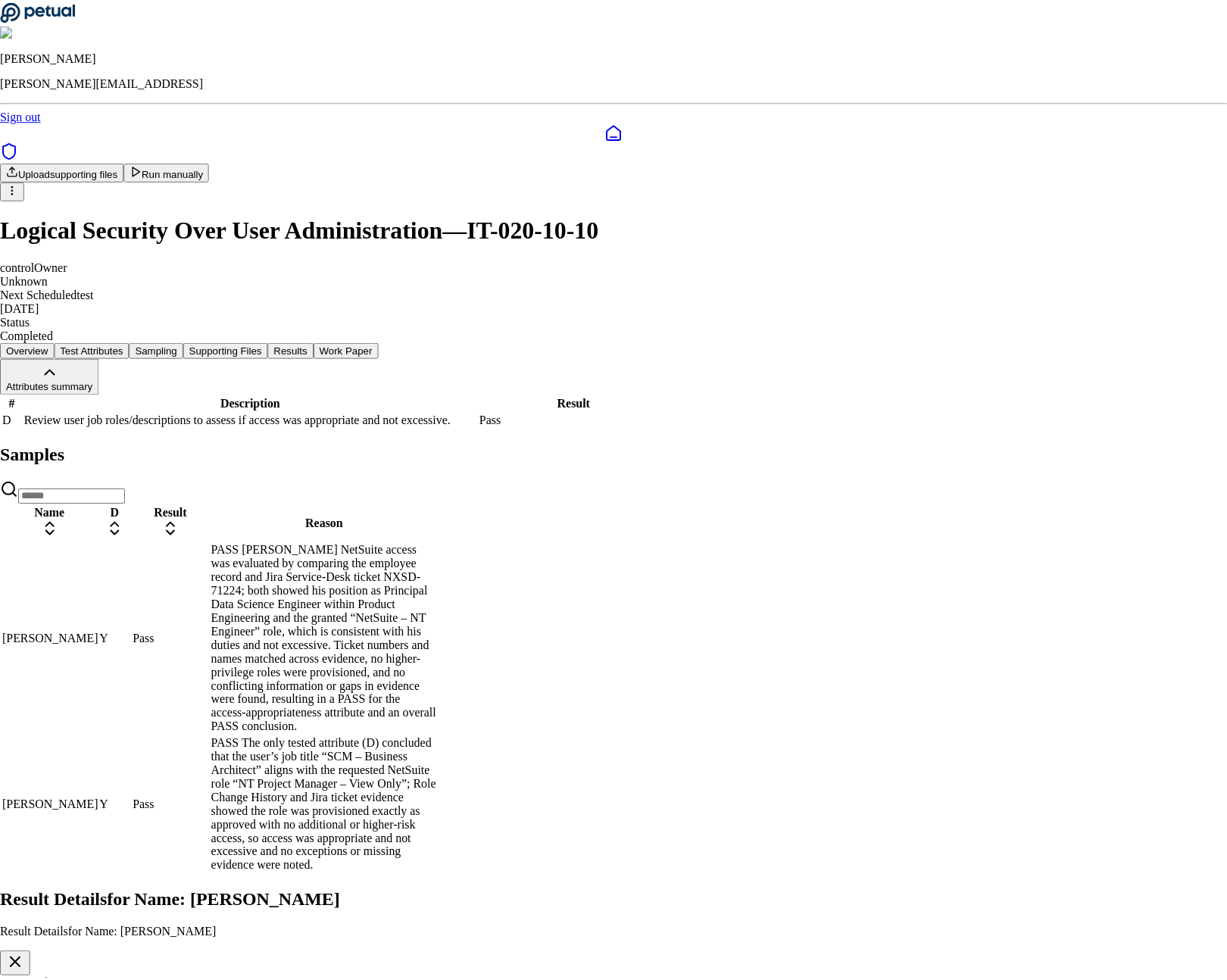
scroll to position [0, 0]
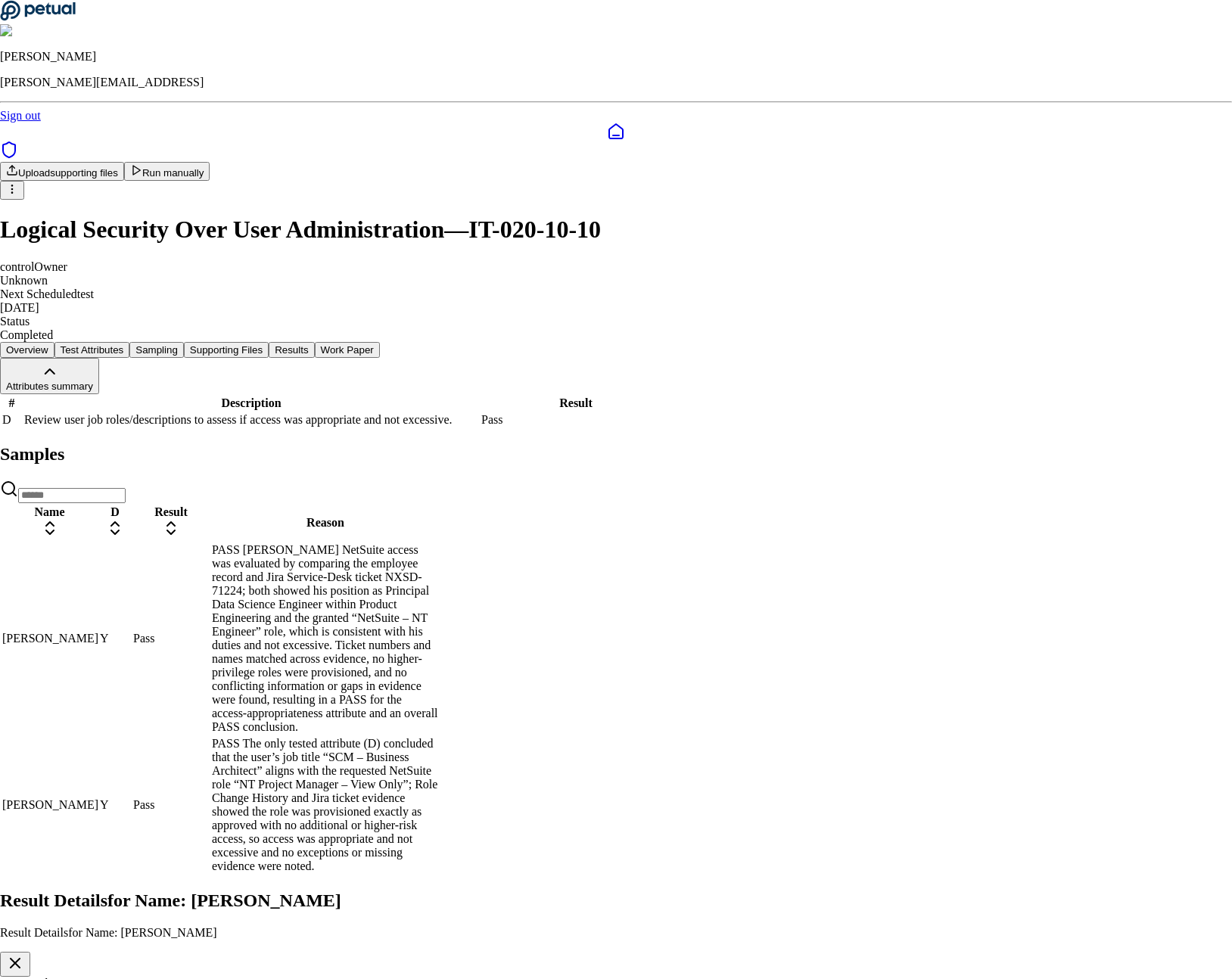
drag, startPoint x: 1197, startPoint y: 29, endPoint x: 919, endPoint y: 152, distance: 304.0
click at [83, 977] on div "Test Attribute D Pass" at bounding box center [616, 990] width 1232 height 27
click at [30, 952] on button "button" at bounding box center [15, 964] width 30 height 25
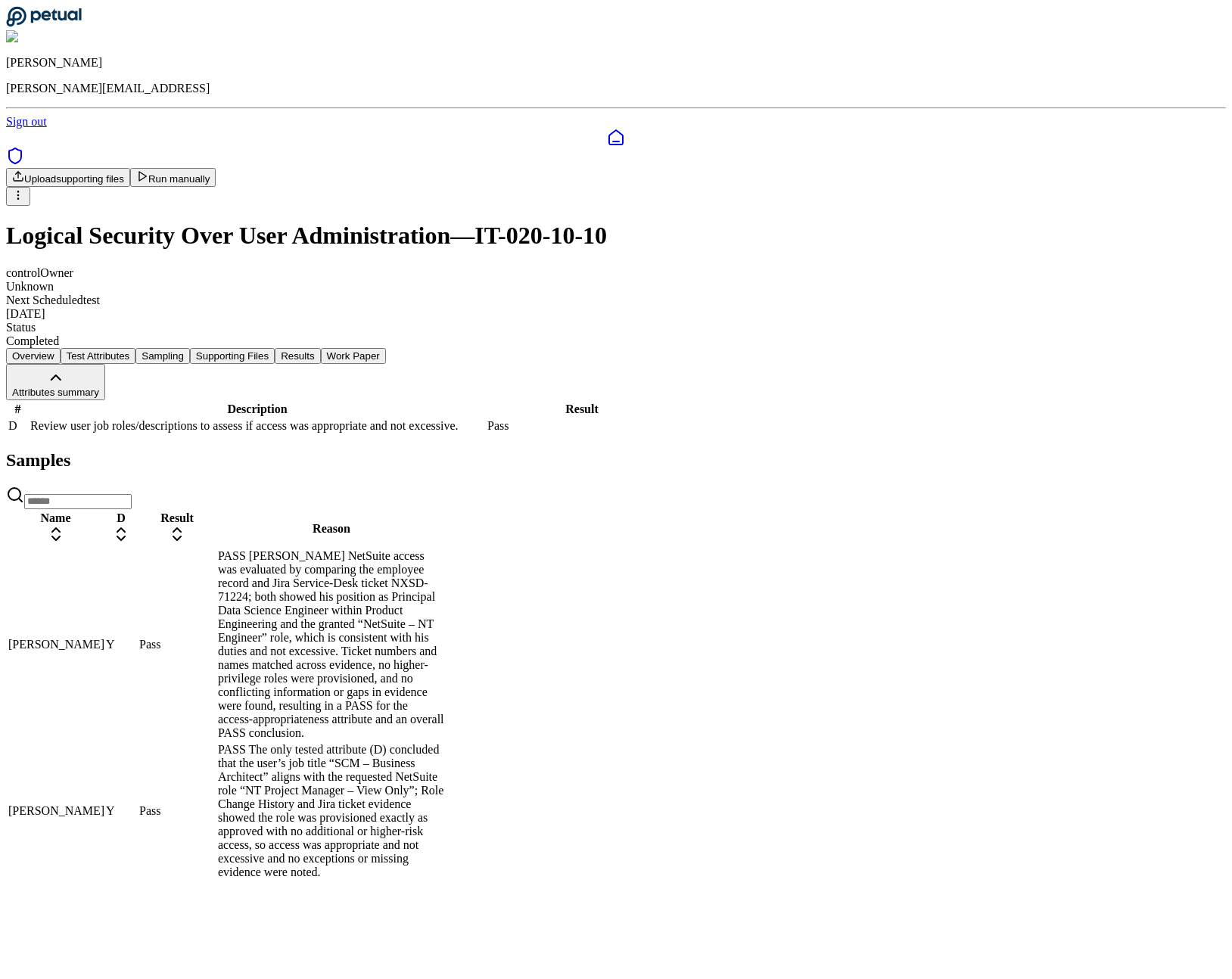
click at [77, 19] on icon at bounding box center [43, 16] width 75 height 19
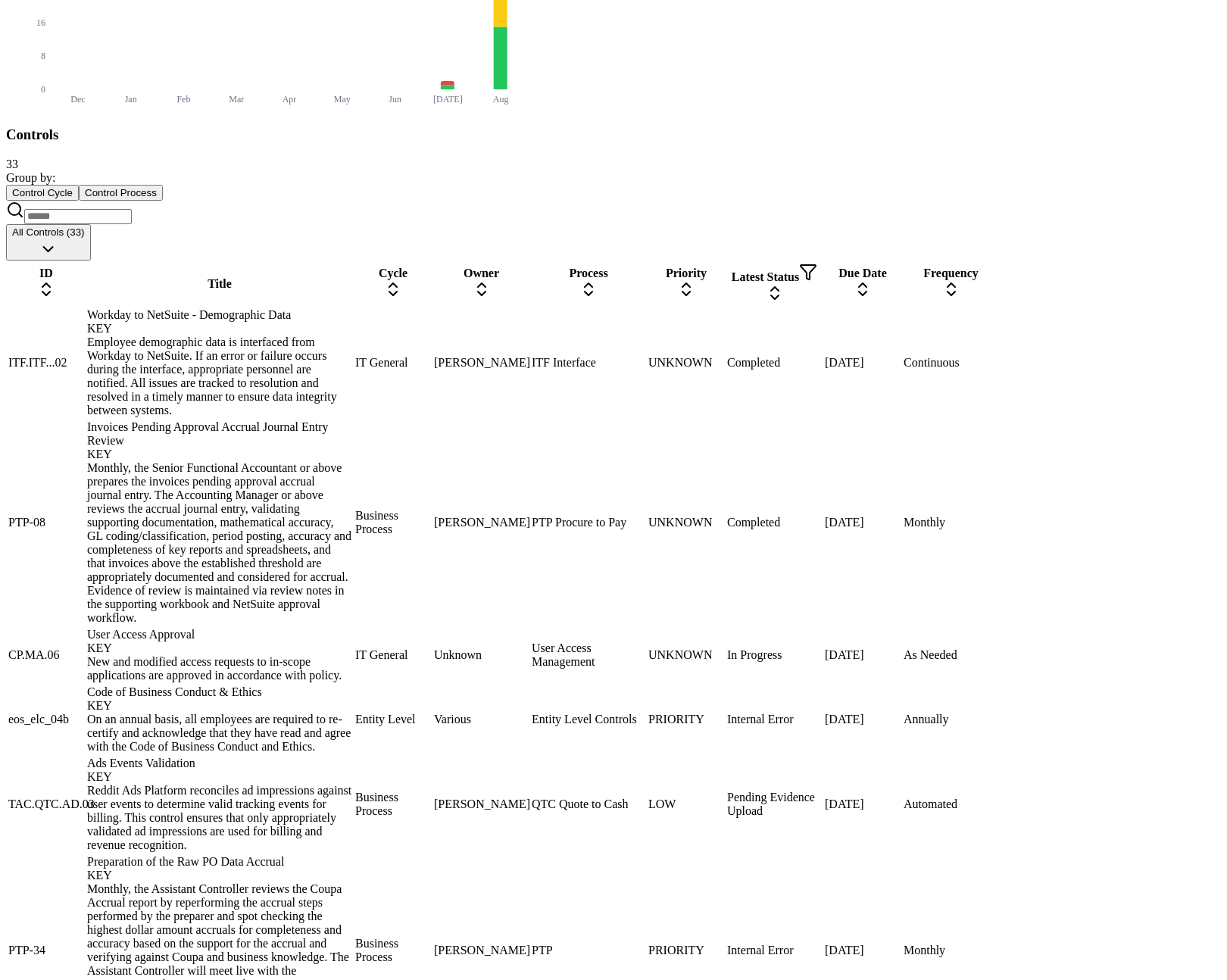
scroll to position [406, 0]
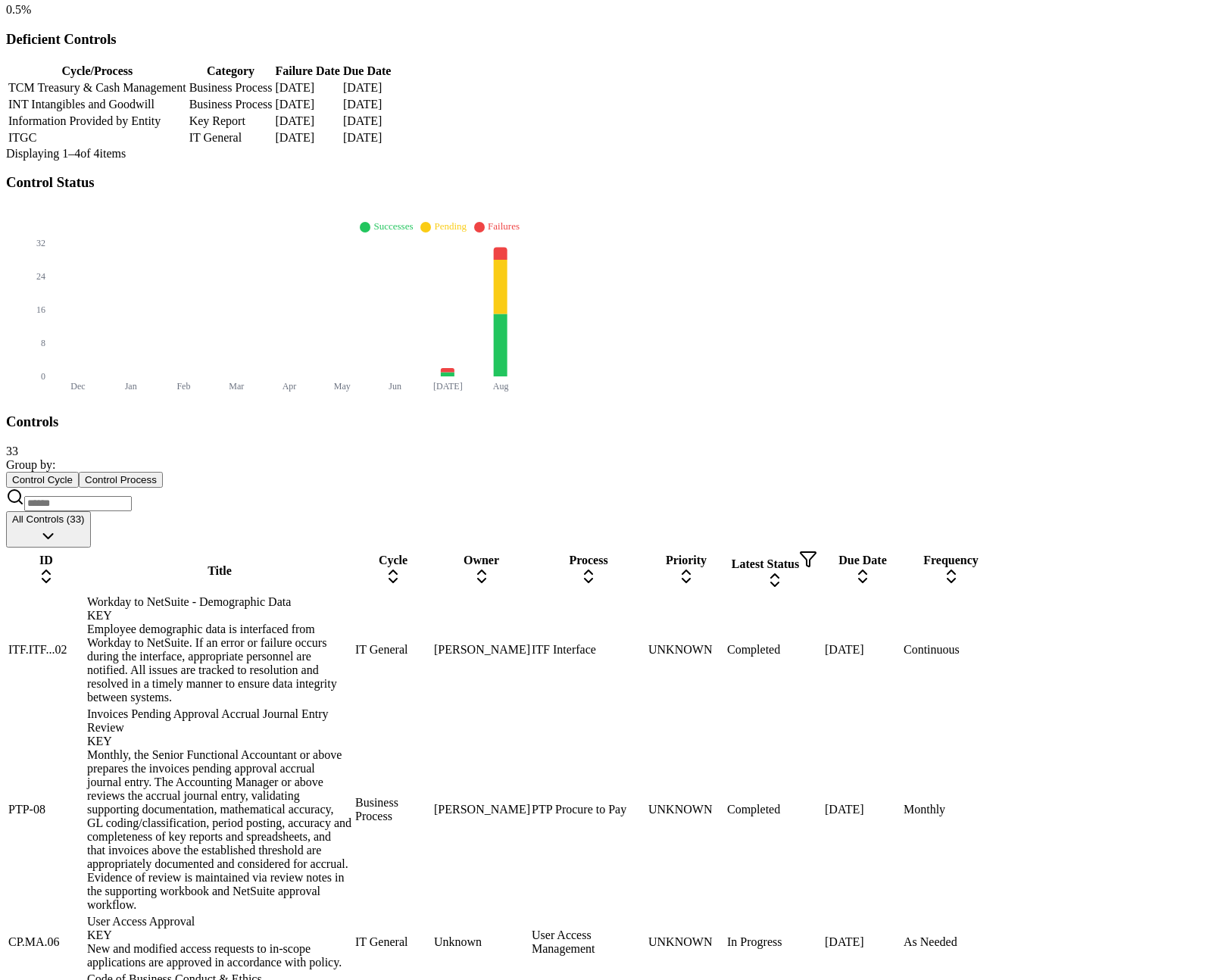
click at [631, 458] on div "Group by: Control Cycle Control Process" at bounding box center [614, 485] width 1215 height 53
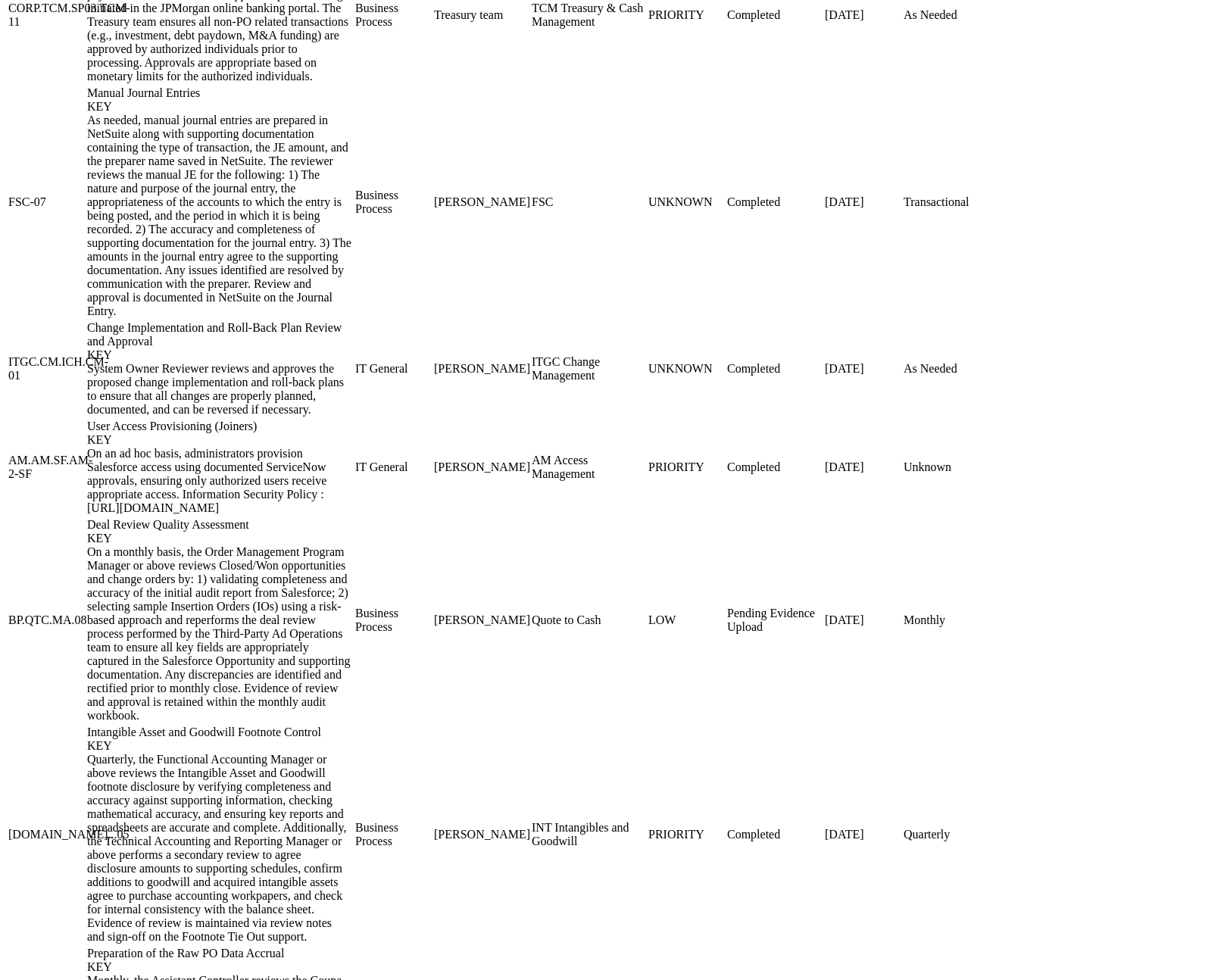
scroll to position [1875, 0]
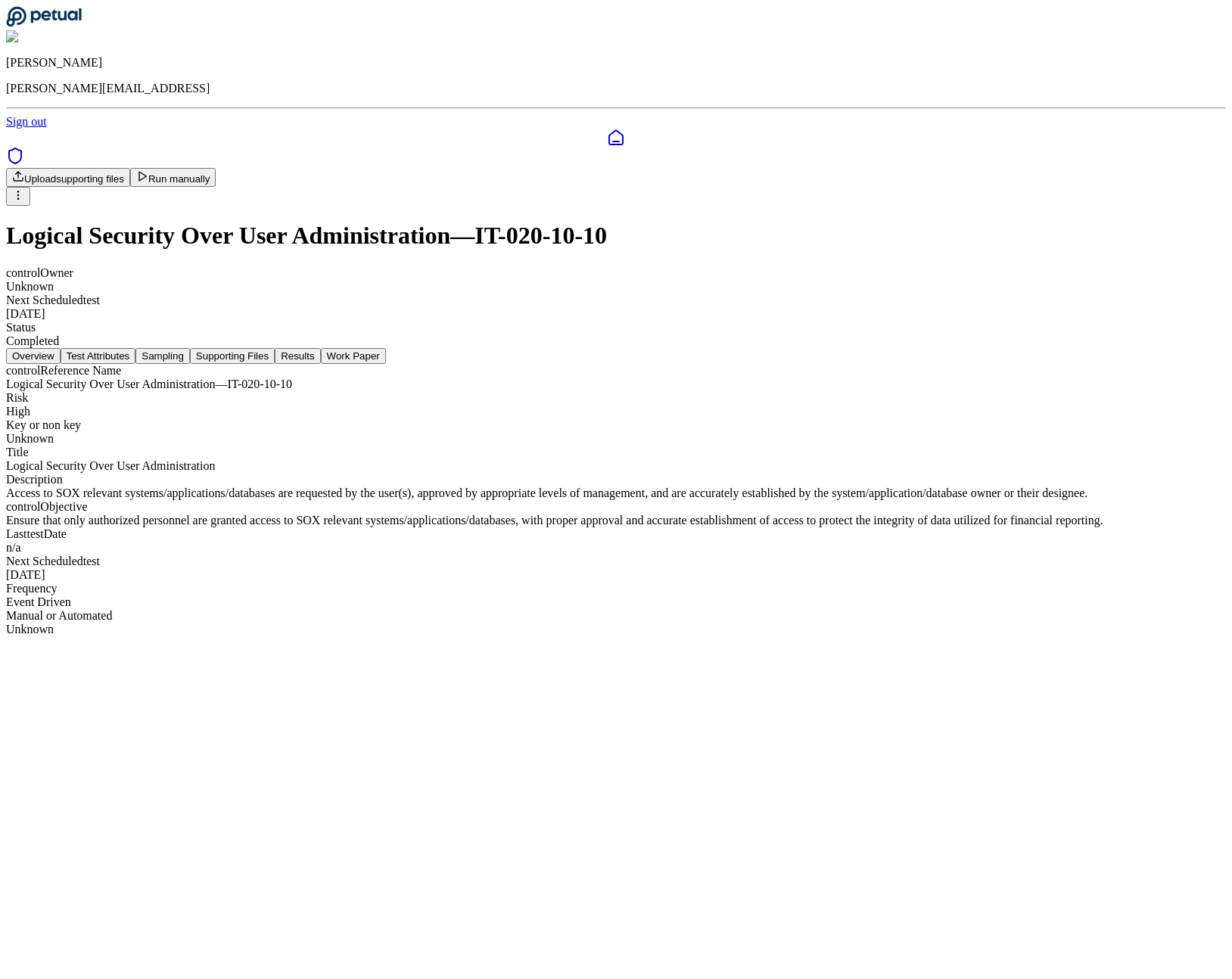
click at [386, 348] on button "Work Paper" at bounding box center [353, 356] width 65 height 16
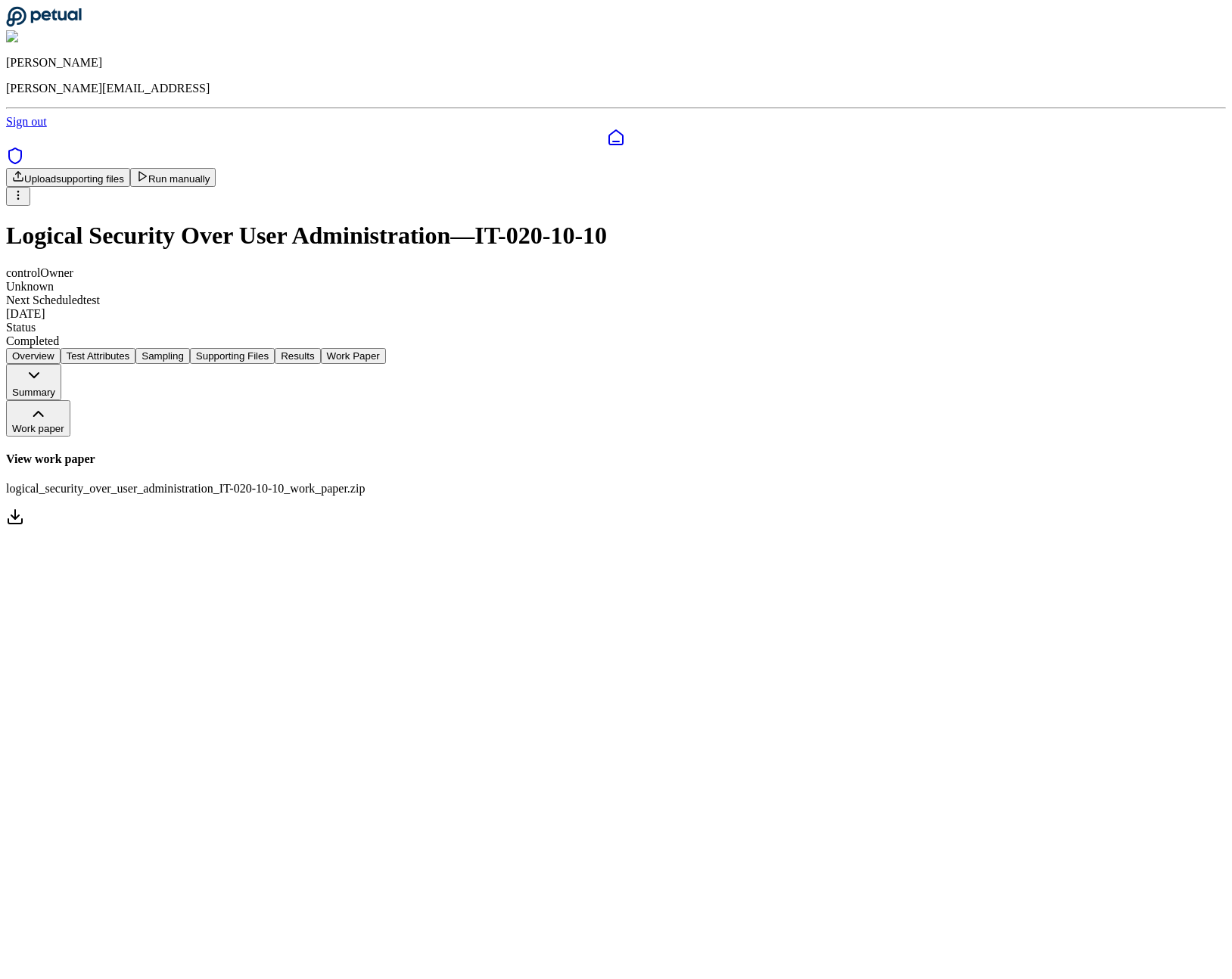
click at [562, 452] on link "View work paper logical_security_over_user_administration_IT-020-10-10_work_pap…" at bounding box center [616, 490] width 1220 height 76
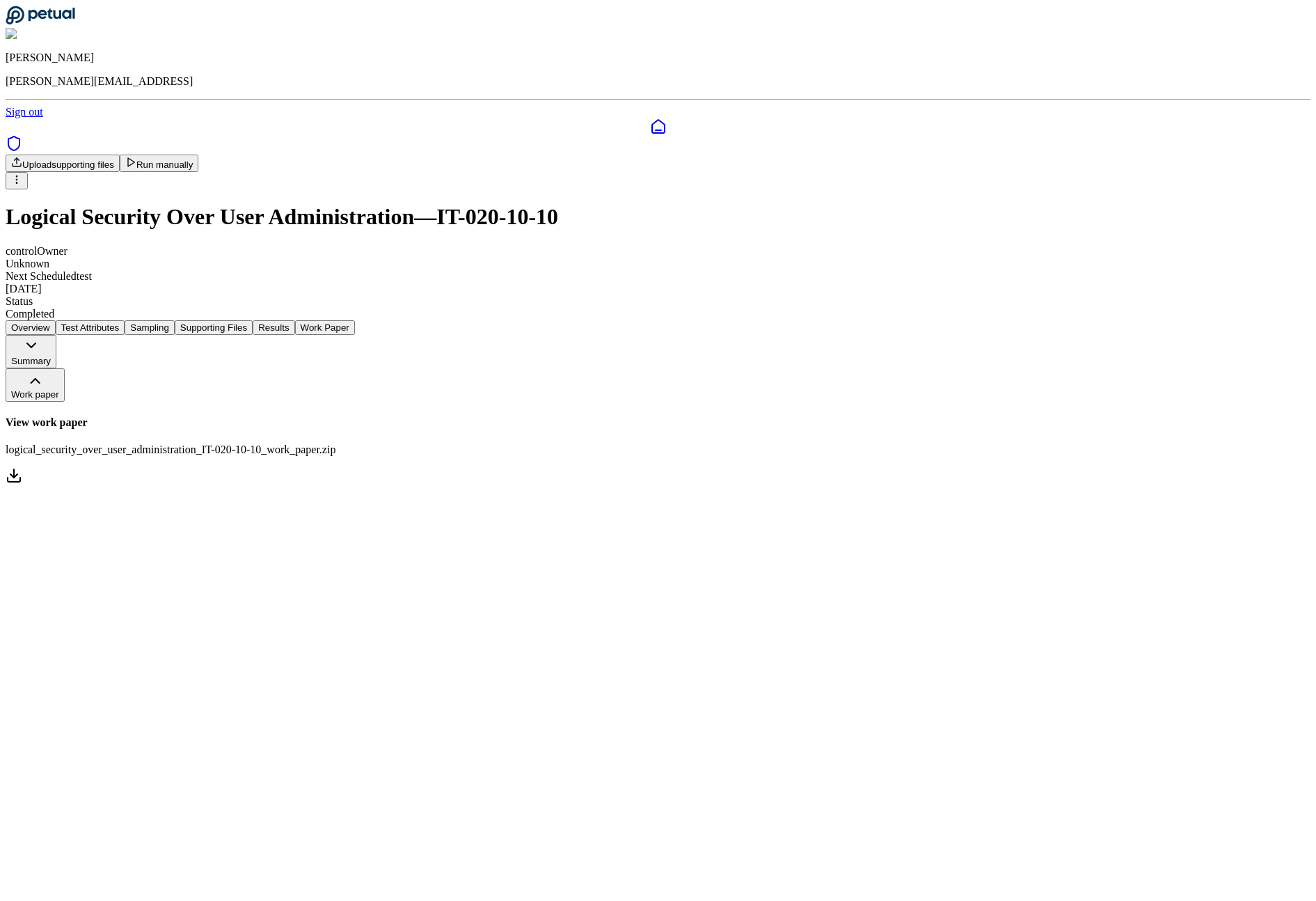
click at [253, 320] on button "Supporting Files" at bounding box center [214, 327] width 78 height 15
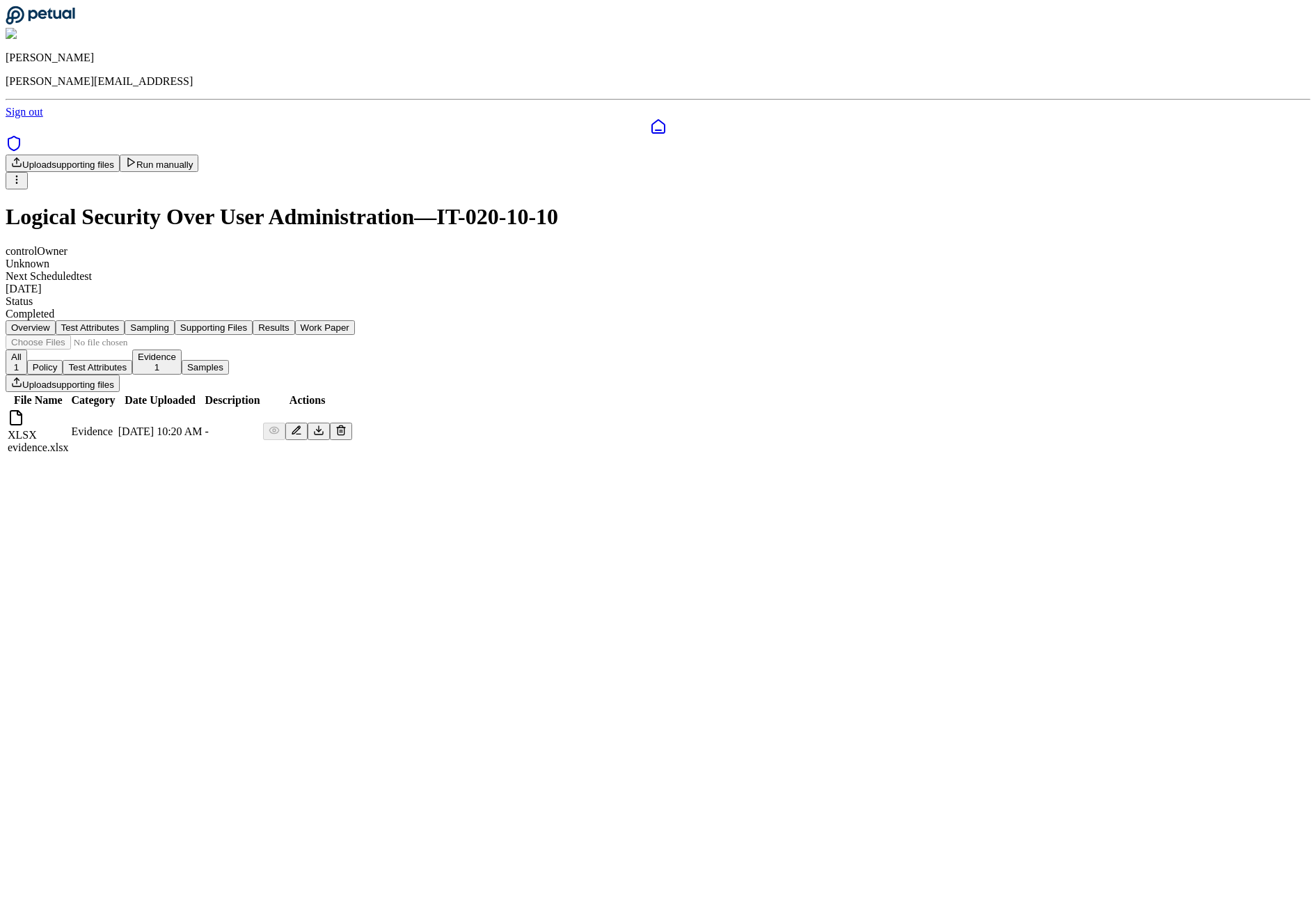
click at [294, 320] on button "Results" at bounding box center [273, 327] width 42 height 15
